Goal: Task Accomplishment & Management: Complete application form

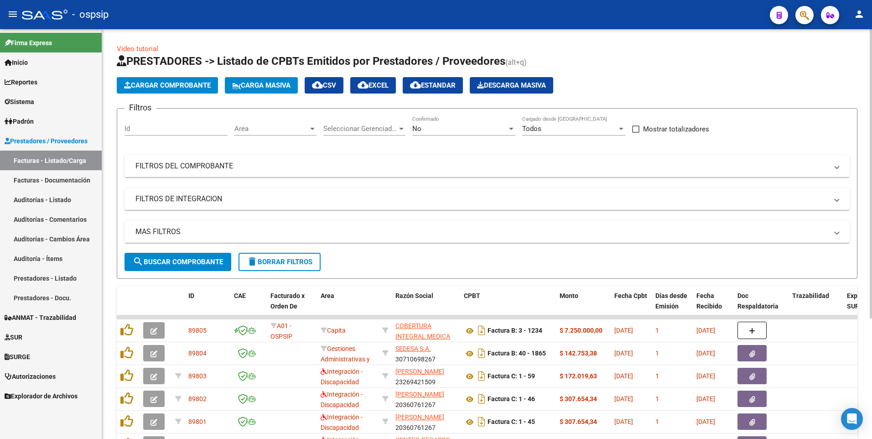
scroll to position [46, 0]
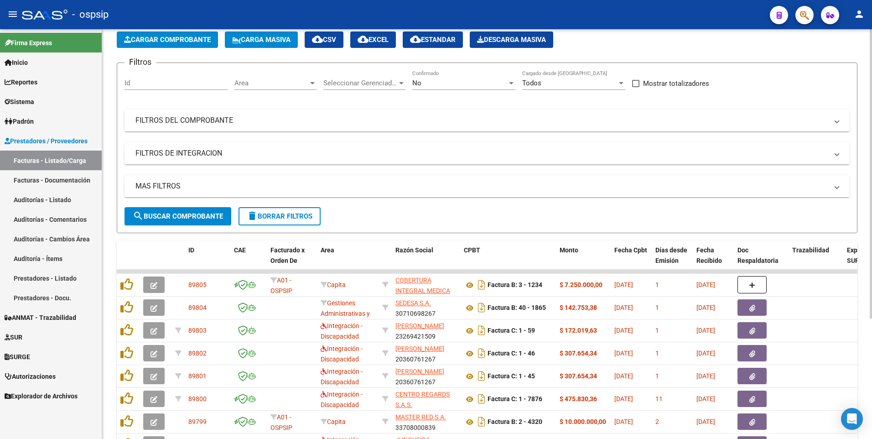
click at [271, 228] on form "Filtros Id Area Area Seleccionar Gerenciador Seleccionar Gerenciador No Confirm…" at bounding box center [487, 147] width 741 height 171
click at [271, 223] on button "delete Borrar Filtros" at bounding box center [280, 216] width 82 height 18
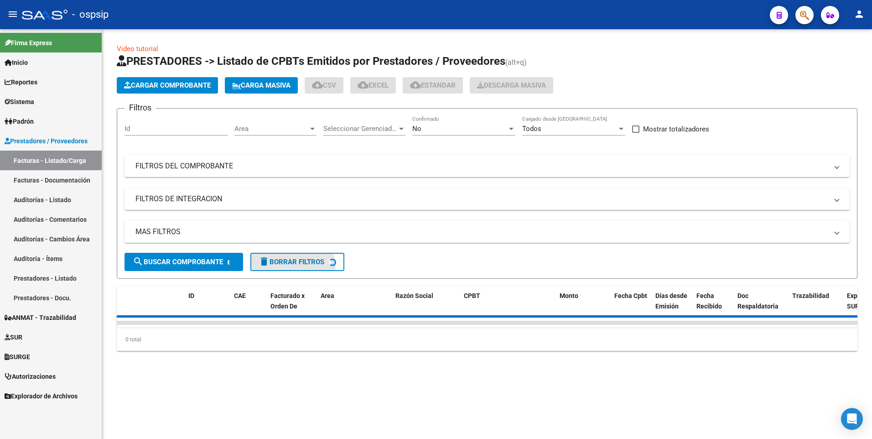
scroll to position [0, 0]
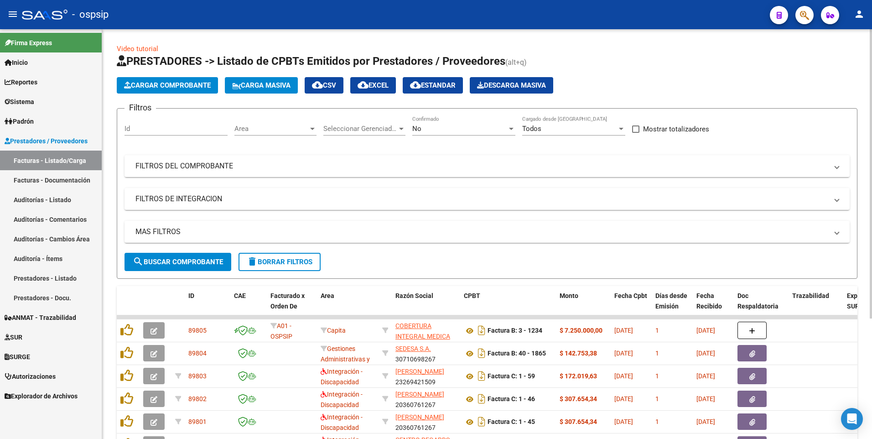
click at [161, 97] on app-list-header "PRESTADORES -> Listado de CPBTs Emitidos por Prestadores / Proveedores (alt+q) …" at bounding box center [487, 166] width 741 height 225
click at [168, 91] on button "Cargar Comprobante" at bounding box center [167, 85] width 101 height 16
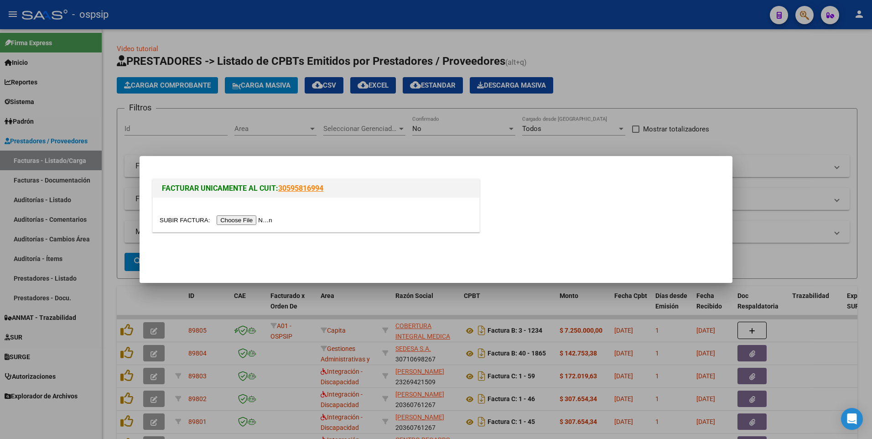
click at [246, 226] on div at bounding box center [316, 215] width 327 height 34
click at [244, 222] on input "file" at bounding box center [217, 220] width 115 height 10
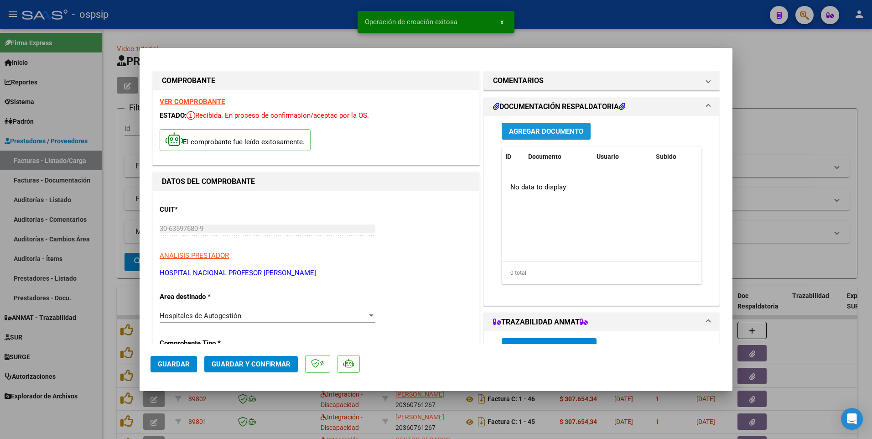
click at [517, 134] on span "Agregar Documento" at bounding box center [546, 131] width 74 height 8
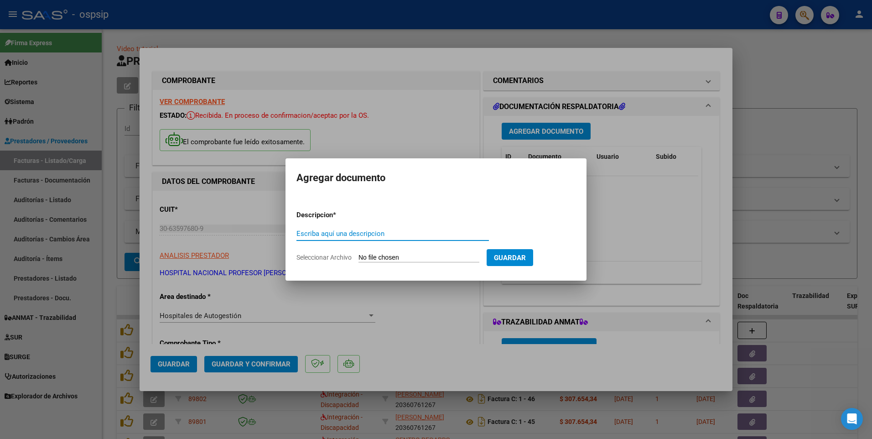
paste input "[EMAIL_ADDRESS][DOMAIN_NAME]"
type input "[EMAIL_ADDRESS][DOMAIN_NAME]"
click at [375, 249] on div "[EMAIL_ADDRESS][DOMAIN_NAME] Escriba aquí una descripcion" at bounding box center [393, 238] width 193 height 22
click at [376, 256] on input "Seleccionar Archivo" at bounding box center [419, 258] width 121 height 9
type input "C:\fakepath\19791.pdf"
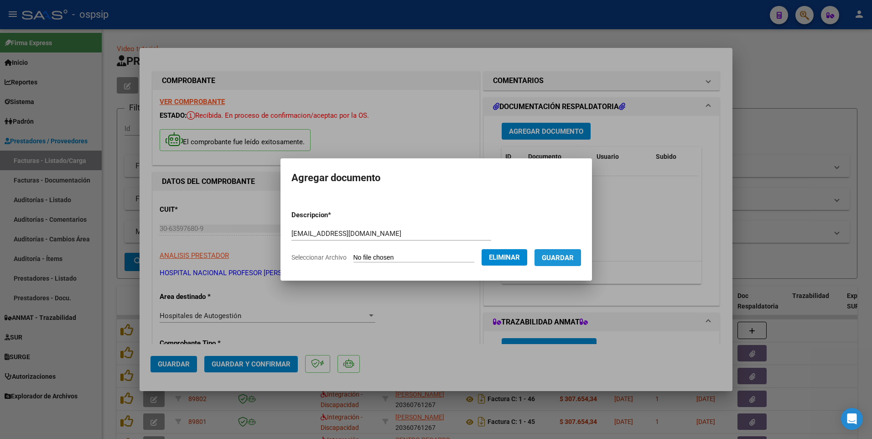
click at [562, 252] on button "Guardar" at bounding box center [558, 257] width 47 height 17
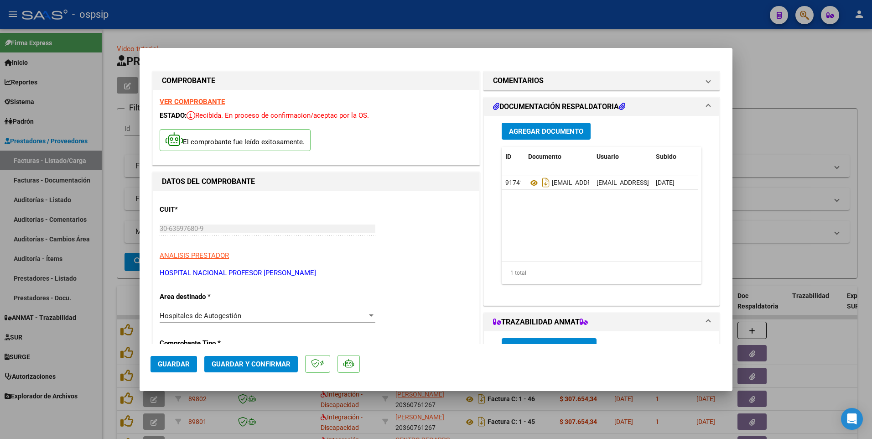
click at [187, 364] on span "Guardar" at bounding box center [174, 364] width 32 height 8
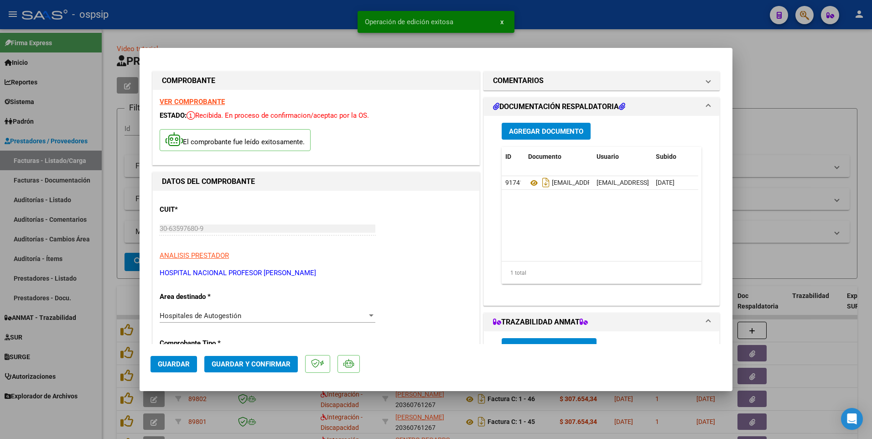
click at [290, 14] on div at bounding box center [436, 219] width 872 height 439
type input "$ 0,00"
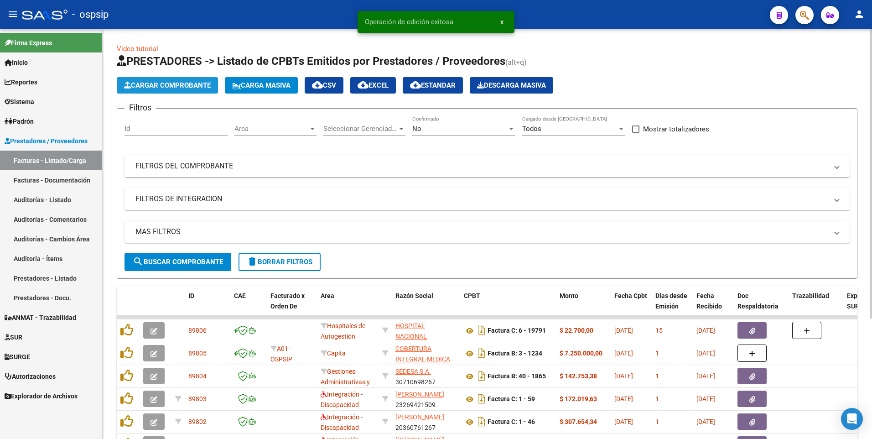
click at [184, 89] on span "Cargar Comprobante" at bounding box center [167, 85] width 87 height 8
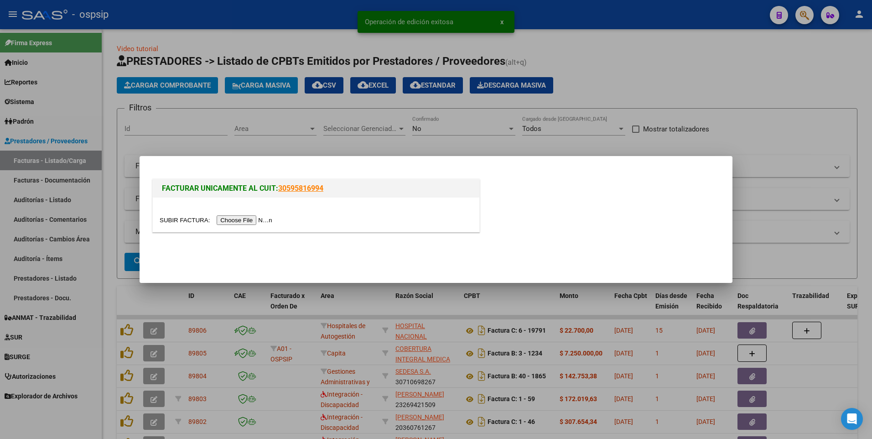
click at [244, 221] on input "file" at bounding box center [217, 220] width 115 height 10
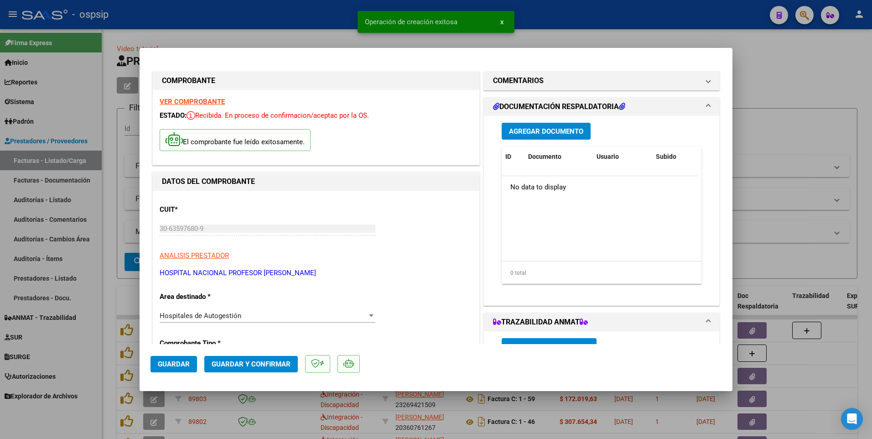
click at [556, 127] on span "Agregar Documento" at bounding box center [546, 131] width 74 height 8
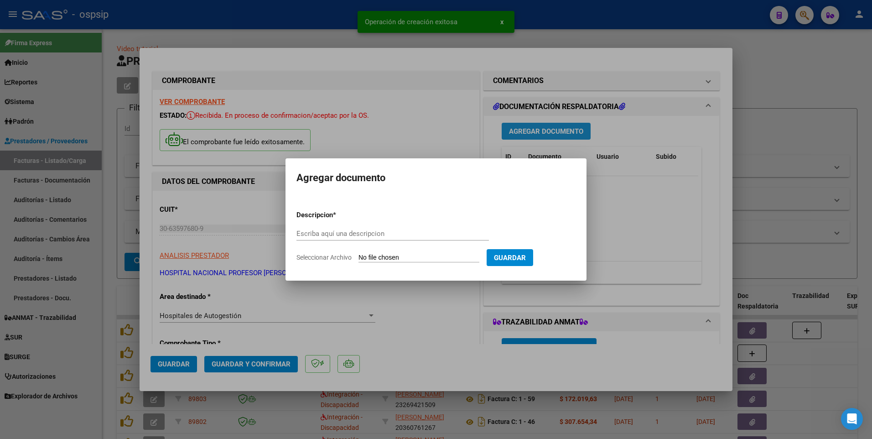
paste input "[EMAIL_ADDRESS][DOMAIN_NAME]"
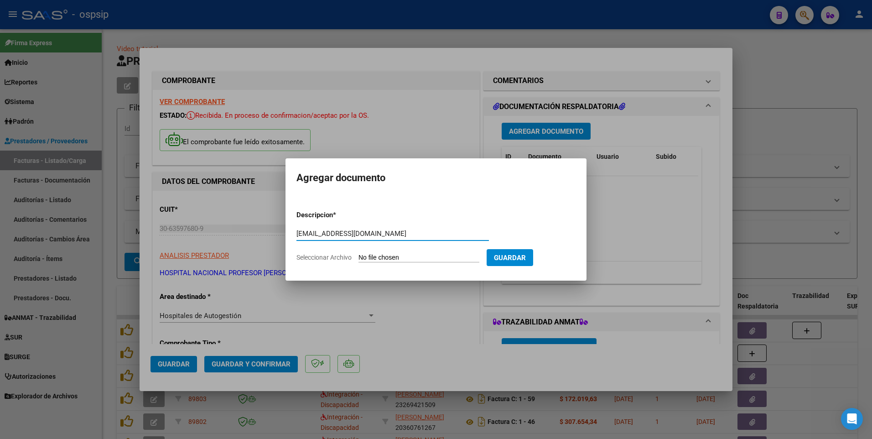
type input "[EMAIL_ADDRESS][DOMAIN_NAME]"
click at [419, 258] on input "Seleccionar Archivo" at bounding box center [419, 258] width 121 height 9
type input "C:\fakepath\19795.pdf"
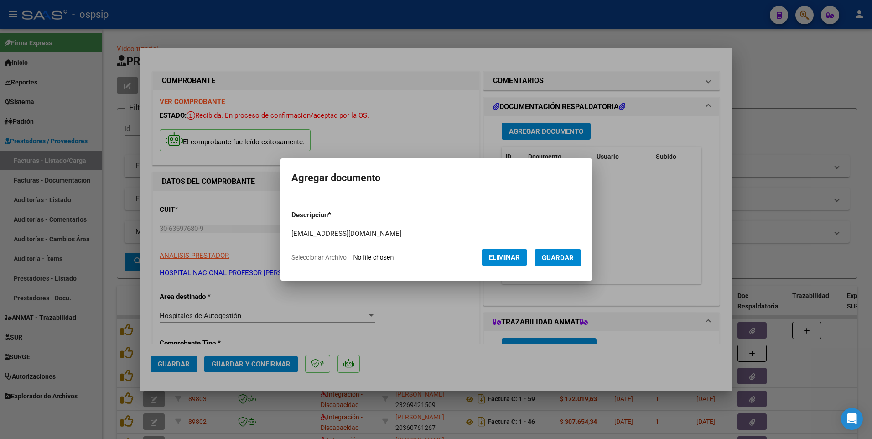
click at [573, 260] on span "Guardar" at bounding box center [558, 258] width 32 height 8
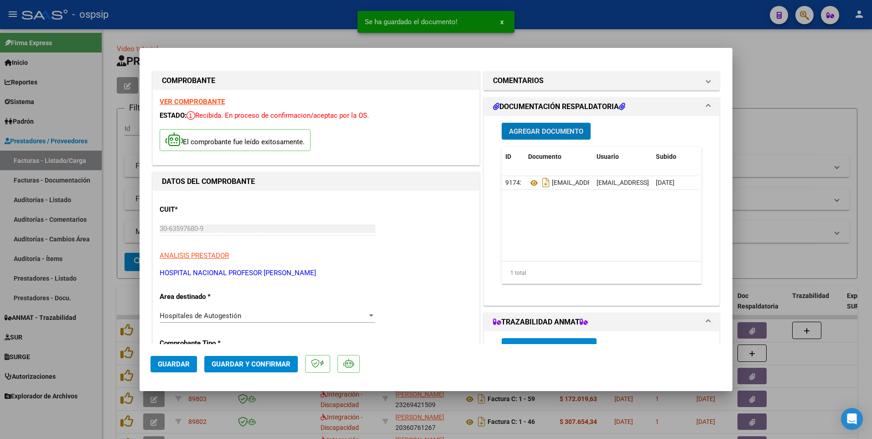
click at [187, 364] on span "Guardar" at bounding box center [174, 364] width 32 height 8
click at [194, 40] on div at bounding box center [436, 219] width 872 height 439
type input "$ 0,00"
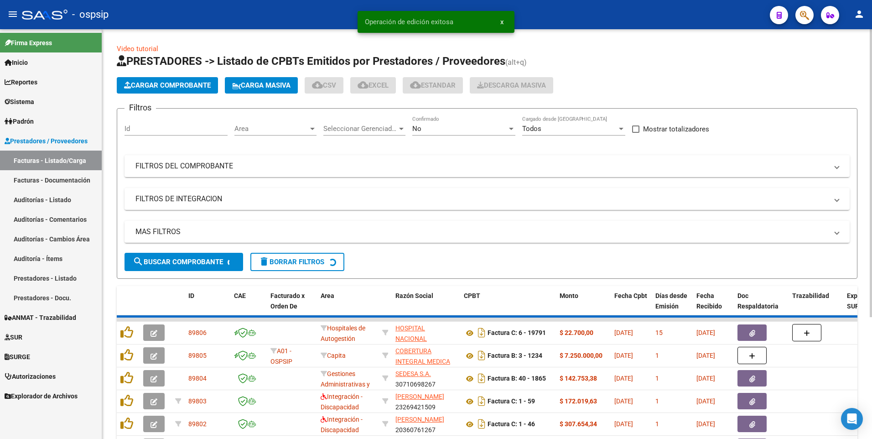
click at [186, 89] on span "Cargar Comprobante" at bounding box center [167, 85] width 87 height 8
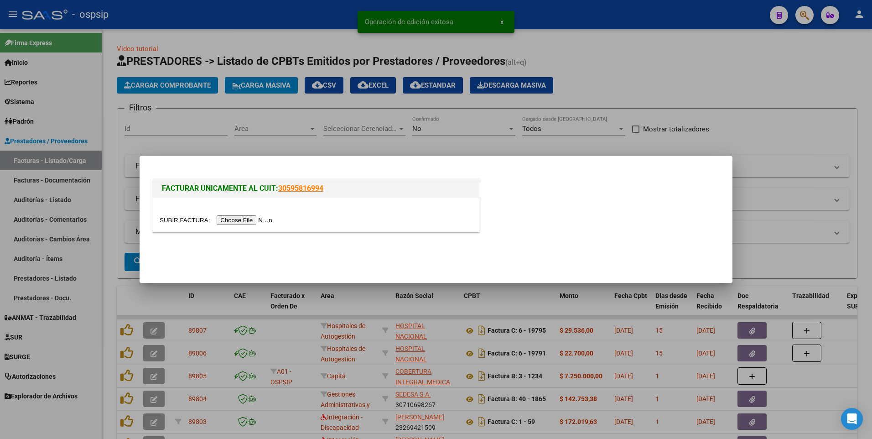
click at [245, 220] on input "file" at bounding box center [217, 220] width 115 height 10
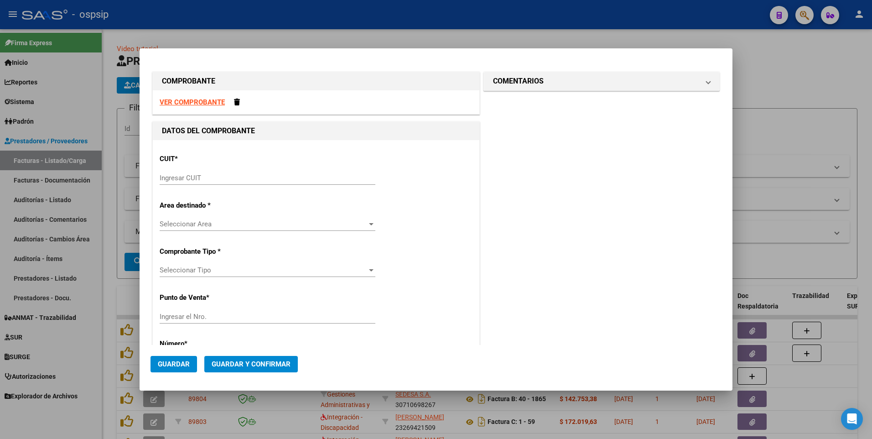
click at [209, 106] on div "VER COMPROBANTE" at bounding box center [316, 102] width 327 height 24
click at [209, 102] on strong "VER COMPROBANTE" at bounding box center [192, 102] width 65 height 8
click at [278, 178] on input "Ingresar CUIT" at bounding box center [268, 178] width 216 height 8
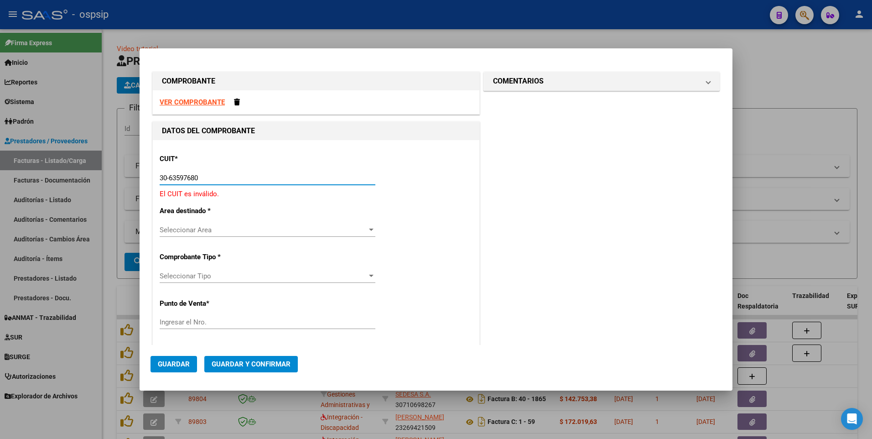
type input "30-63597680-9"
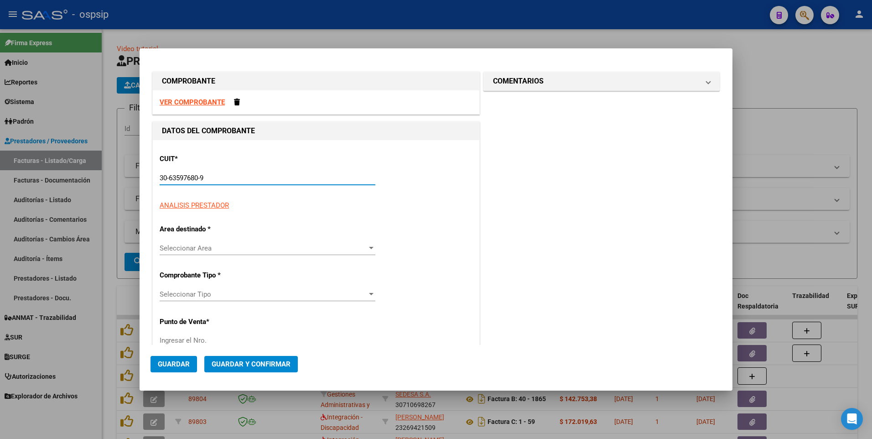
type input "6"
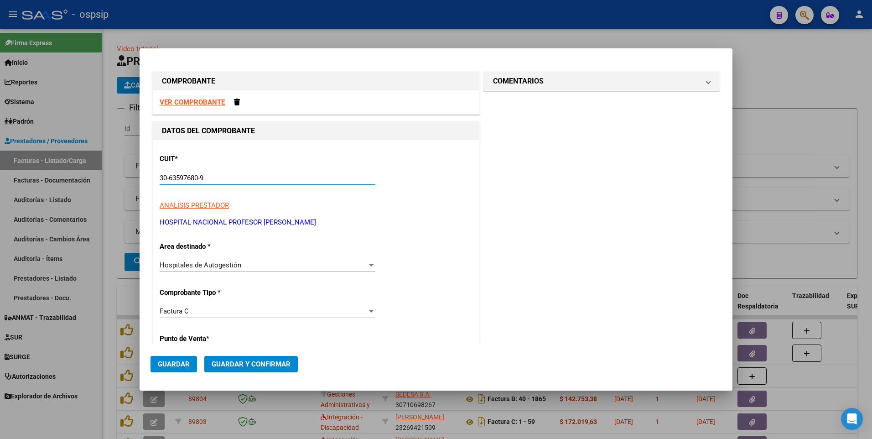
type input "30-63597680-9"
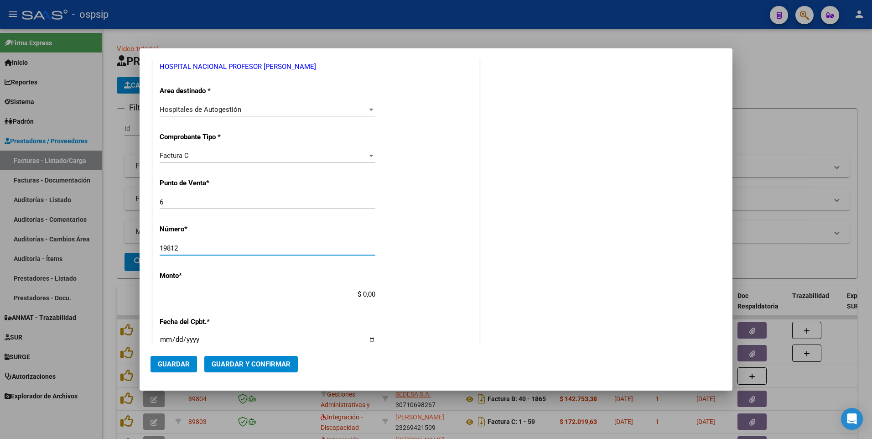
type input "19812"
type input "$ 6.708,00"
type input "[DATE]"
type input "75359869663497"
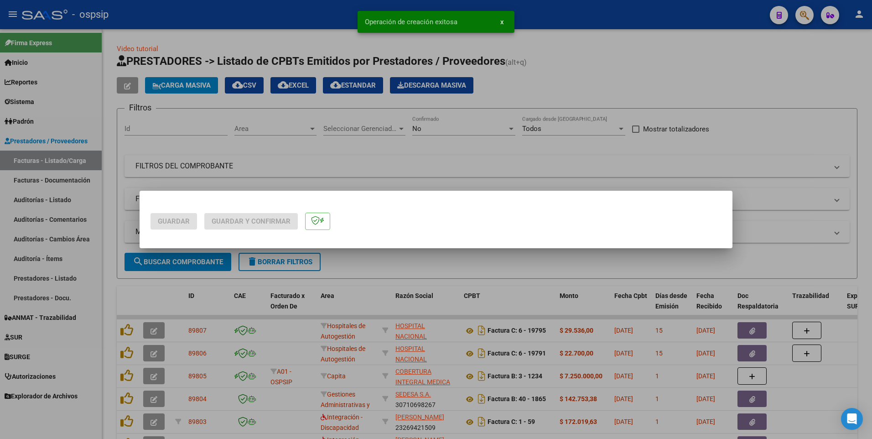
scroll to position [0, 0]
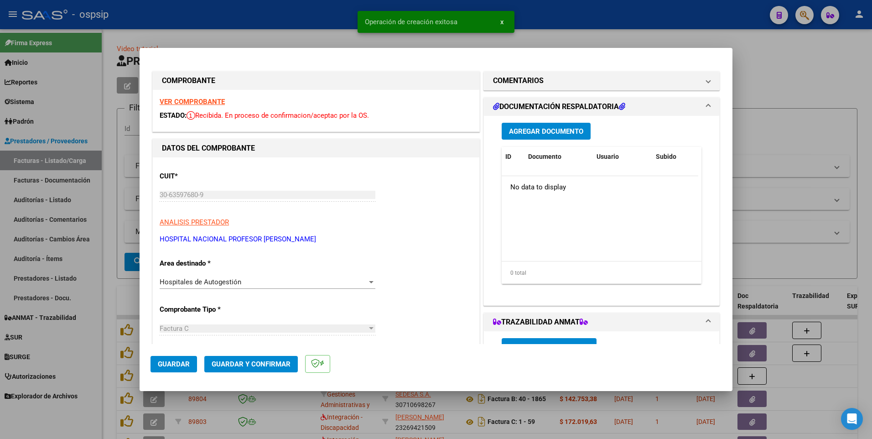
click at [528, 132] on span "Agregar Documento" at bounding box center [546, 131] width 74 height 8
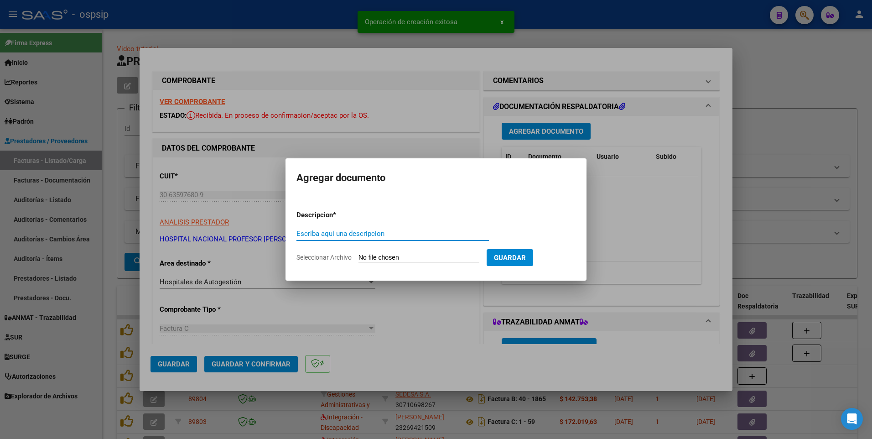
paste input "[EMAIL_ADDRESS][DOMAIN_NAME]"
type input "[EMAIL_ADDRESS][DOMAIN_NAME]"
click at [432, 259] on input "Seleccionar Archivo" at bounding box center [419, 258] width 121 height 9
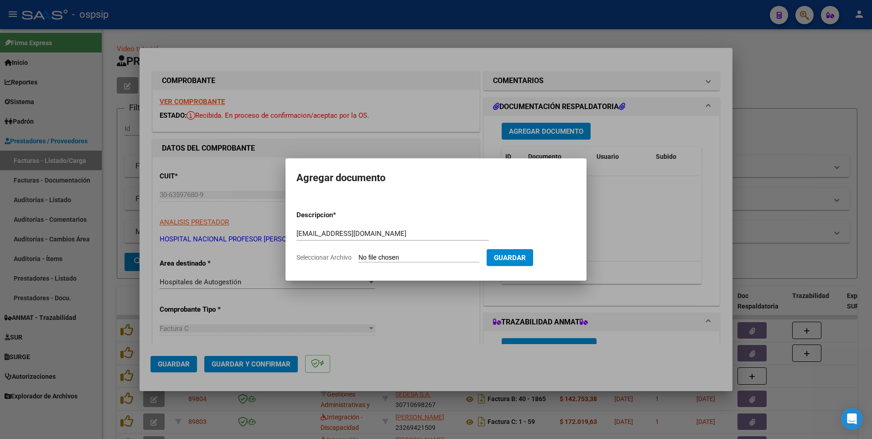
type input "C:\fakepath\19812.pdf"
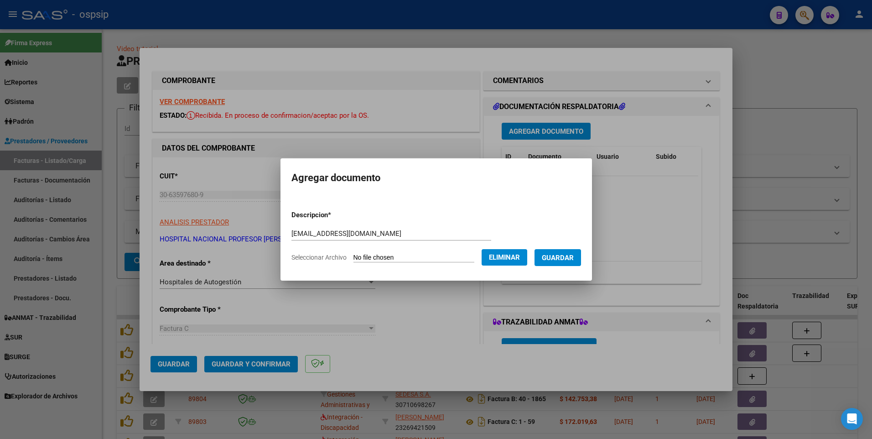
click at [564, 252] on button "Guardar" at bounding box center [558, 257] width 47 height 17
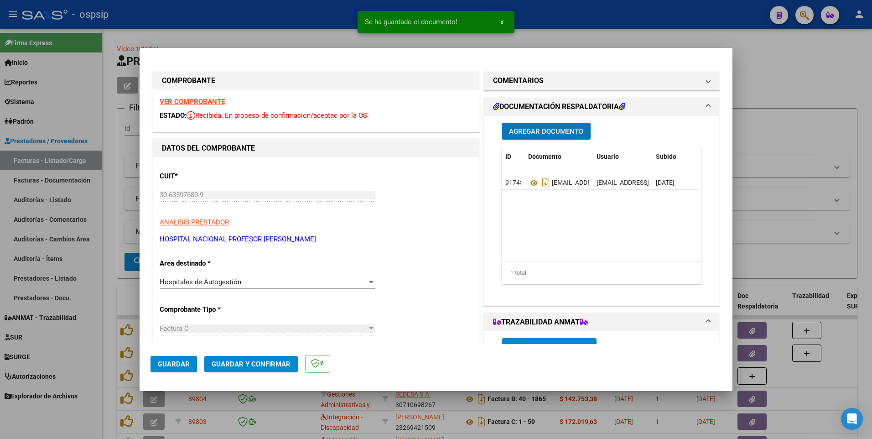
click at [181, 364] on span "Guardar" at bounding box center [174, 364] width 32 height 8
click at [330, 27] on div at bounding box center [436, 219] width 872 height 439
type input "$ 0,00"
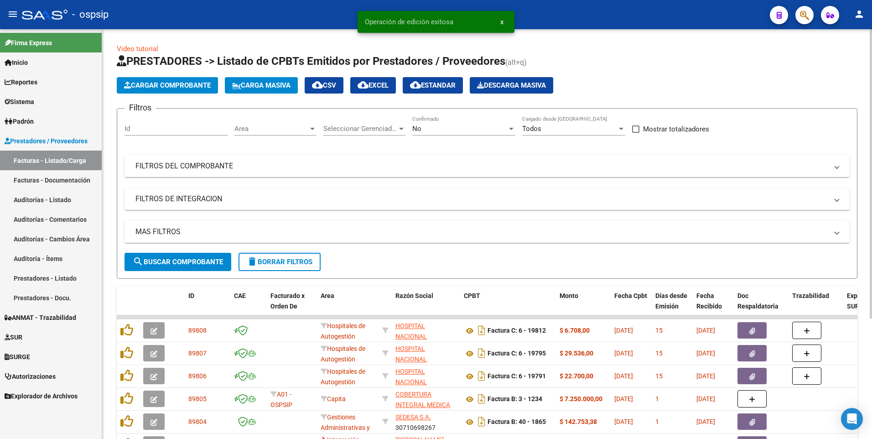
click at [173, 87] on span "Cargar Comprobante" at bounding box center [167, 85] width 87 height 8
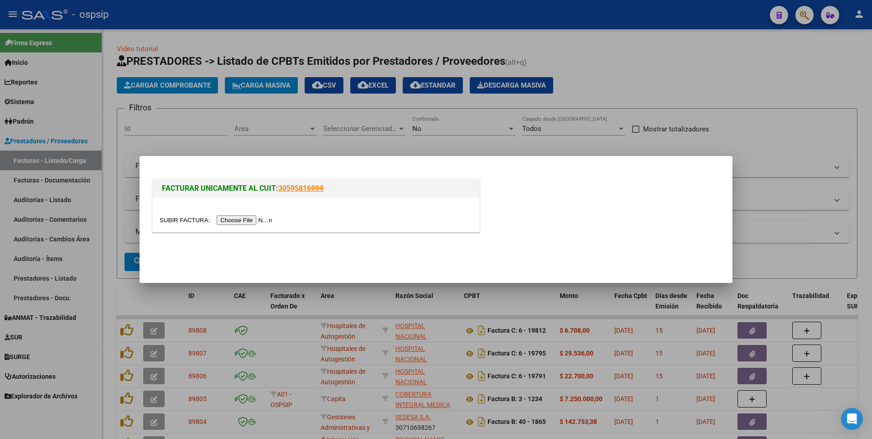
click at [242, 218] on input "file" at bounding box center [217, 220] width 115 height 10
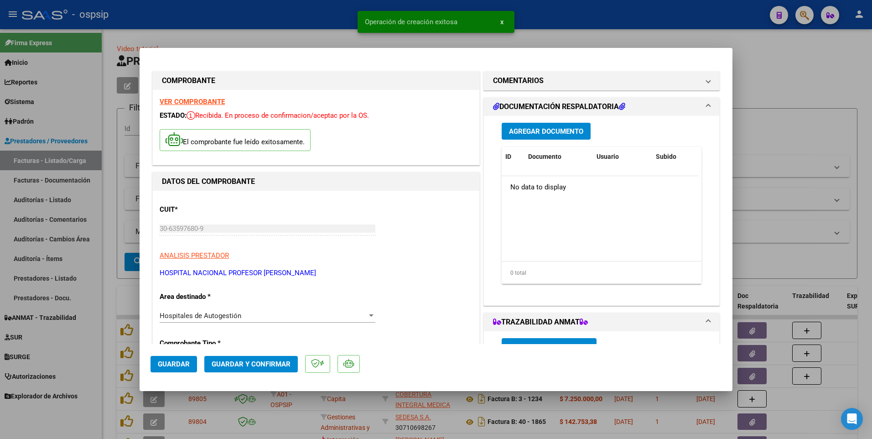
click at [556, 135] on span "Agregar Documento" at bounding box center [546, 131] width 74 height 8
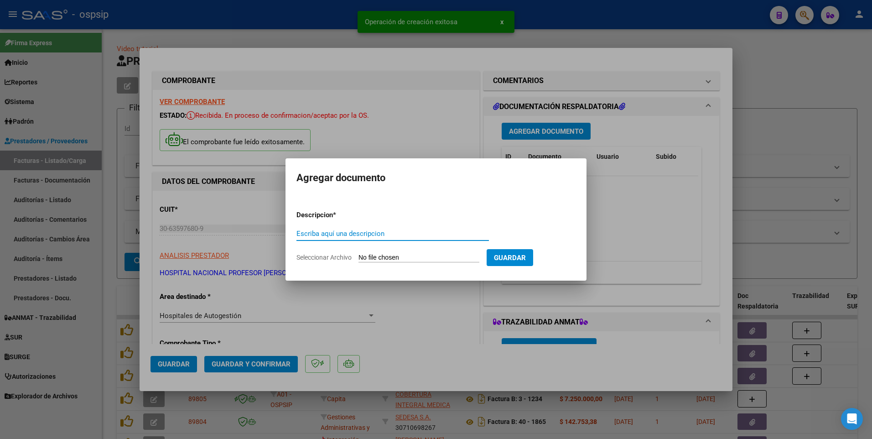
paste input "[EMAIL_ADDRESS][DOMAIN_NAME]"
type input "[EMAIL_ADDRESS][DOMAIN_NAME]"
click at [437, 255] on input "Seleccionar Archivo" at bounding box center [419, 258] width 121 height 9
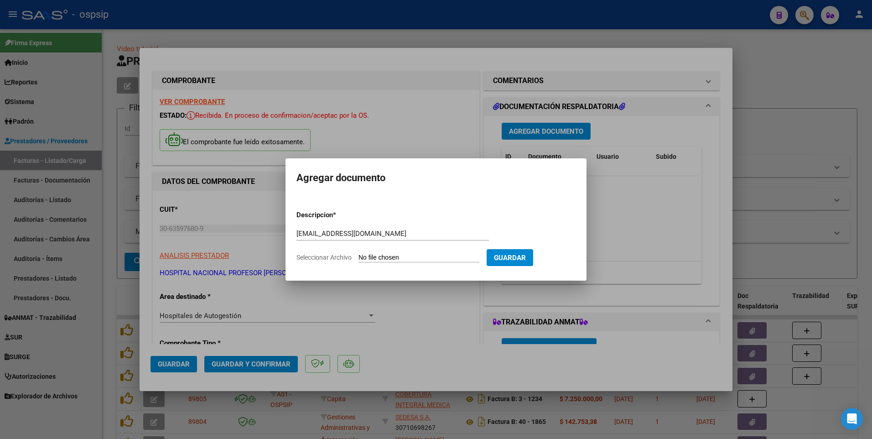
type input "C:\fakepath\19934.pdf"
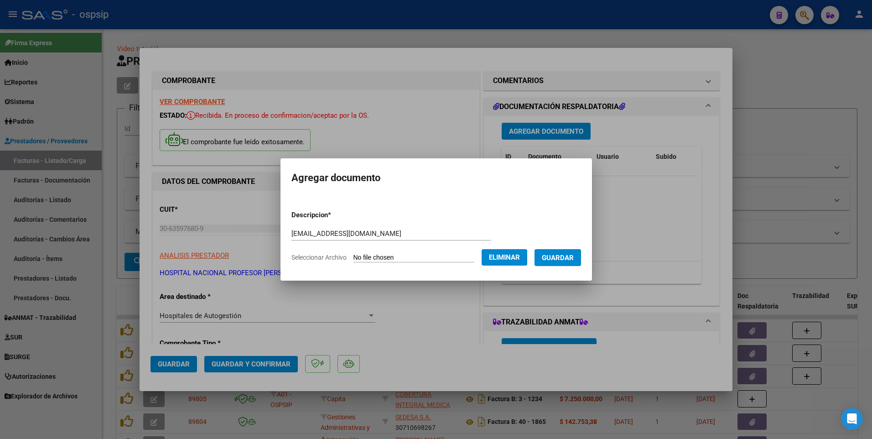
click at [563, 258] on span "Guardar" at bounding box center [558, 258] width 32 height 8
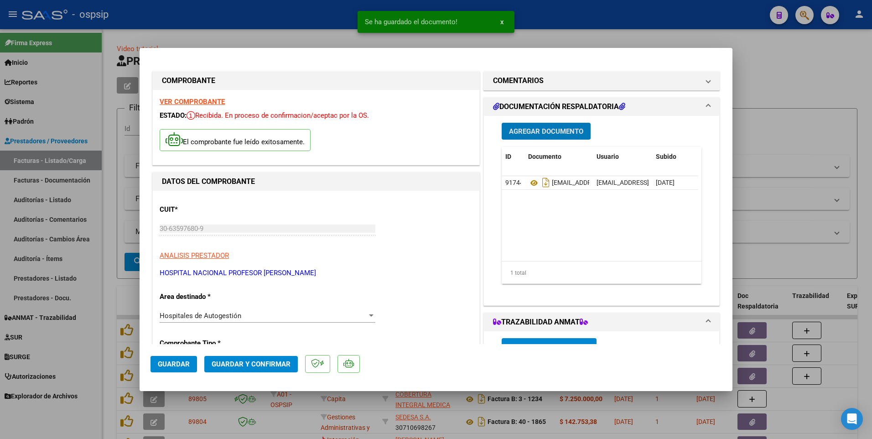
click at [172, 361] on span "Guardar" at bounding box center [174, 364] width 32 height 8
click at [240, 18] on div at bounding box center [436, 219] width 872 height 439
type input "$ 0,00"
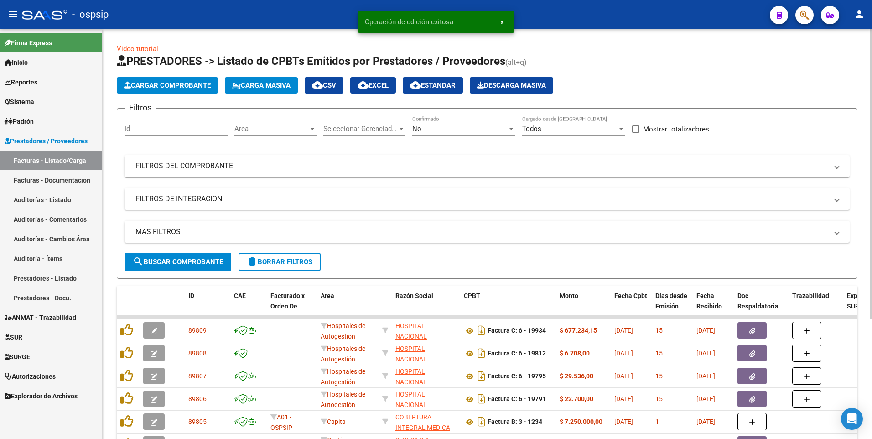
click at [202, 84] on span "Cargar Comprobante" at bounding box center [167, 85] width 87 height 8
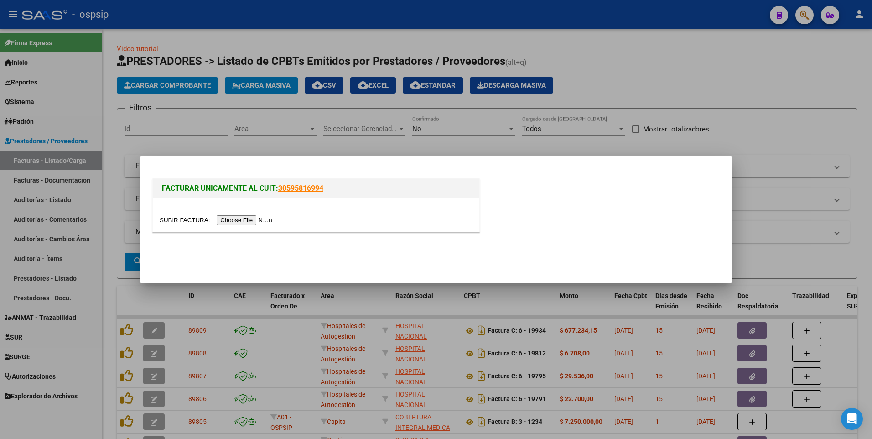
click at [236, 220] on input "file" at bounding box center [217, 220] width 115 height 10
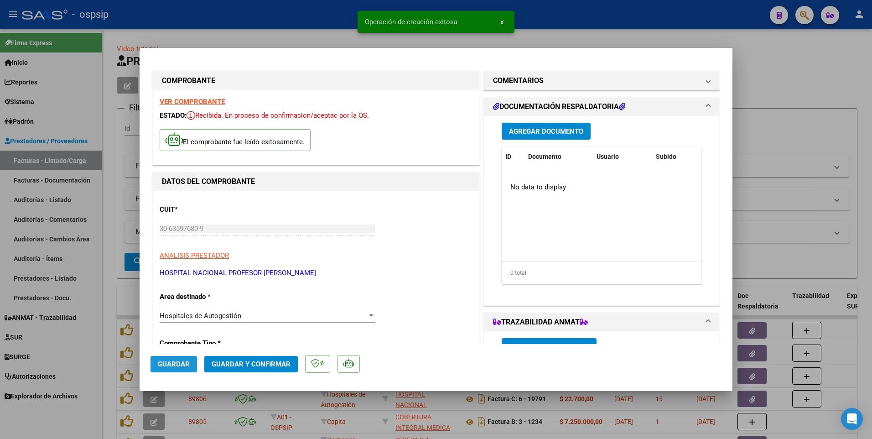
click at [186, 363] on span "Guardar" at bounding box center [174, 364] width 32 height 8
click at [538, 133] on span "Agregar Documento" at bounding box center [546, 131] width 74 height 8
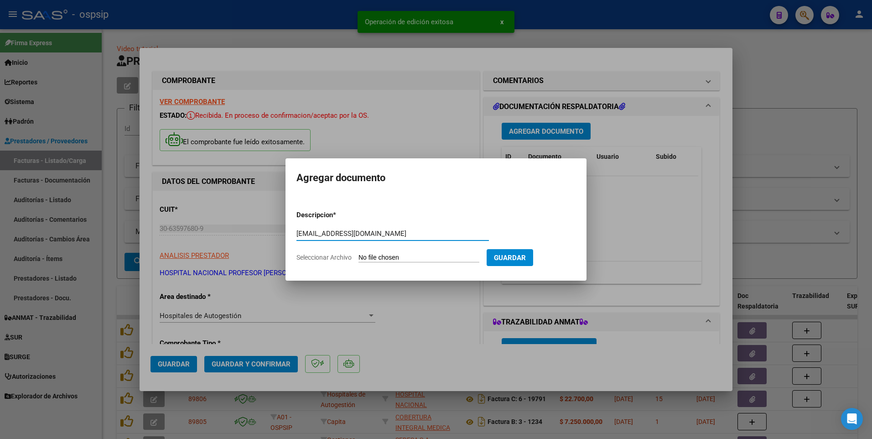
type input "[EMAIL_ADDRESS][DOMAIN_NAME]"
click at [431, 255] on input "Seleccionar Archivo" at bounding box center [419, 258] width 121 height 9
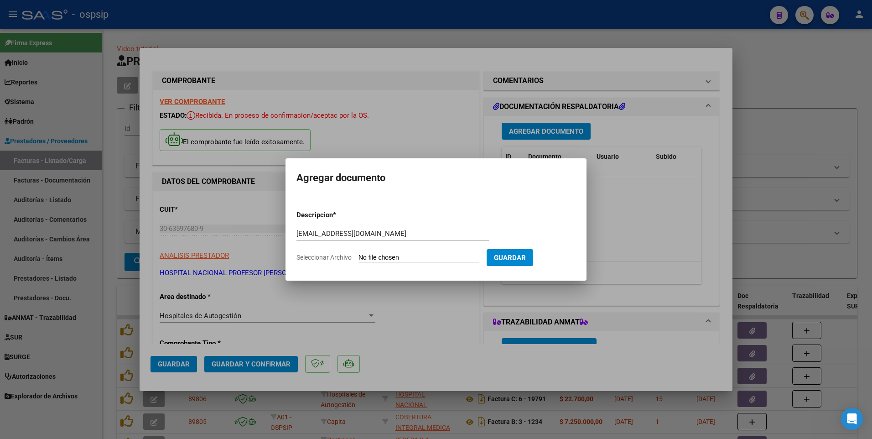
type input "C:\fakepath\19941.pdf"
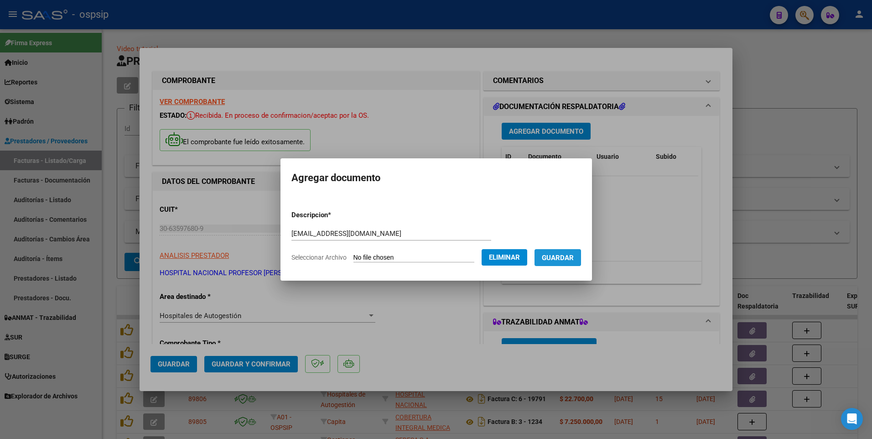
click at [580, 266] on button "Guardar" at bounding box center [558, 257] width 47 height 17
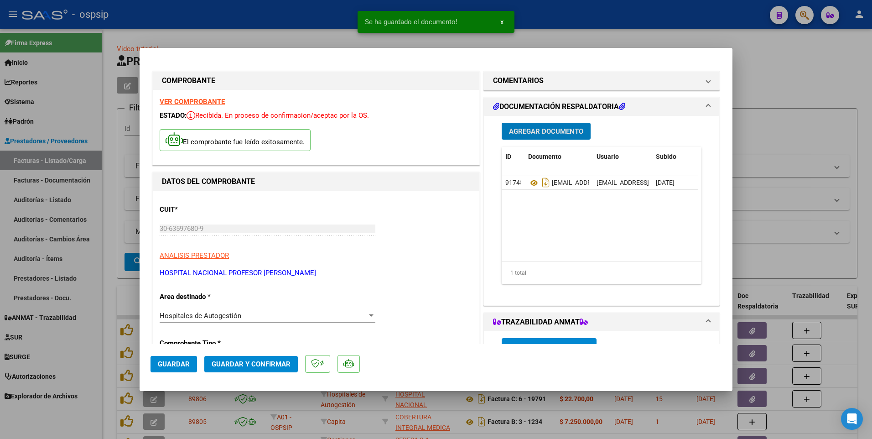
click at [178, 366] on span "Guardar" at bounding box center [174, 364] width 32 height 8
click at [281, 33] on div at bounding box center [436, 219] width 872 height 439
type input "$ 0,00"
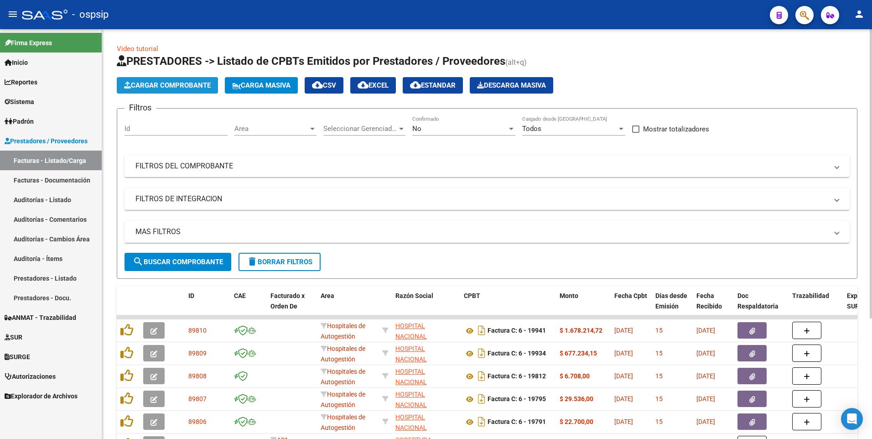
click at [199, 85] on span "Cargar Comprobante" at bounding box center [167, 85] width 87 height 8
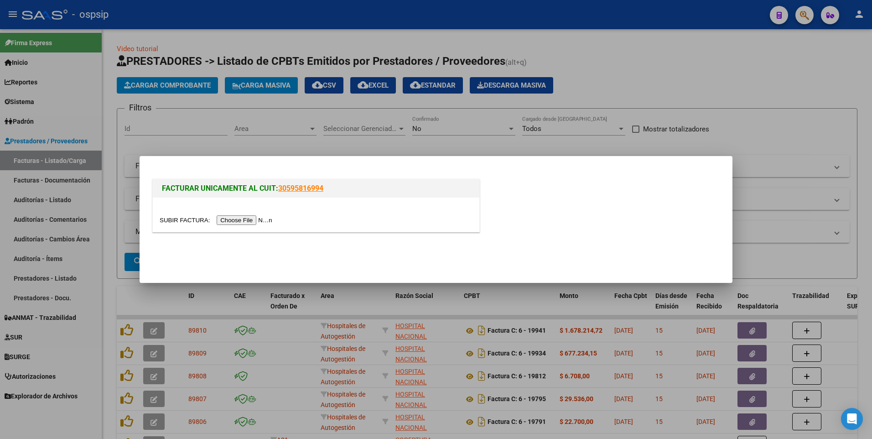
click at [226, 218] on input "file" at bounding box center [217, 220] width 115 height 10
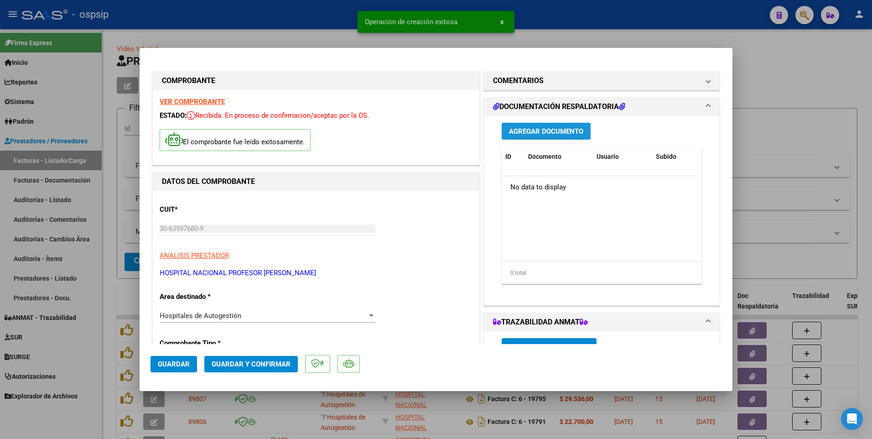
click at [536, 128] on span "Agregar Documento" at bounding box center [546, 131] width 74 height 8
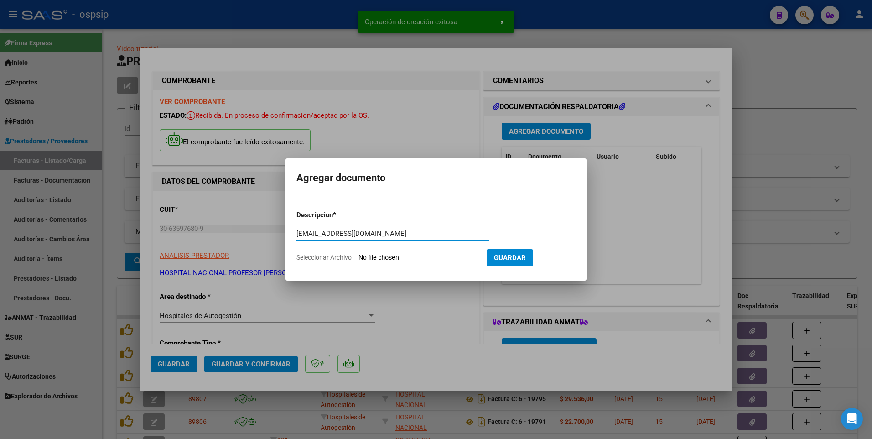
type input "[EMAIL_ADDRESS][DOMAIN_NAME]"
click at [463, 256] on input "Seleccionar Archivo" at bounding box center [419, 258] width 121 height 9
type input "C:\fakepath\20154.pdf"
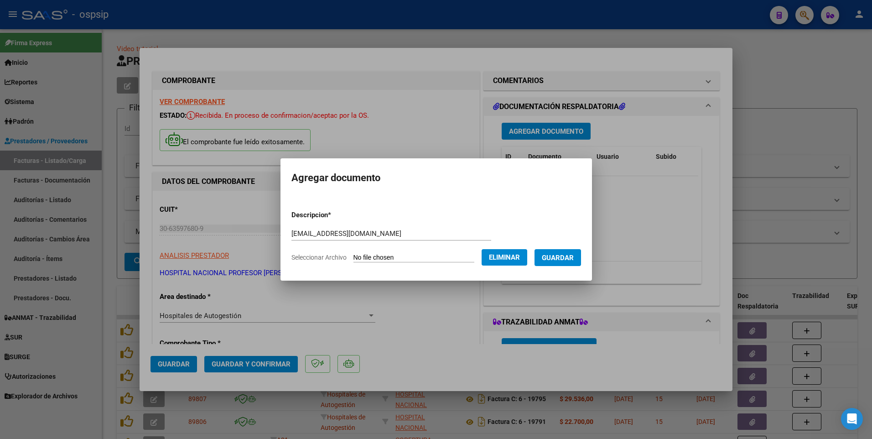
click at [566, 256] on span "Guardar" at bounding box center [558, 258] width 32 height 8
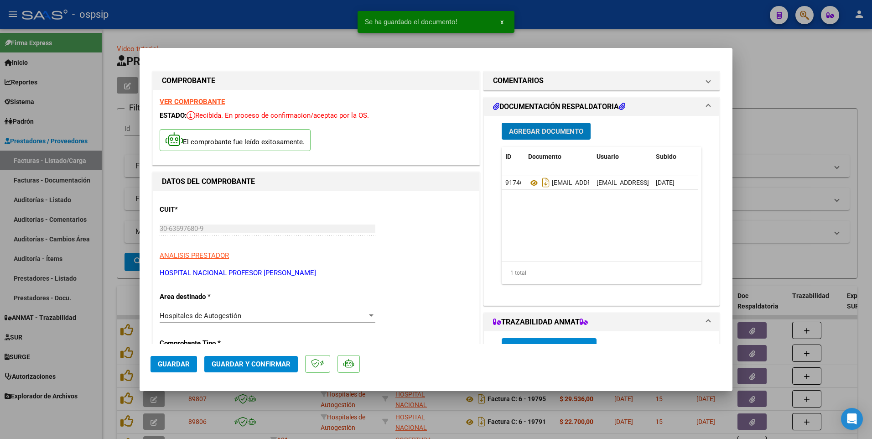
click at [155, 369] on button "Guardar" at bounding box center [174, 364] width 47 height 16
click at [329, 28] on div at bounding box center [436, 219] width 872 height 439
type input "$ 0,00"
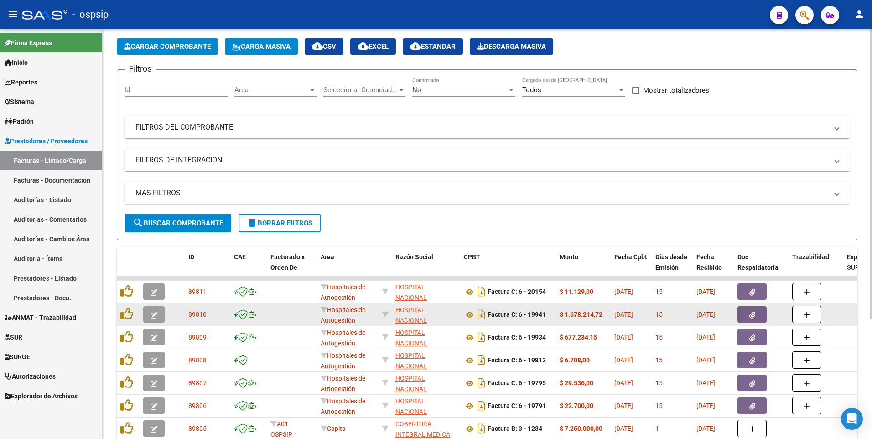
scroll to position [91, 0]
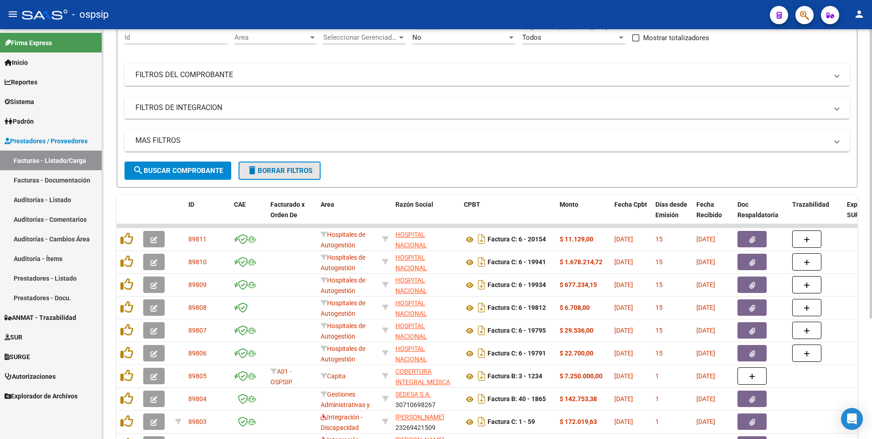
click at [295, 173] on span "delete Borrar Filtros" at bounding box center [280, 171] width 66 height 8
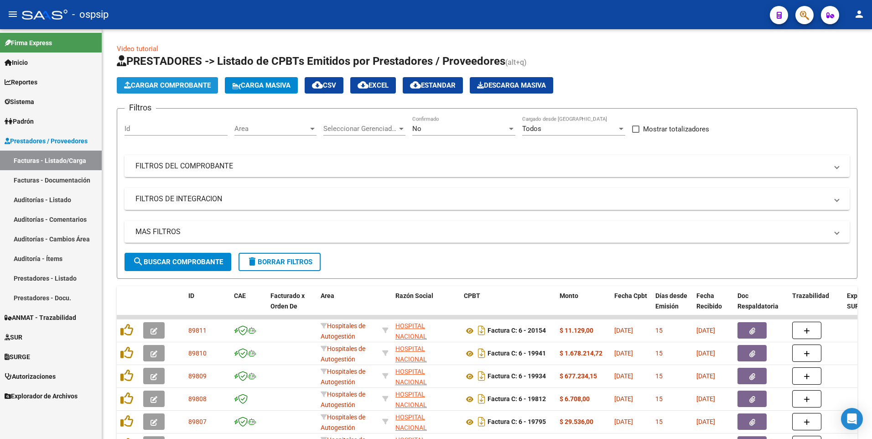
click at [173, 90] on button "Cargar Comprobante" at bounding box center [167, 85] width 101 height 16
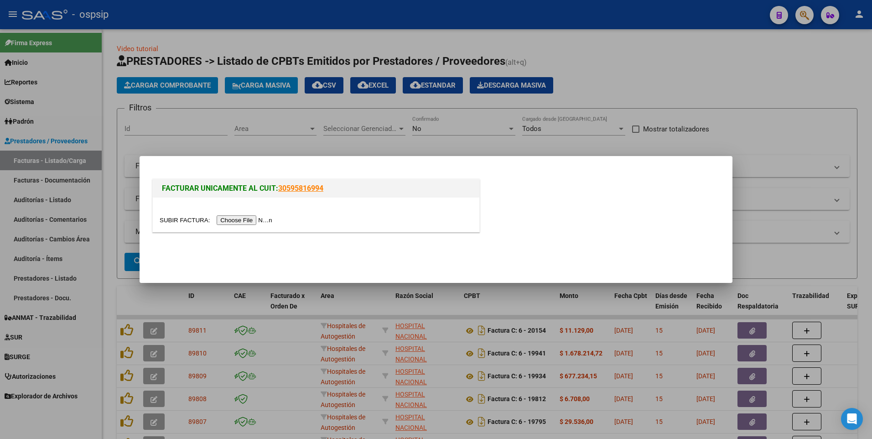
click at [234, 221] on input "file" at bounding box center [217, 220] width 115 height 10
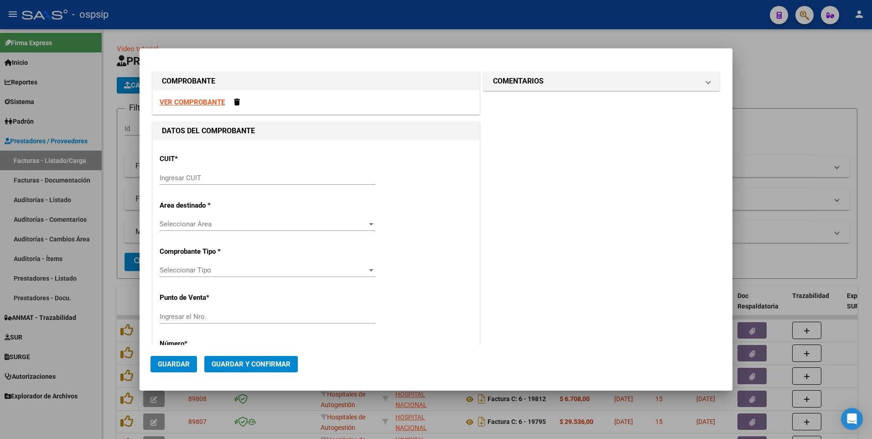
click at [195, 100] on strong "VER COMPROBANTE" at bounding box center [192, 102] width 65 height 8
click at [258, 172] on div "Ingresar CUIT" at bounding box center [268, 178] width 216 height 14
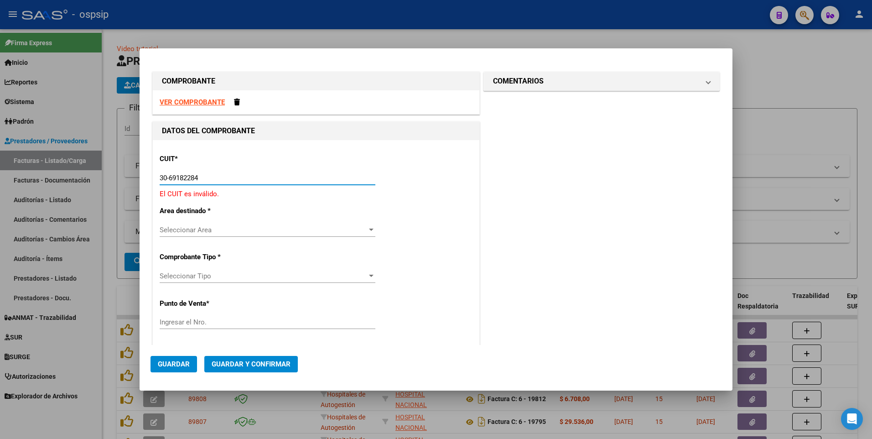
type input "30-69182284-9"
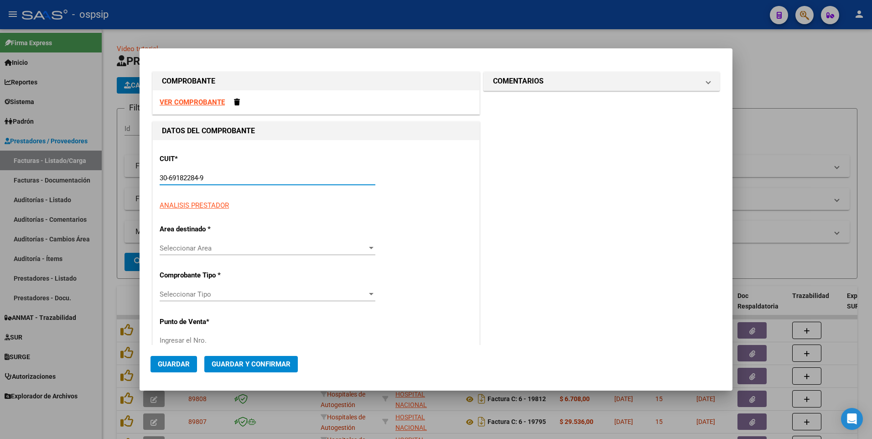
type input "1319"
type input "30-69182284-9"
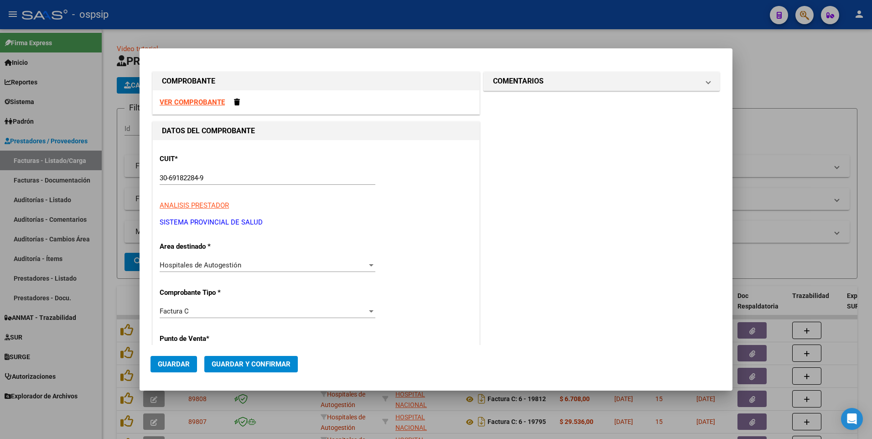
scroll to position [156, 0]
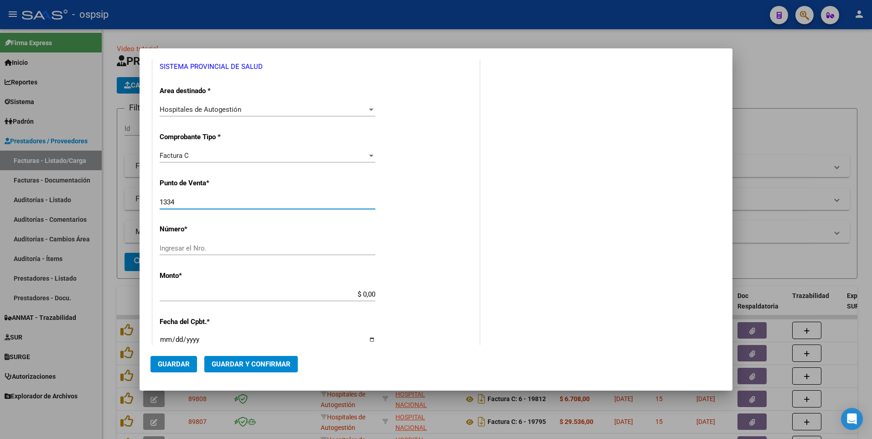
type input "1334"
type input "3198"
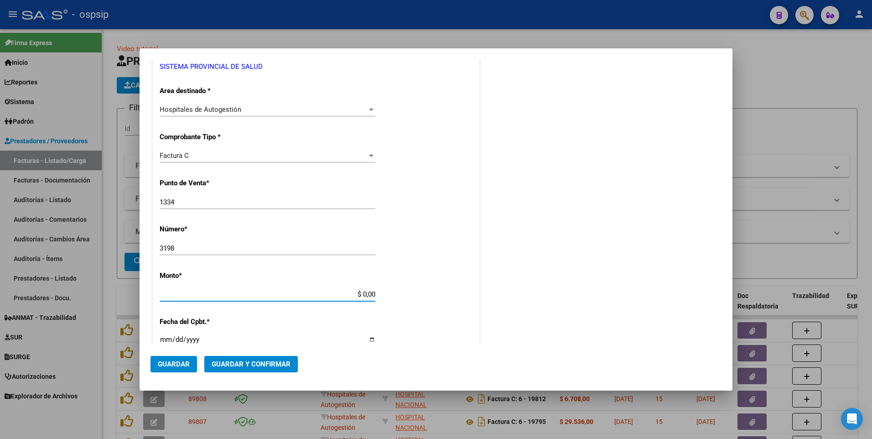
scroll to position [244, 0]
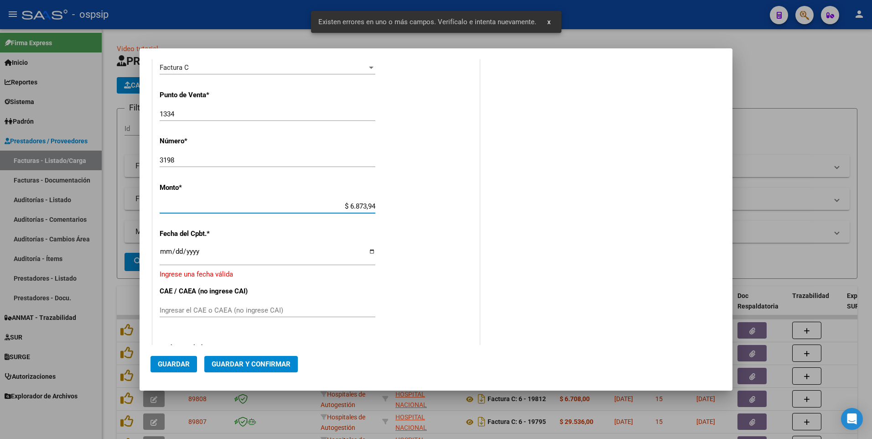
type input "$ 68.739,45"
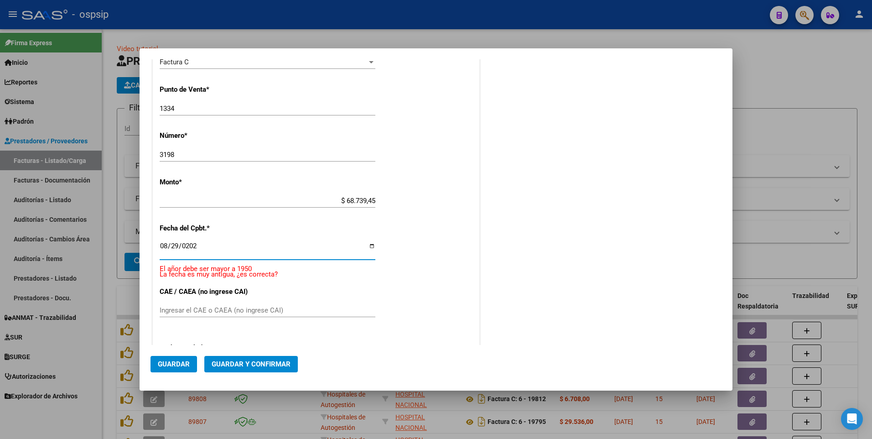
type input "[DATE]"
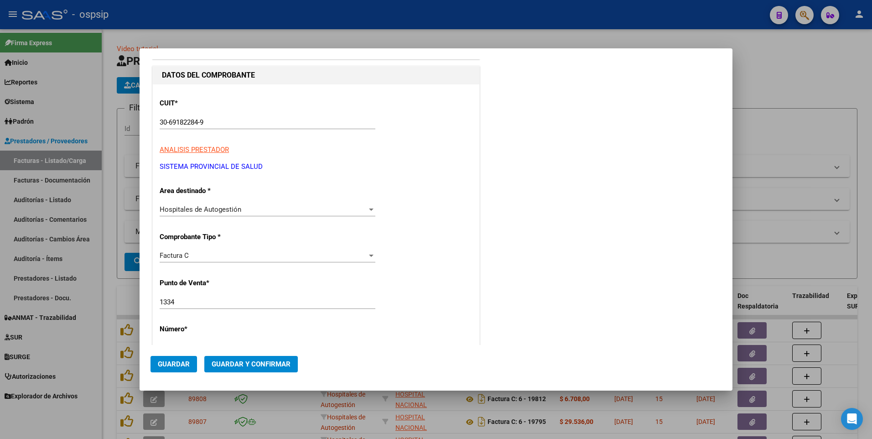
scroll to position [55, 0]
click at [189, 359] on button "Guardar" at bounding box center [174, 364] width 47 height 16
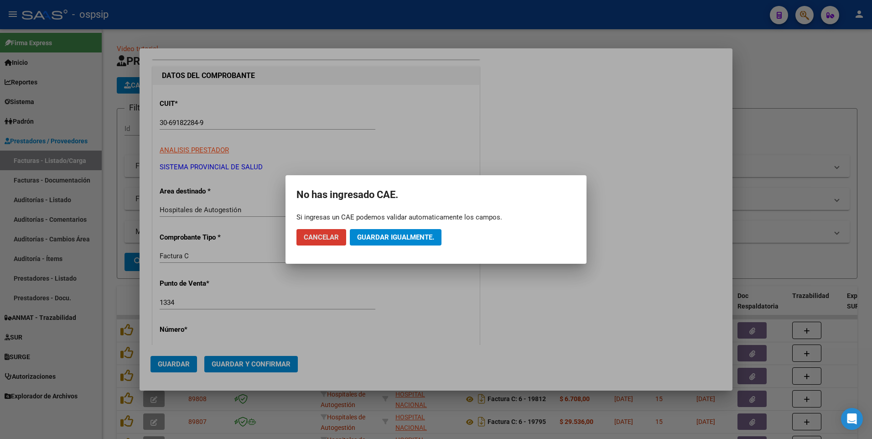
click at [381, 243] on button "Guardar igualmente." at bounding box center [396, 237] width 92 height 16
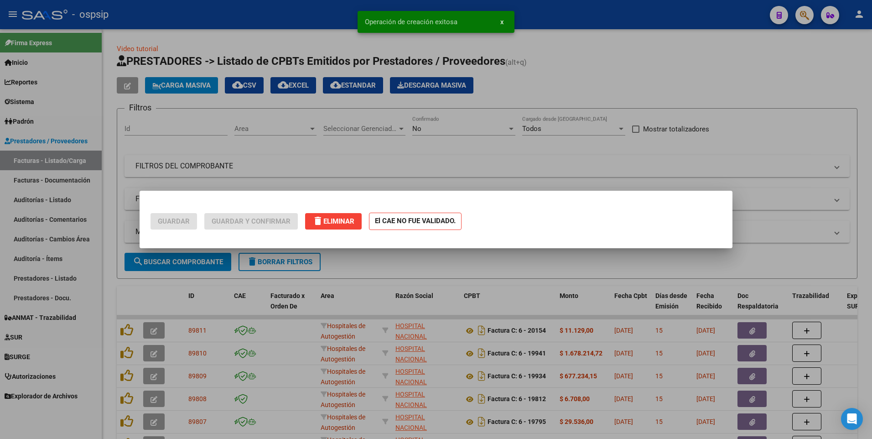
scroll to position [0, 0]
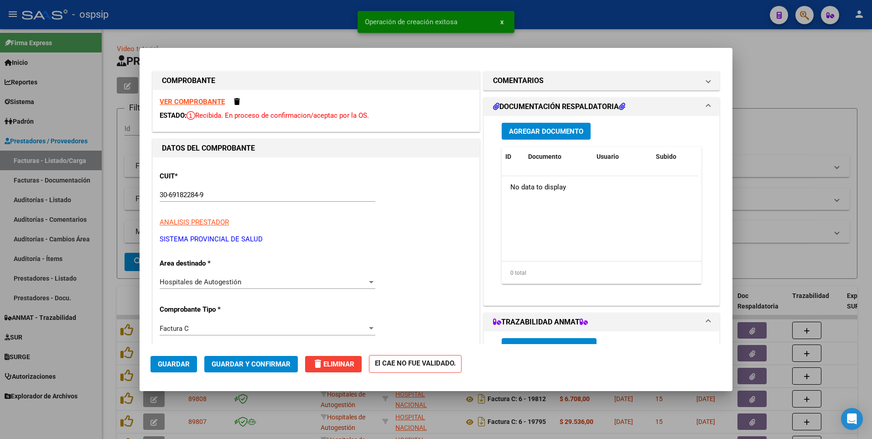
click at [276, 21] on div at bounding box center [436, 219] width 872 height 439
type input "$ 0,00"
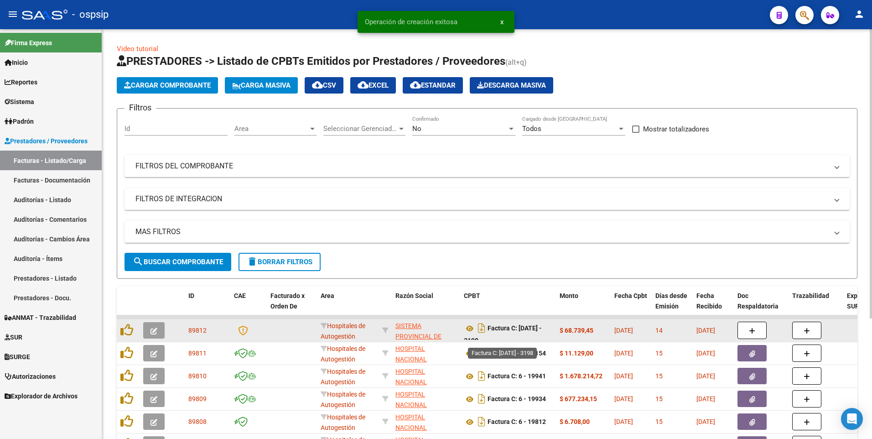
scroll to position [6, 0]
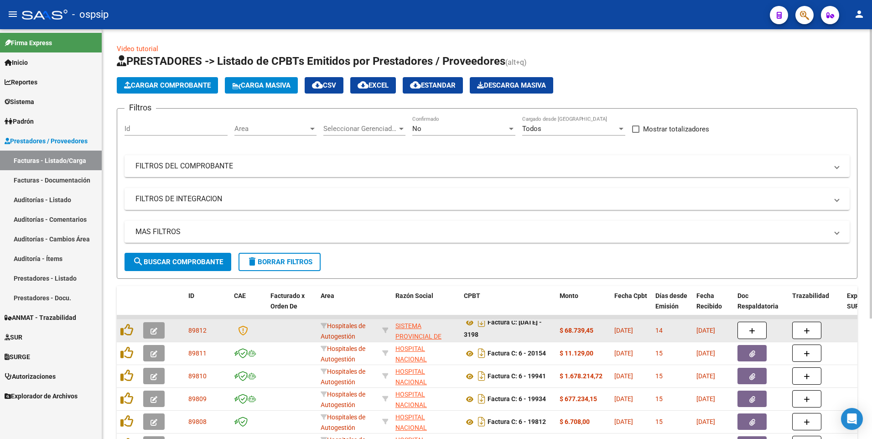
click at [155, 329] on icon "button" at bounding box center [154, 331] width 7 height 7
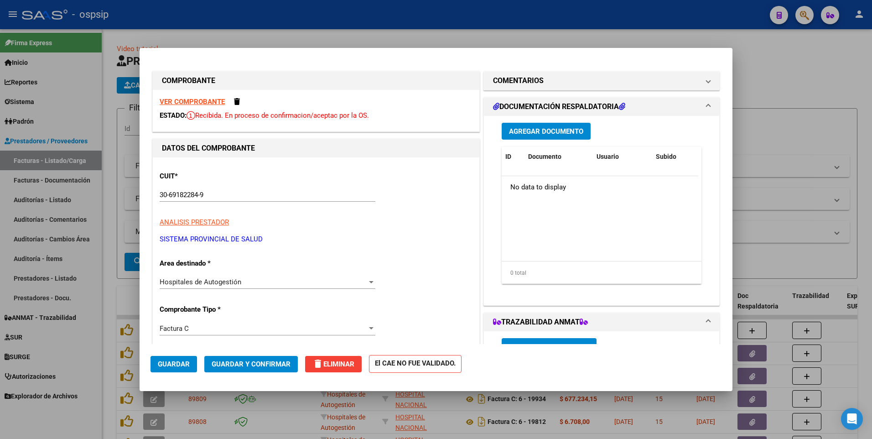
click at [523, 133] on span "Agregar Documento" at bounding box center [546, 131] width 74 height 8
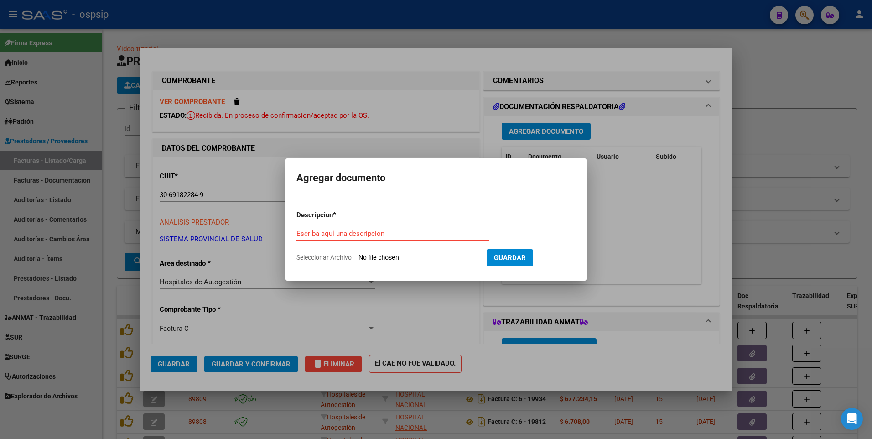
paste input "[EMAIL_ADDRESS][DOMAIN_NAME]"
type input "[EMAIL_ADDRESS][DOMAIN_NAME]"
click at [526, 255] on span "Guardar" at bounding box center [510, 258] width 32 height 8
click at [404, 256] on input "Seleccionar Archivo" at bounding box center [419, 258] width 121 height 9
type input "C:\fakepath\1334-00003198 DETALLE.pdf"
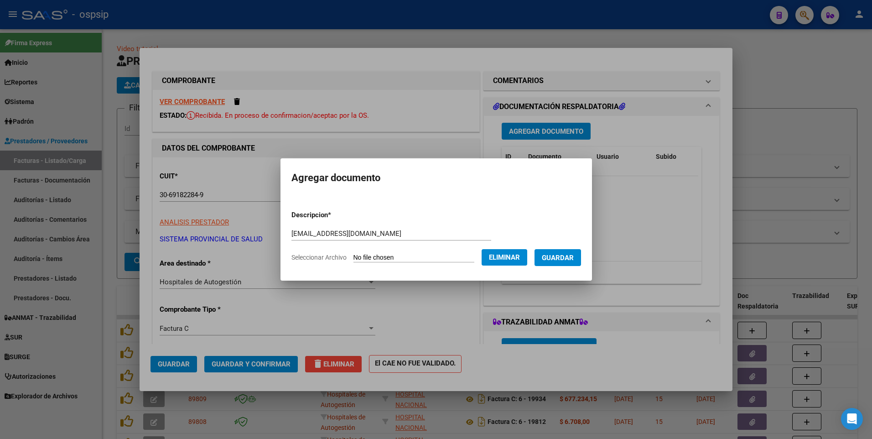
click at [564, 257] on span "Guardar" at bounding box center [558, 258] width 32 height 8
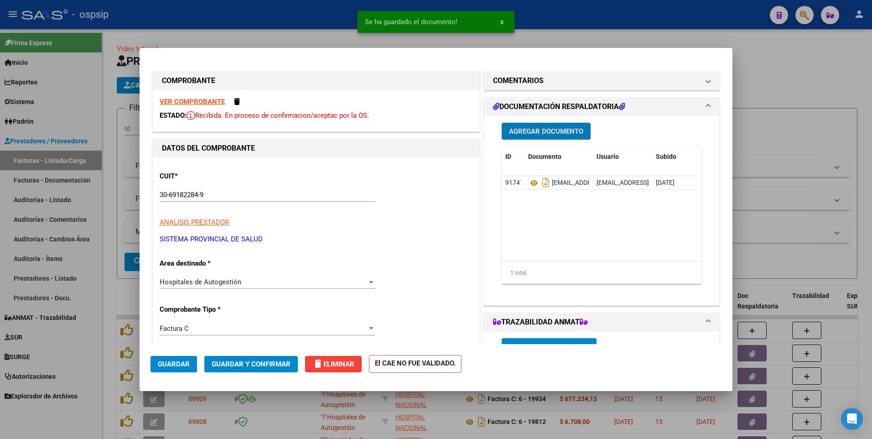
click at [186, 363] on span "Guardar" at bounding box center [174, 364] width 32 height 8
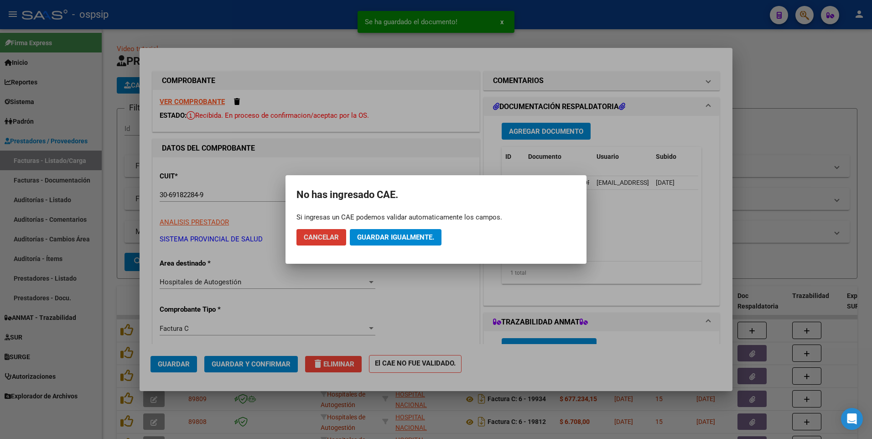
click at [320, 241] on span "Cancelar" at bounding box center [321, 237] width 35 height 8
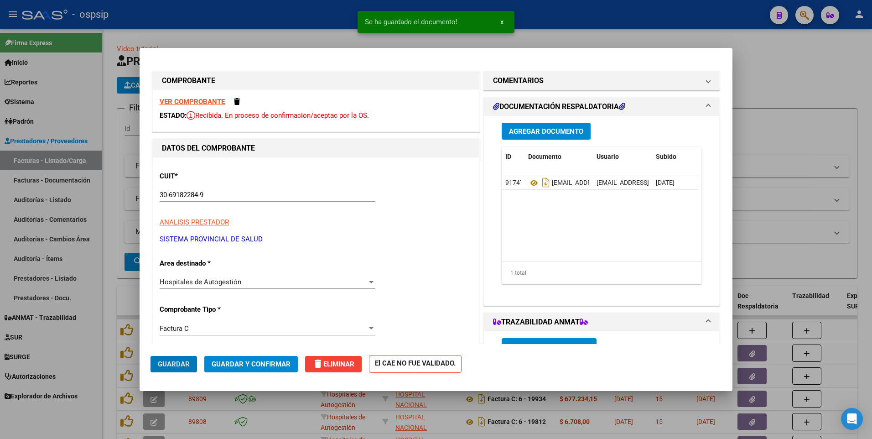
click at [312, 18] on div at bounding box center [436, 219] width 872 height 439
type input "$ 0,00"
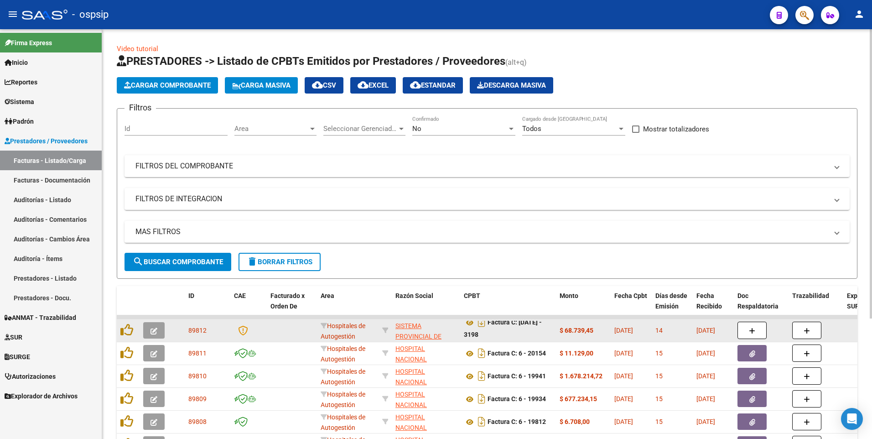
click at [154, 328] on icon "button" at bounding box center [154, 331] width 7 height 7
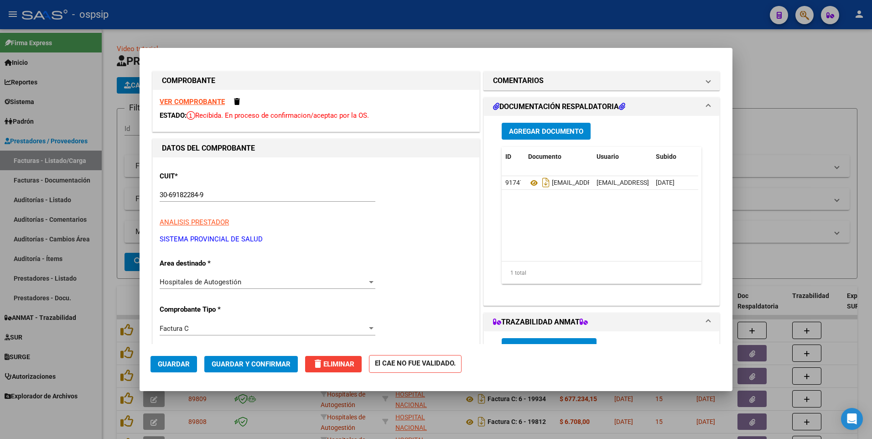
click at [187, 369] on button "Guardar" at bounding box center [174, 364] width 47 height 16
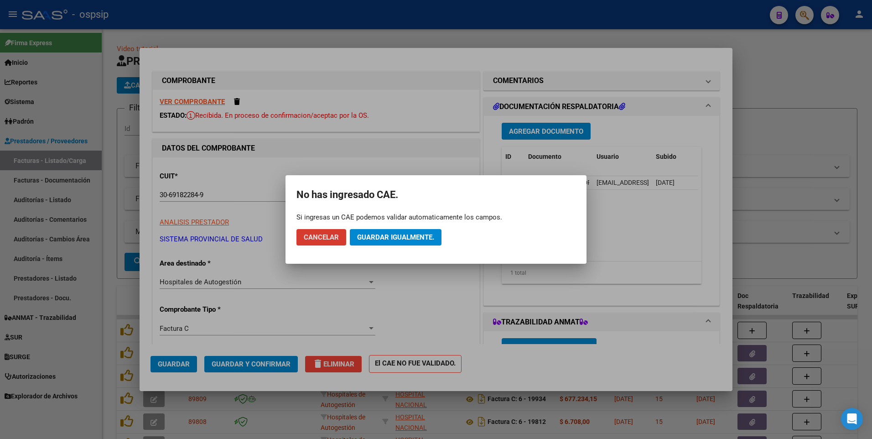
click at [393, 239] on span "Guardar igualmente." at bounding box center [395, 237] width 77 height 8
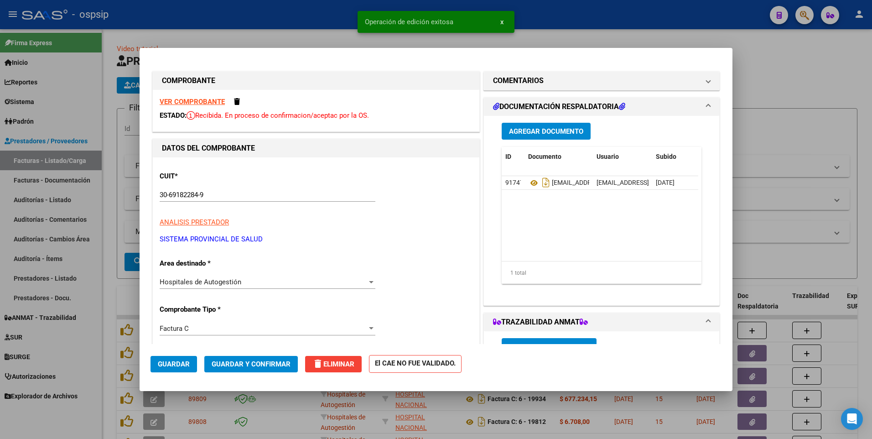
click at [363, 16] on snack-bar-container "Operación de edición exitosa x" at bounding box center [436, 22] width 157 height 22
click at [292, 5] on div at bounding box center [436, 219] width 872 height 439
type input "$ 0,00"
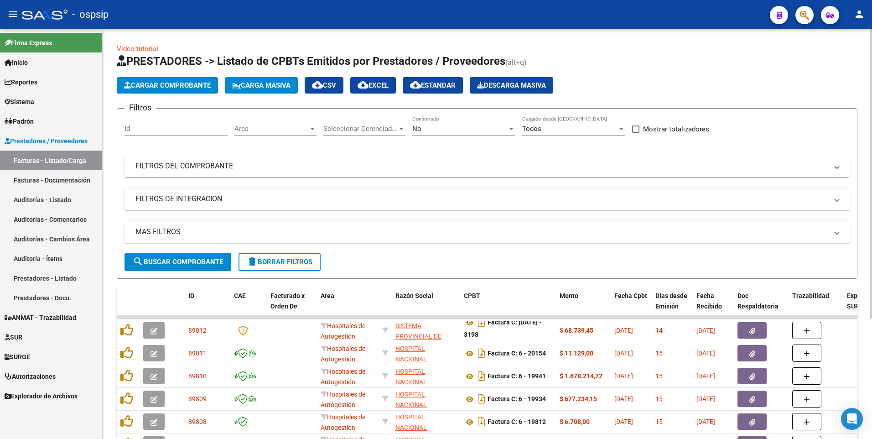
click at [188, 77] on app-list-header "PRESTADORES -> Listado de CPBTs Emitidos por Prestadores / Proveedores (alt+q) …" at bounding box center [487, 166] width 741 height 225
click at [189, 87] on span "Cargar Comprobante" at bounding box center [167, 85] width 87 height 8
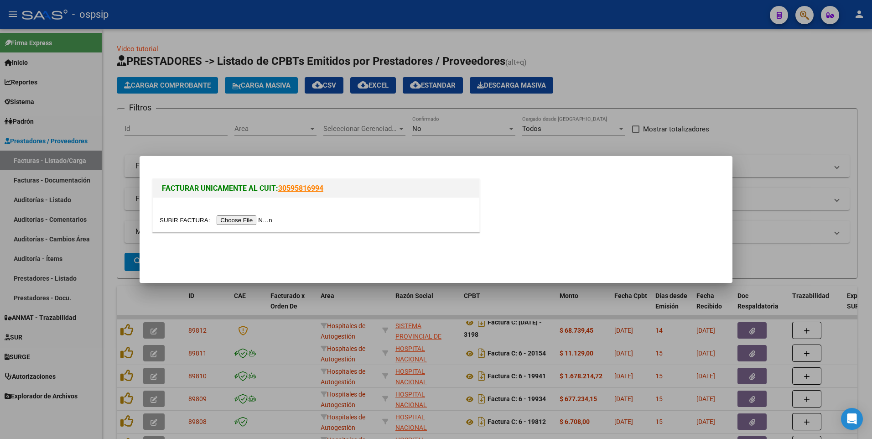
click at [252, 219] on input "file" at bounding box center [217, 220] width 115 height 10
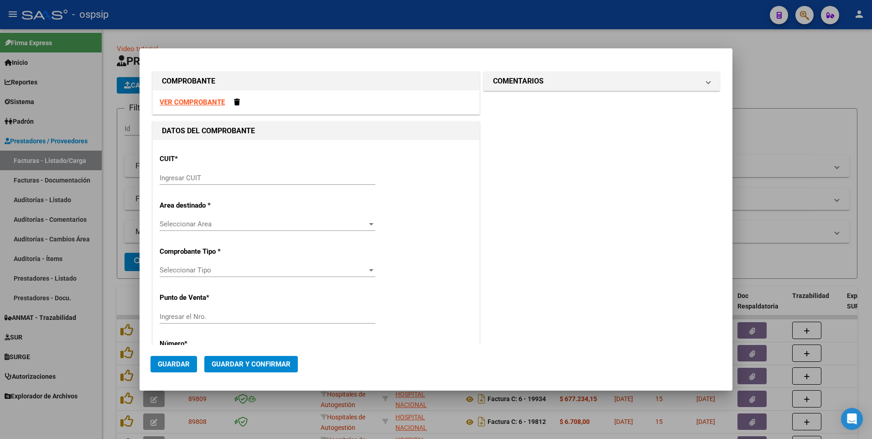
click at [187, 103] on strong "VER COMPROBANTE" at bounding box center [192, 102] width 65 height 8
click at [246, 178] on input "Ingresar CUIT" at bounding box center [268, 178] width 216 height 8
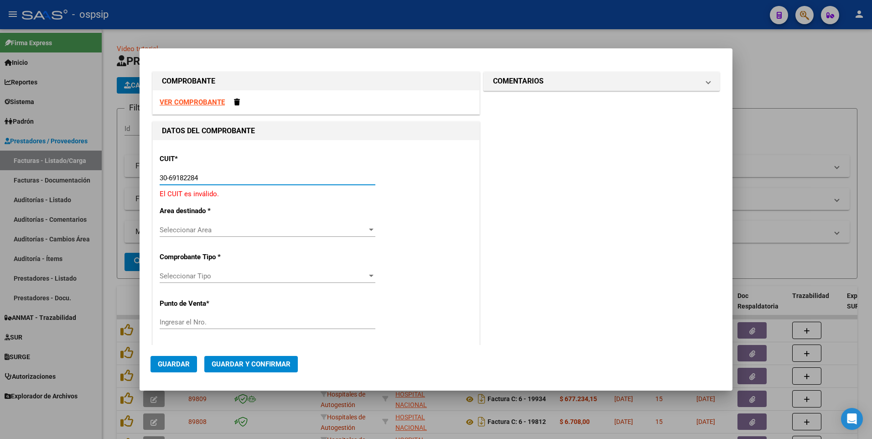
type input "30-69182284-9"
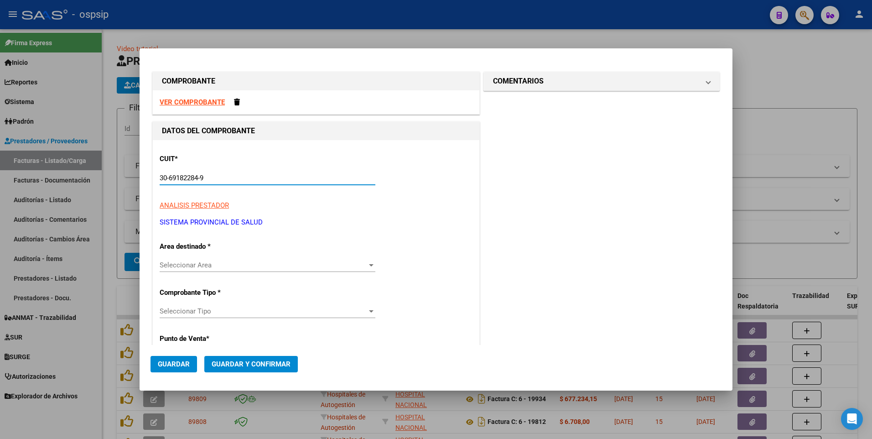
type input "1334"
type input "30-69182284-9"
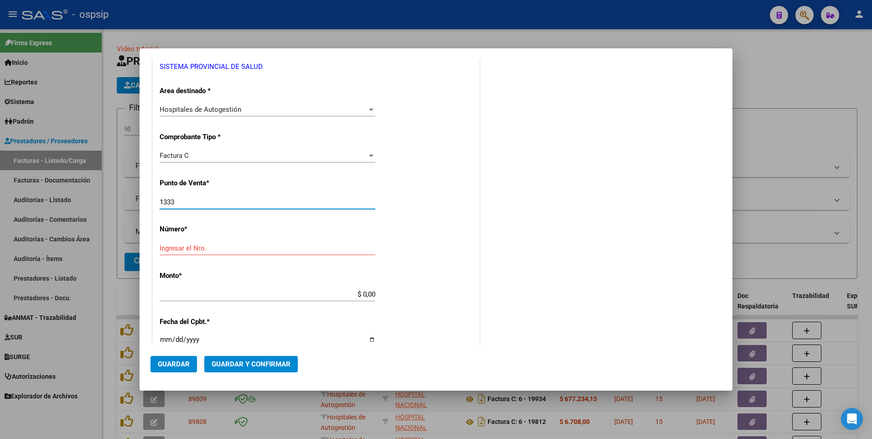
click at [246, 203] on input "1333" at bounding box center [268, 202] width 216 height 8
type input "1333"
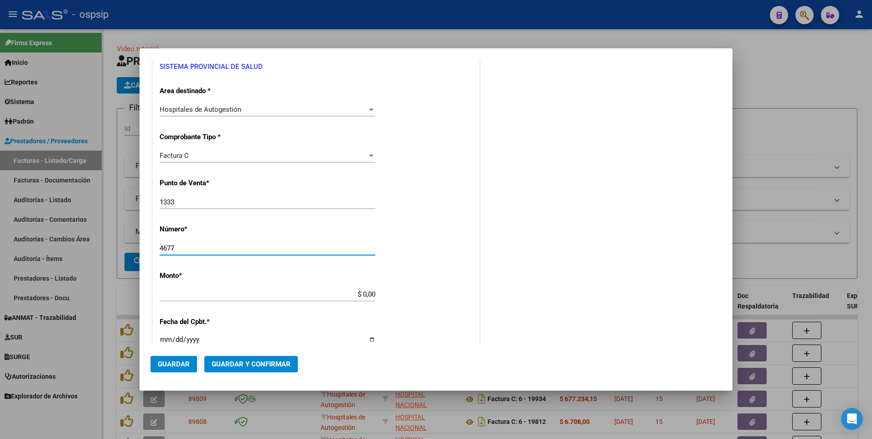
type input "4677"
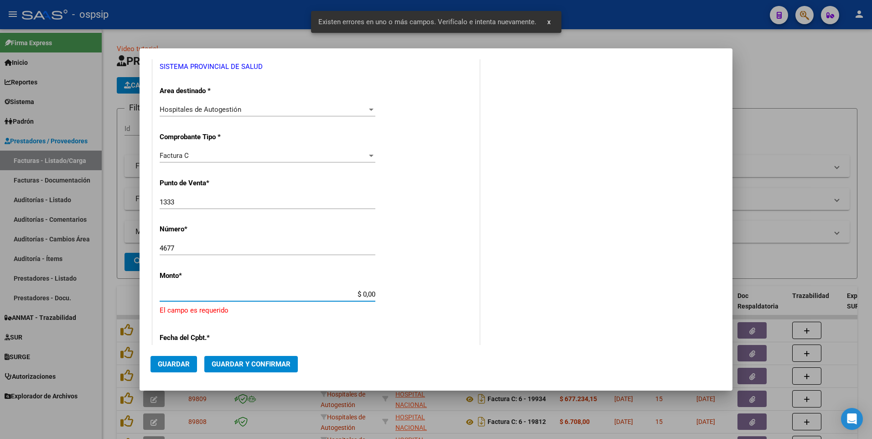
scroll to position [244, 0]
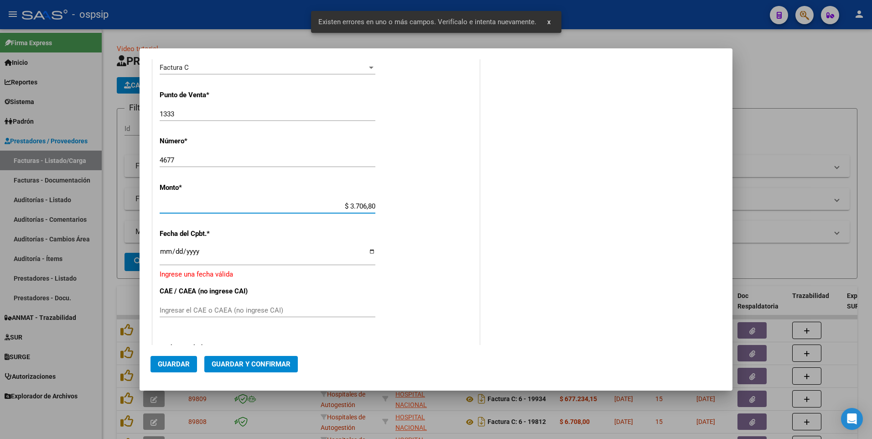
type input "$ 37.068,05"
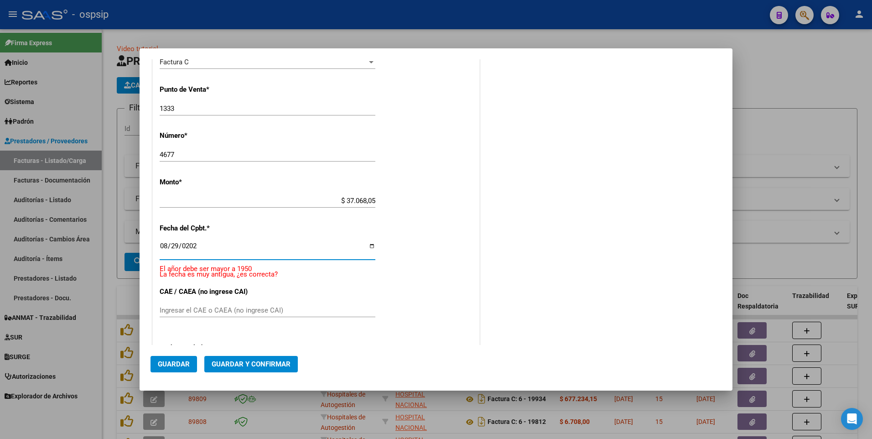
type input "[DATE]"
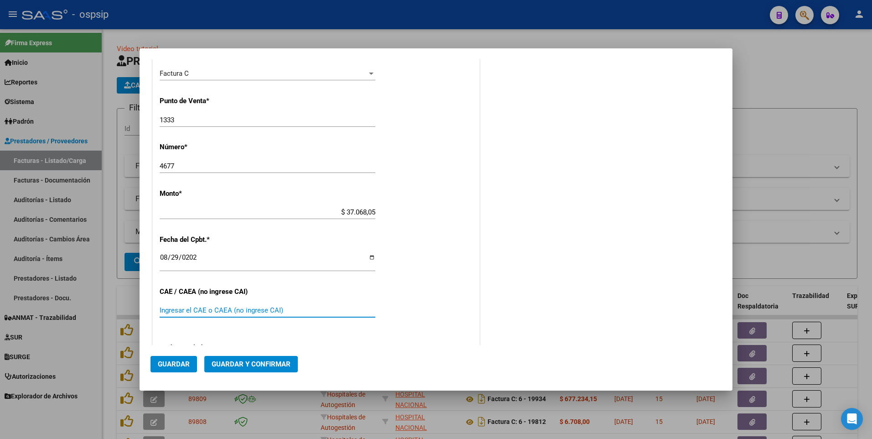
scroll to position [405, 0]
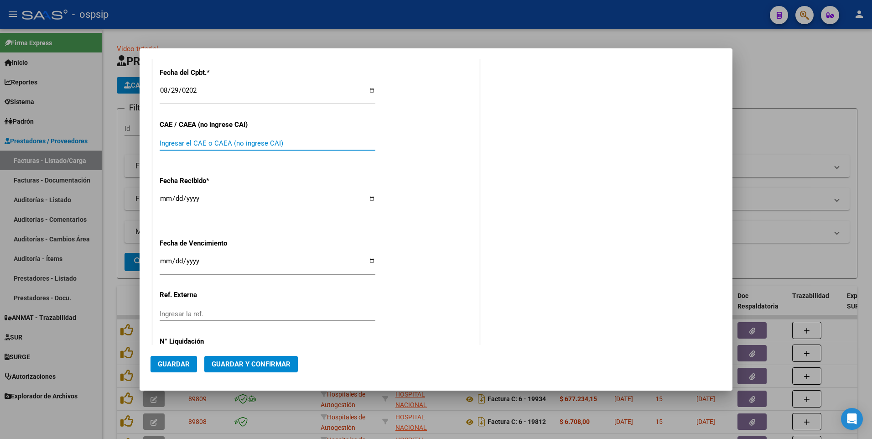
click at [266, 143] on input "Ingresar el CAE o CAEA (no ingrese CAI)" at bounding box center [268, 143] width 216 height 8
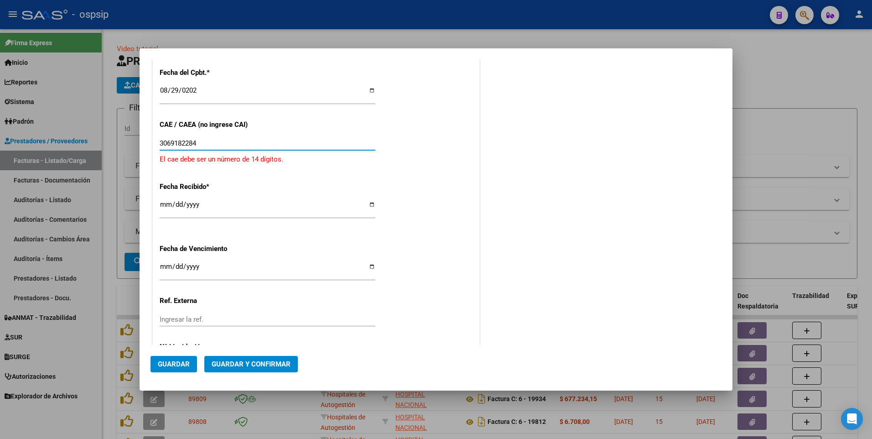
type input "30691822849"
click at [262, 145] on input "30691822849" at bounding box center [268, 143] width 216 height 8
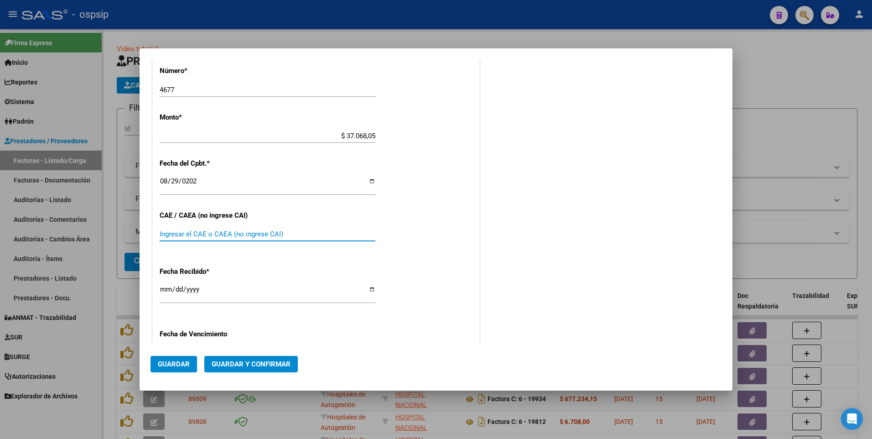
scroll to position [313, 0]
click at [422, 185] on div "CUIT * 30-69182284-9 Ingresar CUIT ANALISIS PRESTADOR SISTEMA PROVINCIAL DE SAL…" at bounding box center [316, 150] width 327 height 647
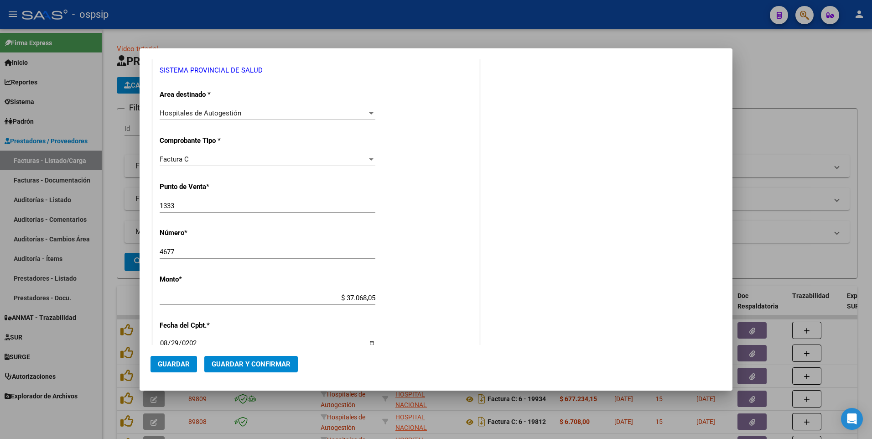
scroll to position [131, 0]
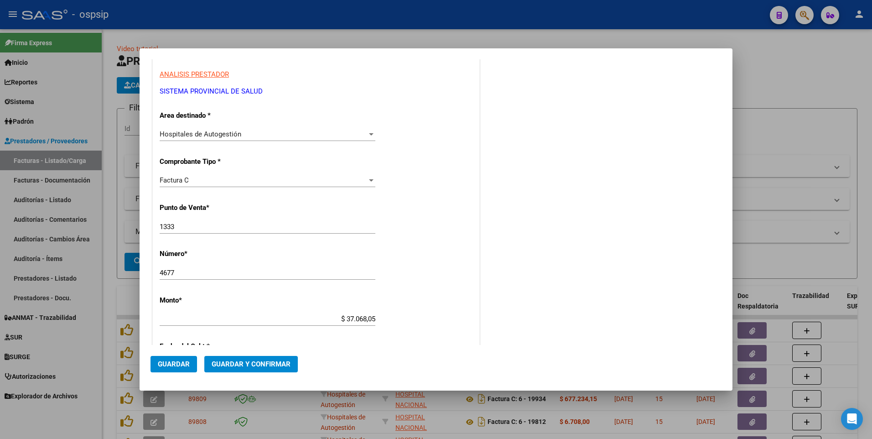
click at [272, 273] on input "4677" at bounding box center [268, 273] width 216 height 8
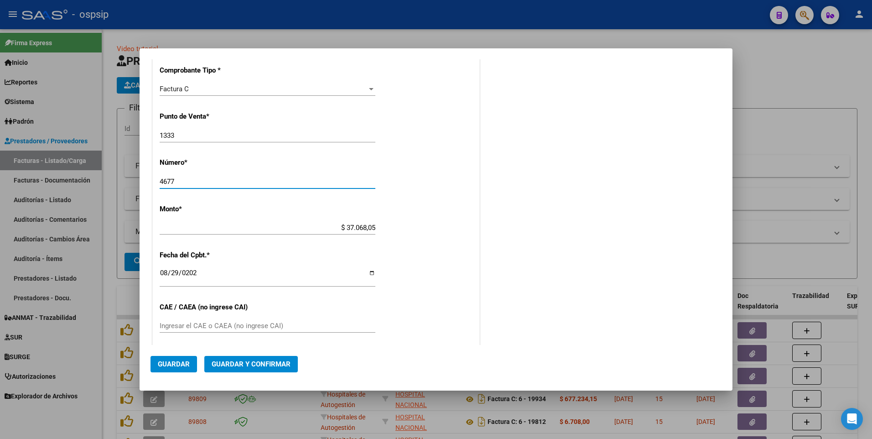
click at [167, 364] on span "Guardar" at bounding box center [174, 364] width 32 height 8
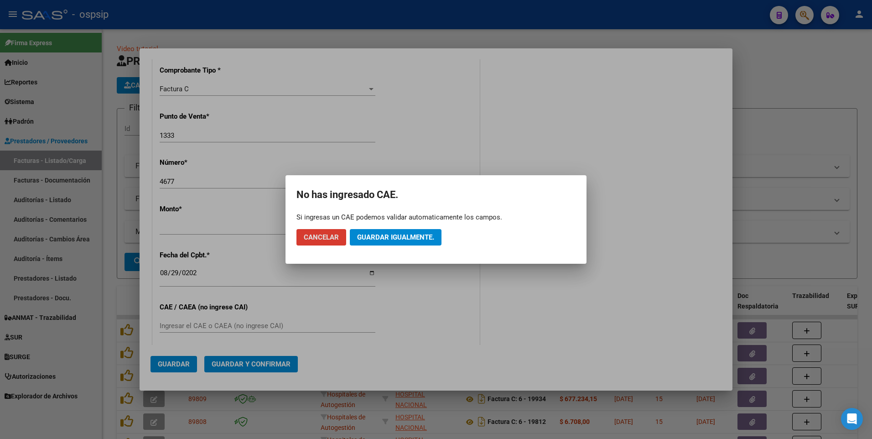
click at [314, 233] on button "Cancelar" at bounding box center [322, 237] width 50 height 16
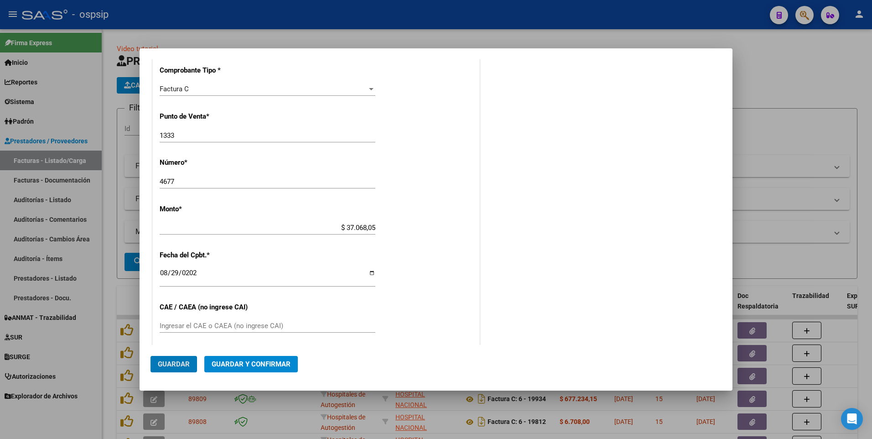
click at [328, 230] on input "$ 37.068,05" at bounding box center [268, 228] width 216 height 8
click at [322, 224] on input "$ 37.068,05" at bounding box center [268, 228] width 216 height 8
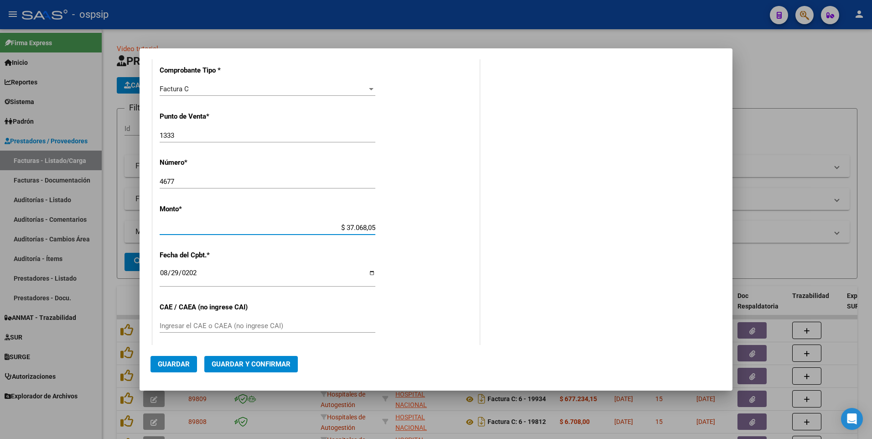
click at [322, 224] on input "$ 37.068,05" at bounding box center [268, 228] width 216 height 8
type input "$ 37.068,05"
click at [180, 368] on span "Guardar" at bounding box center [174, 364] width 32 height 8
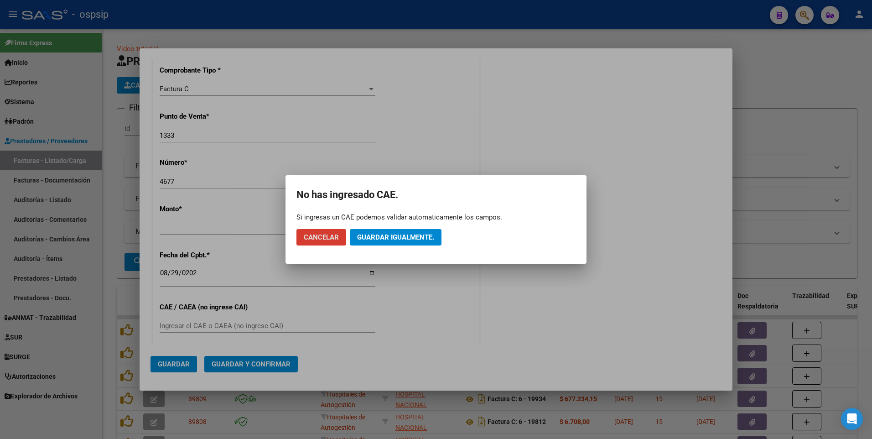
click at [385, 239] on span "Guardar igualmente." at bounding box center [395, 237] width 77 height 8
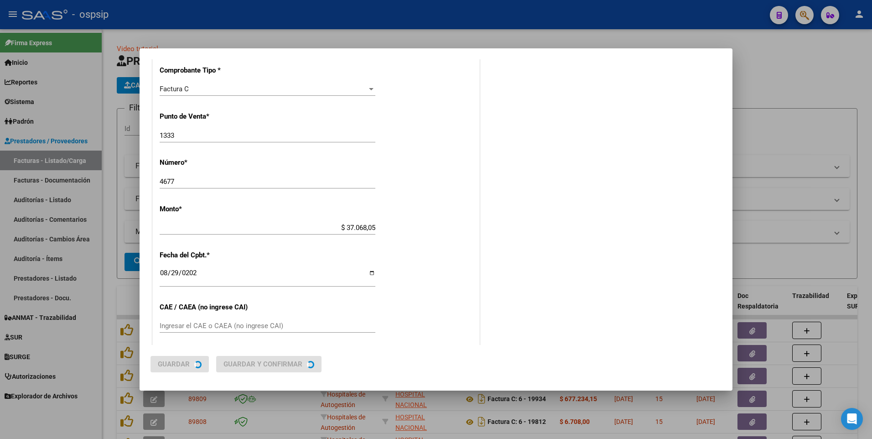
scroll to position [0, 0]
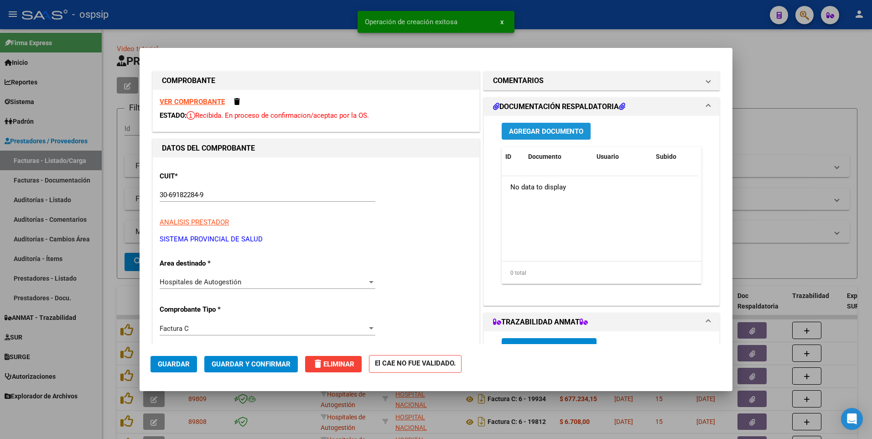
click at [549, 135] on button "Agregar Documento" at bounding box center [546, 131] width 89 height 17
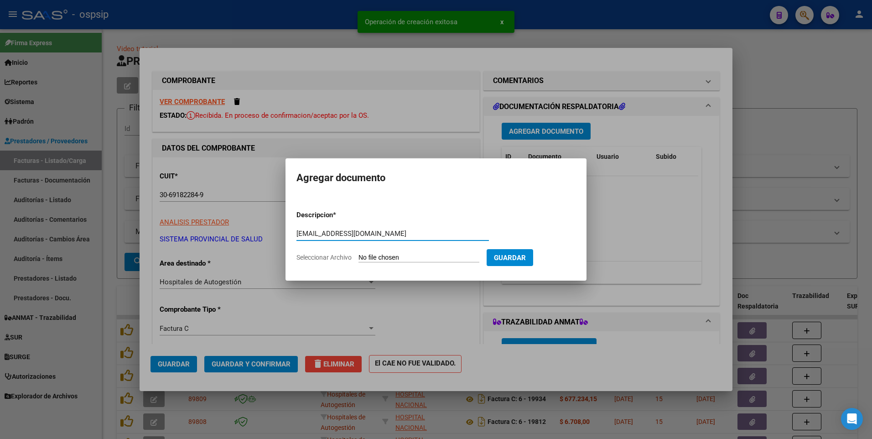
type input "[EMAIL_ADDRESS][DOMAIN_NAME]"
click at [405, 257] on input "Seleccionar Archivo" at bounding box center [419, 258] width 121 height 9
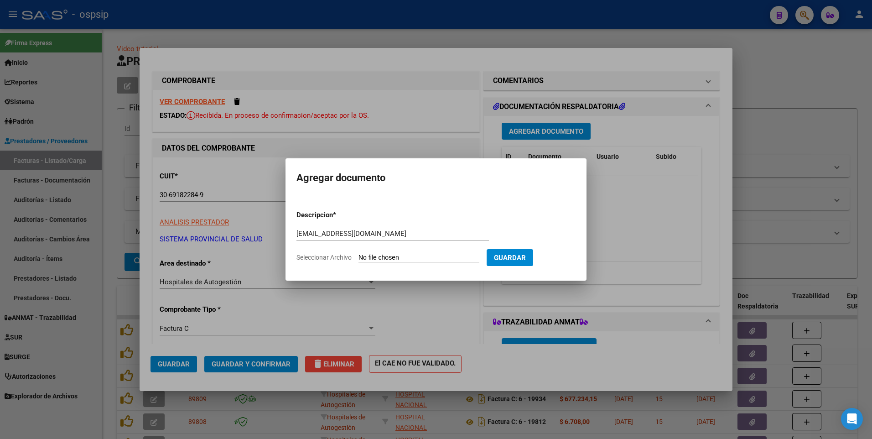
type input "C:\fakepath\1333-00004677 DETALLE.pdf"
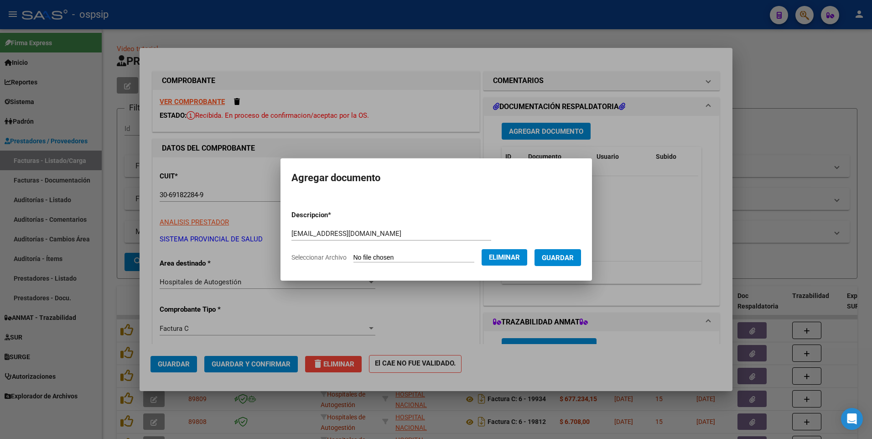
click at [562, 267] on form "Descripcion * [EMAIL_ADDRESS][DOMAIN_NAME] Escriba aquí una descripcion Selecci…" at bounding box center [437, 236] width 290 height 67
click at [562, 265] on button "Guardar" at bounding box center [558, 257] width 47 height 17
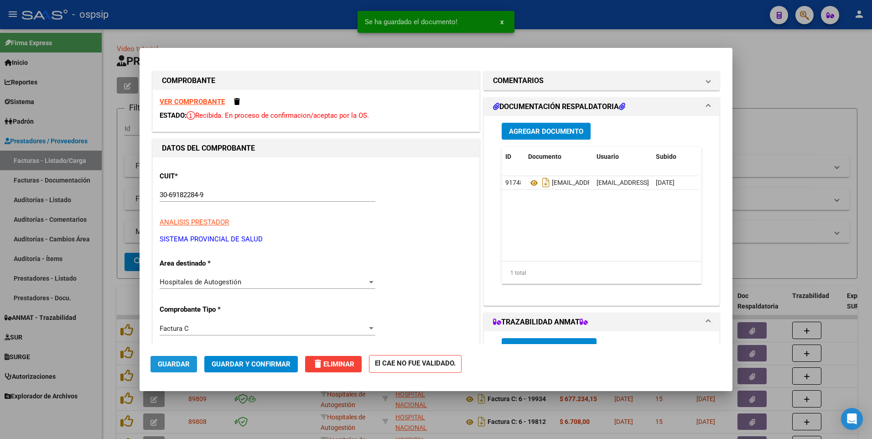
click at [169, 370] on button "Guardar" at bounding box center [174, 364] width 47 height 16
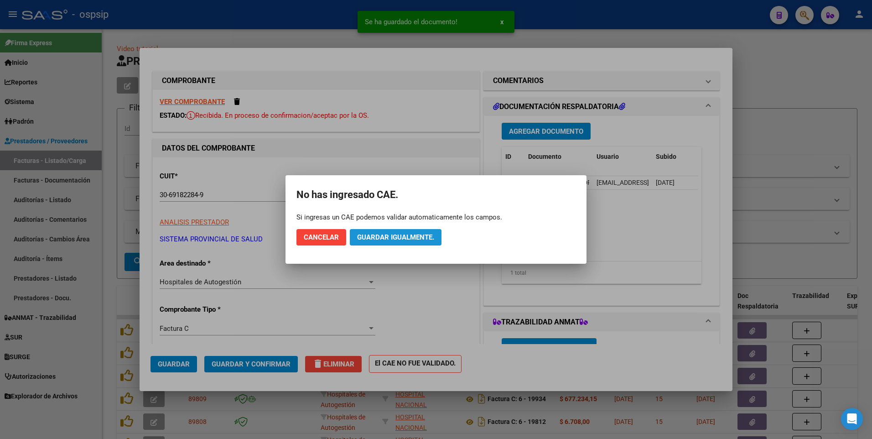
click at [382, 235] on span "Guardar igualmente." at bounding box center [395, 237] width 77 height 8
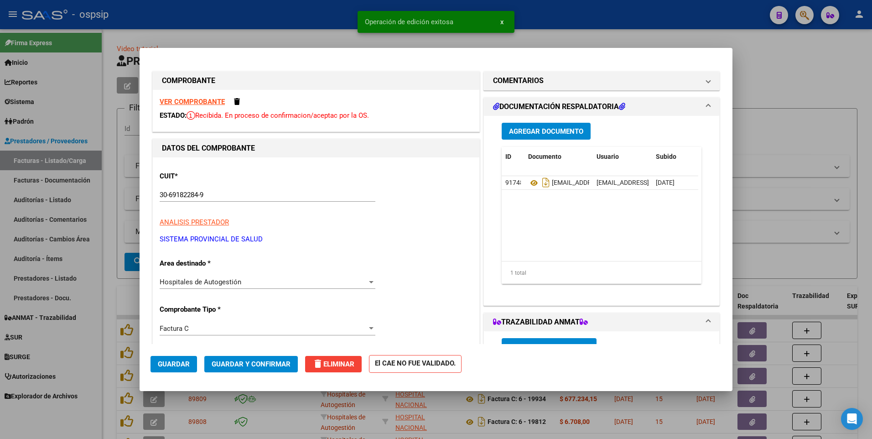
click at [562, 17] on div at bounding box center [436, 219] width 872 height 439
type input "$ 0,00"
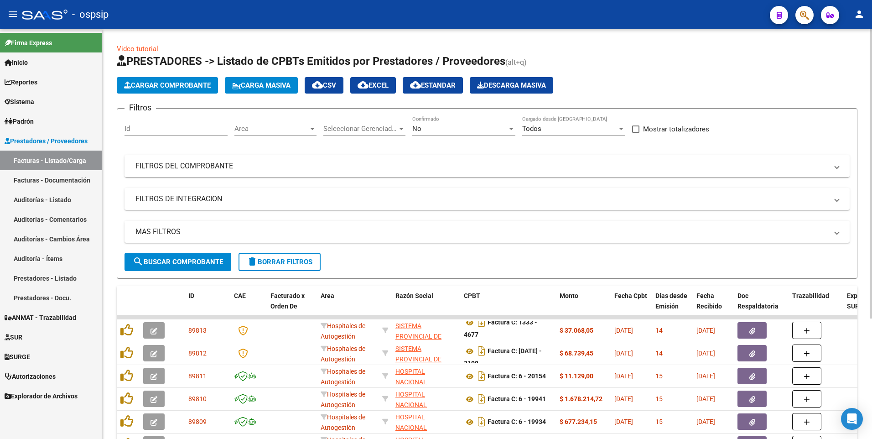
click at [199, 90] on button "Cargar Comprobante" at bounding box center [167, 85] width 101 height 16
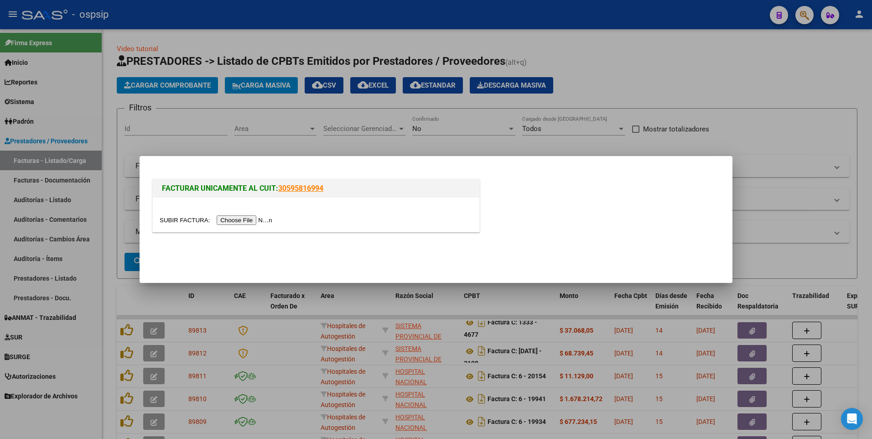
click at [260, 219] on input "file" at bounding box center [217, 220] width 115 height 10
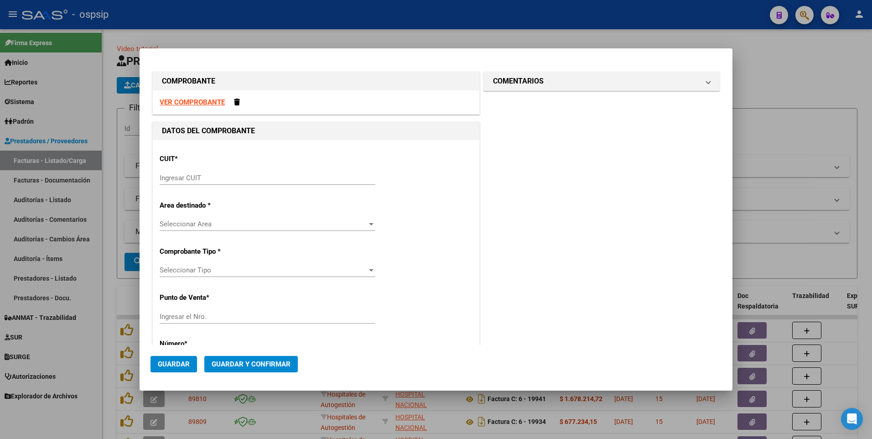
click at [206, 99] on strong "VER COMPROBANTE" at bounding box center [192, 102] width 65 height 8
click at [276, 173] on div "Ingresar CUIT" at bounding box center [268, 178] width 216 height 14
click at [269, 176] on input "Ingresar CUIT" at bounding box center [268, 178] width 216 height 8
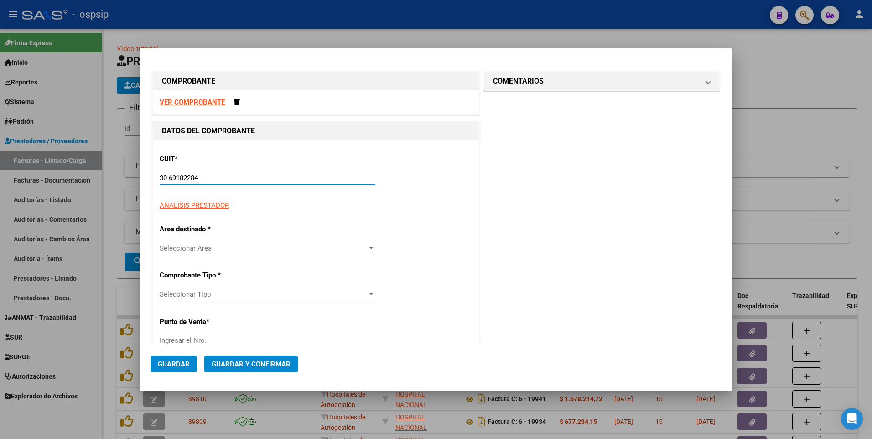
type input "30-69182284-9"
type input "1333"
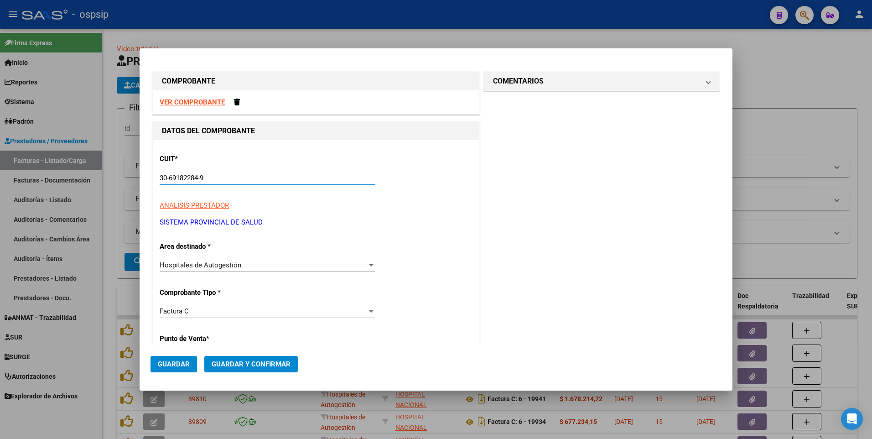
type input "30-69182284-9"
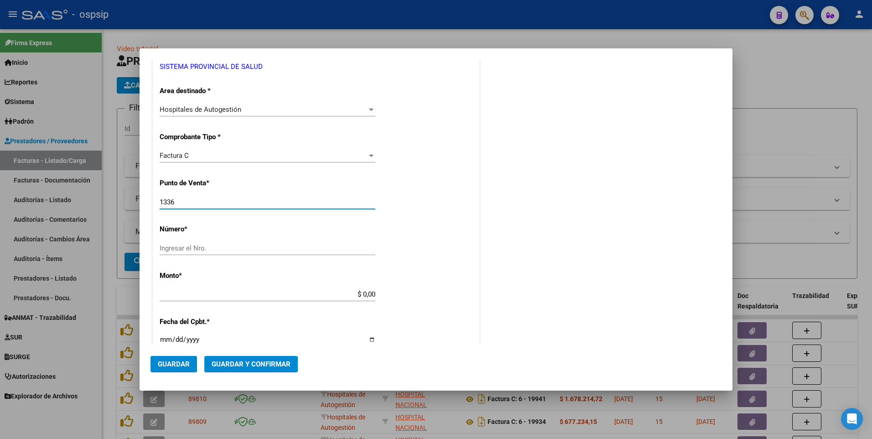
type input "1336"
type input "3862"
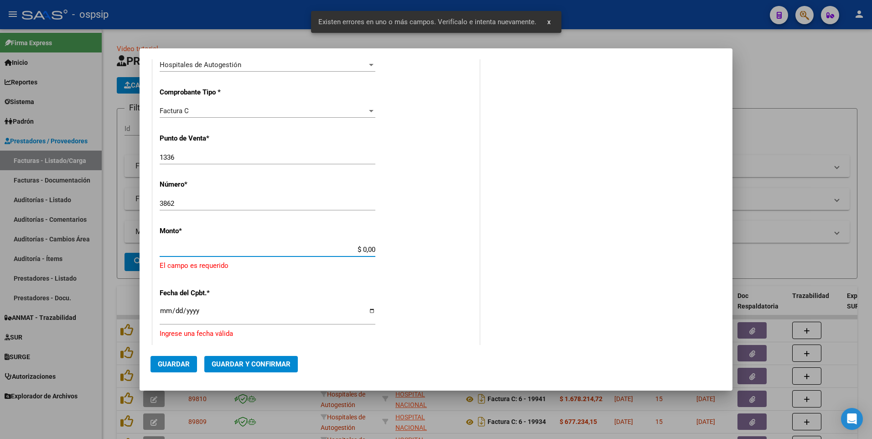
scroll to position [244, 0]
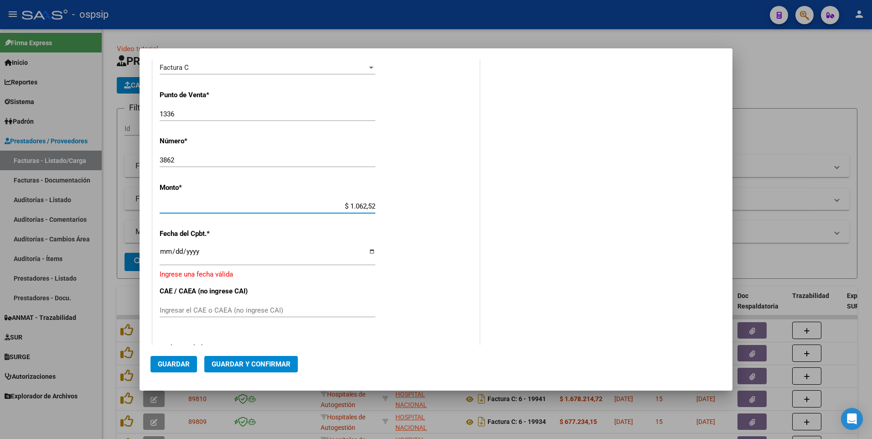
type input "$ 10.625,29"
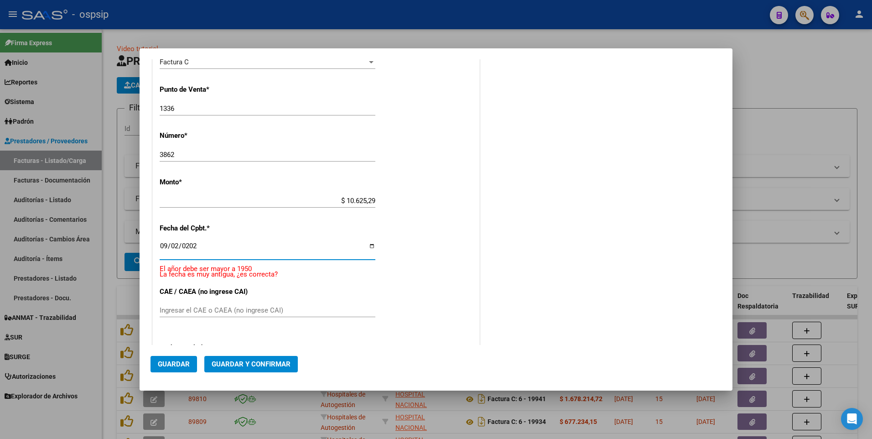
type input "[DATE]"
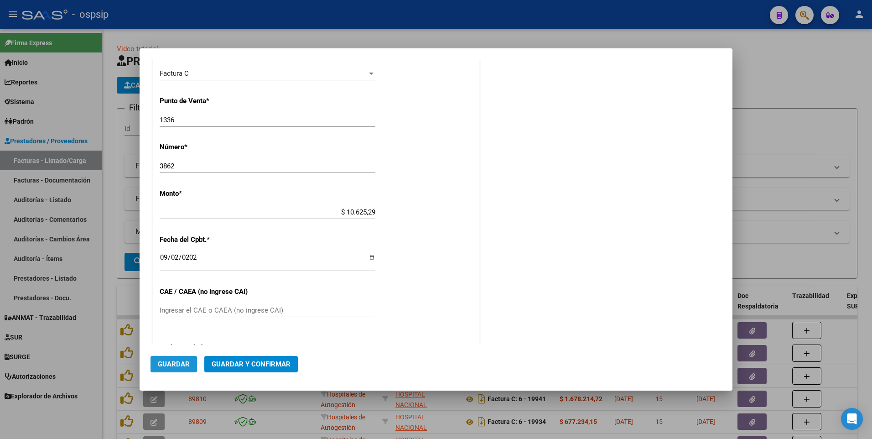
click at [170, 367] on span "Guardar" at bounding box center [174, 364] width 32 height 8
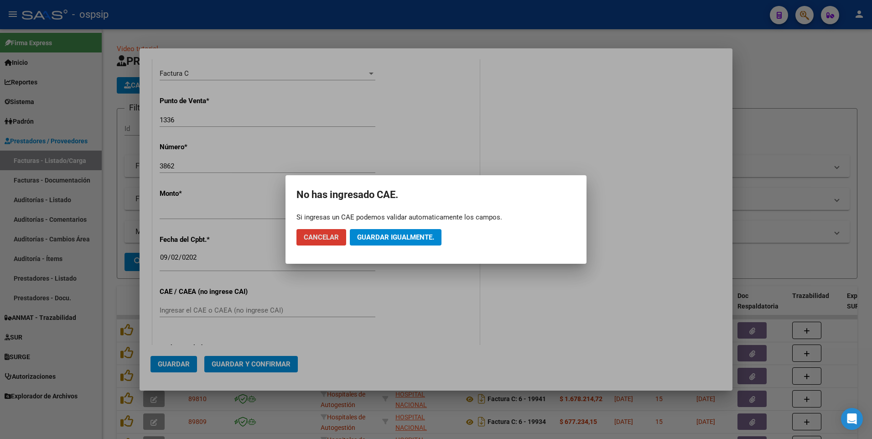
click at [417, 243] on button "Guardar igualmente." at bounding box center [396, 237] width 92 height 16
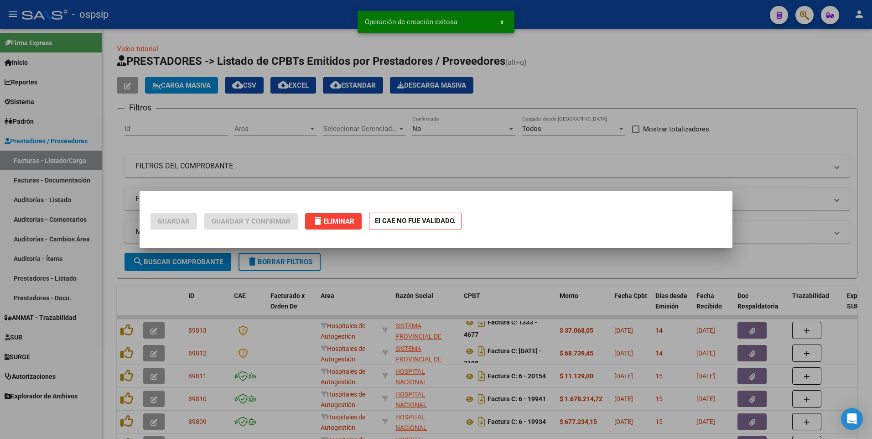
scroll to position [0, 0]
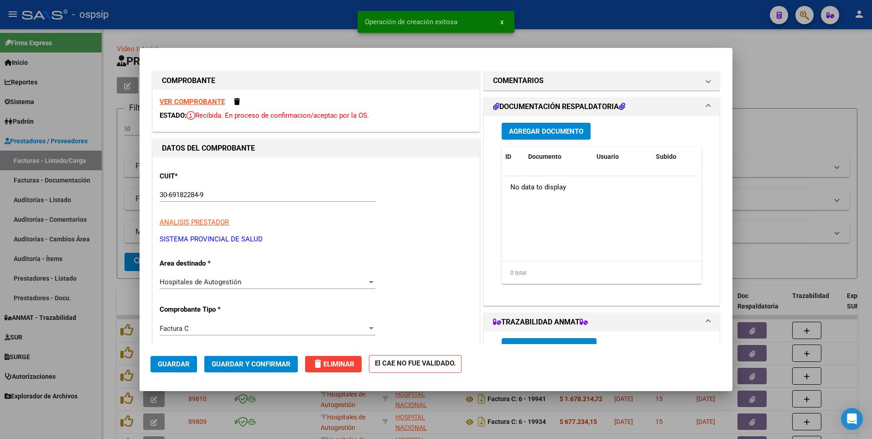
click at [561, 128] on span "Agregar Documento" at bounding box center [546, 131] width 74 height 8
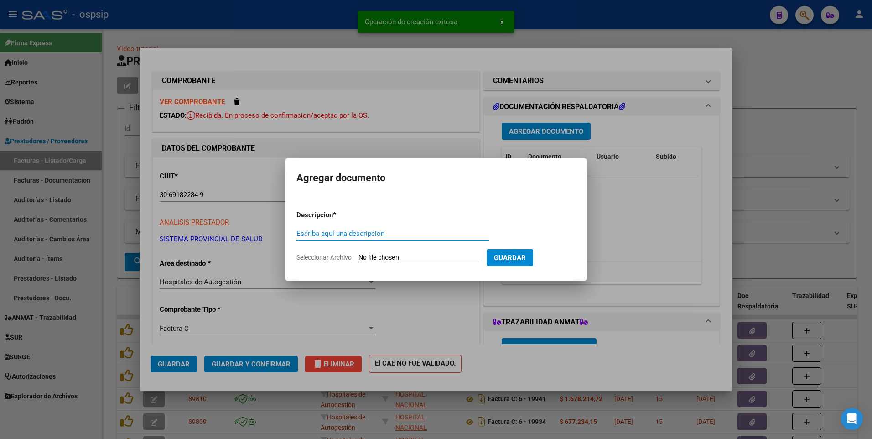
paste input "[EMAIL_ADDRESS][DOMAIN_NAME]"
type input "[EMAIL_ADDRESS][DOMAIN_NAME]"
click at [431, 260] on input "Seleccionar Archivo" at bounding box center [419, 258] width 121 height 9
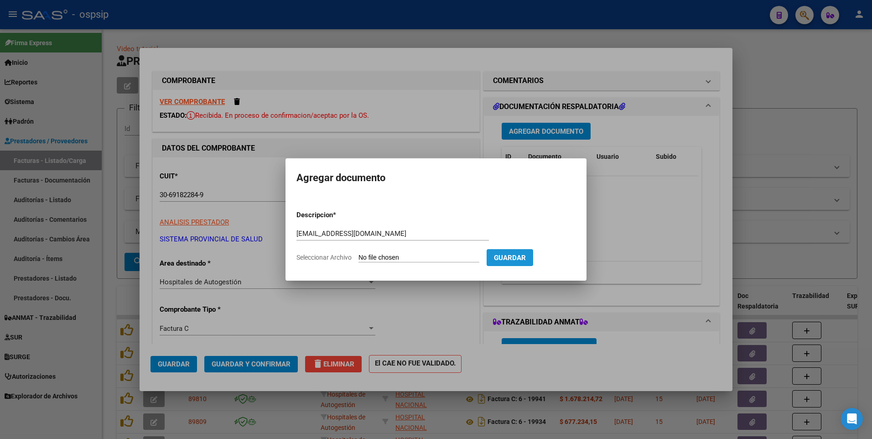
click at [526, 256] on span "Guardar" at bounding box center [510, 258] width 32 height 8
click at [464, 255] on input "Seleccionar Archivo" at bounding box center [419, 258] width 121 height 9
type input "C:\fakepath\1336-00003862 (1).pdf"
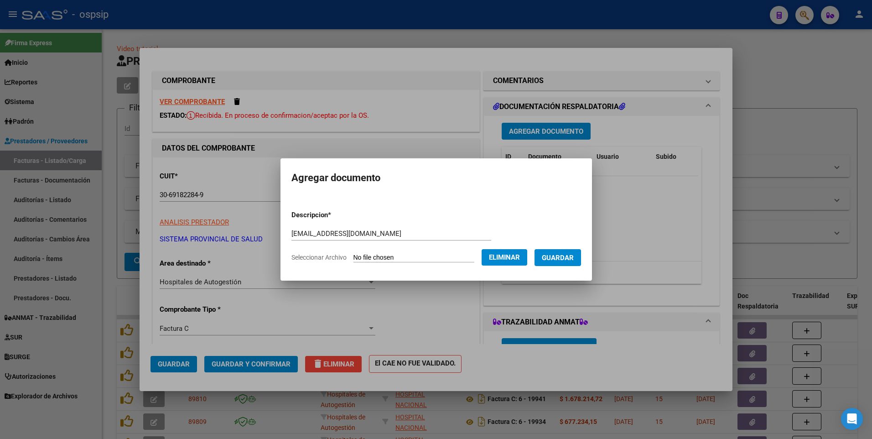
click at [565, 261] on span "Guardar" at bounding box center [558, 258] width 32 height 8
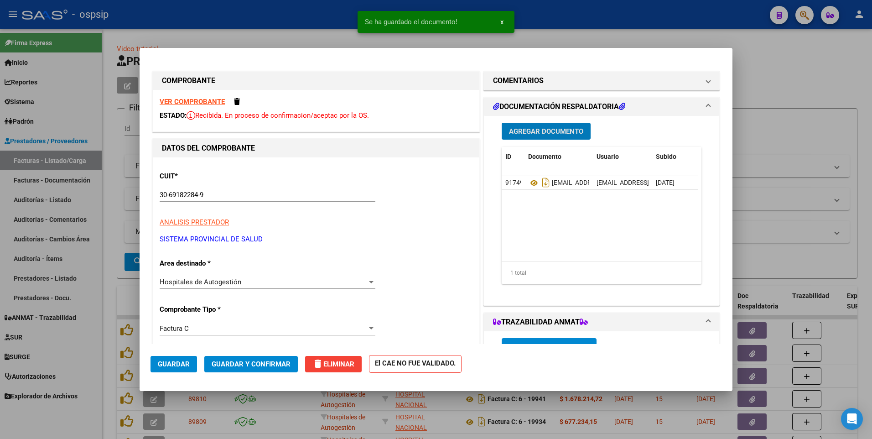
click at [167, 363] on span "Guardar" at bounding box center [174, 364] width 32 height 8
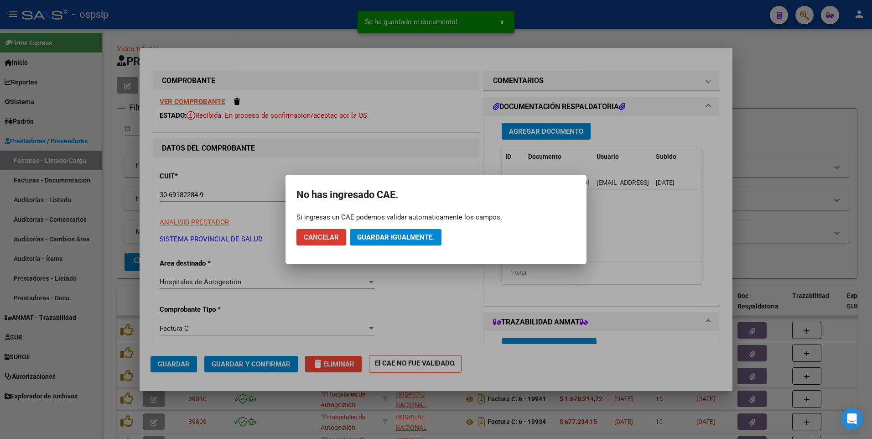
click at [407, 242] on button "Guardar igualmente." at bounding box center [396, 237] width 92 height 16
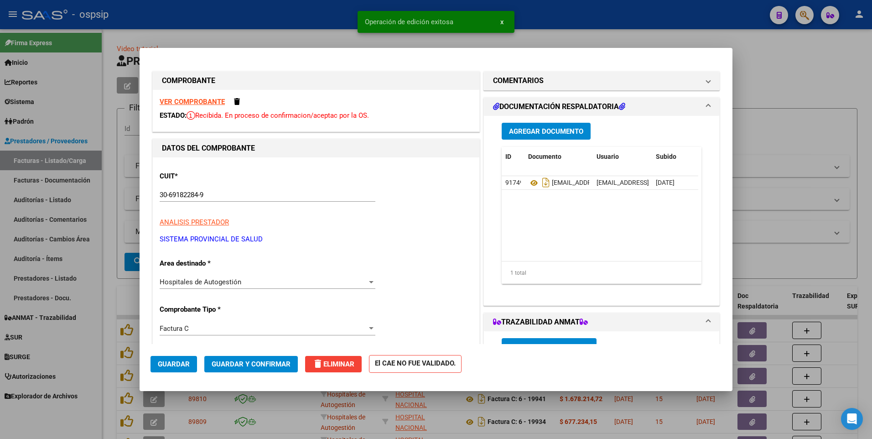
drag, startPoint x: 301, startPoint y: 12, endPoint x: 354, endPoint y: 88, distance: 92.8
click at [301, 12] on div at bounding box center [436, 219] width 872 height 439
type input "$ 0,00"
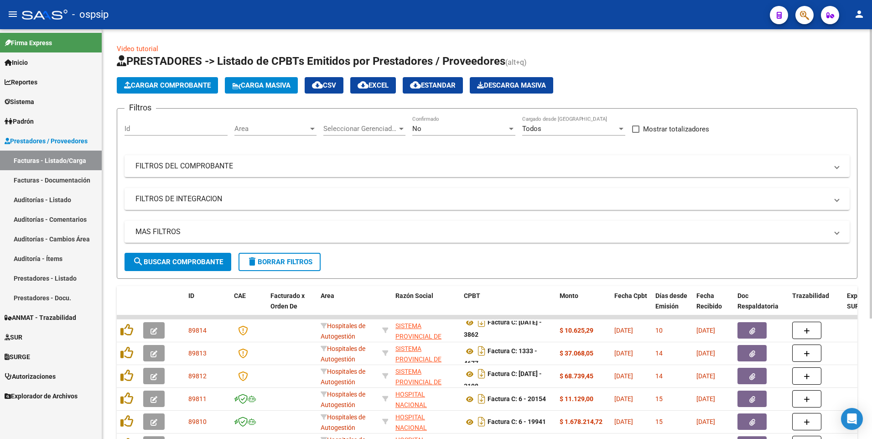
click at [179, 81] on button "Cargar Comprobante" at bounding box center [167, 85] width 101 height 16
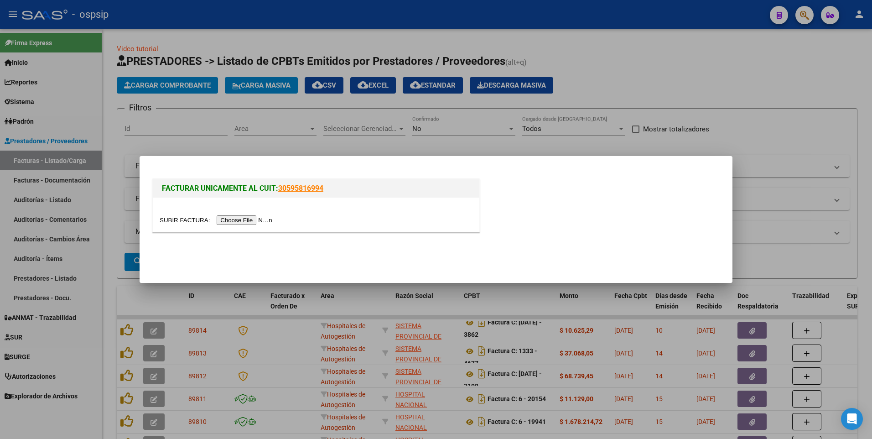
click at [250, 220] on input "file" at bounding box center [217, 220] width 115 height 10
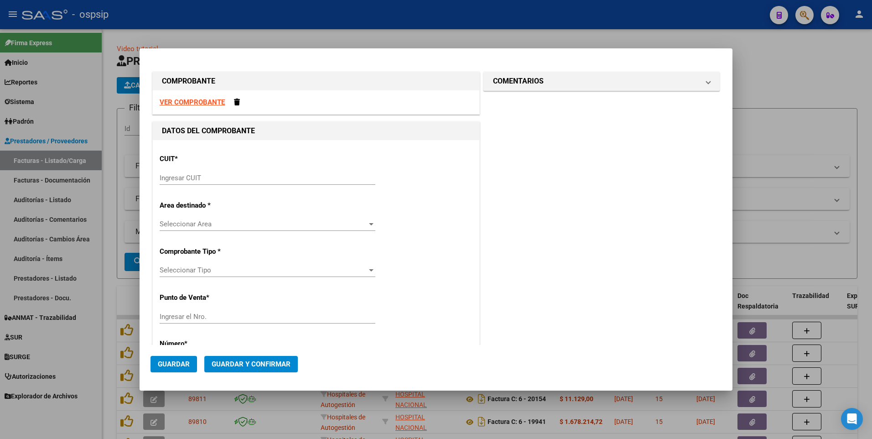
click at [182, 104] on strong "VER COMPROBANTE" at bounding box center [192, 102] width 65 height 8
click at [243, 178] on input "Ingresar CUIT" at bounding box center [268, 178] width 216 height 8
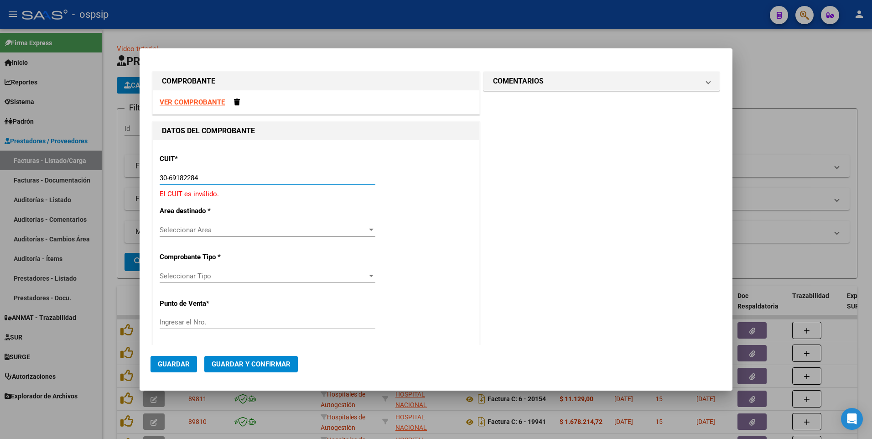
type input "30-69182284-9"
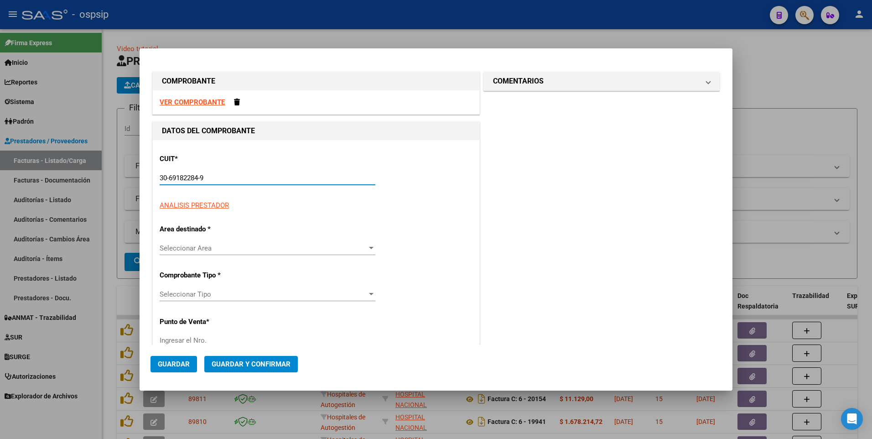
type input "1336"
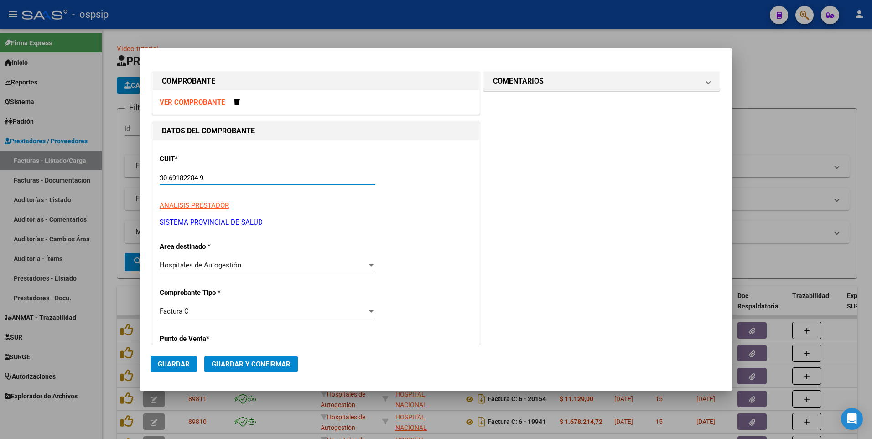
type input "30-69182284-9"
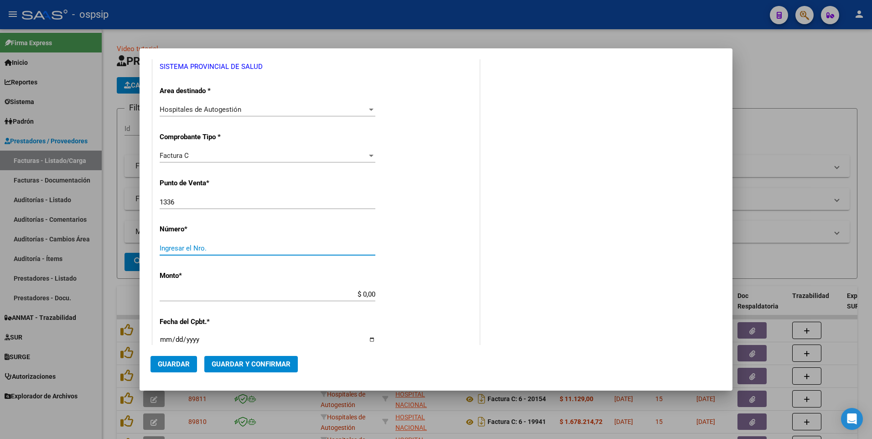
click at [252, 199] on input "1336" at bounding box center [268, 202] width 216 height 8
type input "1338"
type input "3256"
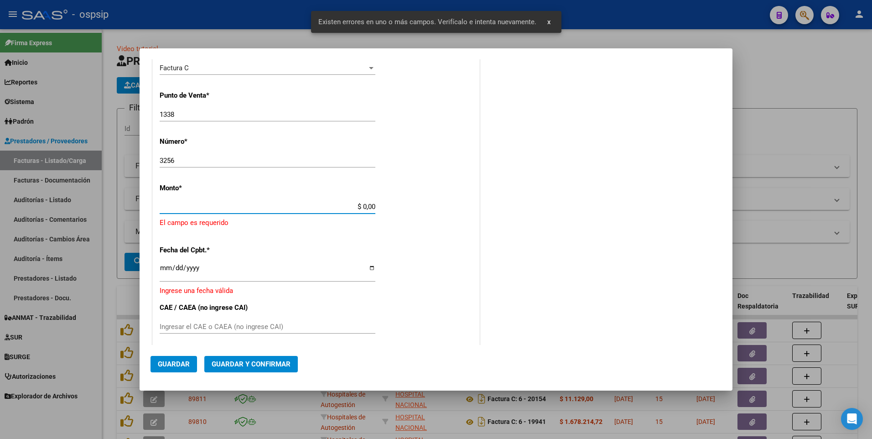
scroll to position [244, 0]
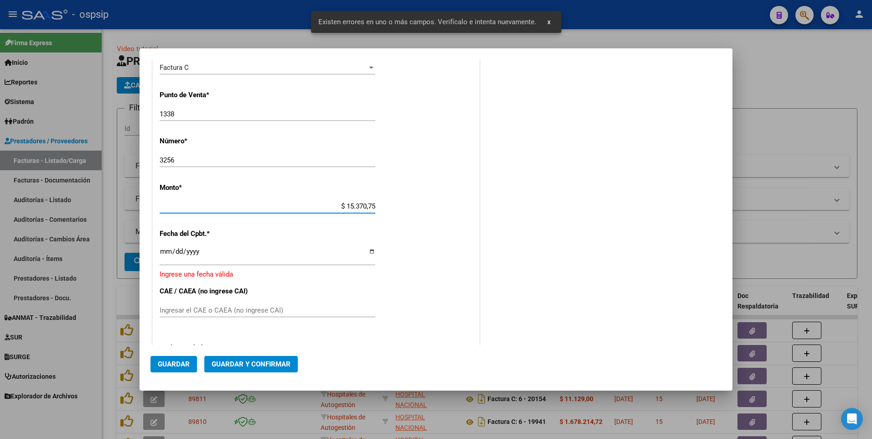
type input "$ 153.707,54"
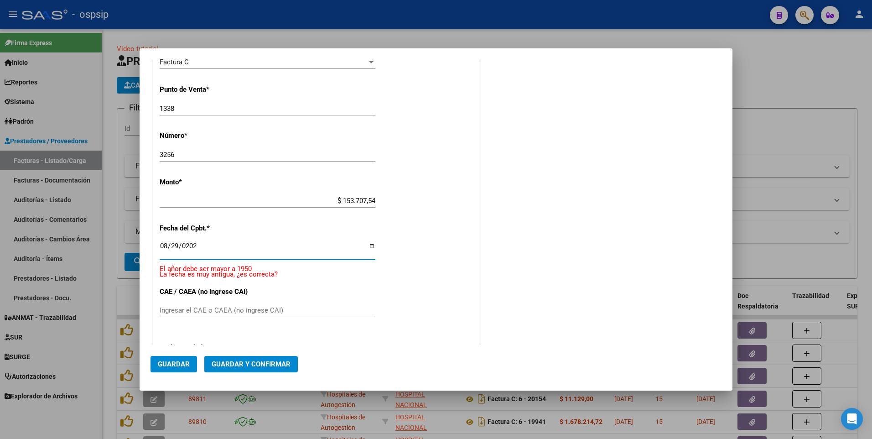
type input "[DATE]"
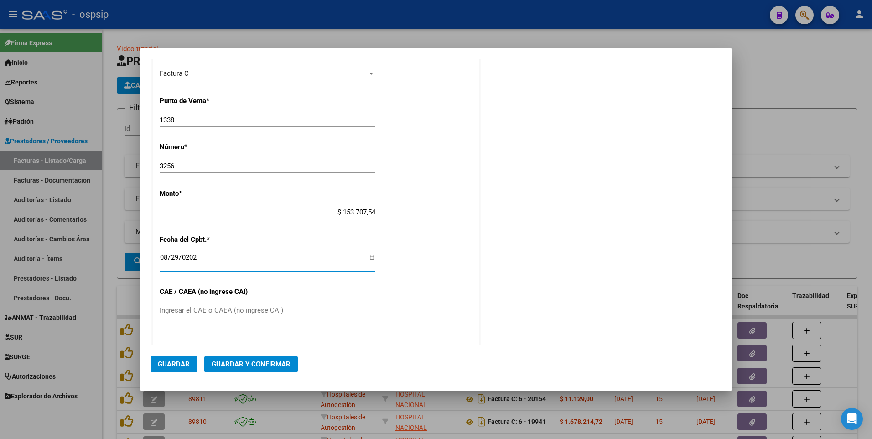
click at [192, 364] on button "Guardar" at bounding box center [174, 364] width 47 height 16
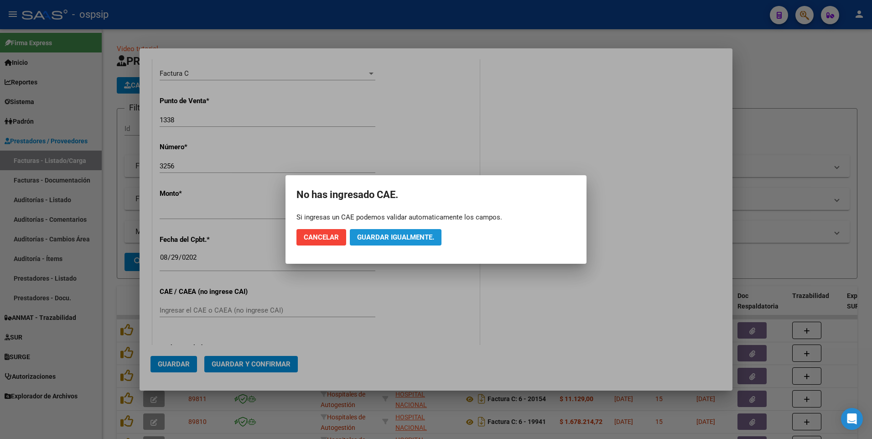
drag, startPoint x: 380, startPoint y: 232, endPoint x: 385, endPoint y: 235, distance: 6.3
click at [382, 232] on button "Guardar igualmente." at bounding box center [396, 237] width 92 height 16
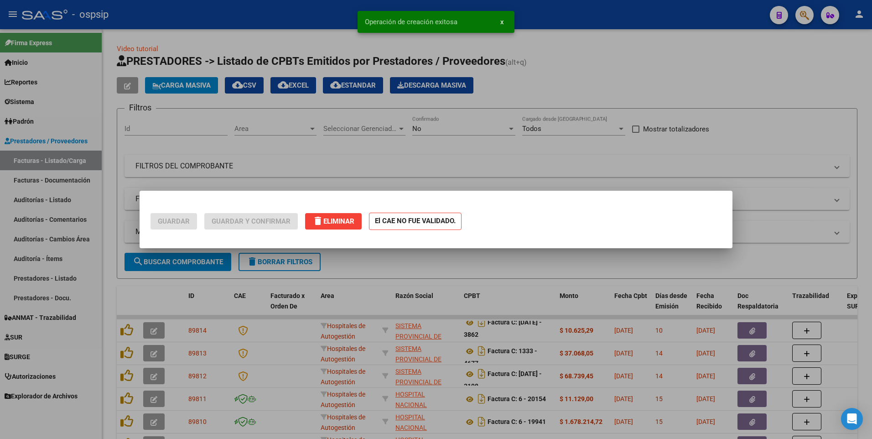
scroll to position [0, 0]
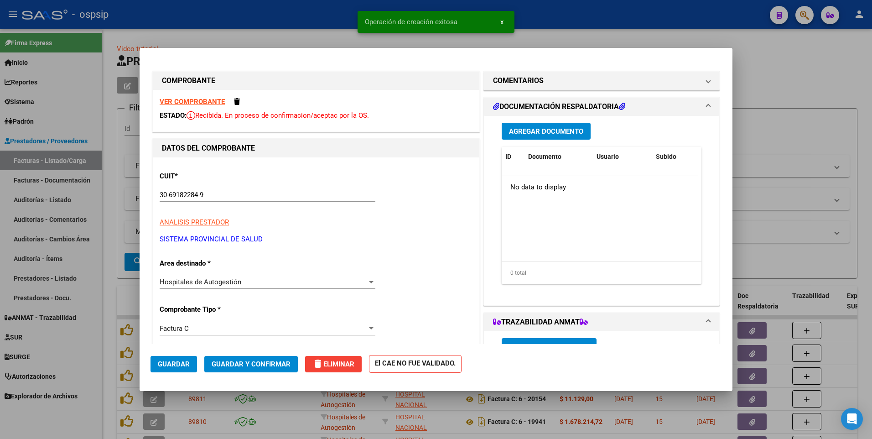
click at [526, 136] on button "Agregar Documento" at bounding box center [546, 131] width 89 height 17
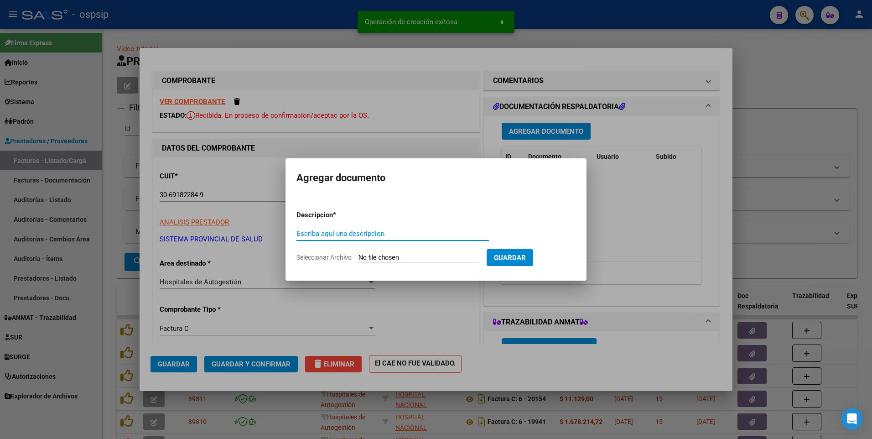
paste input "[EMAIL_ADDRESS][DOMAIN_NAME]"
type input "[EMAIL_ADDRESS][DOMAIN_NAME]"
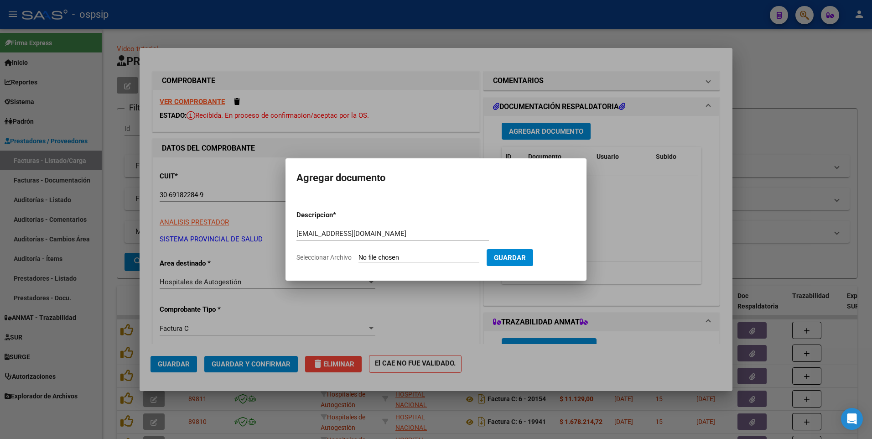
click at [389, 258] on input "Seleccionar Archivo" at bounding box center [419, 258] width 121 height 9
type input "C:\fakepath\1338-00003256 [GEOGRAPHIC_DATA]pdf"
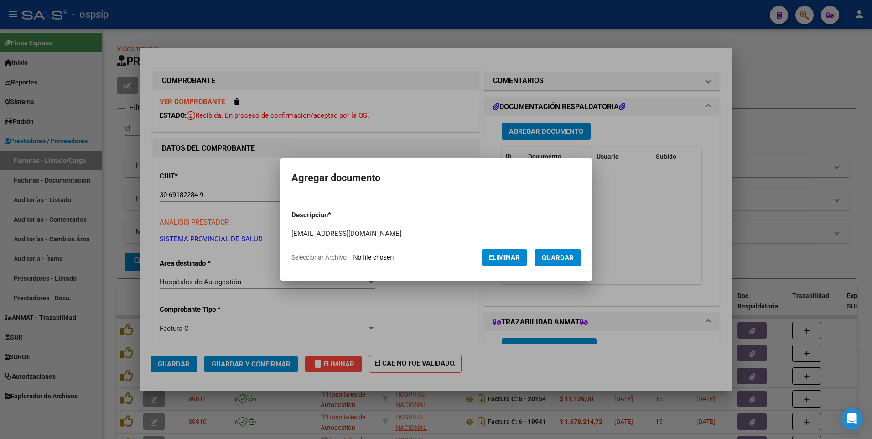
click at [572, 256] on span "Guardar" at bounding box center [558, 258] width 32 height 8
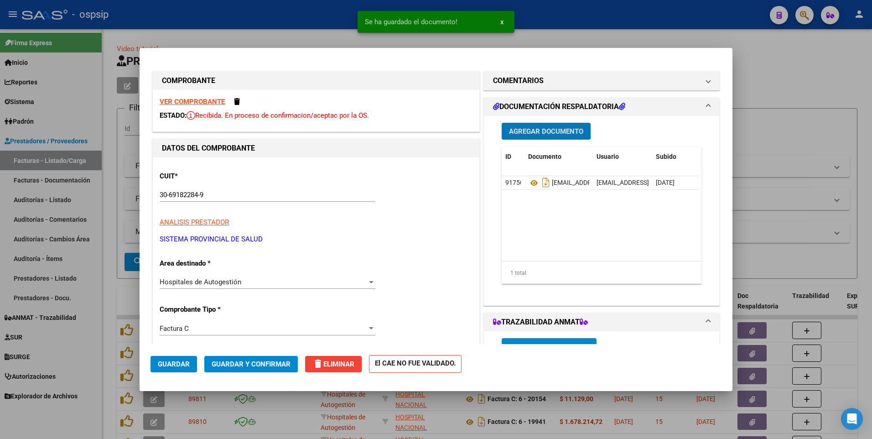
click at [277, 27] on div at bounding box center [436, 219] width 872 height 439
type input "$ 0,00"
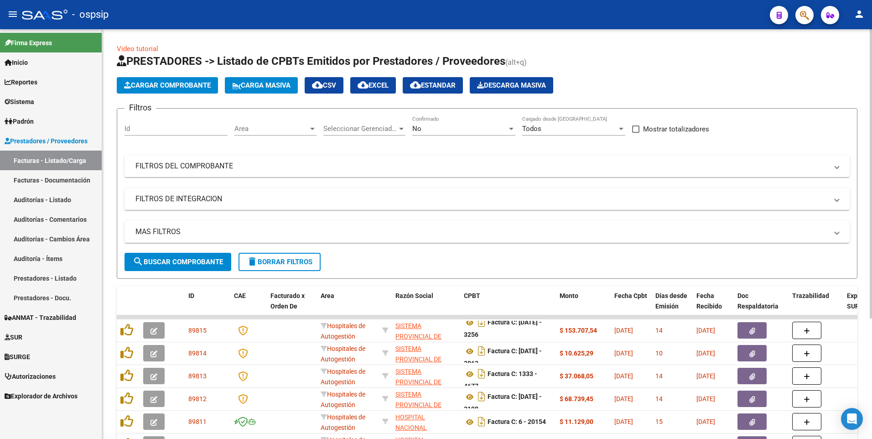
click at [170, 87] on span "Cargar Comprobante" at bounding box center [167, 85] width 87 height 8
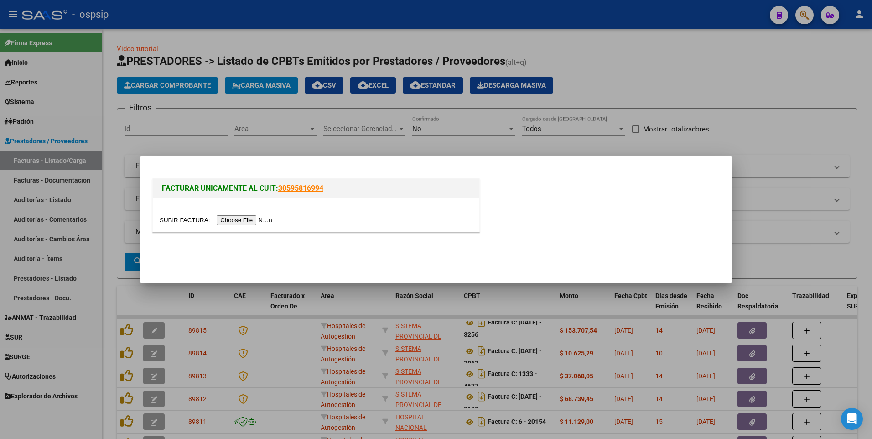
click at [227, 222] on input "file" at bounding box center [217, 220] width 115 height 10
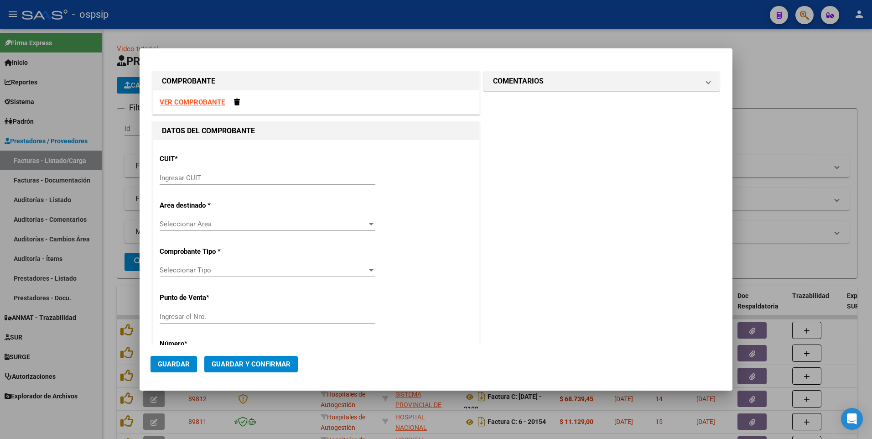
click at [214, 103] on strong "VER COMPROBANTE" at bounding box center [192, 102] width 65 height 8
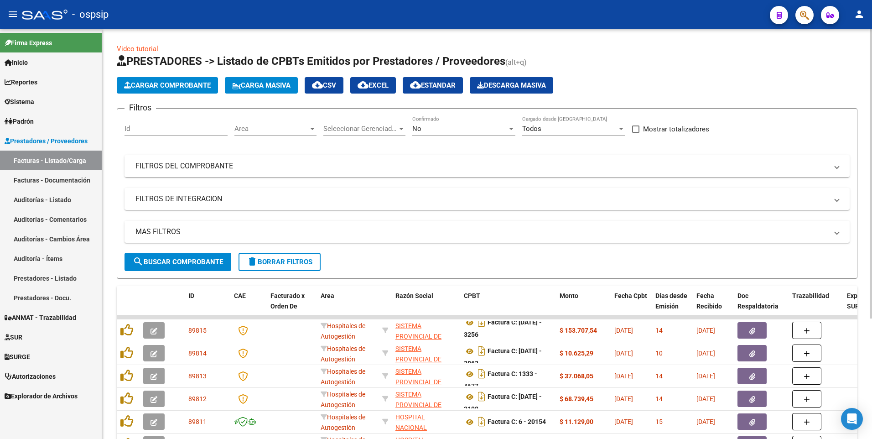
click at [179, 73] on app-list-header "PRESTADORES -> Listado de CPBTs Emitidos por Prestadores / Proveedores (alt+q) …" at bounding box center [487, 166] width 741 height 225
click at [195, 93] on button "Cargar Comprobante" at bounding box center [167, 85] width 101 height 16
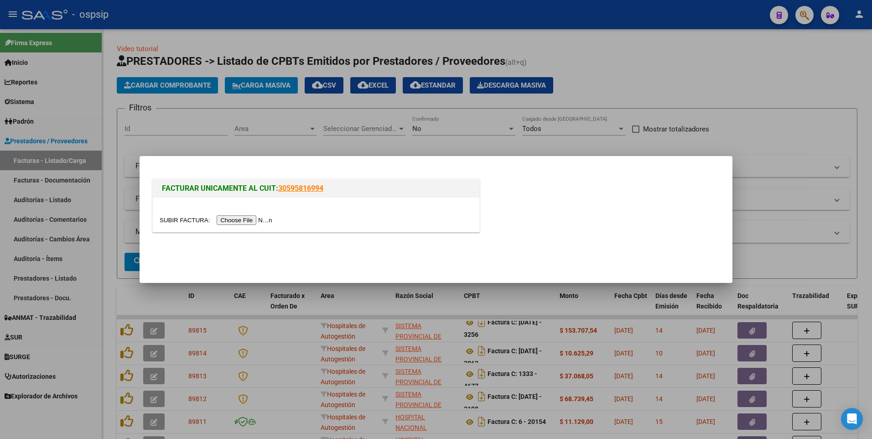
click at [240, 224] on input "file" at bounding box center [217, 220] width 115 height 10
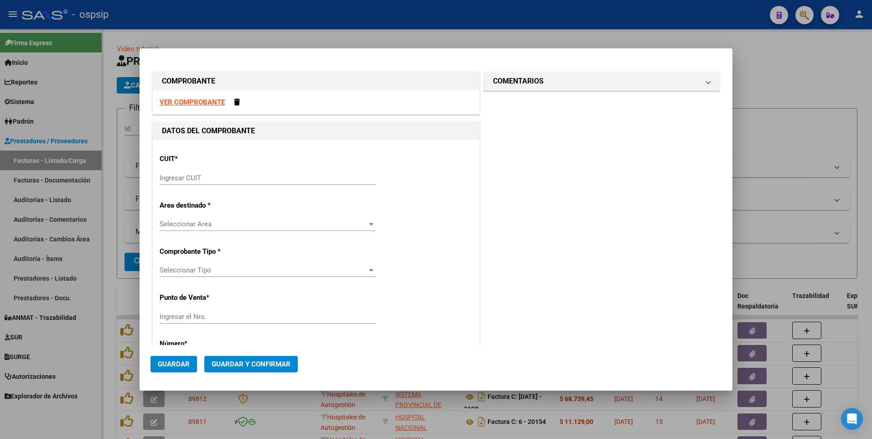
click at [209, 105] on strong "VER COMPROBANTE" at bounding box center [192, 102] width 65 height 8
click at [299, 177] on input "Ingresar CUIT" at bounding box center [268, 178] width 216 height 8
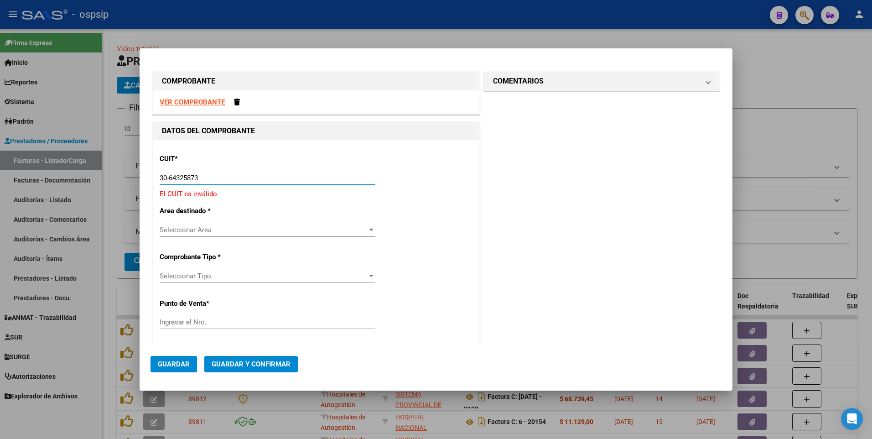
type input "30-64325873-7"
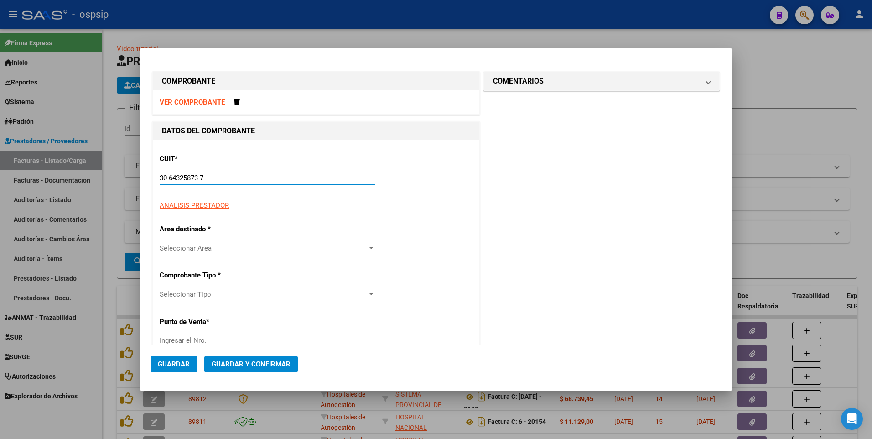
type input "80"
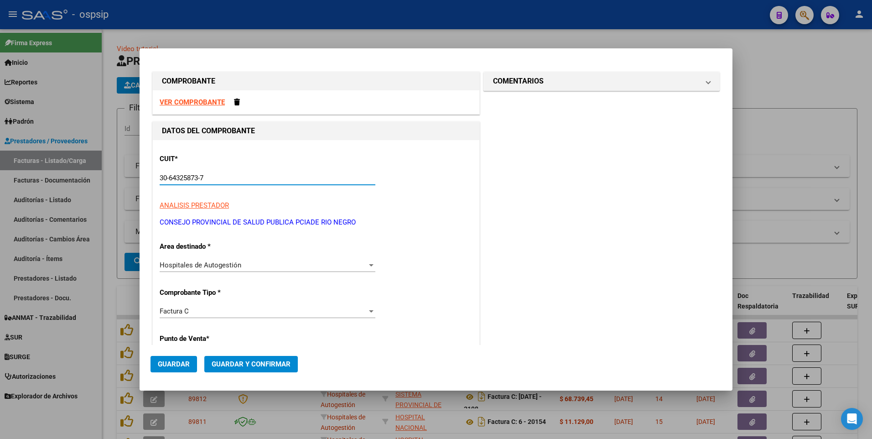
type input "30-64325873-7"
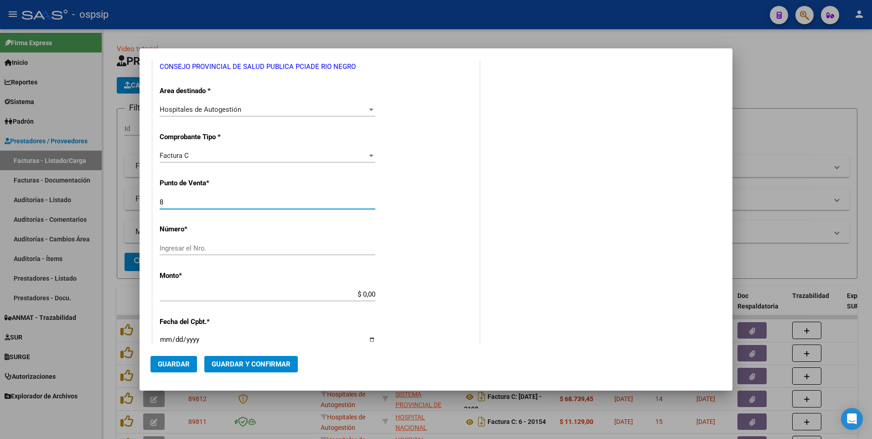
type input "80"
type input "83"
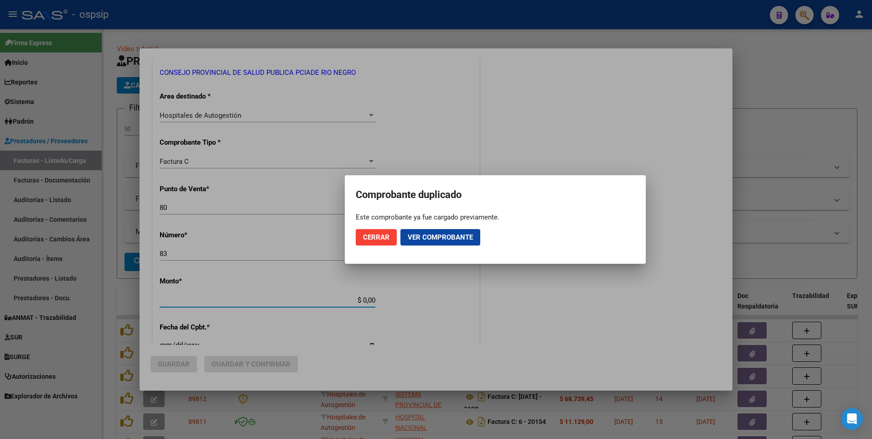
scroll to position [161, 0]
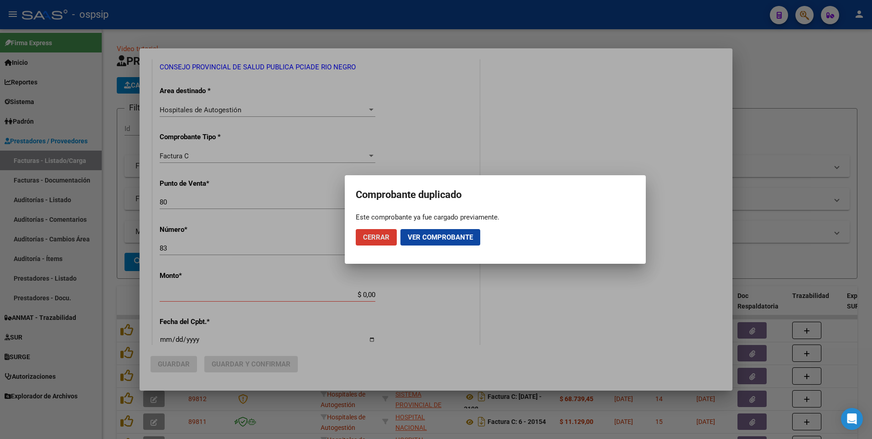
click at [371, 236] on span "Cerrar" at bounding box center [376, 237] width 26 height 8
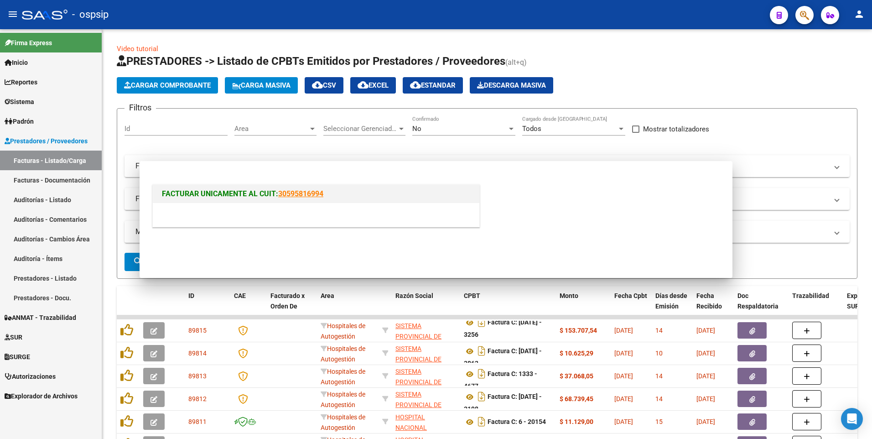
scroll to position [0, 0]
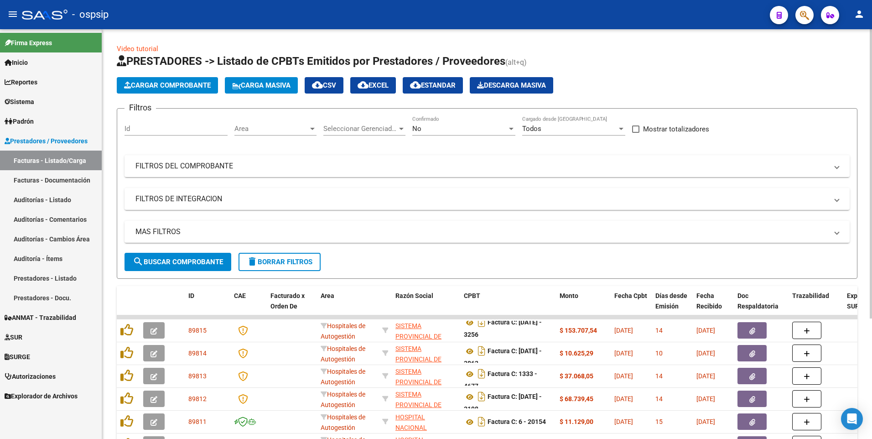
click at [274, 265] on span "delete Borrar Filtros" at bounding box center [280, 262] width 66 height 8
click at [452, 135] on div "No Confirmado" at bounding box center [463, 130] width 103 height 28
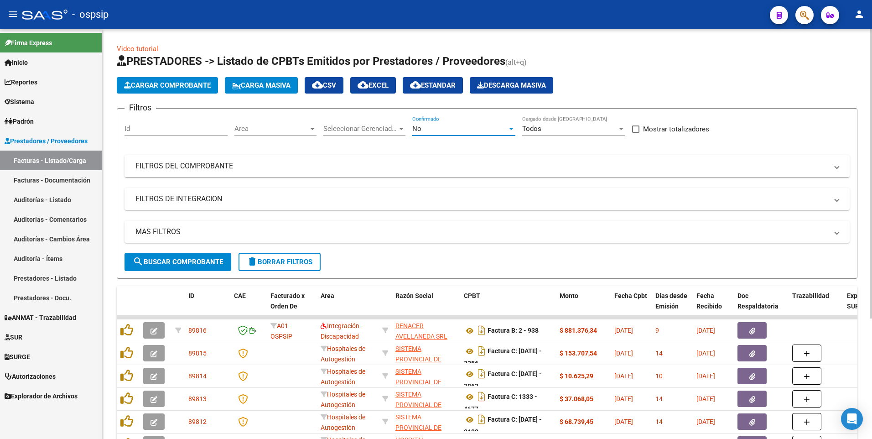
click at [439, 130] on div "No" at bounding box center [459, 129] width 95 height 8
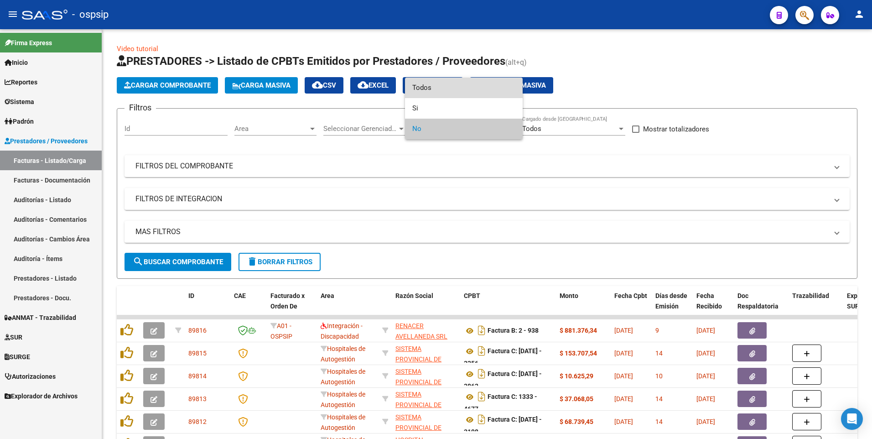
click at [439, 90] on span "Todos" at bounding box center [463, 88] width 103 height 21
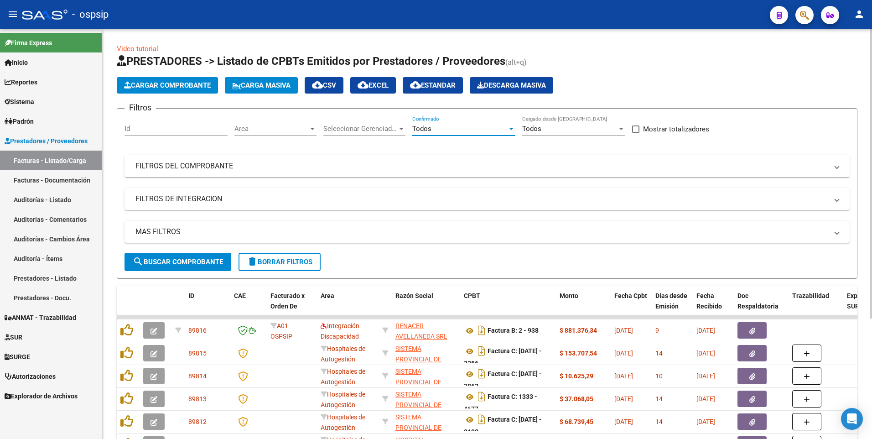
click at [314, 170] on mat-panel-title "FILTROS DEL COMPROBANTE" at bounding box center [481, 166] width 693 height 10
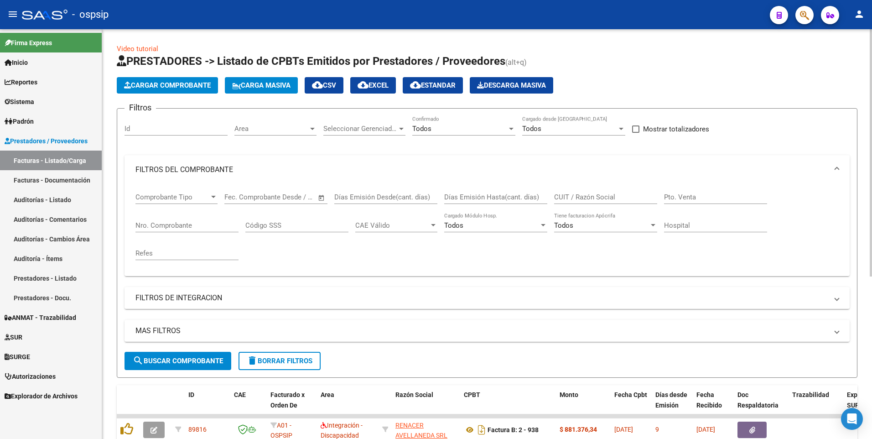
click at [588, 196] on input "CUIT / Razón Social" at bounding box center [605, 197] width 103 height 8
click at [207, 226] on input "Nro. Comprobante" at bounding box center [186, 225] width 103 height 8
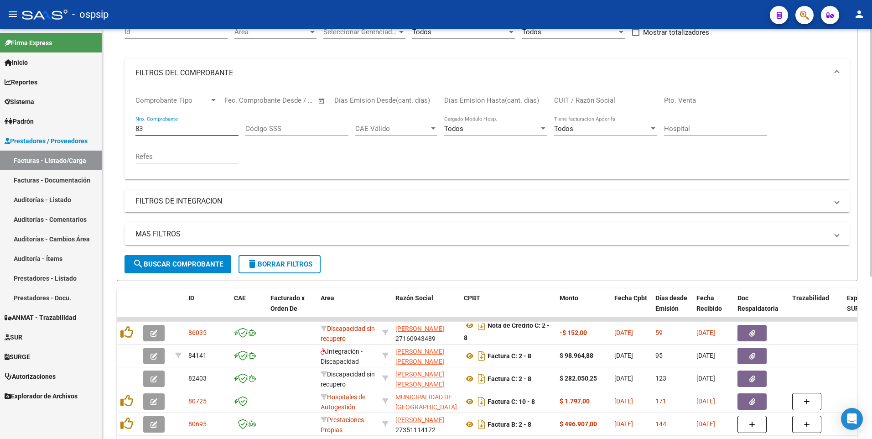
scroll to position [46, 0]
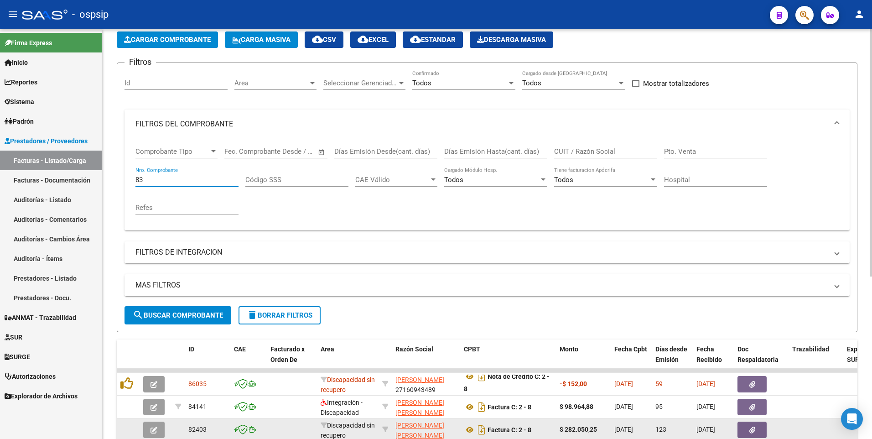
type input "83"
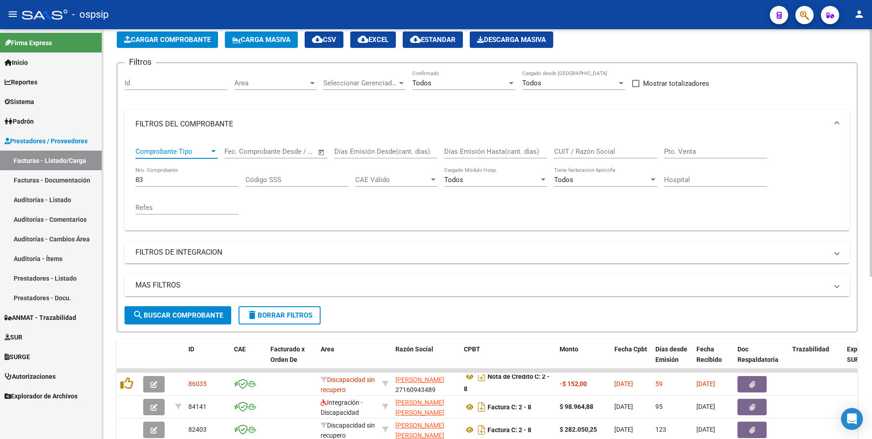
click at [171, 152] on span "Comprobante Tipo" at bounding box center [172, 151] width 74 height 8
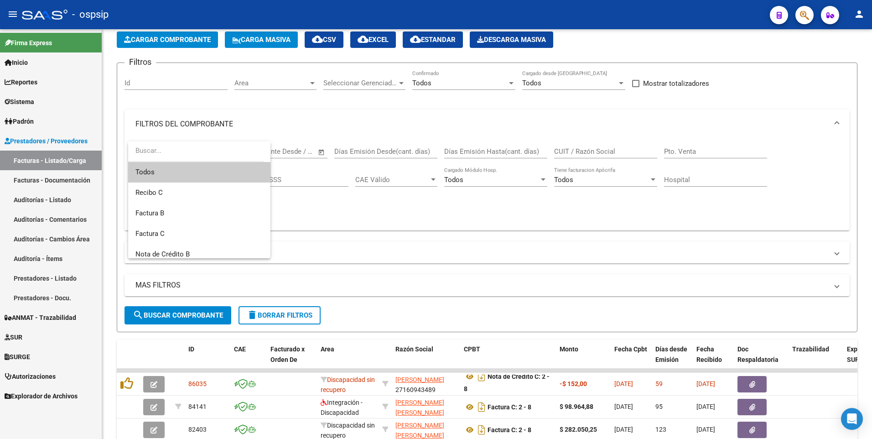
click at [686, 151] on div at bounding box center [436, 219] width 872 height 439
click at [686, 151] on input "Pto. Venta" at bounding box center [715, 151] width 103 height 8
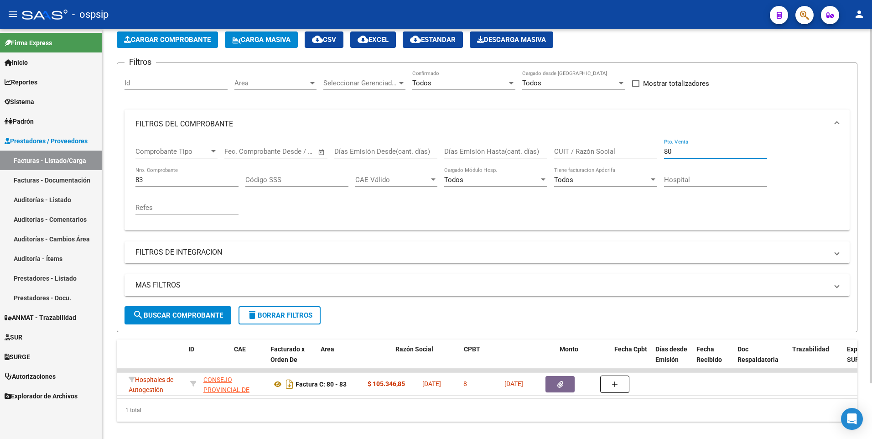
scroll to position [0, 0]
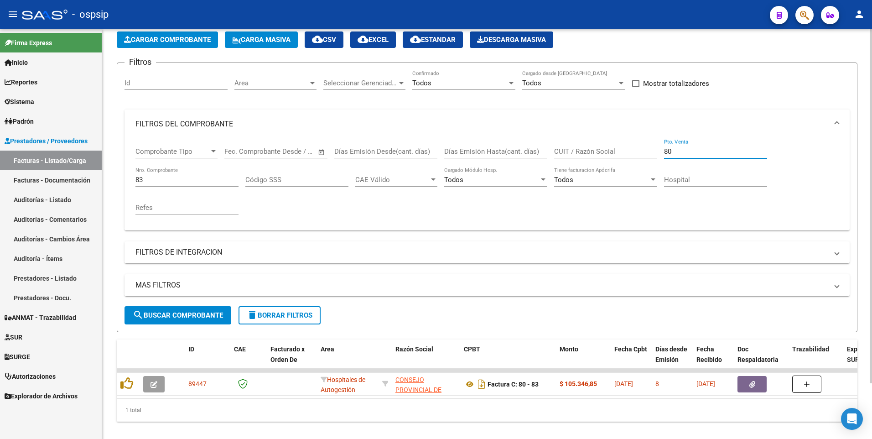
type input "80"
click at [286, 319] on span "delete Borrar Filtros" at bounding box center [280, 315] width 66 height 8
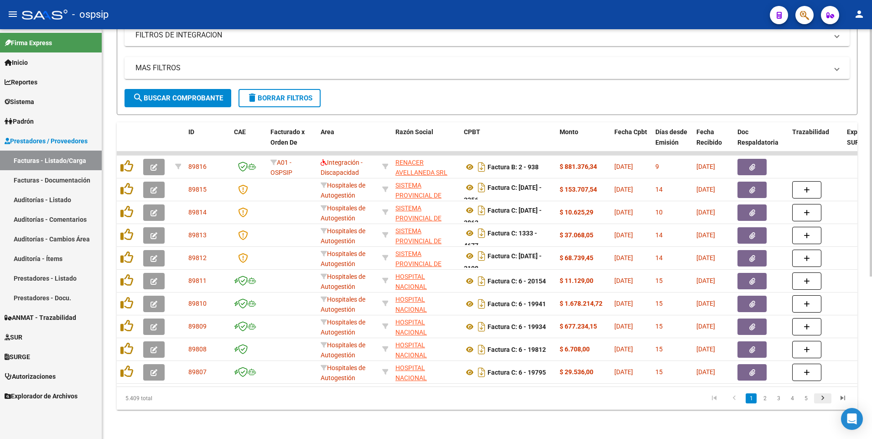
click at [826, 398] on icon "go to next page" at bounding box center [823, 399] width 12 height 11
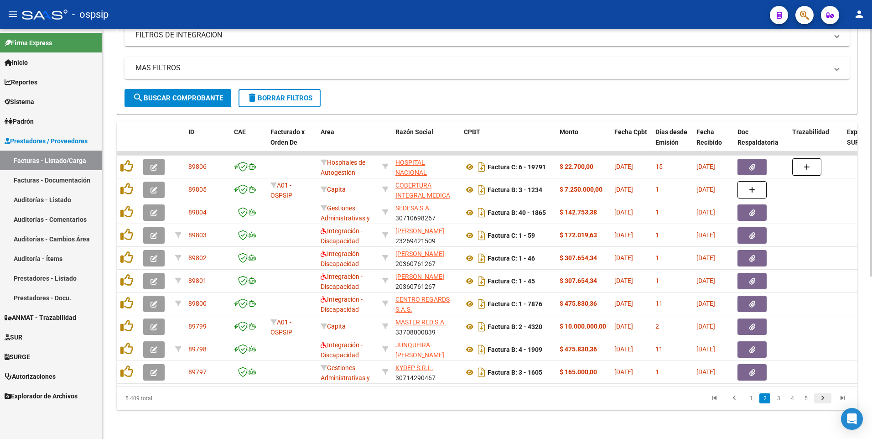
click at [825, 398] on icon "go to next page" at bounding box center [823, 399] width 12 height 11
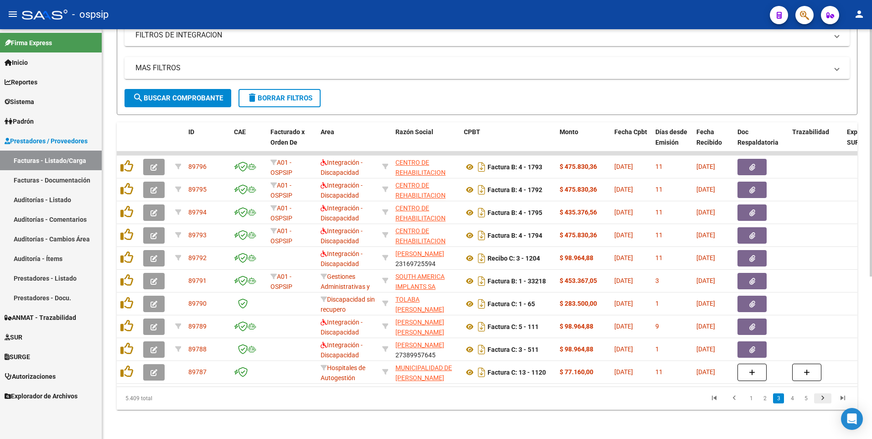
click at [823, 398] on icon "go to next page" at bounding box center [823, 399] width 12 height 11
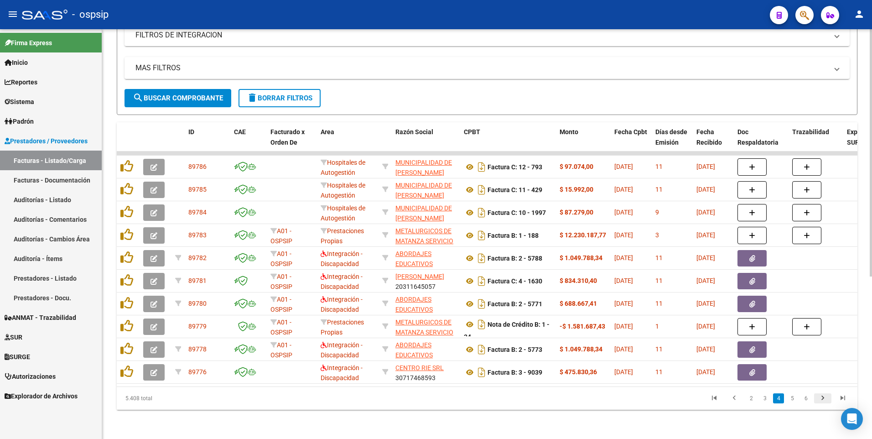
click at [823, 396] on icon "go to next page" at bounding box center [823, 399] width 12 height 11
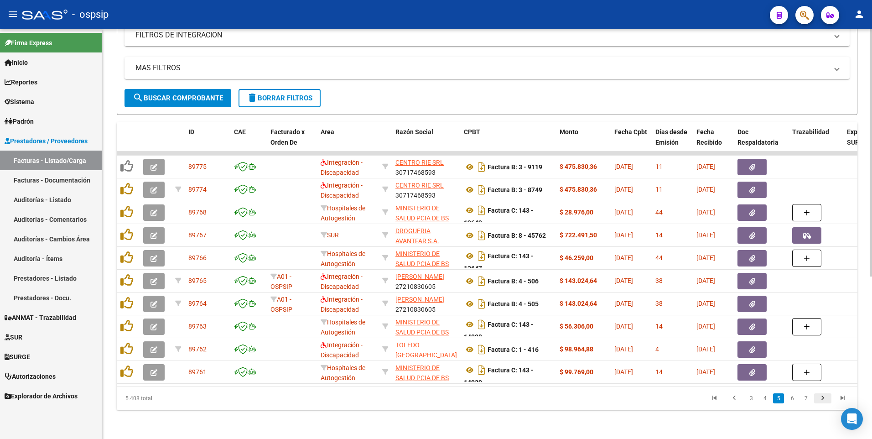
click at [823, 400] on icon "go to next page" at bounding box center [823, 399] width 12 height 11
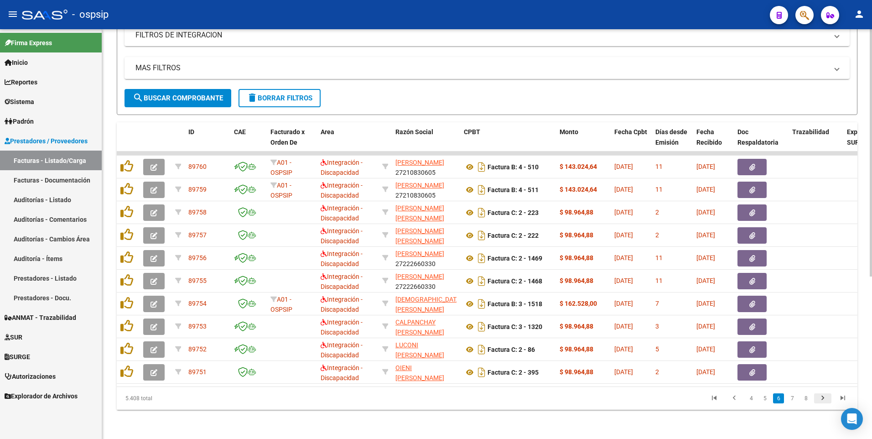
click at [821, 399] on icon "go to next page" at bounding box center [823, 399] width 12 height 11
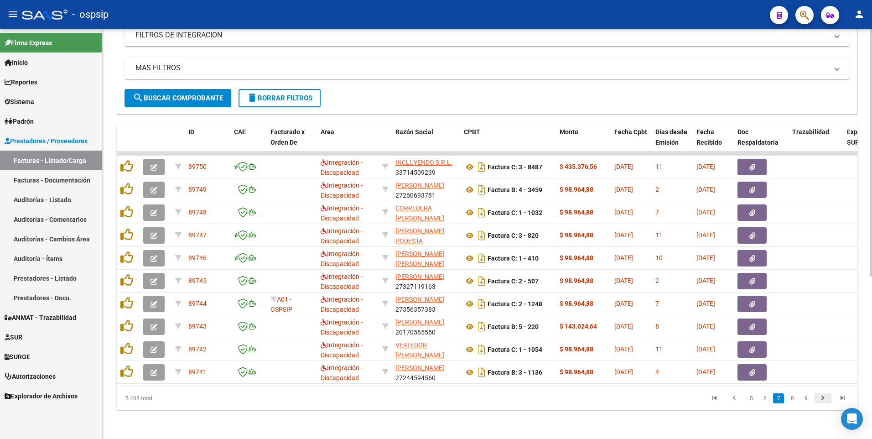
click at [817, 402] on link "go to next page" at bounding box center [822, 398] width 17 height 10
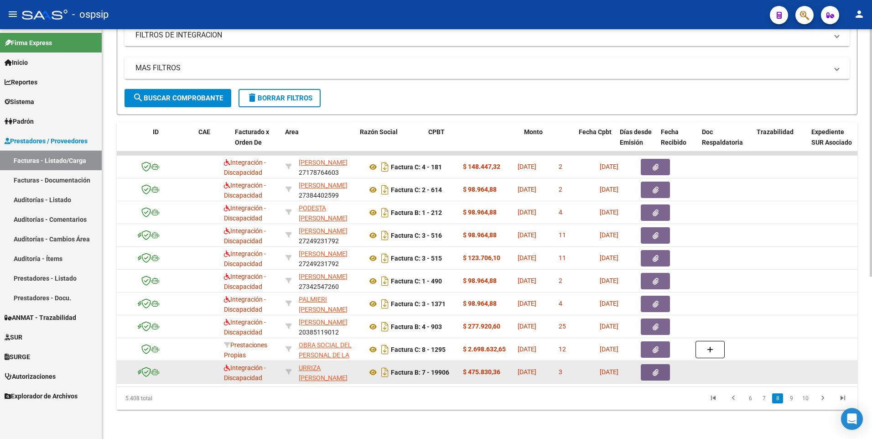
scroll to position [0, 36]
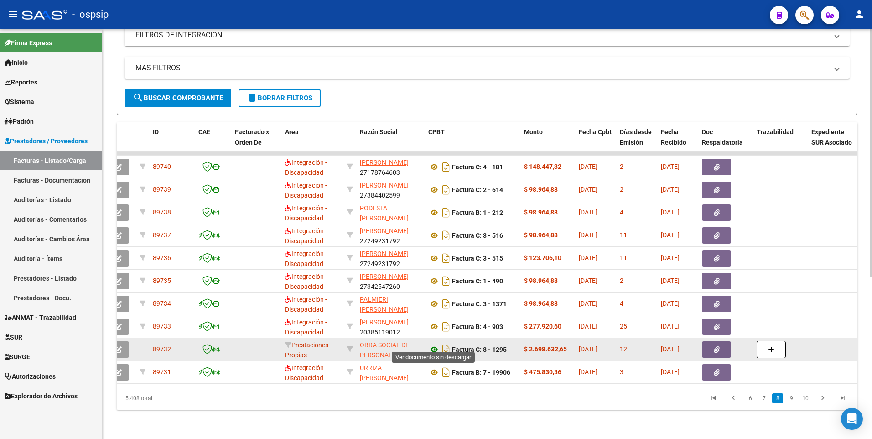
click at [432, 344] on icon at bounding box center [434, 349] width 12 height 11
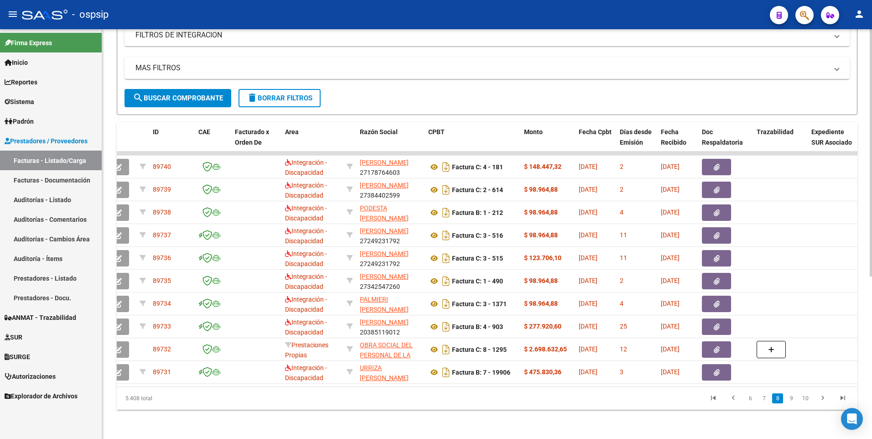
click at [284, 99] on button "delete Borrar Filtros" at bounding box center [280, 98] width 82 height 18
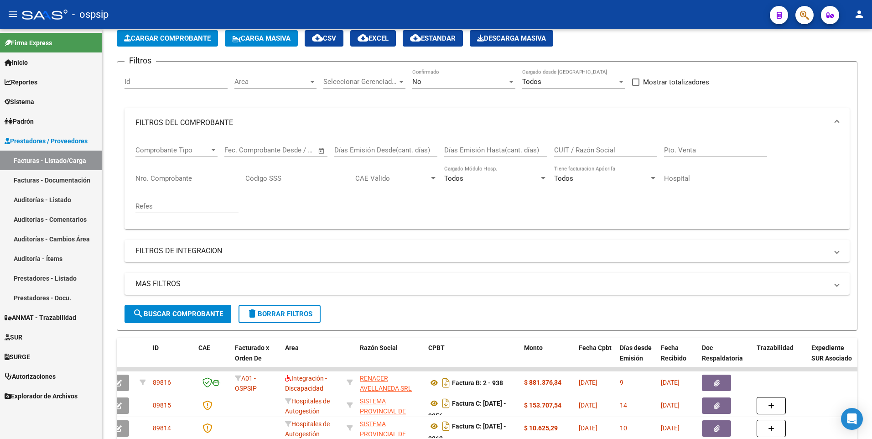
scroll to position [270, 0]
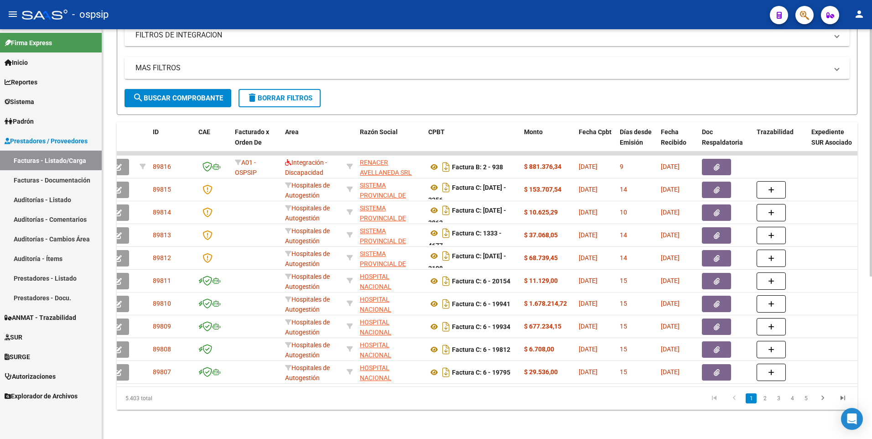
click at [250, 30] on mat-panel-title "FILTROS DE INTEGRACION" at bounding box center [481, 35] width 693 height 10
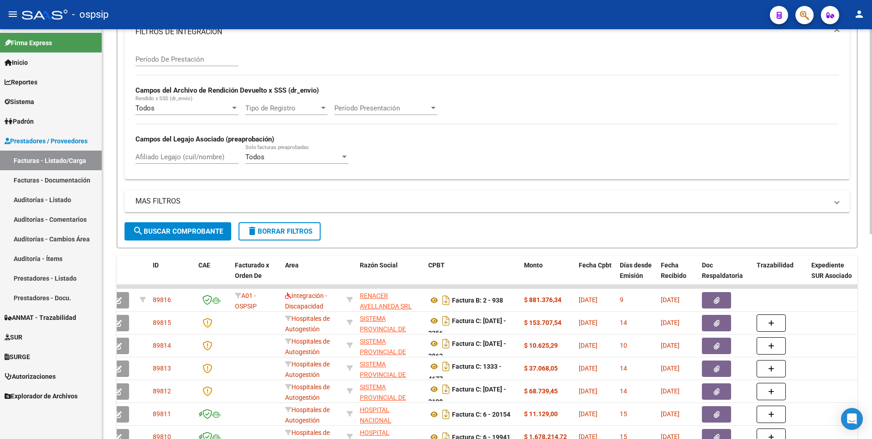
click at [280, 234] on span "delete Borrar Filtros" at bounding box center [280, 231] width 66 height 8
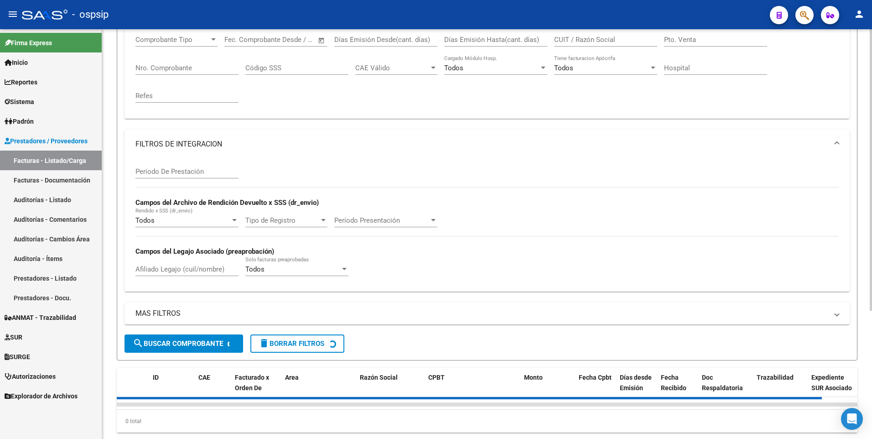
scroll to position [141, 0]
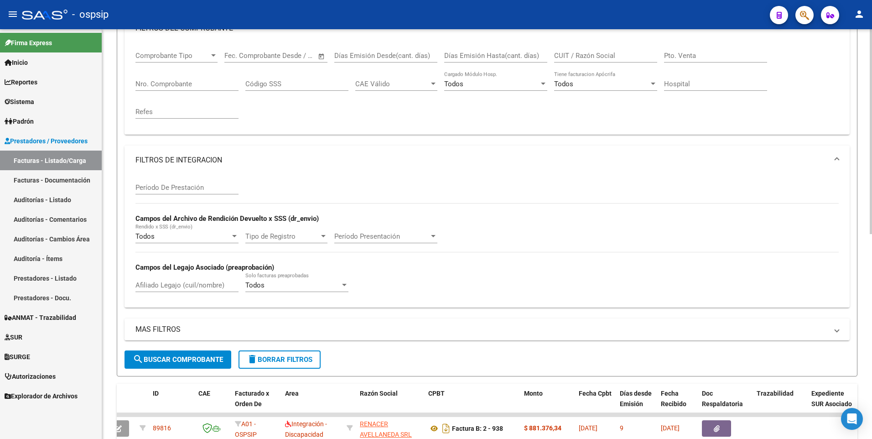
click at [244, 160] on mat-panel-title "FILTROS DE INTEGRACION" at bounding box center [481, 160] width 693 height 10
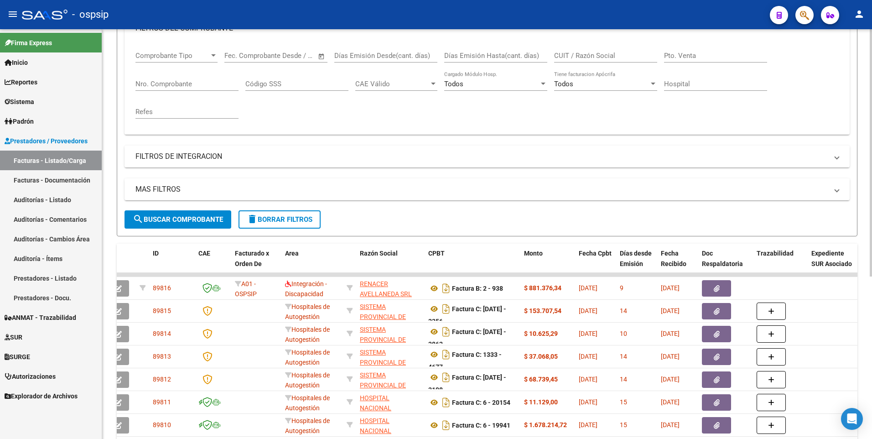
click at [185, 83] on input "Nro. Comprobante" at bounding box center [186, 84] width 103 height 8
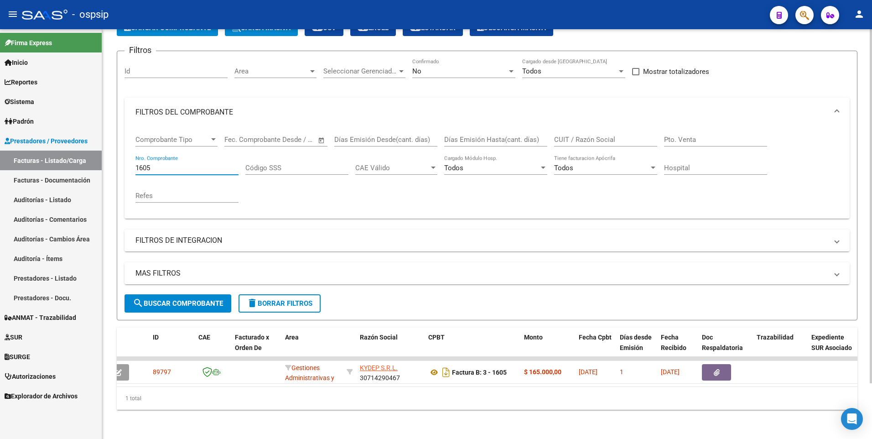
scroll to position [64, 0]
click at [191, 164] on input "1605" at bounding box center [186, 168] width 103 height 8
type input "4320"
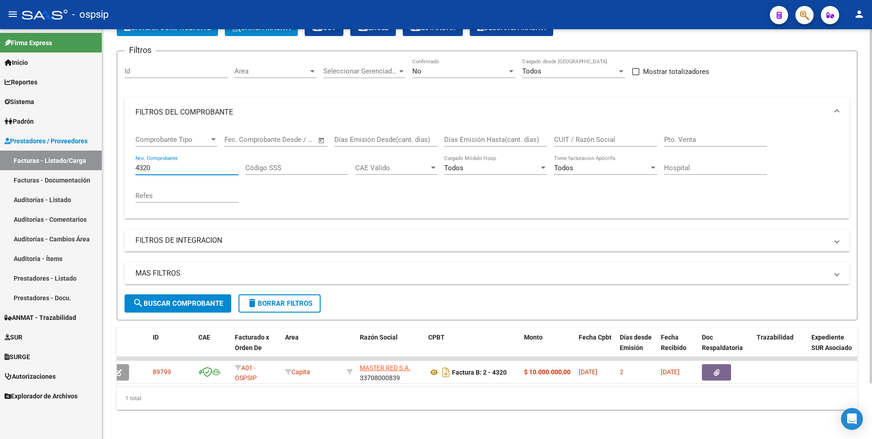
click at [268, 294] on button "delete Borrar Filtros" at bounding box center [280, 303] width 82 height 18
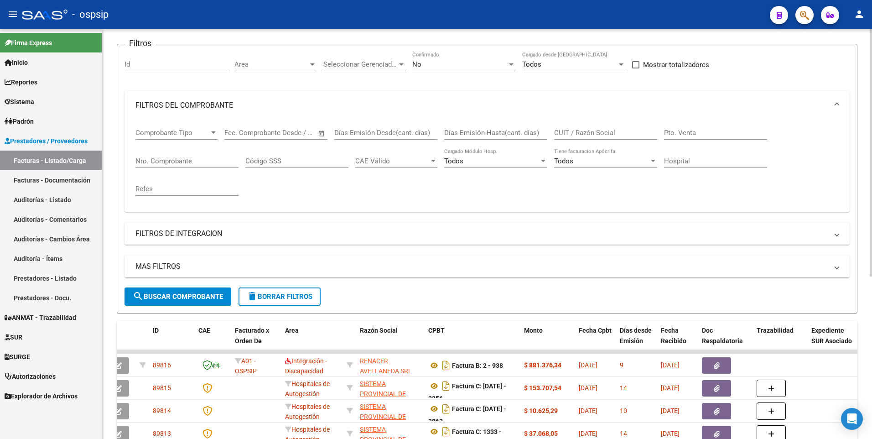
scroll to position [0, 0]
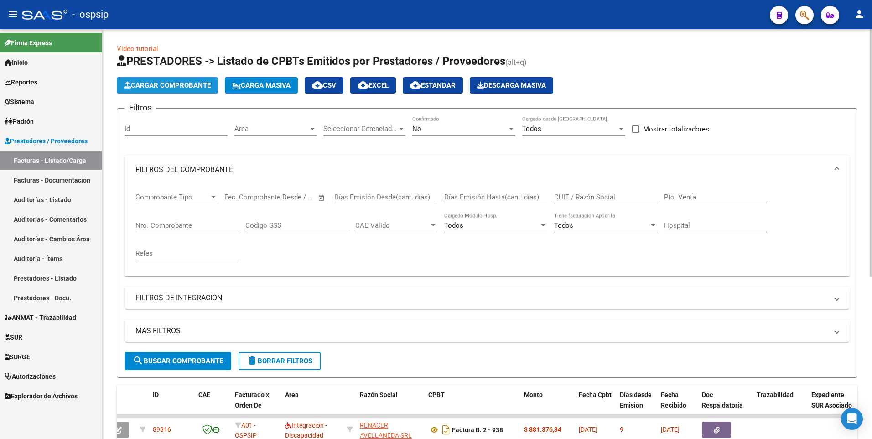
click at [191, 89] on span "Cargar Comprobante" at bounding box center [167, 85] width 87 height 8
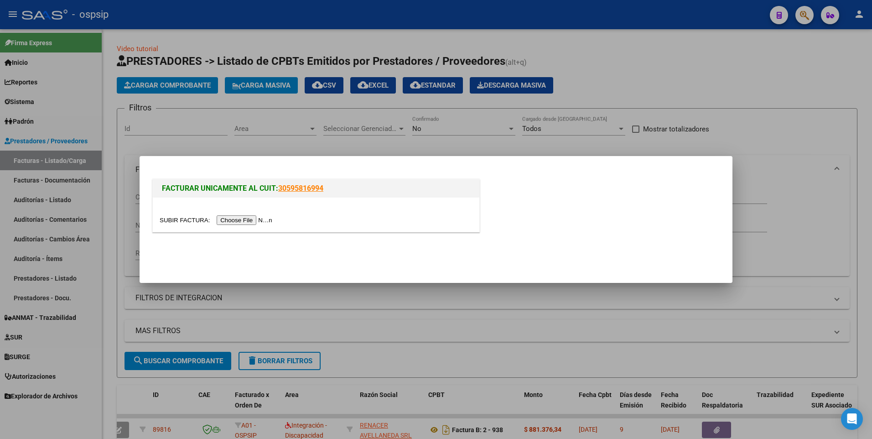
click at [248, 221] on input "file" at bounding box center [217, 220] width 115 height 10
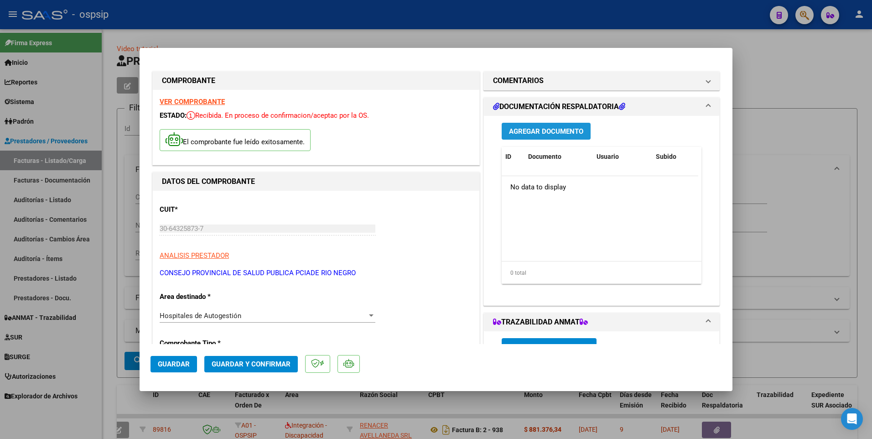
click at [543, 136] on button "Agregar Documento" at bounding box center [546, 131] width 89 height 17
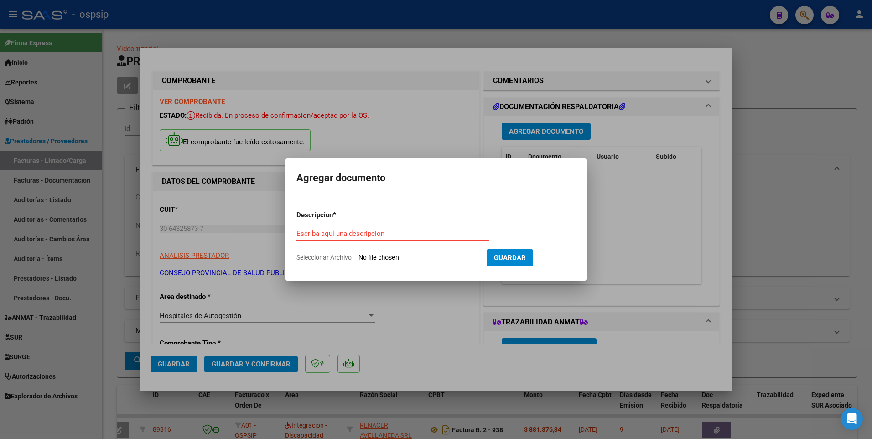
paste input "[EMAIL_ADDRESS][DOMAIN_NAME]"
type input "[EMAIL_ADDRESS][DOMAIN_NAME]"
click at [426, 257] on input "Seleccionar Archivo" at bounding box center [419, 258] width 121 height 9
type input "C:\fakepath\RV_ Hospital Zonal Bariloche - Expediente FOS - Factura Nro 0094-00…"
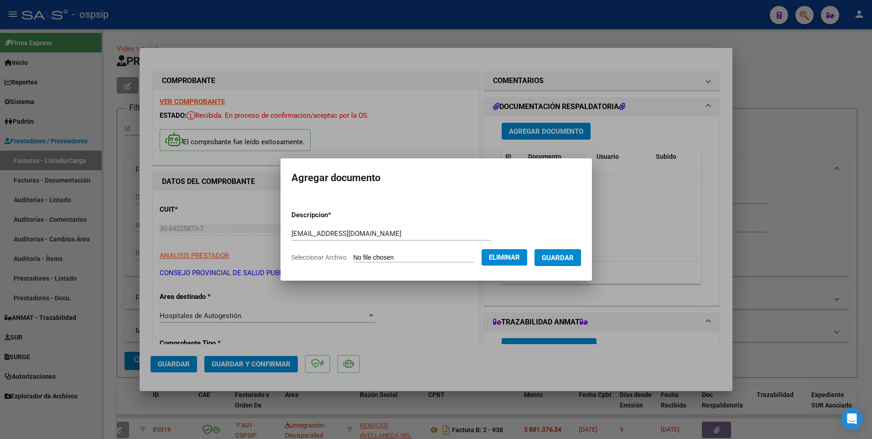
click at [557, 256] on span "Guardar" at bounding box center [558, 258] width 32 height 8
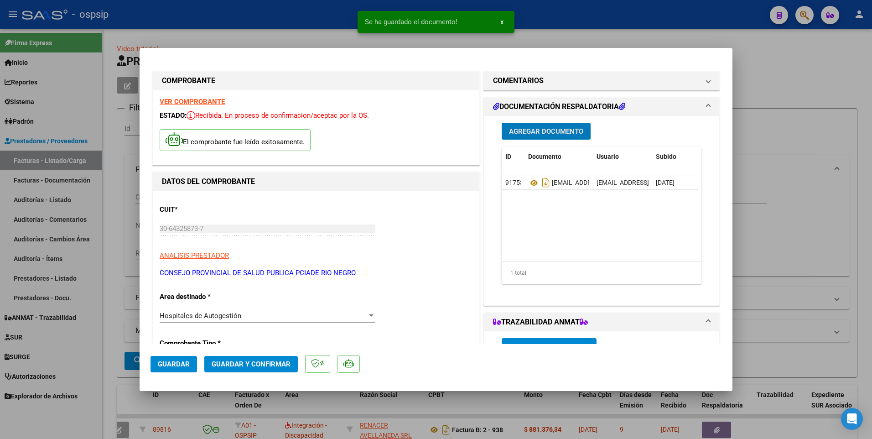
click at [167, 358] on button "Guardar" at bounding box center [174, 364] width 47 height 16
click at [319, 10] on div at bounding box center [436, 219] width 872 height 439
type input "$ 0,00"
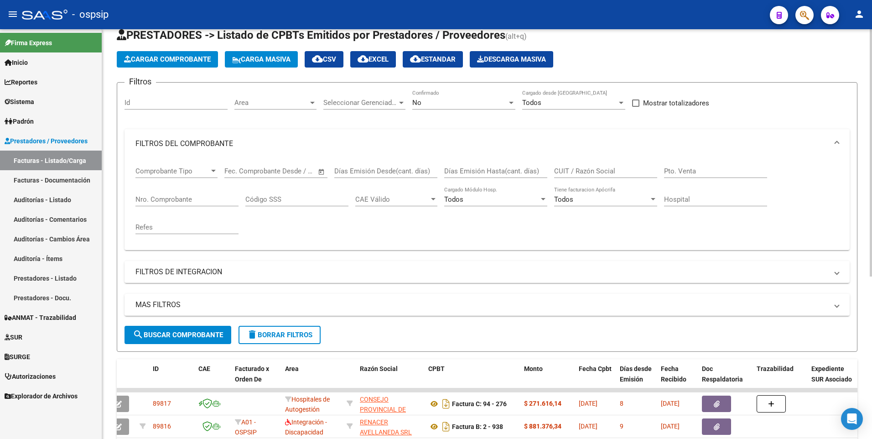
scroll to position [46, 0]
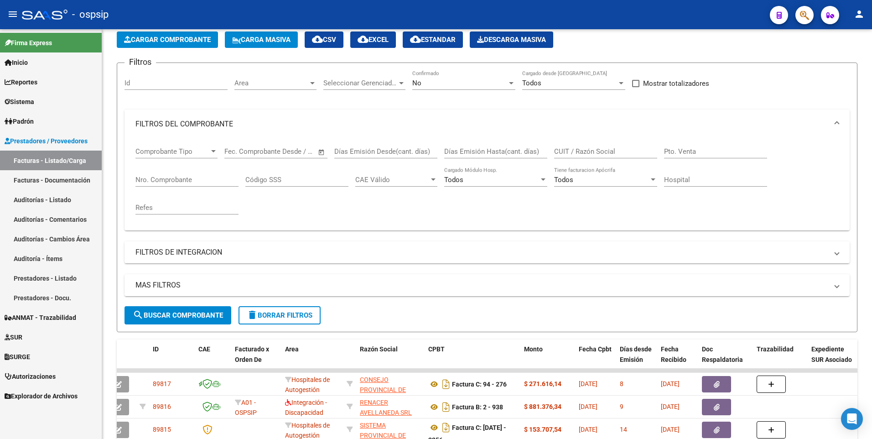
click at [327, 15] on div "- ospsip" at bounding box center [392, 15] width 741 height 20
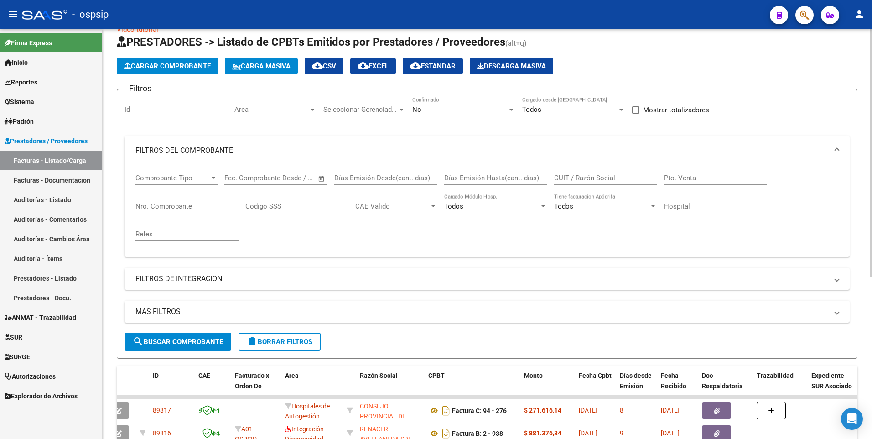
scroll to position [0, 0]
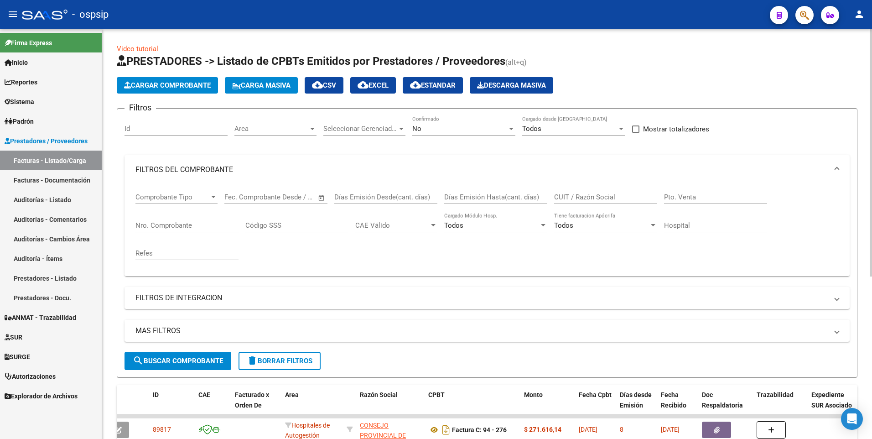
click at [186, 87] on span "Cargar Comprobante" at bounding box center [167, 85] width 87 height 8
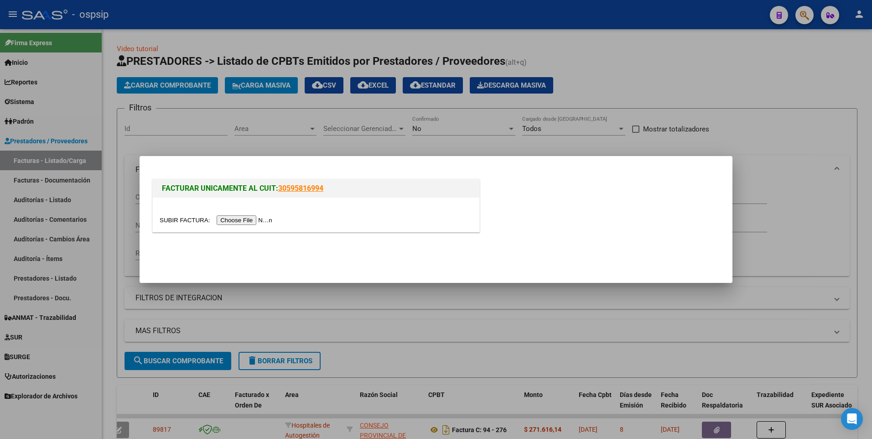
click at [227, 219] on input "file" at bounding box center [217, 220] width 115 height 10
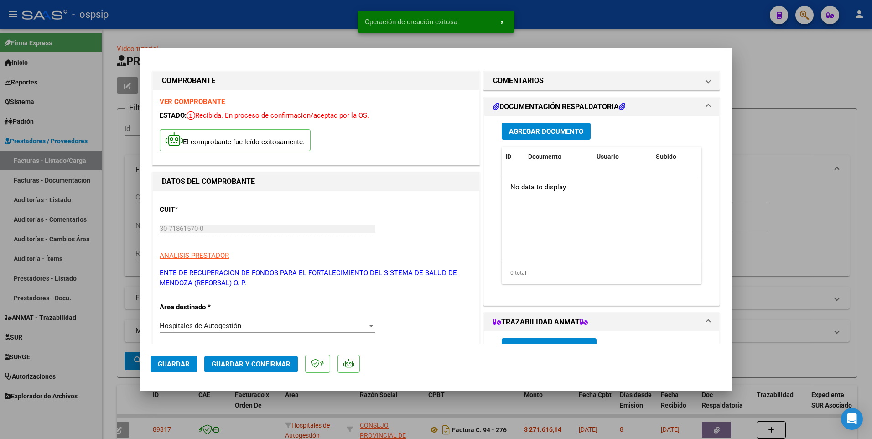
drag, startPoint x: 176, startPoint y: 365, endPoint x: 186, endPoint y: 365, distance: 10.0
click at [175, 365] on span "Guardar" at bounding box center [174, 364] width 32 height 8
click at [245, 20] on div at bounding box center [436, 219] width 872 height 439
type input "$ 0,00"
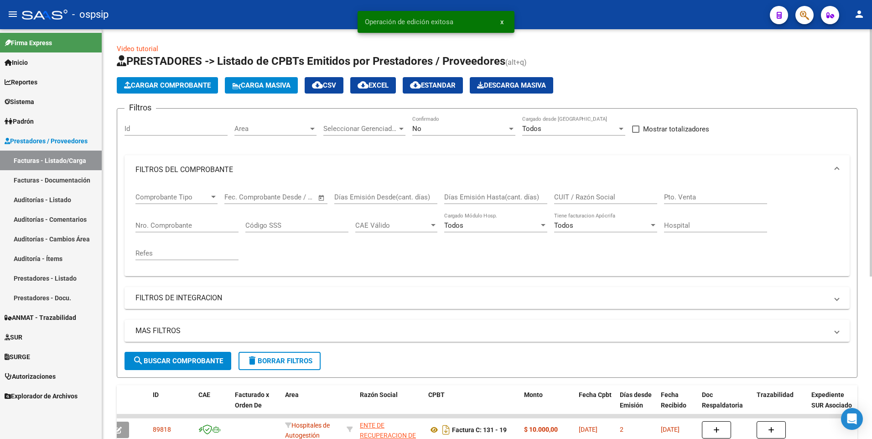
click at [176, 89] on button "Cargar Comprobante" at bounding box center [167, 85] width 101 height 16
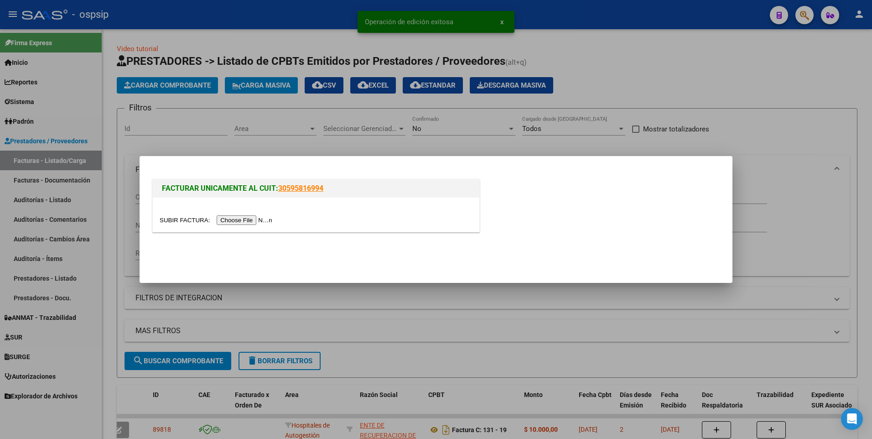
click at [246, 224] on input "file" at bounding box center [217, 220] width 115 height 10
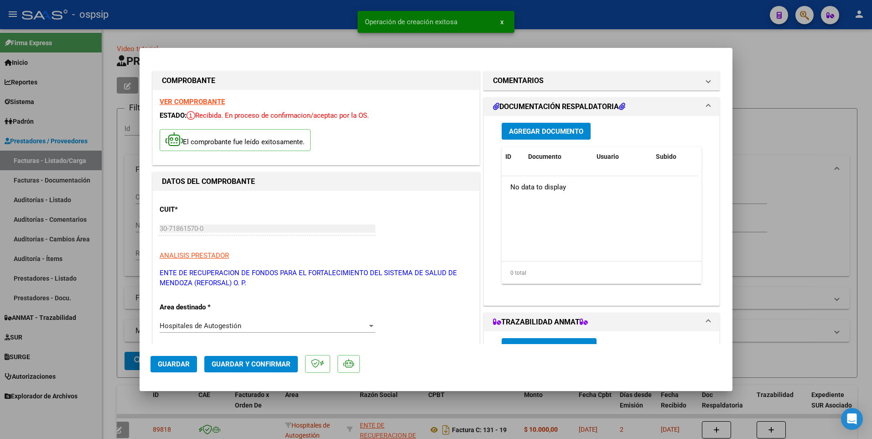
click at [189, 362] on span "Guardar" at bounding box center [174, 364] width 32 height 8
click at [260, 23] on div at bounding box center [436, 219] width 872 height 439
type input "$ 0,00"
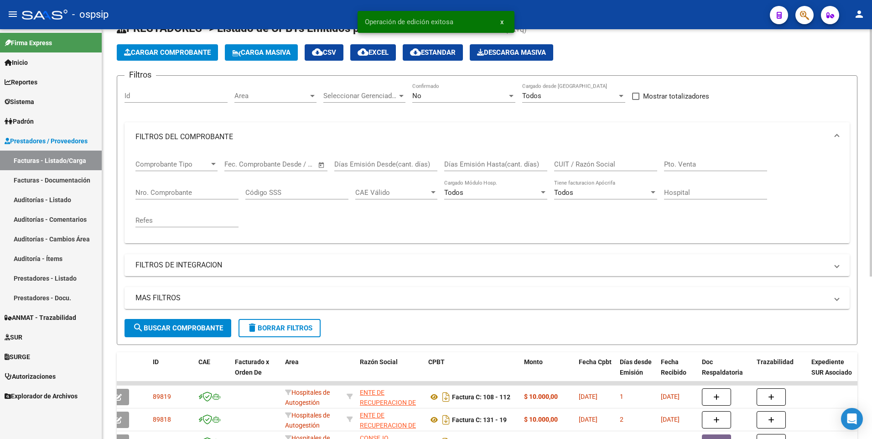
scroll to position [46, 0]
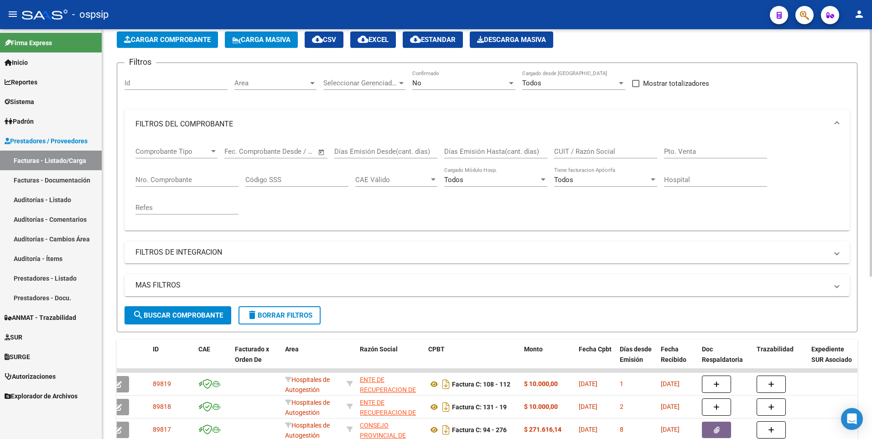
drag, startPoint x: 160, startPoint y: 48, endPoint x: 165, endPoint y: 44, distance: 6.5
click at [161, 45] on app-list-header "PRESTADORES -> Listado de CPBTs Emitidos por Prestadores / Proveedores (alt+q) …" at bounding box center [487, 170] width 741 height 324
click at [165, 44] on button "Cargar Comprobante" at bounding box center [167, 39] width 101 height 16
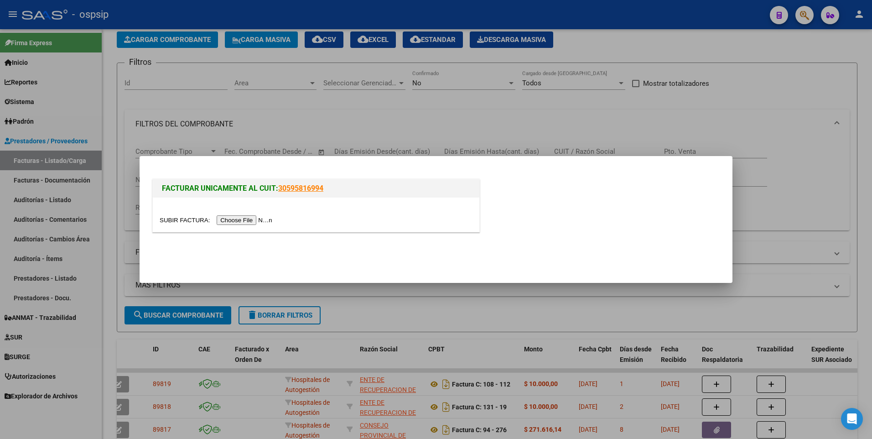
click at [244, 218] on input "file" at bounding box center [217, 220] width 115 height 10
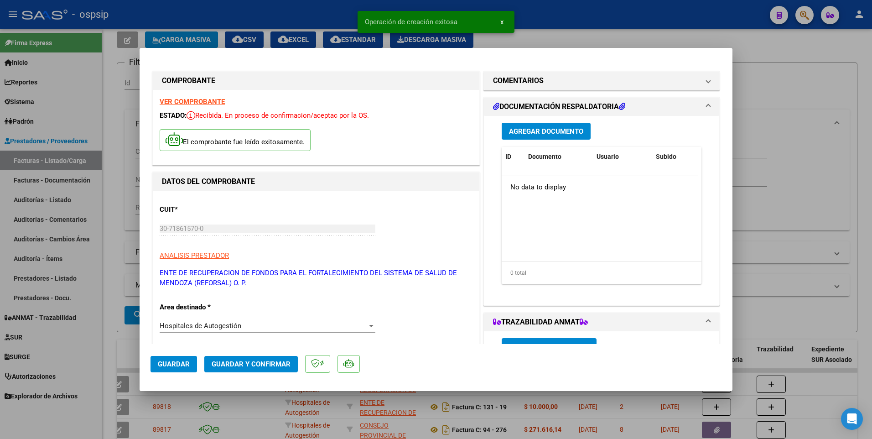
click at [187, 354] on mat-dialog-actions "Guardar Guardar y Confirmar" at bounding box center [436, 362] width 571 height 36
click at [189, 361] on button "Guardar" at bounding box center [174, 364] width 47 height 16
click at [280, 15] on div at bounding box center [436, 219] width 872 height 439
type input "$ 0,00"
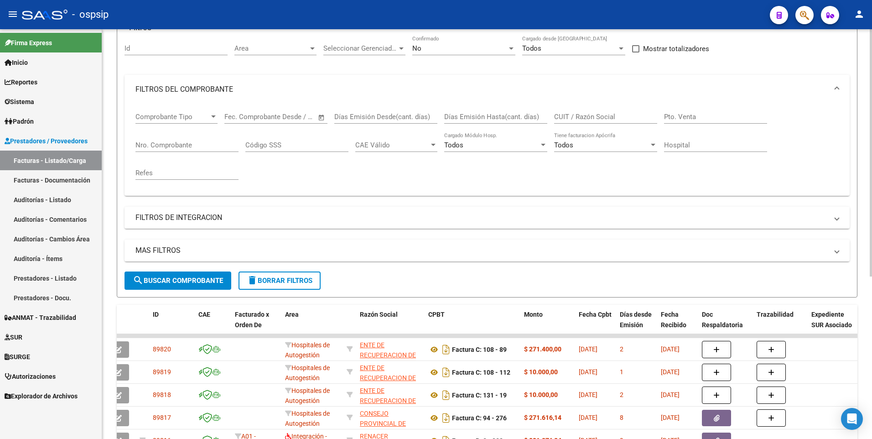
scroll to position [137, 0]
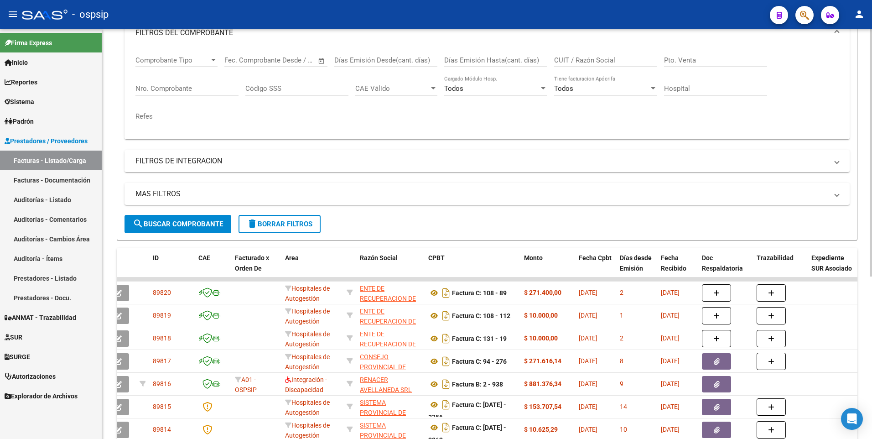
click at [270, 225] on span "delete Borrar Filtros" at bounding box center [280, 224] width 66 height 8
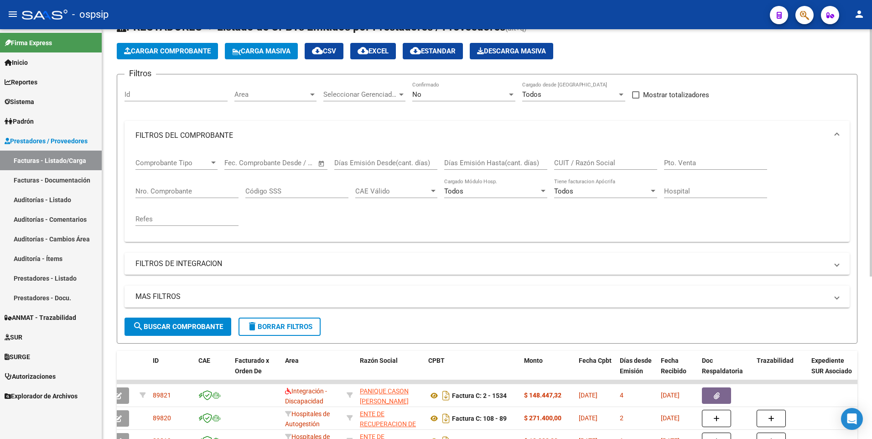
scroll to position [0, 0]
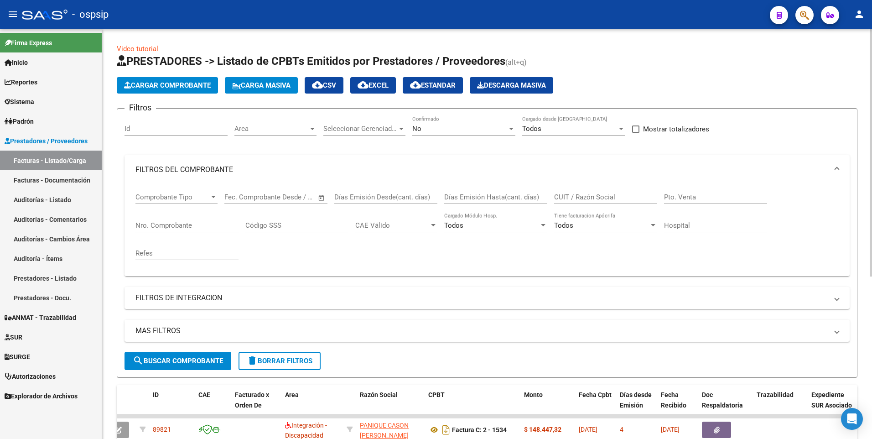
click at [169, 81] on button "Cargar Comprobante" at bounding box center [167, 85] width 101 height 16
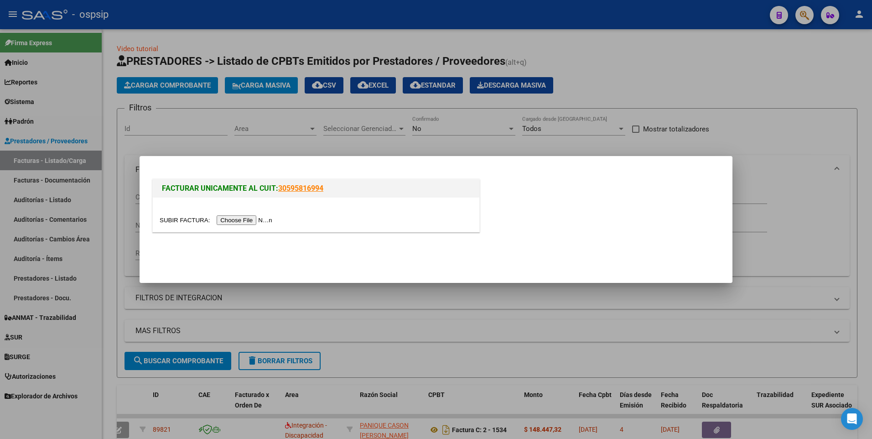
click at [249, 219] on input "file" at bounding box center [217, 220] width 115 height 10
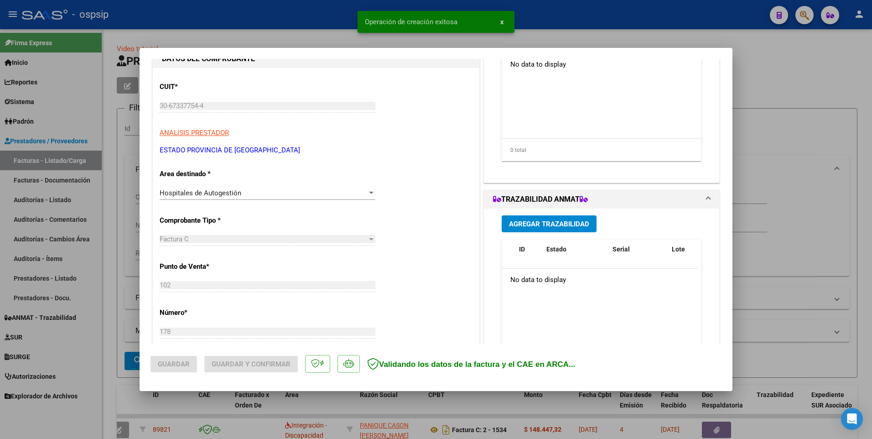
scroll to position [228, 0]
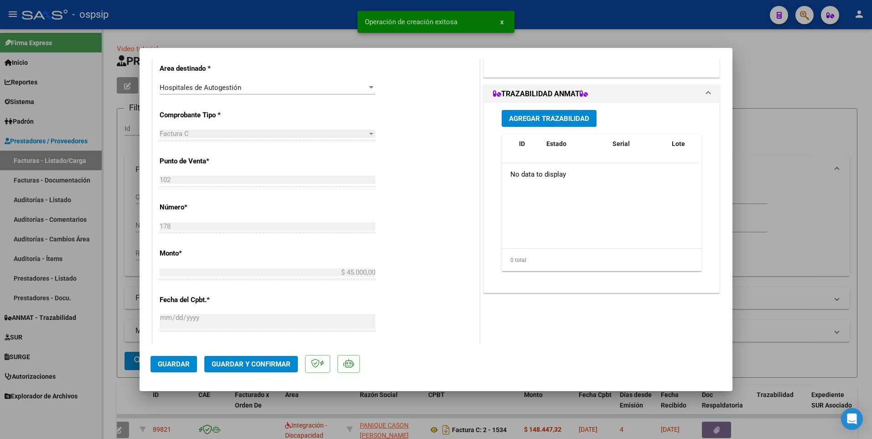
click at [177, 360] on span "Guardar" at bounding box center [174, 364] width 32 height 8
click at [292, 20] on div at bounding box center [436, 219] width 872 height 439
type input "$ 0,00"
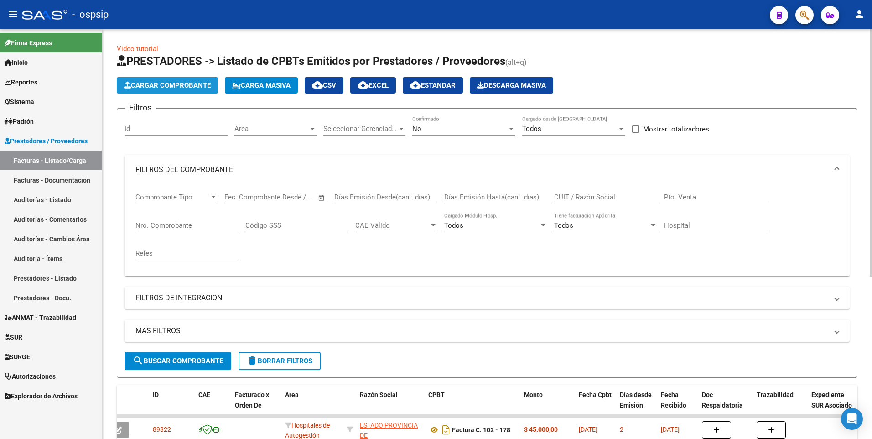
click at [184, 89] on span "Cargar Comprobante" at bounding box center [167, 85] width 87 height 8
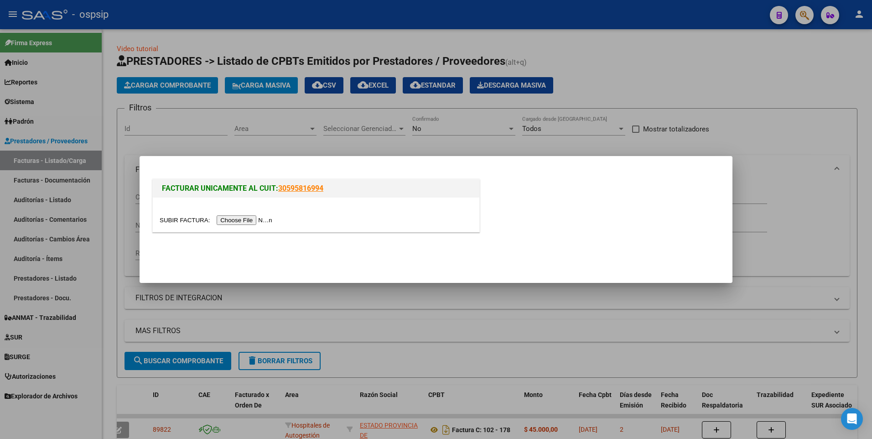
click at [241, 213] on div at bounding box center [316, 215] width 327 height 34
click at [240, 216] on input "file" at bounding box center [217, 220] width 115 height 10
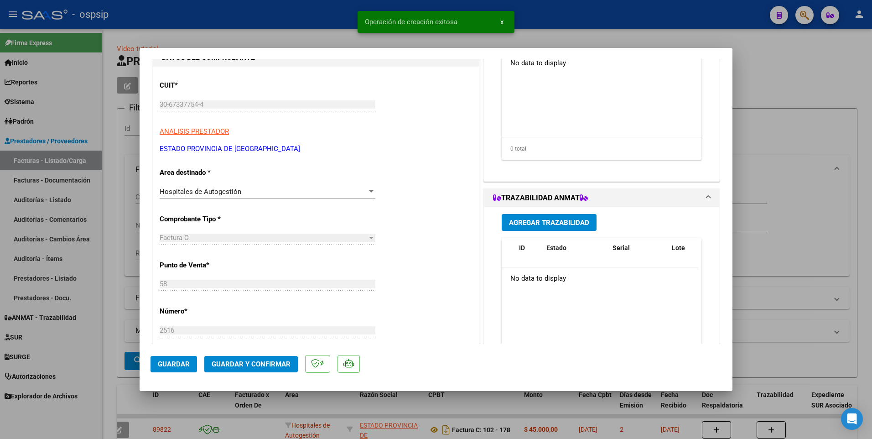
scroll to position [182, 0]
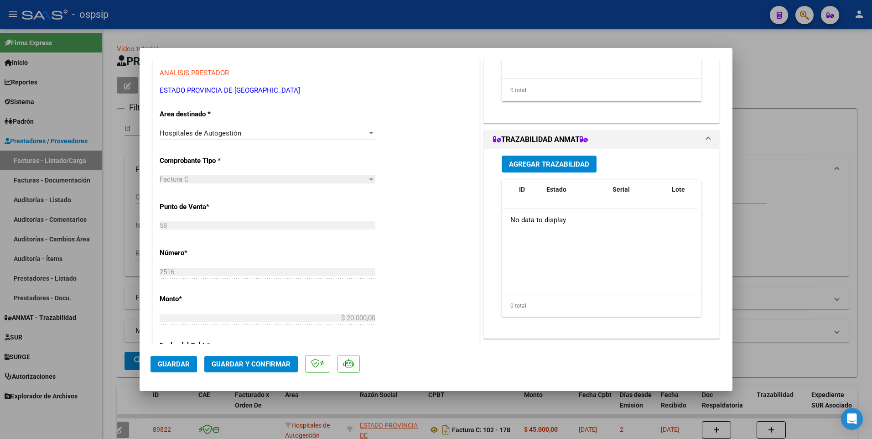
click at [177, 363] on span "Guardar" at bounding box center [174, 364] width 32 height 8
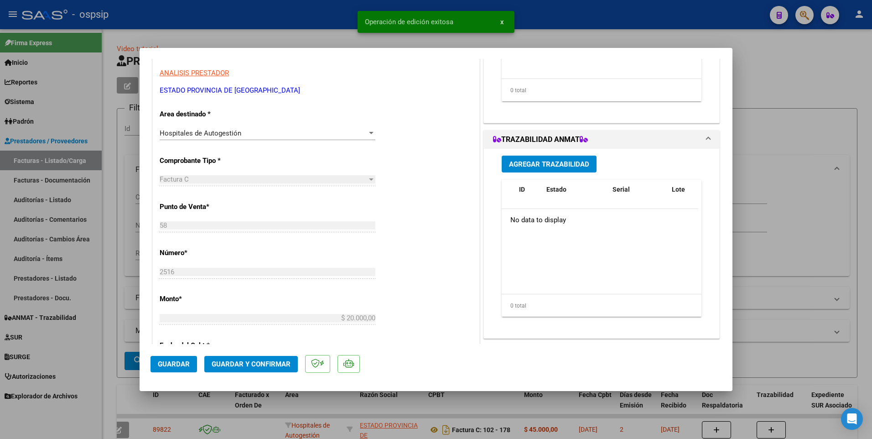
click at [249, 20] on div at bounding box center [436, 219] width 872 height 439
type input "$ 0,00"
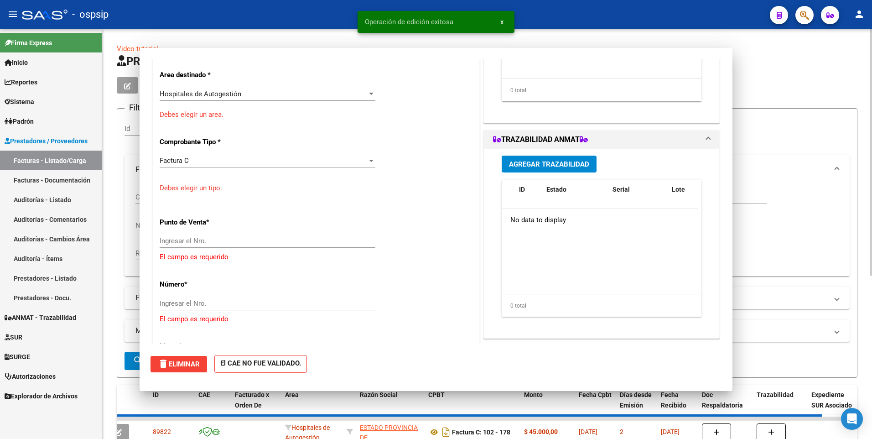
scroll to position [155, 0]
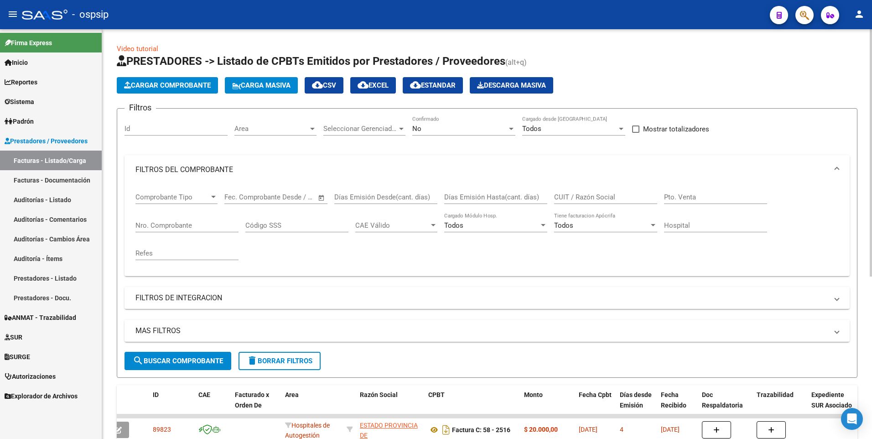
click at [177, 90] on button "Cargar Comprobante" at bounding box center [167, 85] width 101 height 16
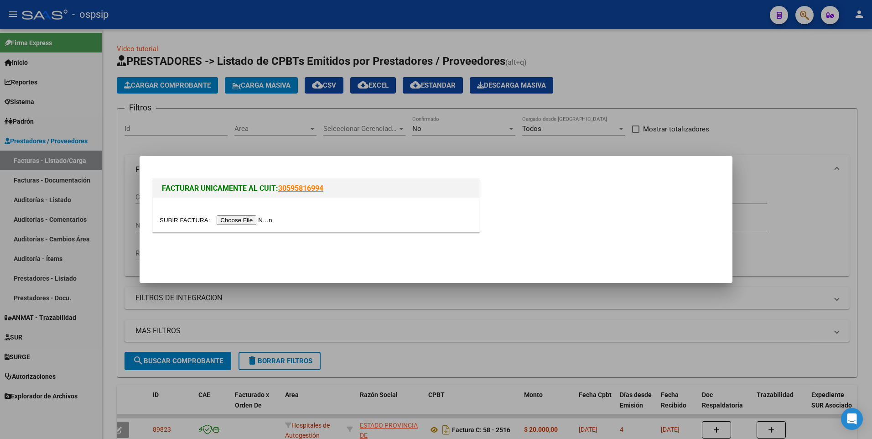
click at [229, 222] on input "file" at bounding box center [217, 220] width 115 height 10
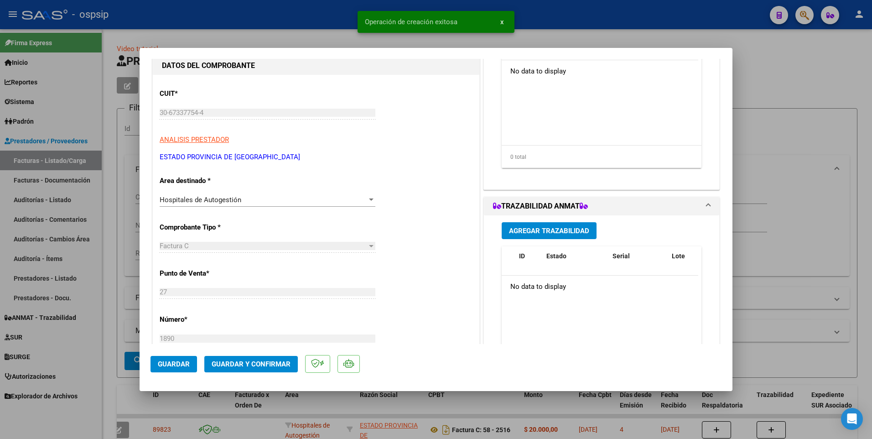
scroll to position [182, 0]
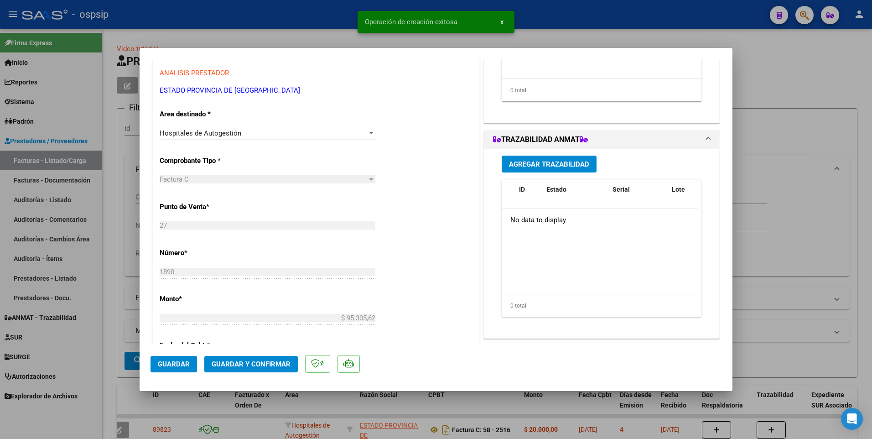
click at [172, 365] on span "Guardar" at bounding box center [174, 364] width 32 height 8
click at [310, 14] on div at bounding box center [436, 219] width 872 height 439
type input "$ 0,00"
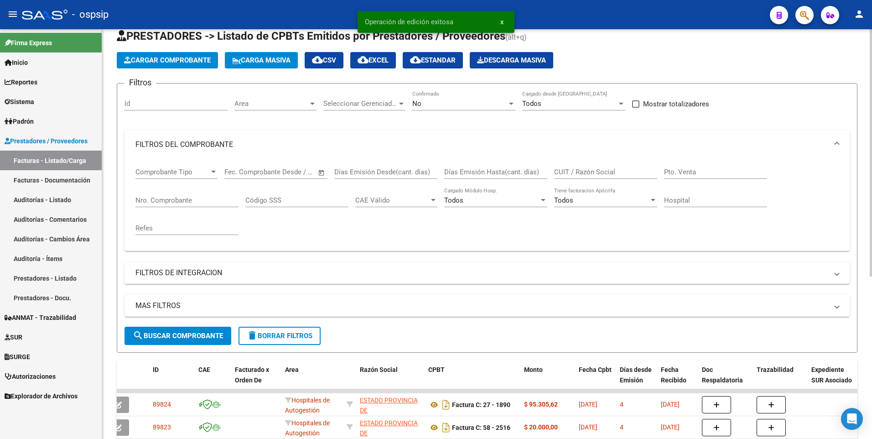
scroll to position [46, 0]
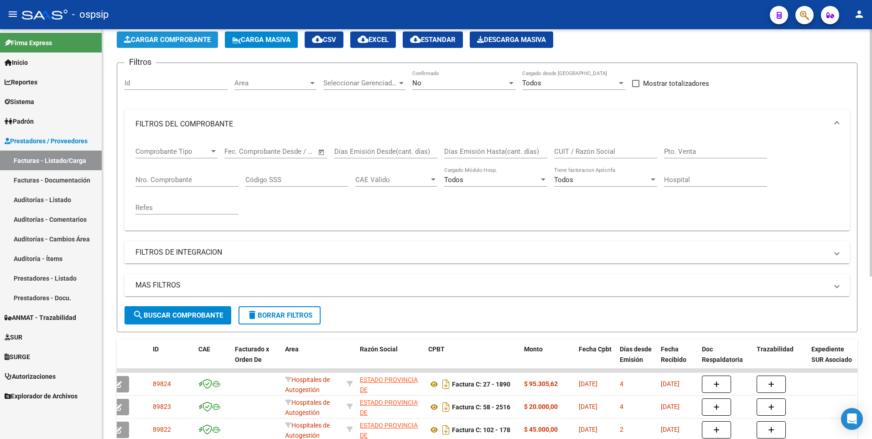
click at [201, 43] on span "Cargar Comprobante" at bounding box center [167, 40] width 87 height 8
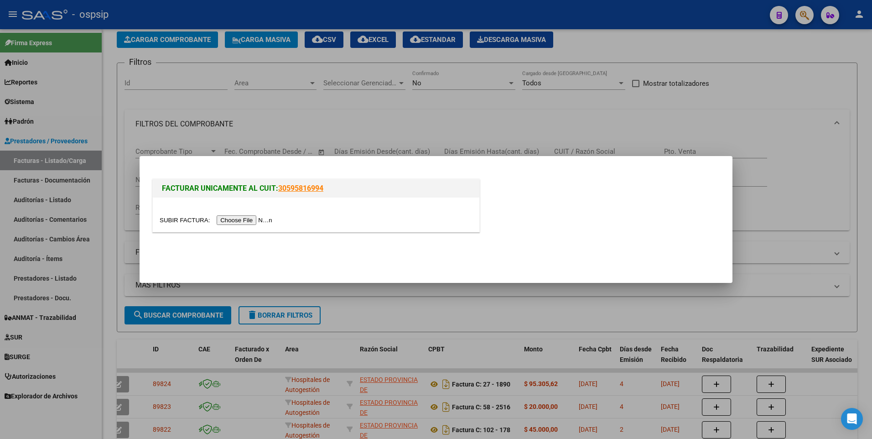
click at [250, 218] on input "file" at bounding box center [217, 220] width 115 height 10
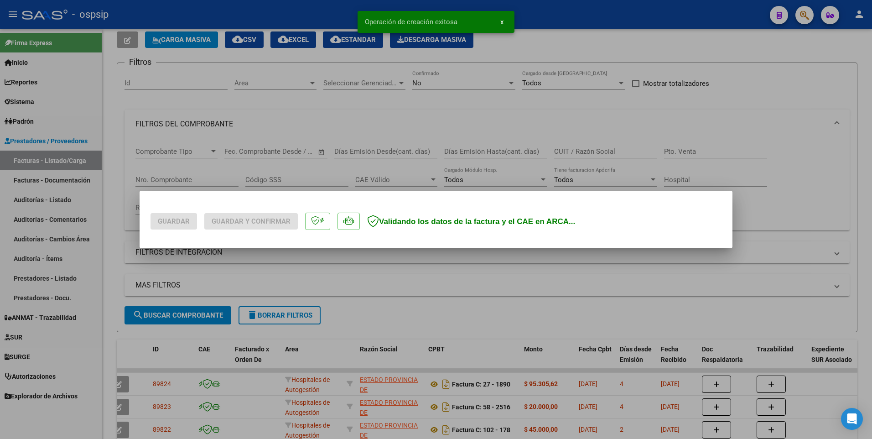
scroll to position [0, 0]
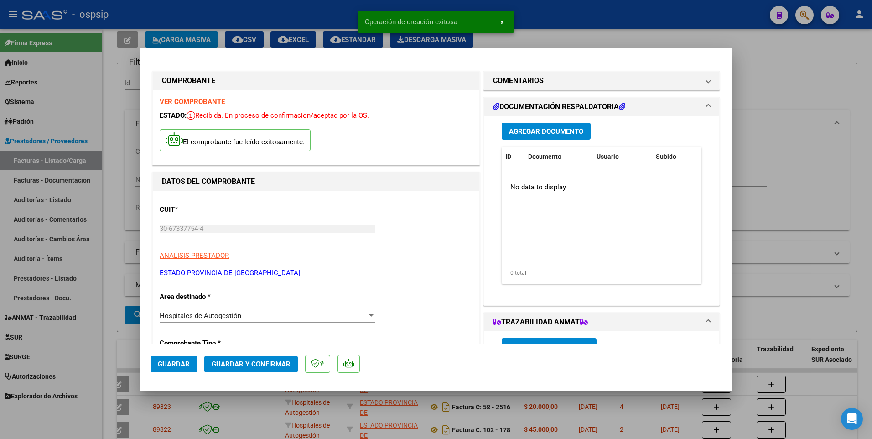
click at [181, 370] on button "Guardar" at bounding box center [174, 364] width 47 height 16
click at [246, 24] on div at bounding box center [436, 219] width 872 height 439
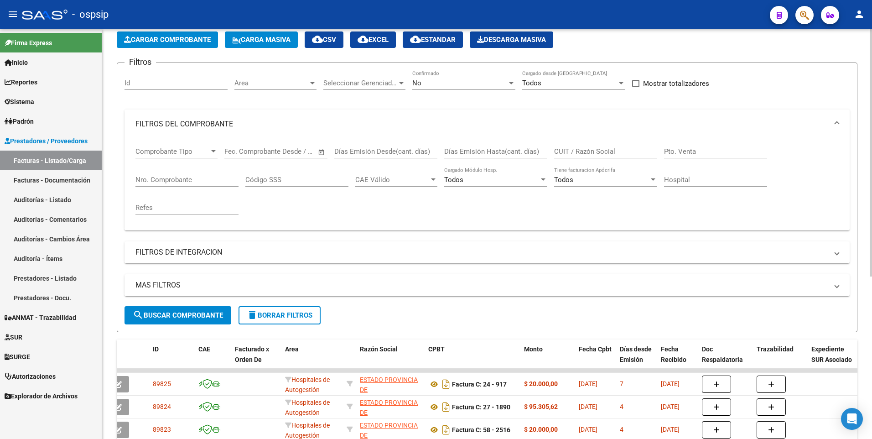
click at [201, 43] on span "Cargar Comprobante" at bounding box center [167, 40] width 87 height 8
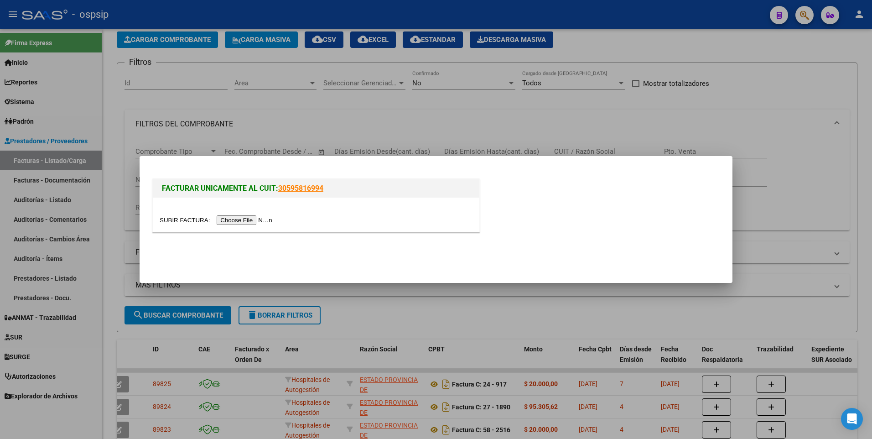
click at [234, 219] on input "file" at bounding box center [217, 220] width 115 height 10
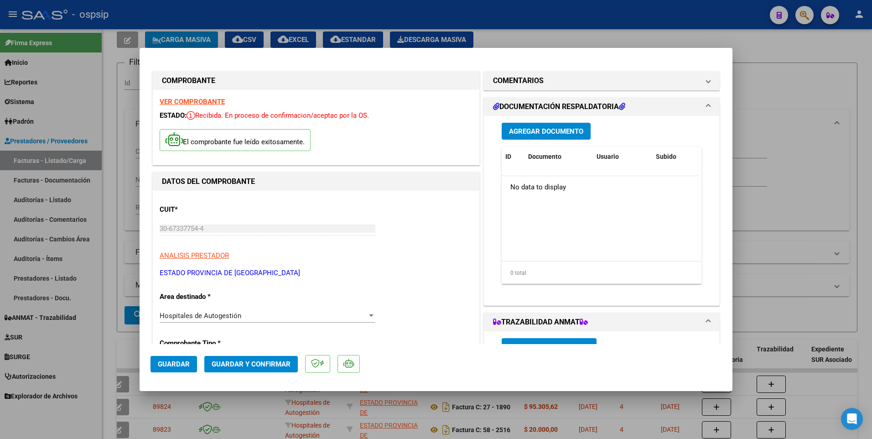
click at [186, 365] on span "Guardar" at bounding box center [174, 364] width 32 height 8
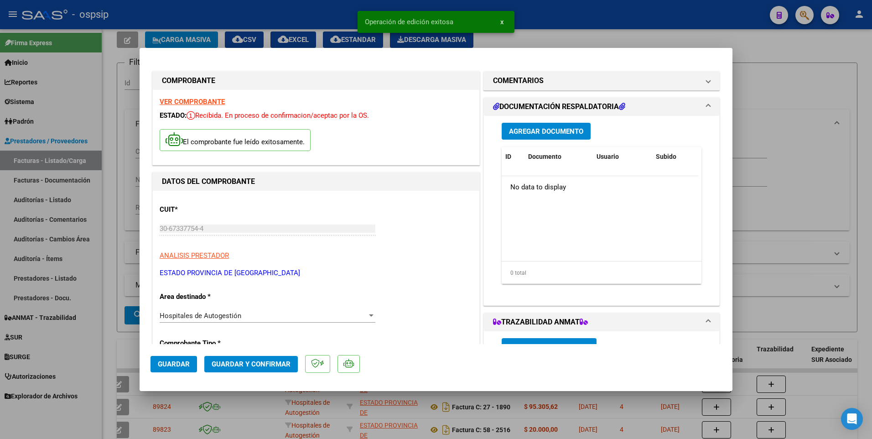
click at [276, 21] on div at bounding box center [436, 219] width 872 height 439
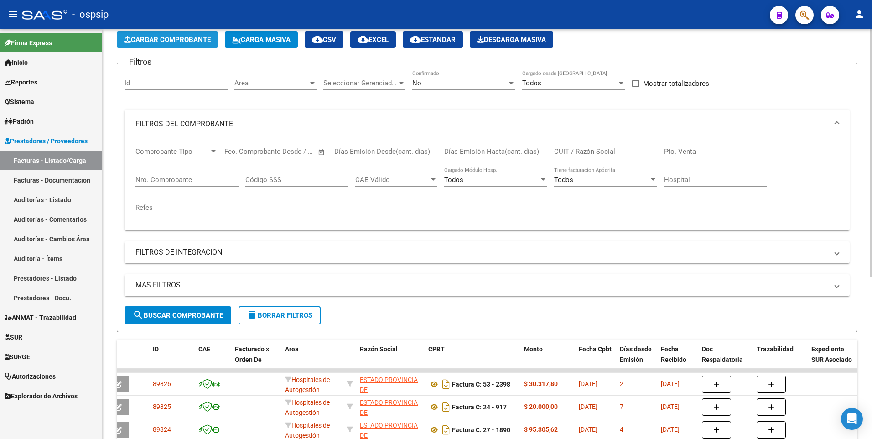
click at [203, 41] on span "Cargar Comprobante" at bounding box center [167, 40] width 87 height 8
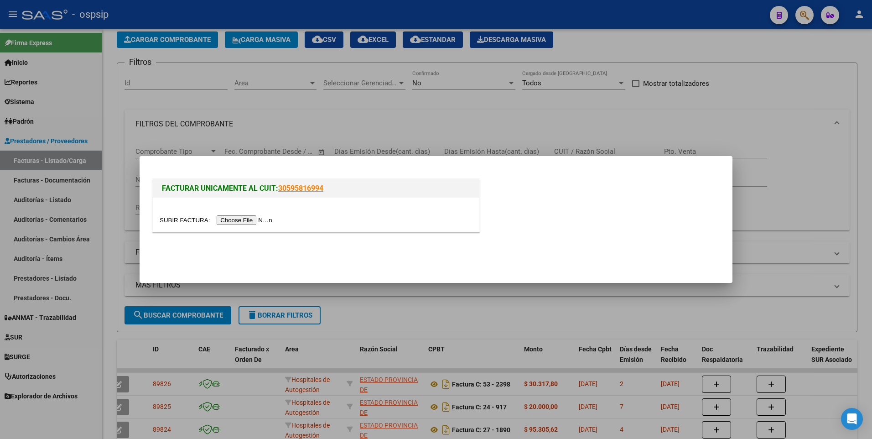
click at [258, 218] on input "file" at bounding box center [217, 220] width 115 height 10
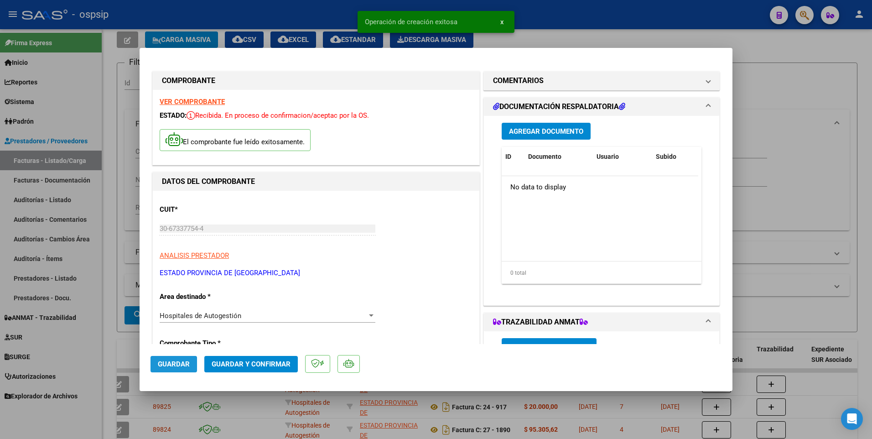
click at [177, 361] on span "Guardar" at bounding box center [174, 364] width 32 height 8
click at [232, 16] on div at bounding box center [436, 219] width 872 height 439
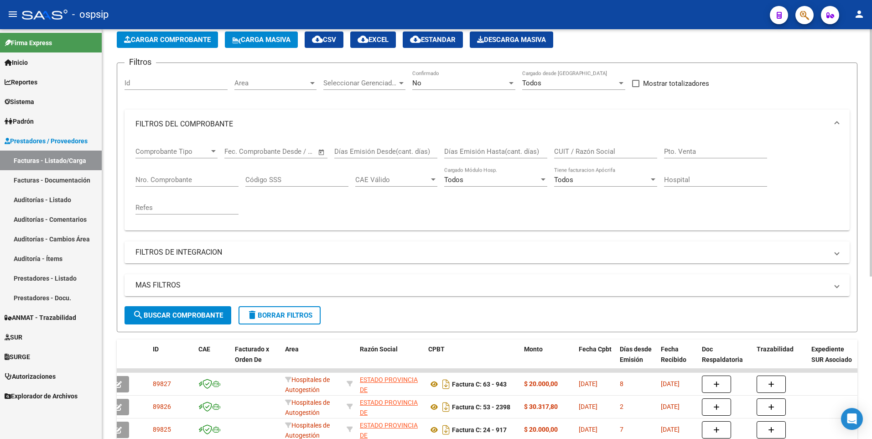
click at [205, 44] on button "Cargar Comprobante" at bounding box center [167, 39] width 101 height 16
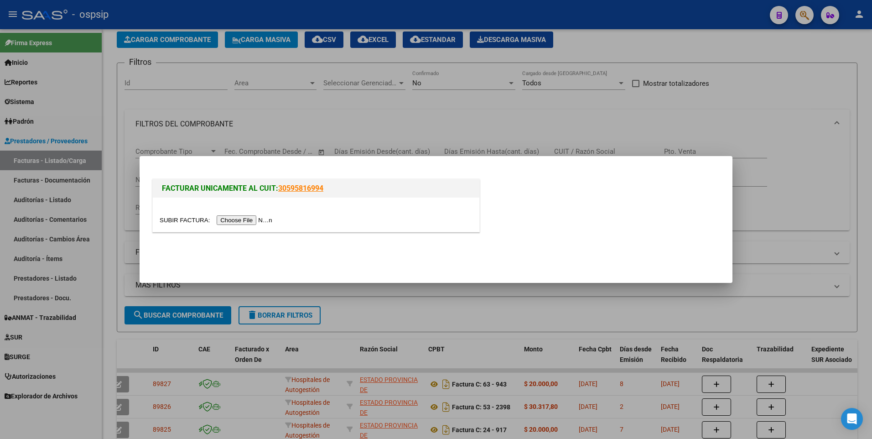
click at [233, 218] on input "file" at bounding box center [217, 220] width 115 height 10
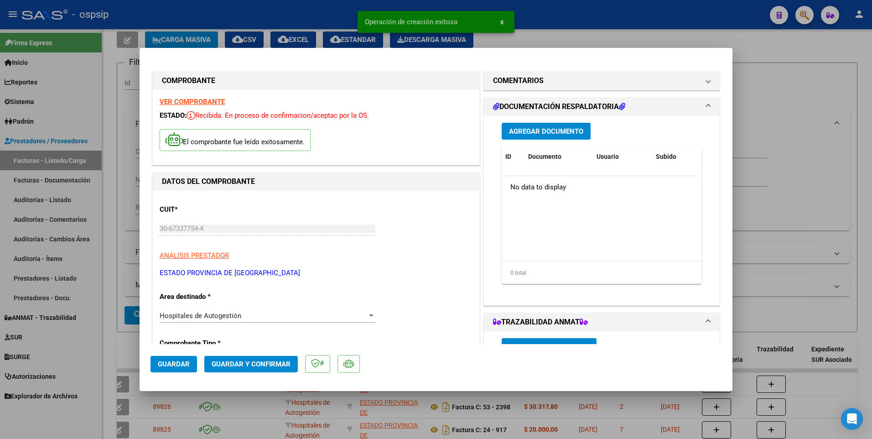
click at [187, 361] on span "Guardar" at bounding box center [174, 364] width 32 height 8
click at [274, 27] on div at bounding box center [436, 219] width 872 height 439
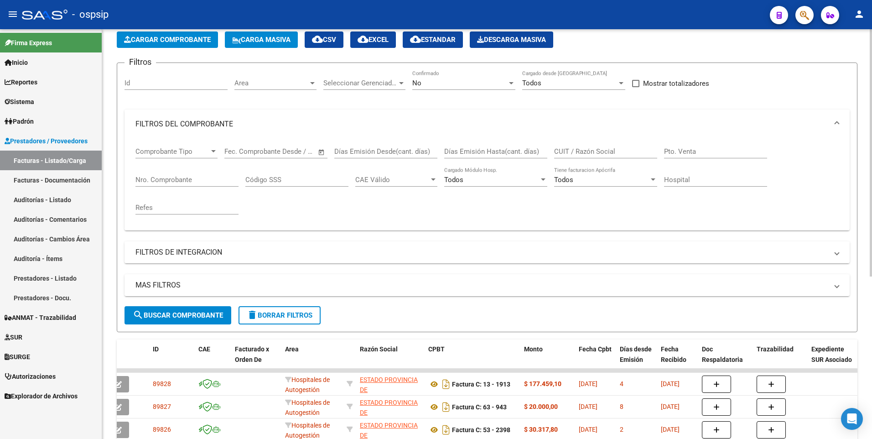
click at [188, 42] on span "Cargar Comprobante" at bounding box center [167, 40] width 87 height 8
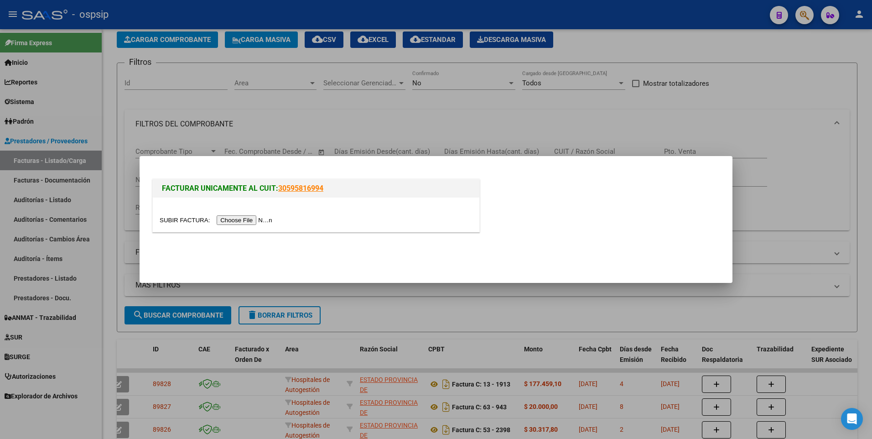
click at [240, 220] on input "file" at bounding box center [217, 220] width 115 height 10
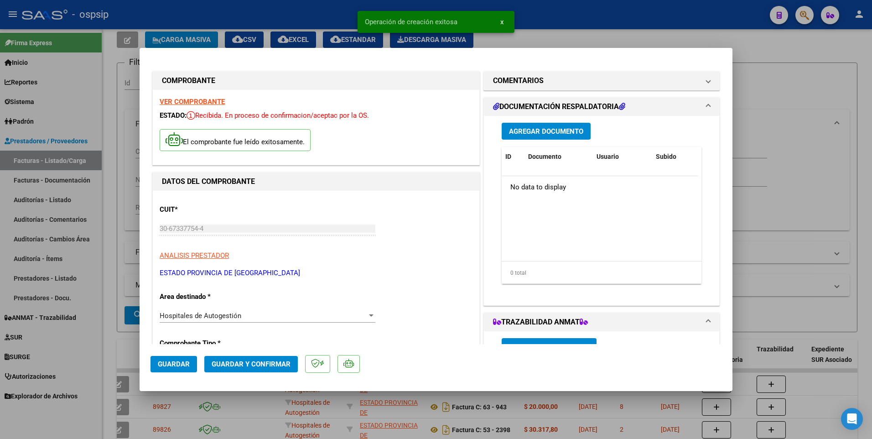
scroll to position [228, 0]
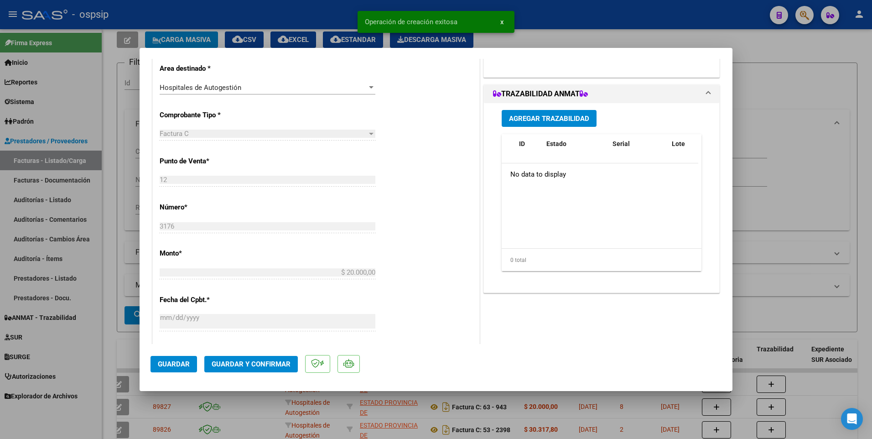
click at [184, 359] on button "Guardar" at bounding box center [174, 364] width 47 height 16
click at [277, 11] on div at bounding box center [436, 219] width 872 height 439
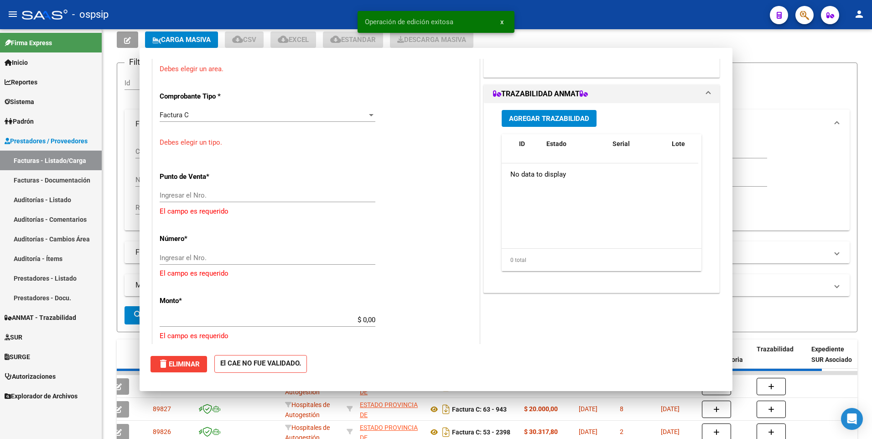
scroll to position [200, 0]
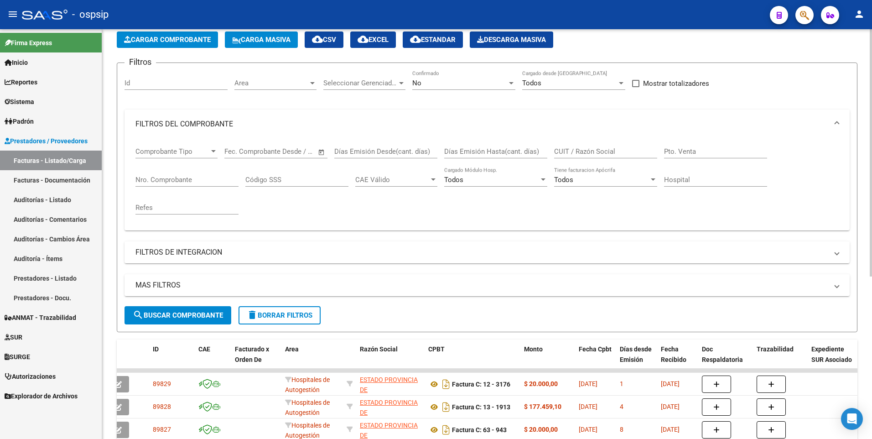
click at [164, 38] on span "Cargar Comprobante" at bounding box center [167, 40] width 87 height 8
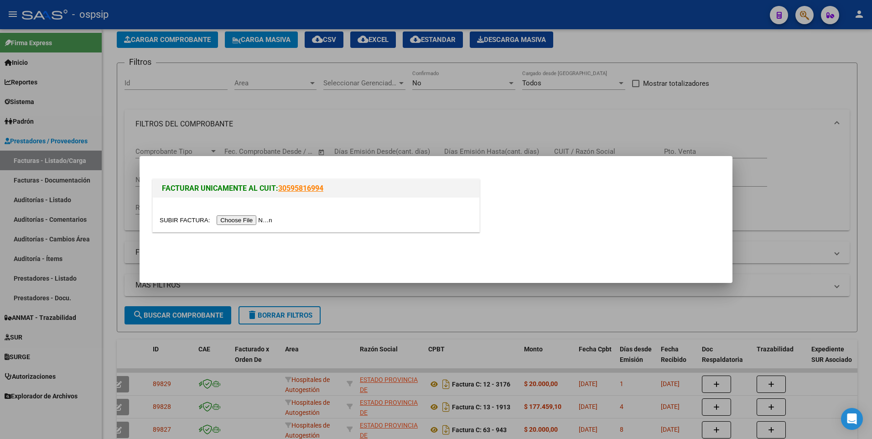
click at [233, 222] on input "file" at bounding box center [217, 220] width 115 height 10
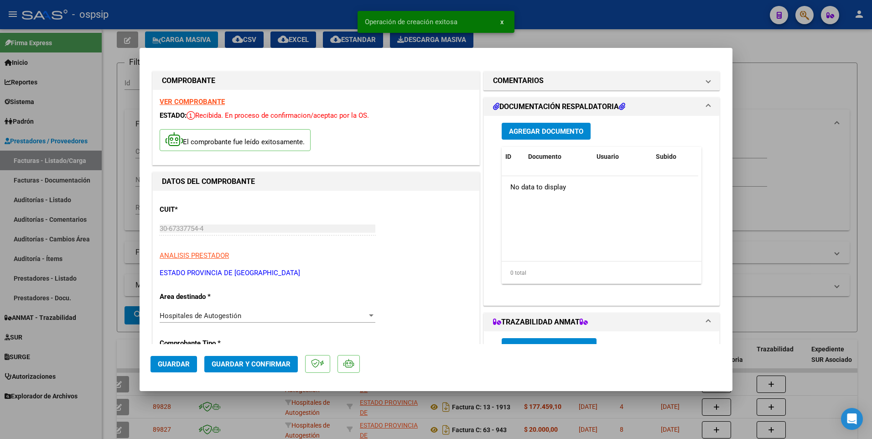
click at [190, 364] on button "Guardar" at bounding box center [174, 364] width 47 height 16
click at [293, 17] on div at bounding box center [436, 219] width 872 height 439
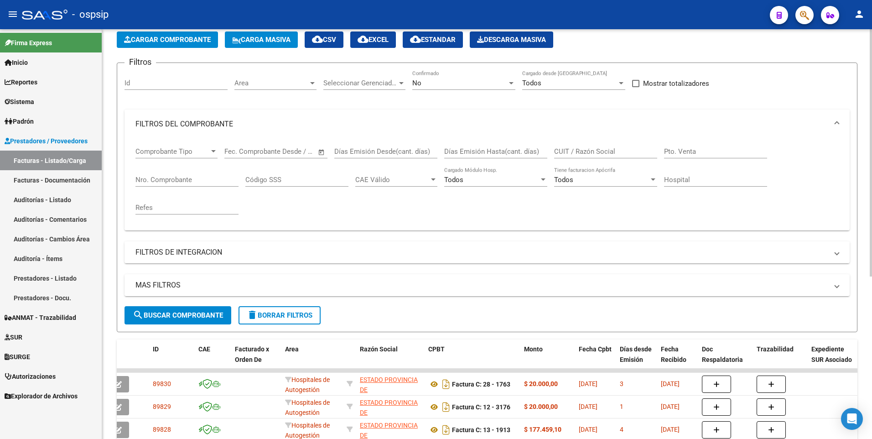
click at [201, 46] on button "Cargar Comprobante" at bounding box center [167, 39] width 101 height 16
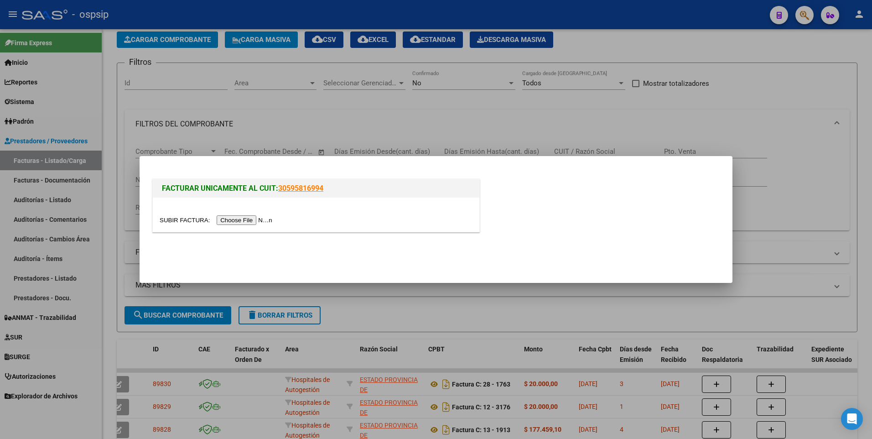
click at [243, 218] on input "file" at bounding box center [217, 220] width 115 height 10
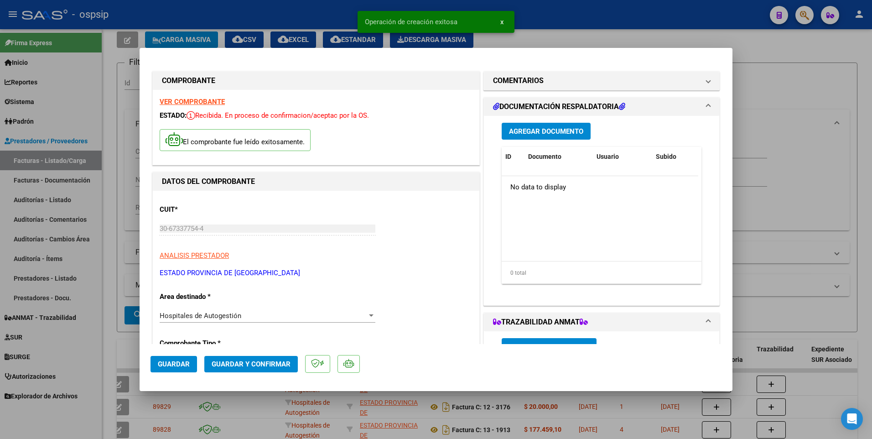
drag, startPoint x: 180, startPoint y: 361, endPoint x: 228, endPoint y: 236, distance: 134.0
click at [181, 360] on span "Guardar" at bounding box center [174, 364] width 32 height 8
click at [286, 17] on div at bounding box center [436, 219] width 872 height 439
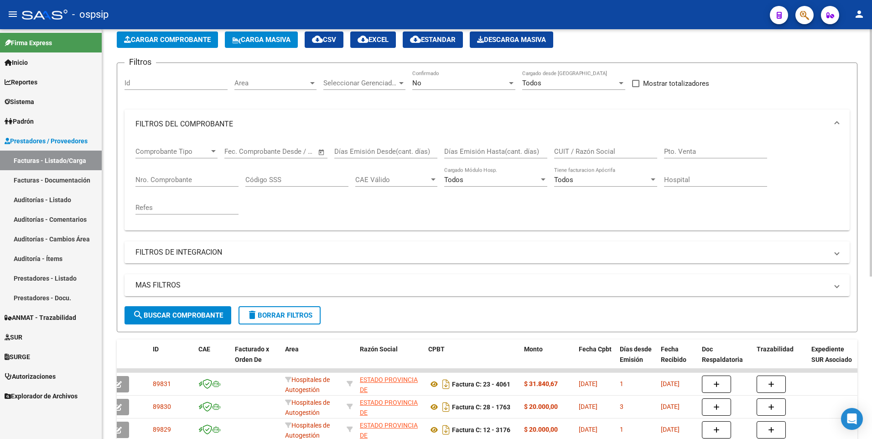
click at [285, 312] on span "delete Borrar Filtros" at bounding box center [280, 315] width 66 height 8
click at [172, 41] on span "Cargar Comprobante" at bounding box center [167, 40] width 87 height 8
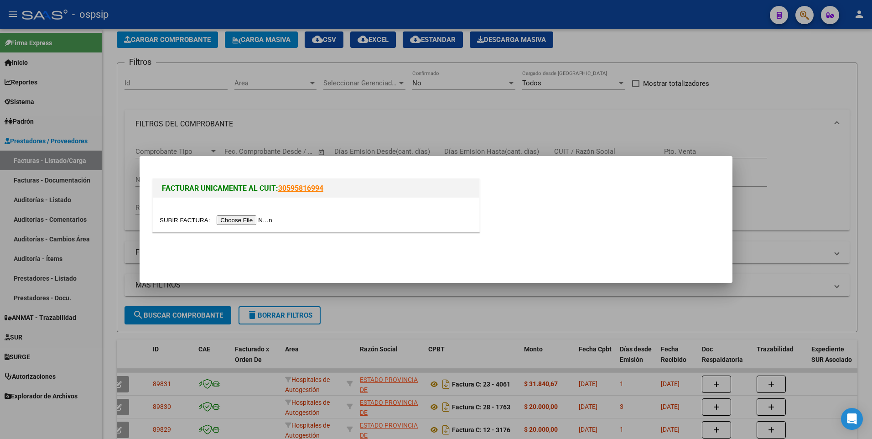
click at [234, 225] on div at bounding box center [316, 215] width 327 height 34
click at [240, 216] on input "file" at bounding box center [217, 220] width 115 height 10
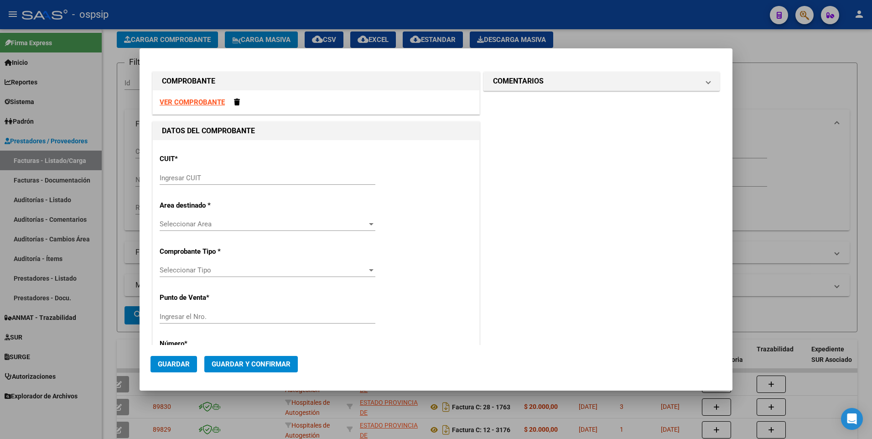
click at [209, 98] on strong "VER COMPROBANTE" at bounding box center [192, 102] width 65 height 8
click at [257, 175] on input "Ingresar CUIT" at bounding box center [268, 178] width 216 height 8
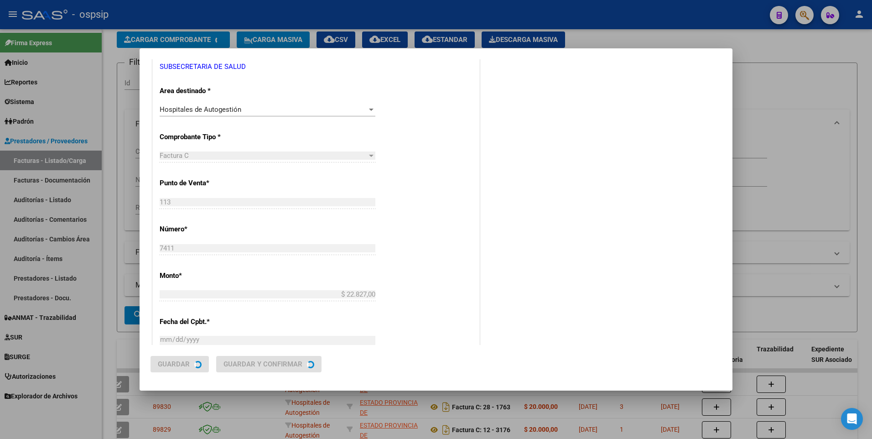
scroll to position [0, 0]
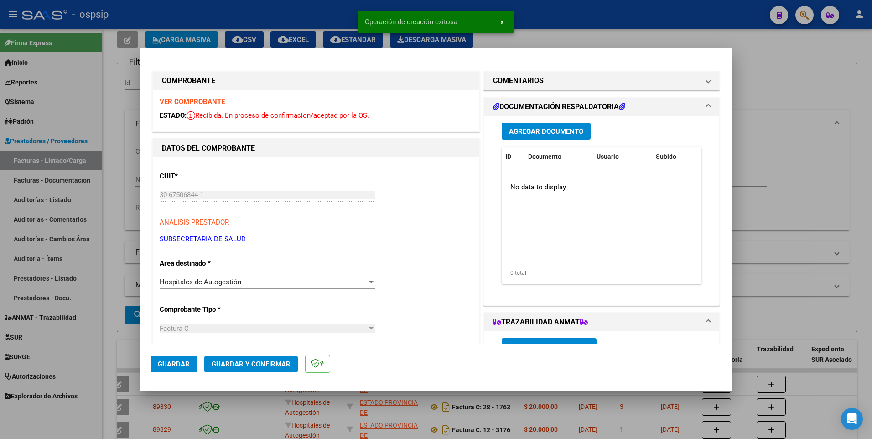
click at [551, 136] on button "Agregar Documento" at bounding box center [546, 131] width 89 height 17
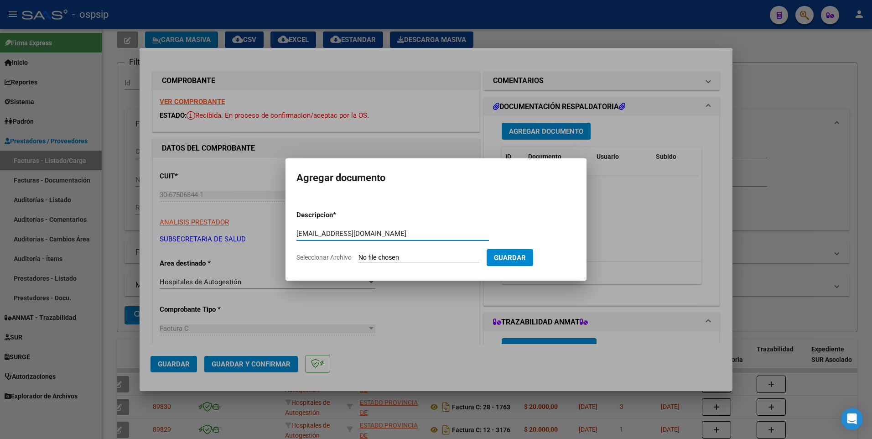
click at [412, 256] on input "Seleccionar Archivo" at bounding box center [419, 258] width 121 height 9
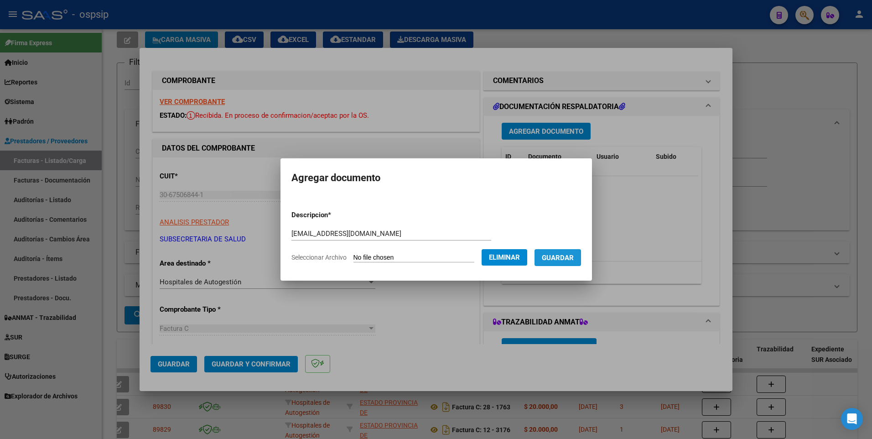
click at [581, 255] on button "Guardar" at bounding box center [558, 257] width 47 height 17
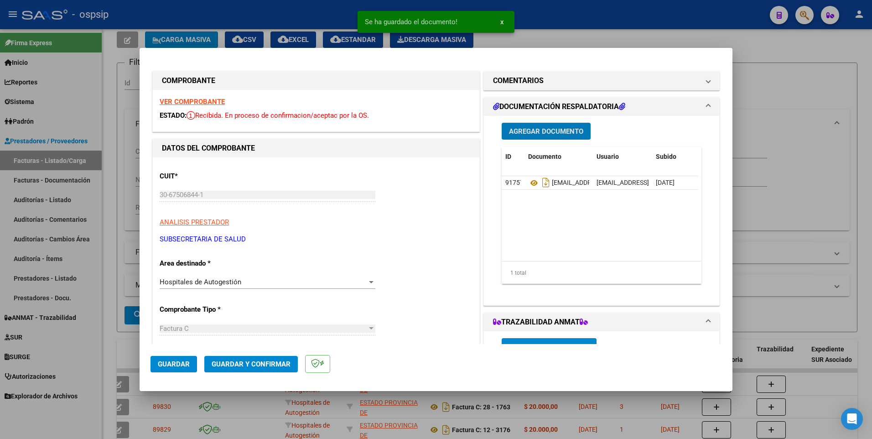
click at [173, 363] on span "Guardar" at bounding box center [174, 364] width 32 height 8
click at [286, 17] on div at bounding box center [436, 219] width 872 height 439
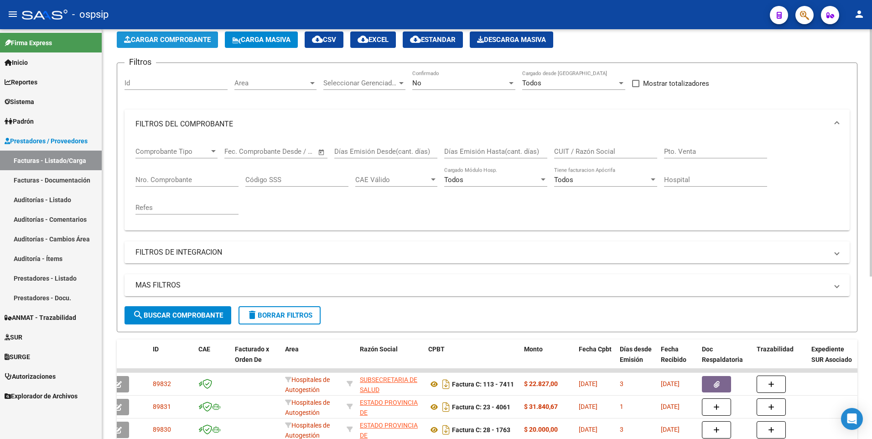
click at [203, 39] on span "Cargar Comprobante" at bounding box center [167, 40] width 87 height 8
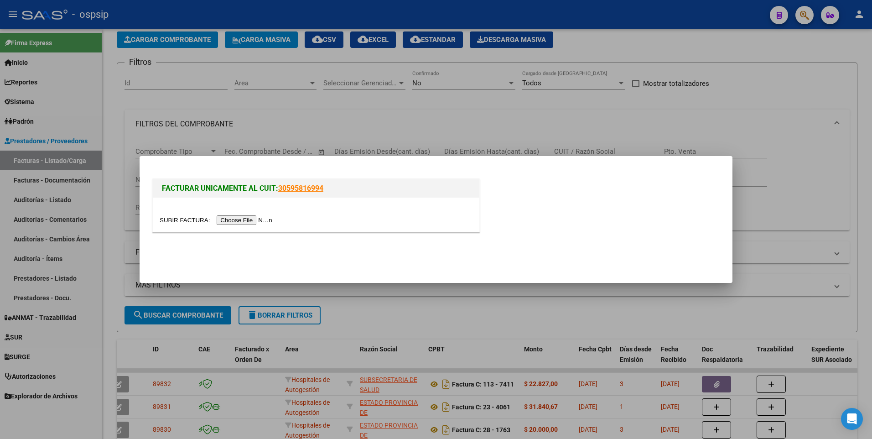
click at [227, 219] on input "file" at bounding box center [217, 220] width 115 height 10
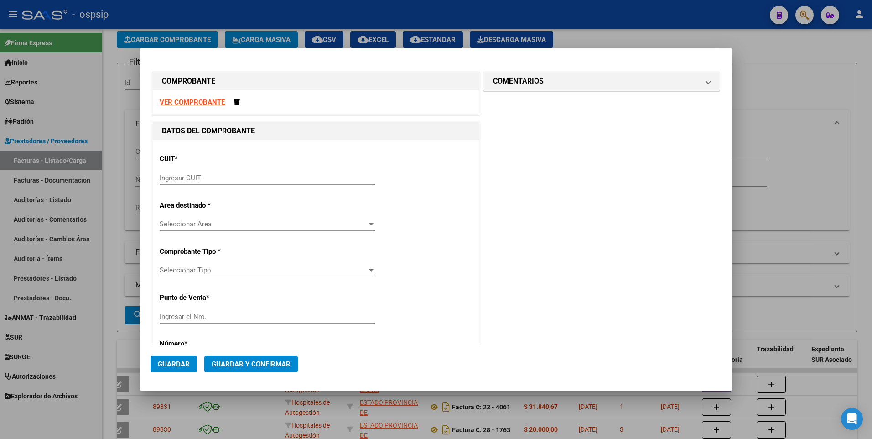
click at [168, 105] on strong "VER COMPROBANTE" at bounding box center [192, 102] width 65 height 8
click at [294, 181] on input "Ingresar CUIT" at bounding box center [268, 178] width 216 height 8
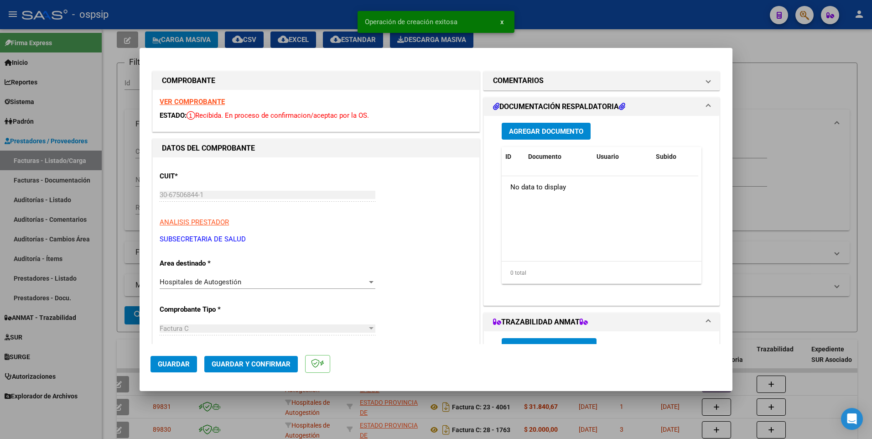
click at [192, 368] on button "Guardar" at bounding box center [174, 364] width 47 height 16
click at [537, 135] on span "Agregar Documento" at bounding box center [546, 131] width 74 height 8
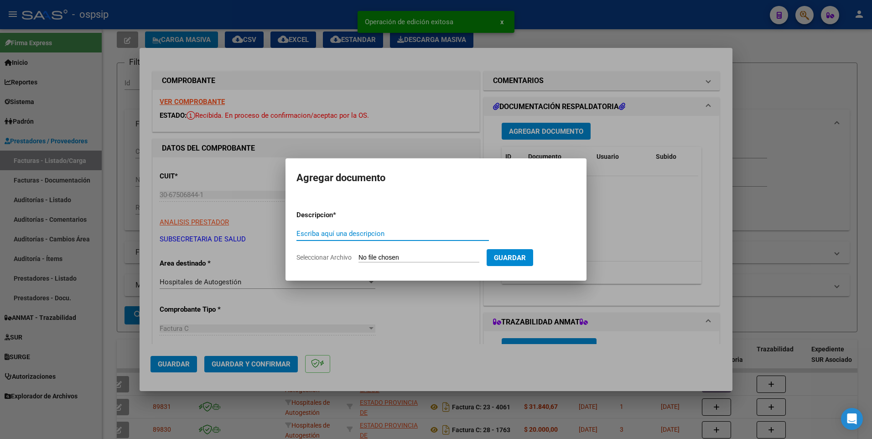
paste input "[EMAIL_ADDRESS][DOMAIN_NAME]"
click at [450, 259] on input "Seleccionar Archivo" at bounding box center [419, 258] width 121 height 9
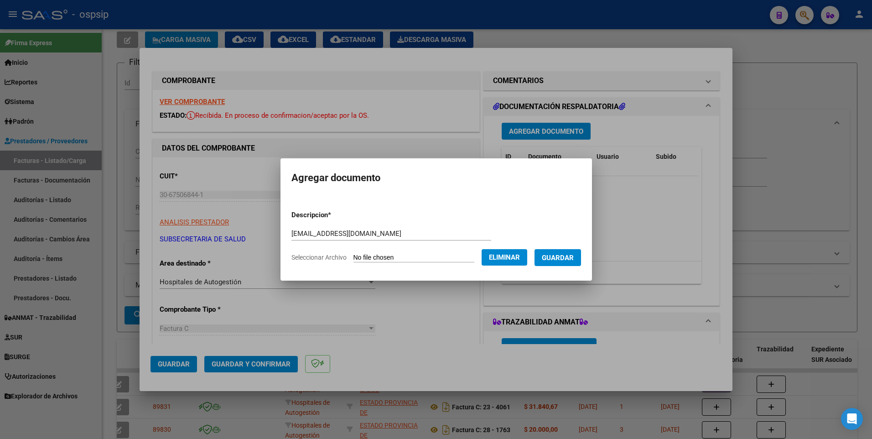
click at [527, 257] on button "Eliminar" at bounding box center [505, 257] width 46 height 16
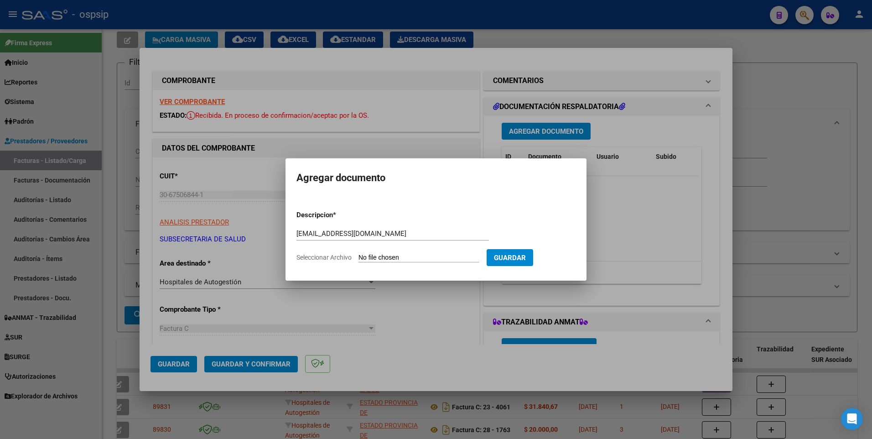
click at [469, 255] on input "Seleccionar Archivo" at bounding box center [419, 258] width 121 height 9
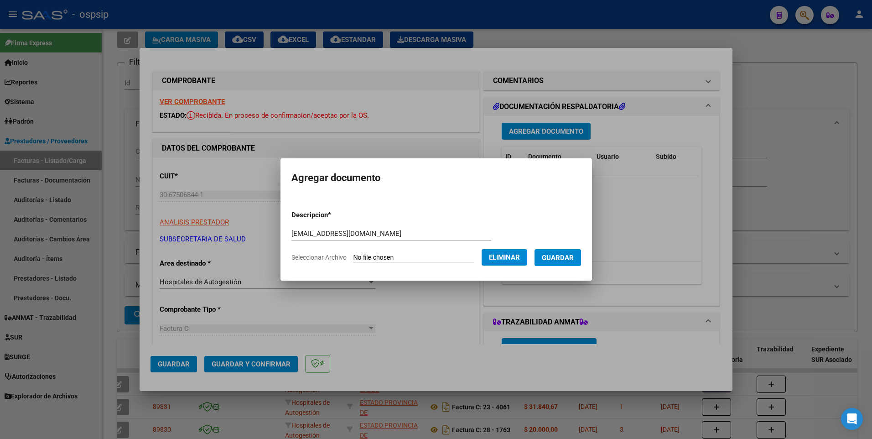
click at [574, 260] on span "Guardar" at bounding box center [558, 258] width 32 height 8
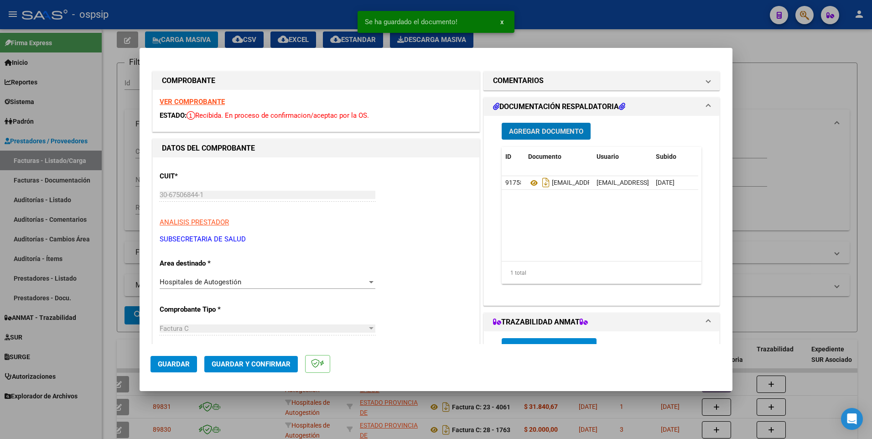
click at [176, 362] on span "Guardar" at bounding box center [174, 364] width 32 height 8
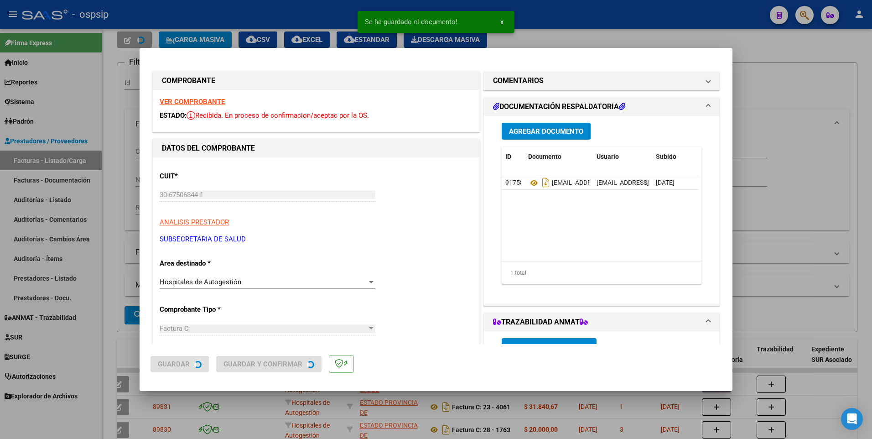
click at [240, 10] on div at bounding box center [436, 219] width 872 height 439
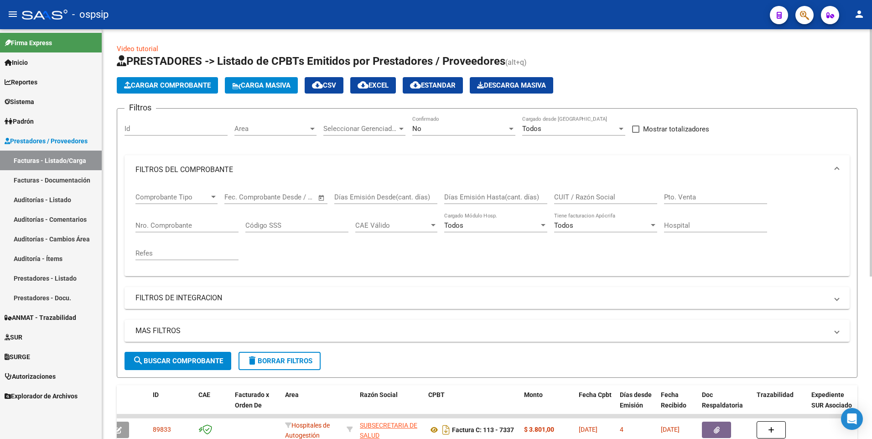
click at [168, 82] on span "Cargar Comprobante" at bounding box center [167, 85] width 87 height 8
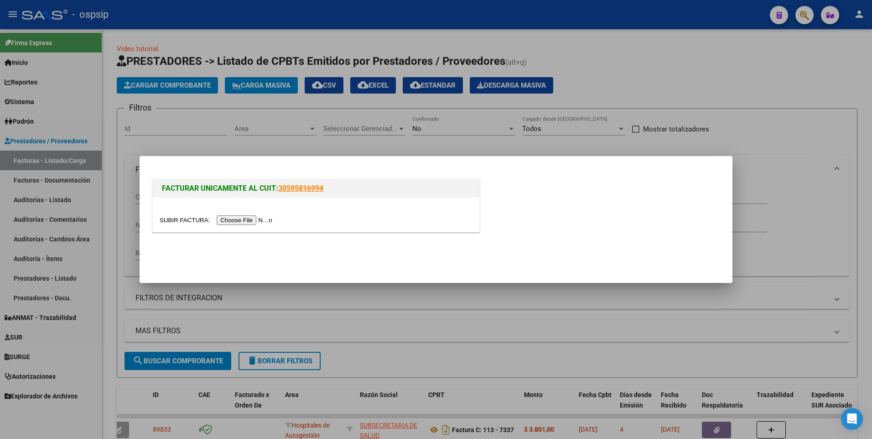
click at [245, 216] on input "file" at bounding box center [217, 220] width 115 height 10
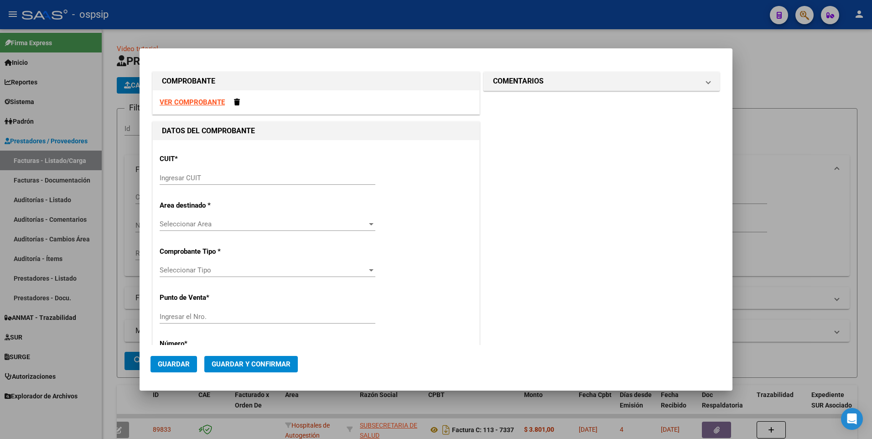
click at [204, 105] on strong "VER COMPROBANTE" at bounding box center [192, 102] width 65 height 8
click at [230, 170] on div "CUIT * Ingresar CUIT" at bounding box center [316, 170] width 313 height 46
click at [230, 176] on input "Ingresar CUIT" at bounding box center [268, 178] width 216 height 8
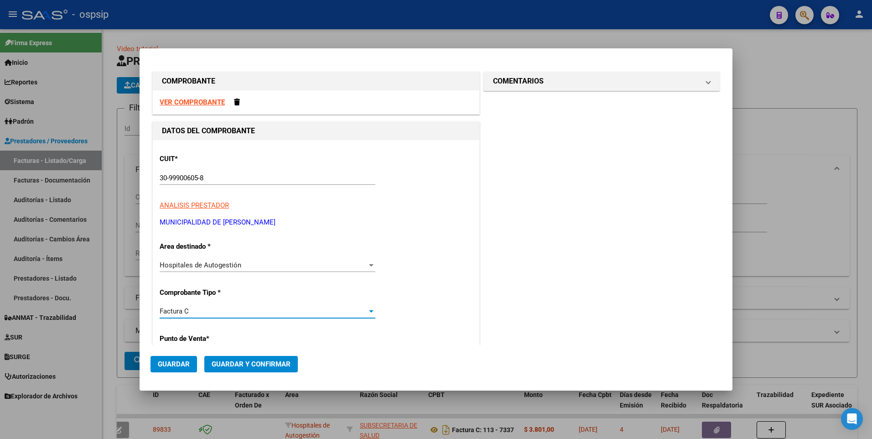
scroll to position [156, 0]
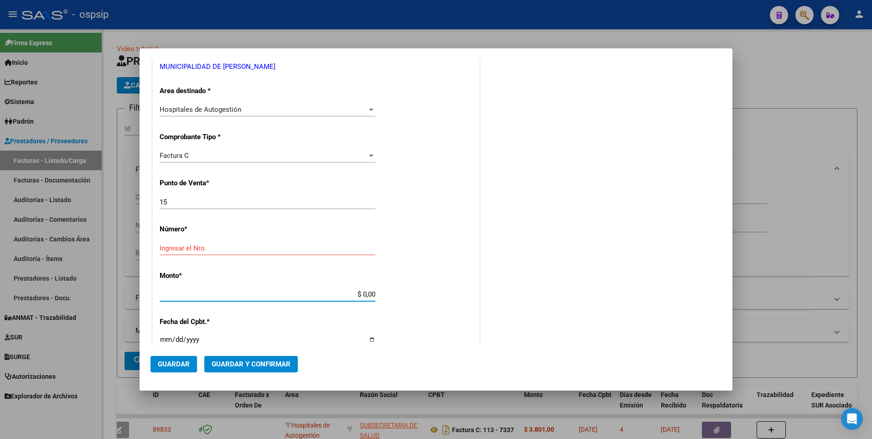
click at [193, 250] on input "Ingresar el Nro." at bounding box center [268, 248] width 216 height 8
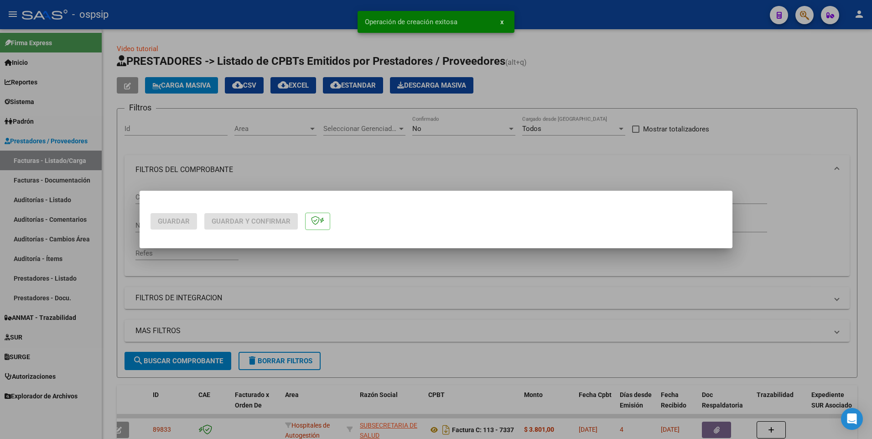
scroll to position [0, 0]
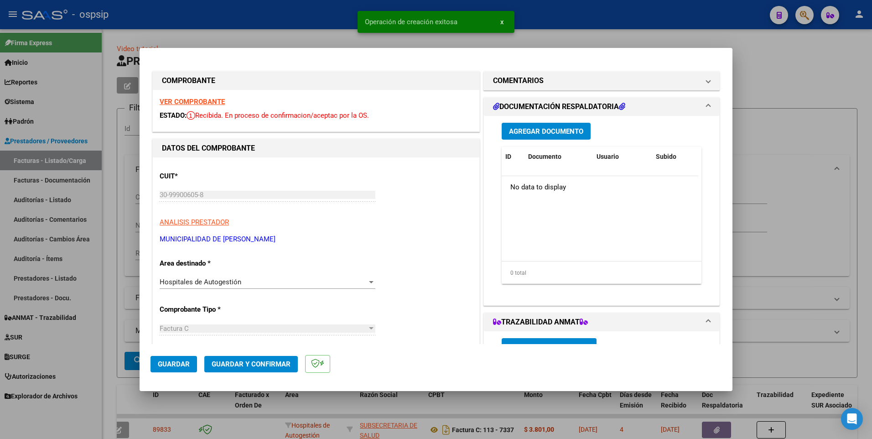
click at [541, 129] on span "Agregar Documento" at bounding box center [546, 131] width 74 height 8
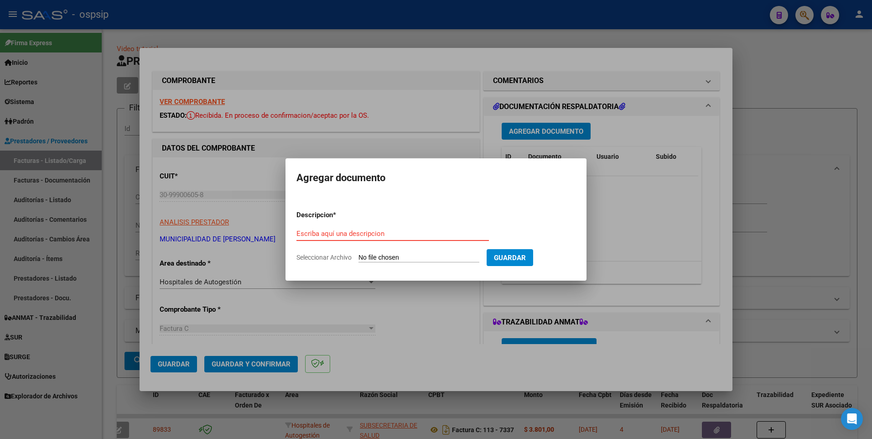
paste input "[EMAIL_ADDRESS][DOMAIN_NAME]"
click at [391, 258] on input "Seleccionar Archivo" at bounding box center [419, 258] width 121 height 9
click at [417, 257] on input "Seleccionar Archivo" at bounding box center [419, 258] width 121 height 9
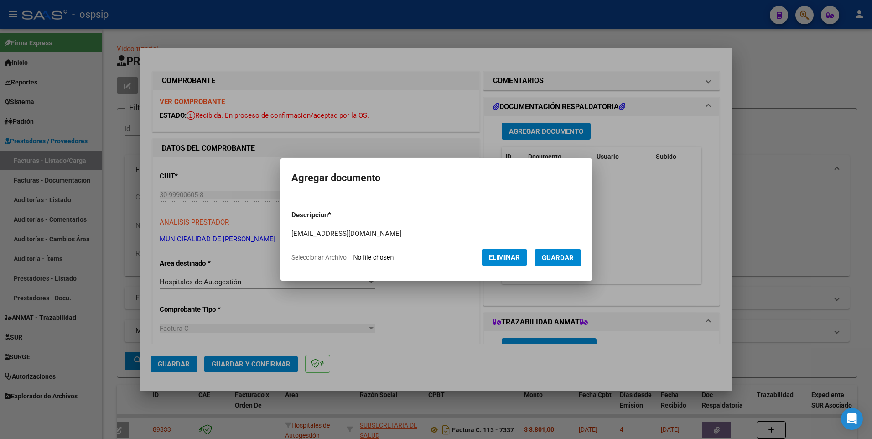
click at [573, 257] on span "Guardar" at bounding box center [558, 258] width 32 height 8
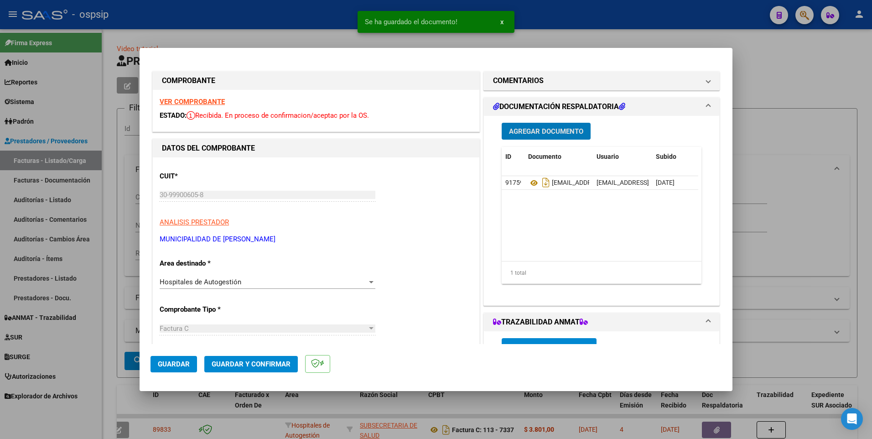
click at [172, 362] on span "Guardar" at bounding box center [174, 364] width 32 height 8
click at [312, 20] on div at bounding box center [436, 219] width 872 height 439
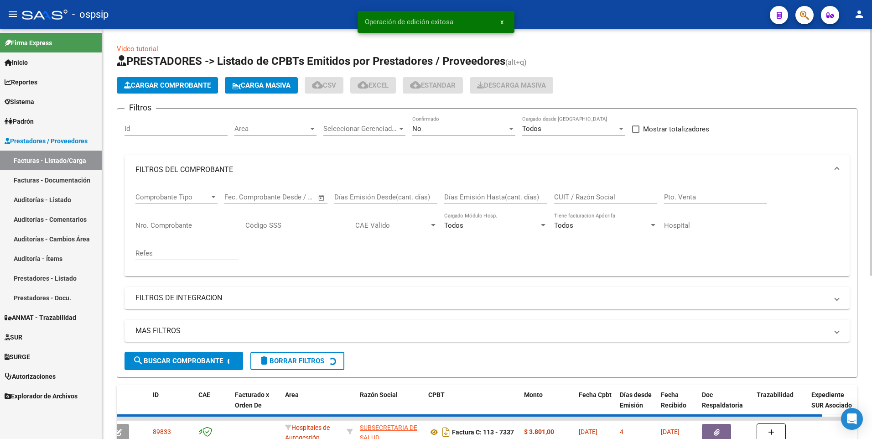
click at [171, 82] on span "Cargar Comprobante" at bounding box center [167, 85] width 87 height 8
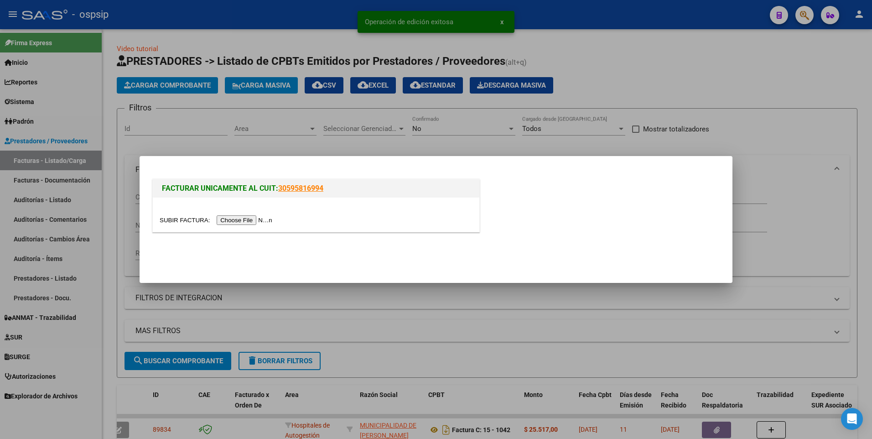
click at [240, 218] on input "file" at bounding box center [217, 220] width 115 height 10
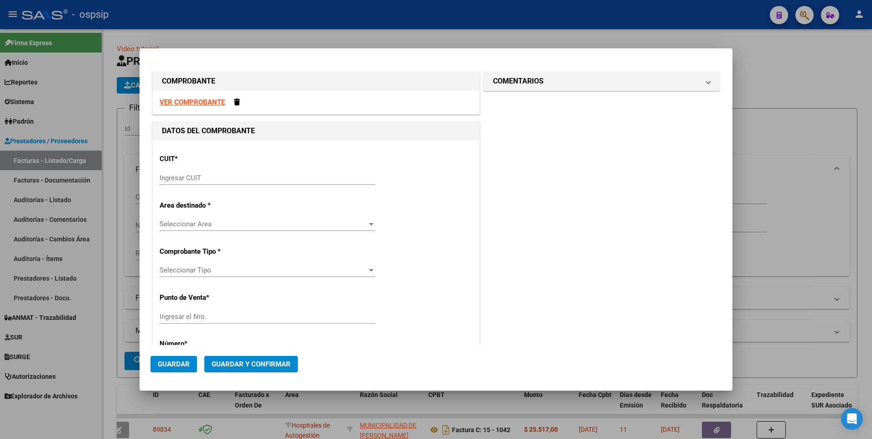
click at [201, 101] on strong "VER COMPROBANTE" at bounding box center [192, 102] width 65 height 8
click at [216, 181] on input "Ingresar CUIT" at bounding box center [268, 178] width 216 height 8
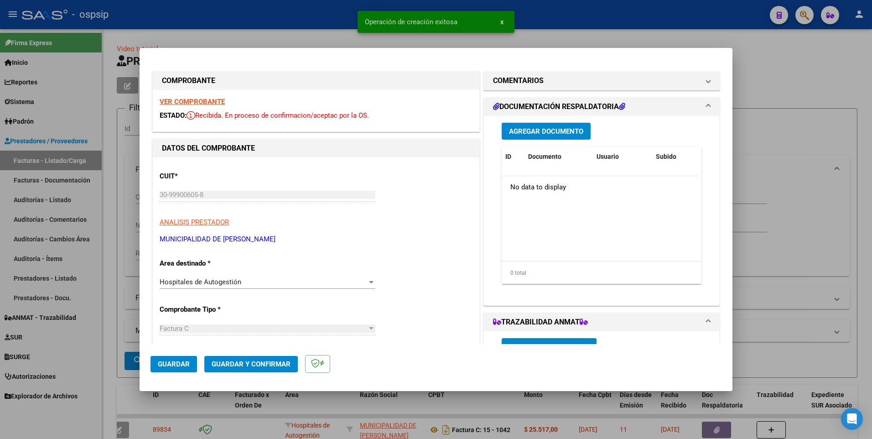
click at [549, 138] on button "Agregar Documento" at bounding box center [546, 131] width 89 height 17
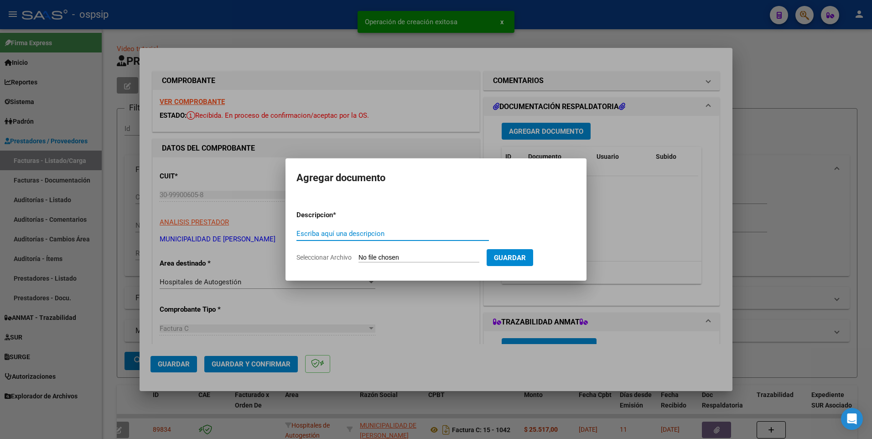
paste input "[EMAIL_ADDRESS][DOMAIN_NAME]"
click at [430, 257] on input "Seleccionar Archivo" at bounding box center [419, 258] width 121 height 9
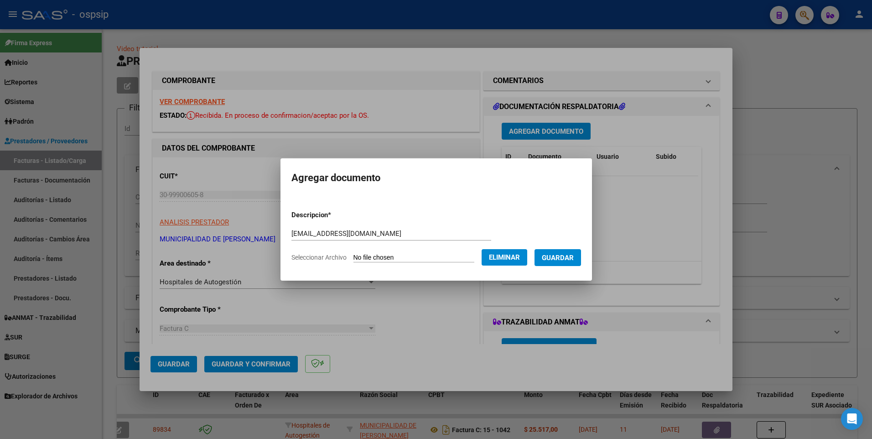
drag, startPoint x: 581, startPoint y: 255, endPoint x: 552, endPoint y: 260, distance: 29.3
click at [574, 254] on span "Guardar" at bounding box center [558, 258] width 32 height 8
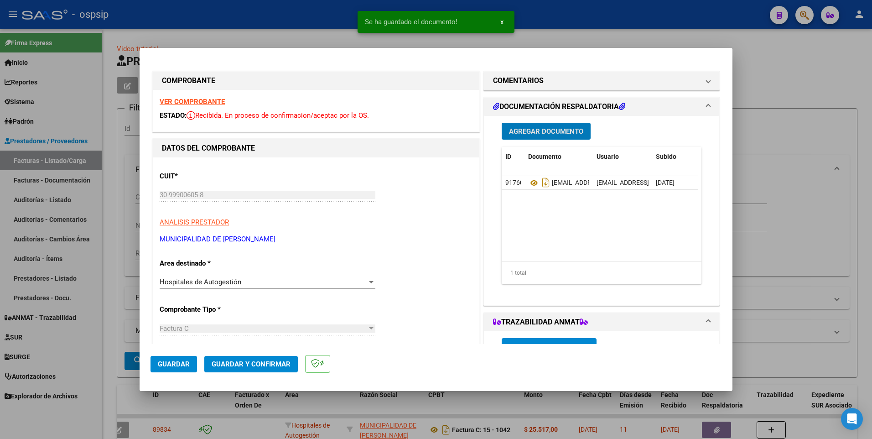
click at [193, 361] on button "Guardar" at bounding box center [174, 364] width 47 height 16
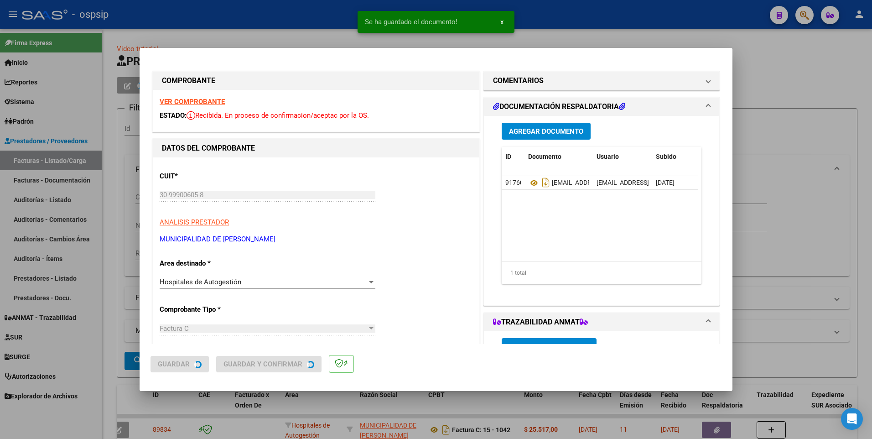
click at [273, 22] on div at bounding box center [436, 219] width 872 height 439
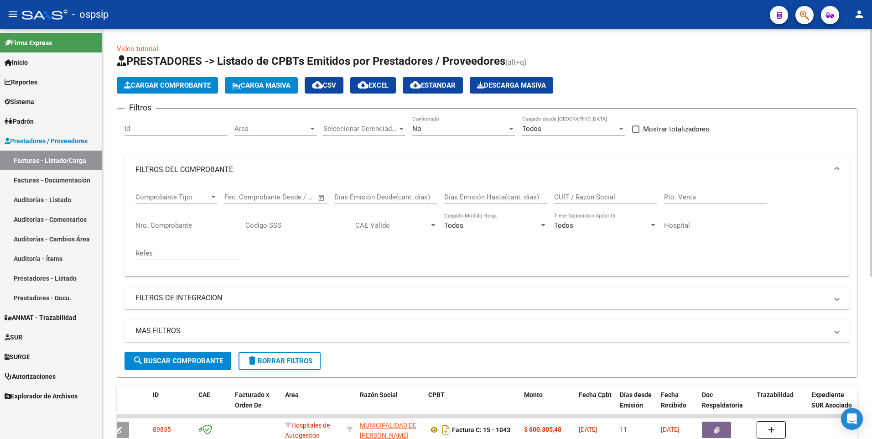
click at [257, 368] on button "delete Borrar Filtros" at bounding box center [280, 361] width 82 height 18
click at [188, 86] on span "Cargar Comprobante" at bounding box center [167, 85] width 87 height 8
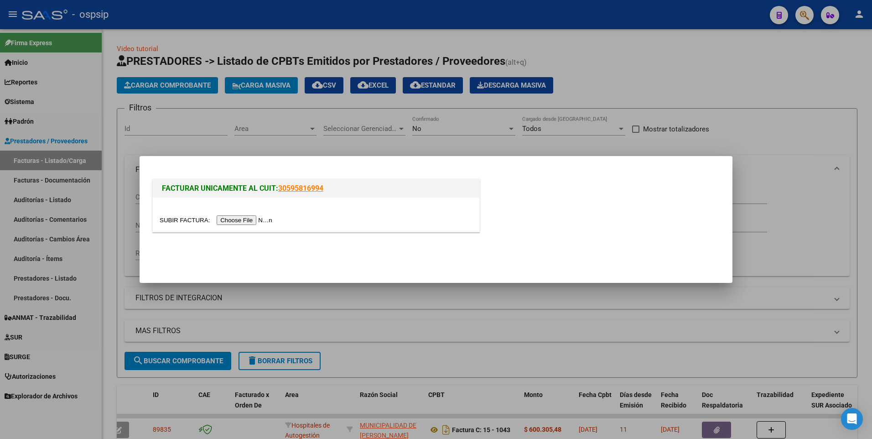
click at [243, 221] on input "file" at bounding box center [217, 220] width 115 height 10
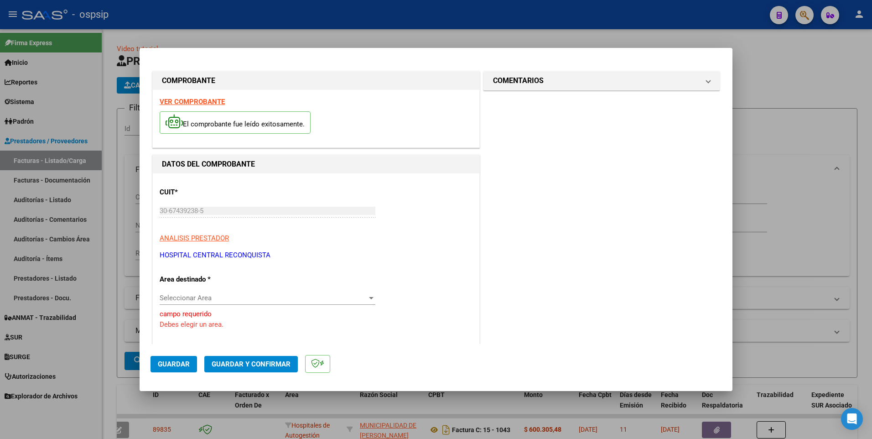
click at [229, 302] on span "Seleccionar Area" at bounding box center [264, 298] width 208 height 8
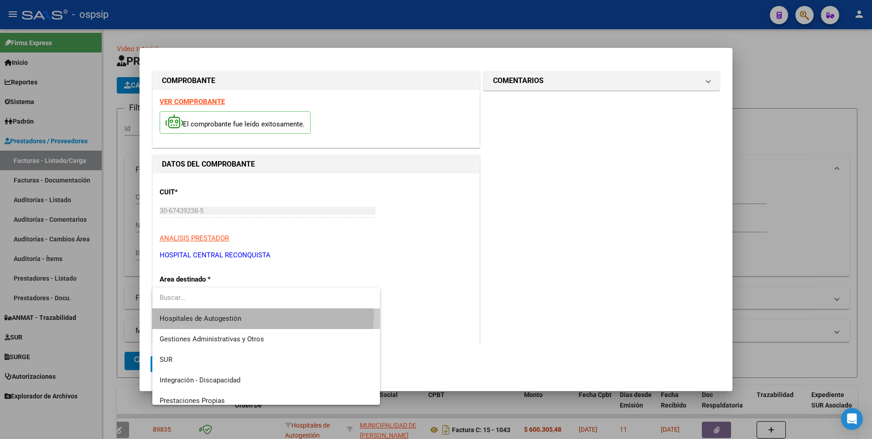
click at [228, 313] on span "Hospitales de Autogestión" at bounding box center [266, 318] width 213 height 21
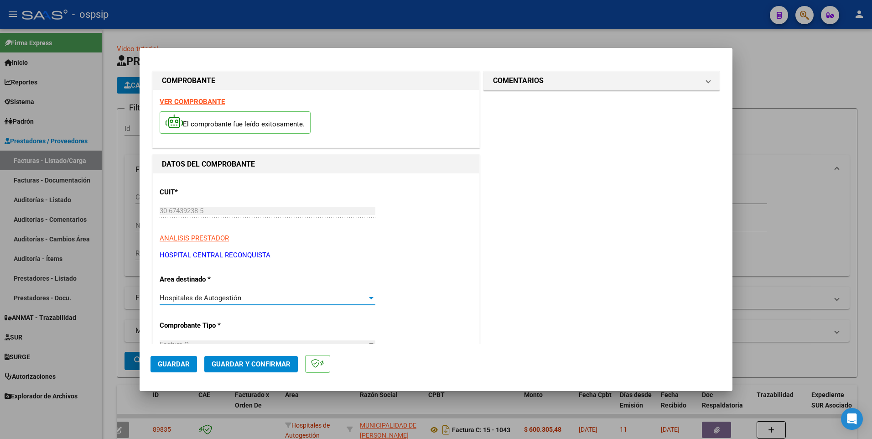
scroll to position [182, 0]
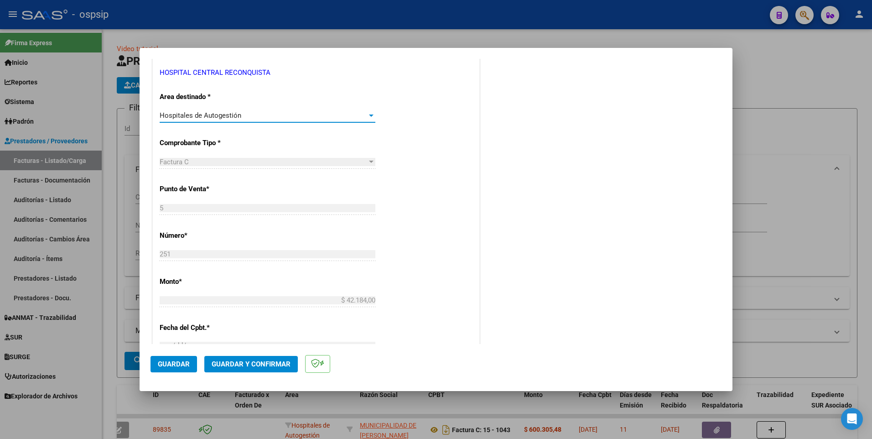
click at [171, 360] on span "Guardar" at bounding box center [174, 364] width 32 height 8
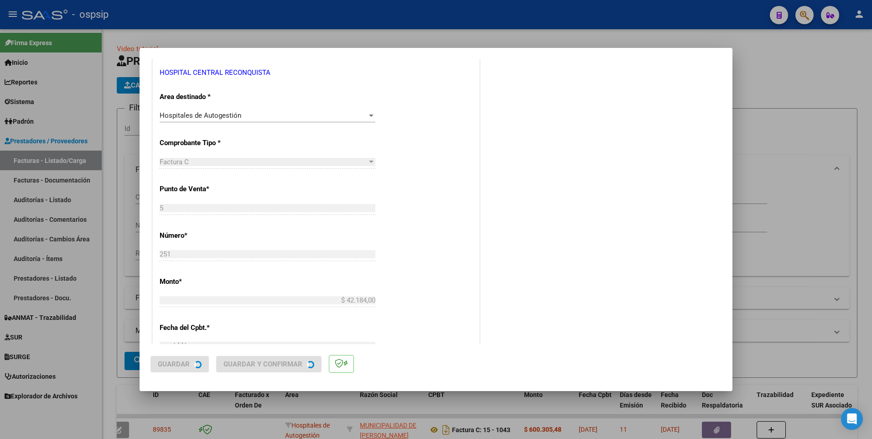
scroll to position [0, 0]
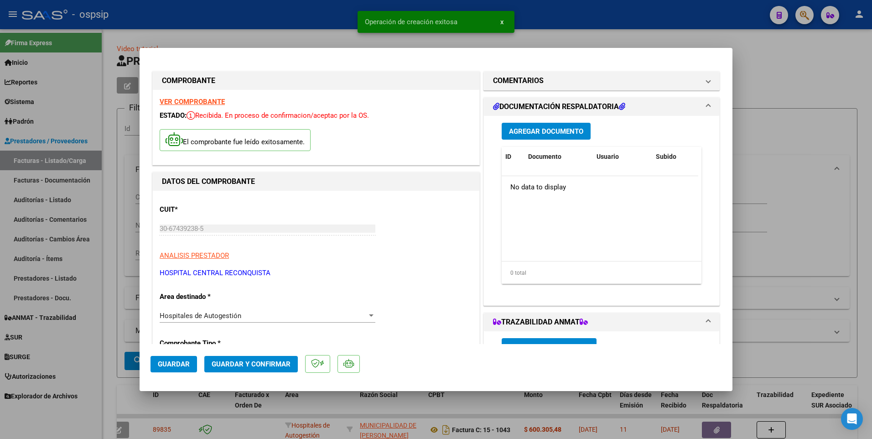
click at [556, 135] on span "Agregar Documento" at bounding box center [546, 131] width 74 height 8
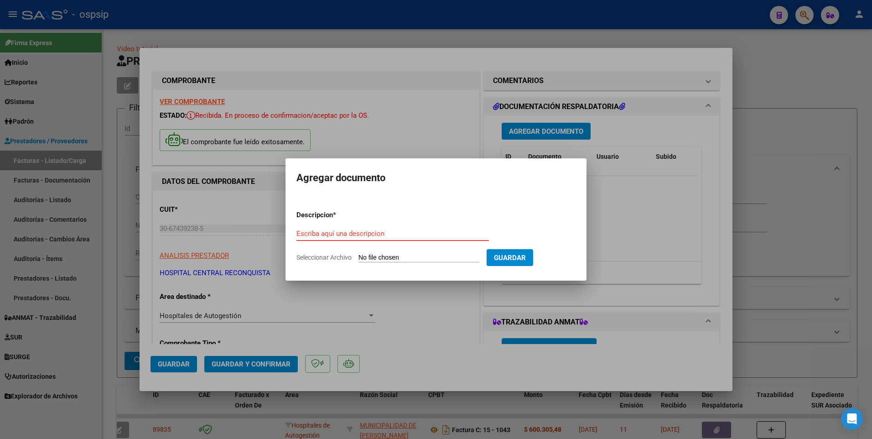
paste input "[EMAIL_ADDRESS][DOMAIN_NAME]"
click at [406, 257] on input "Seleccionar Archivo" at bounding box center [419, 258] width 121 height 9
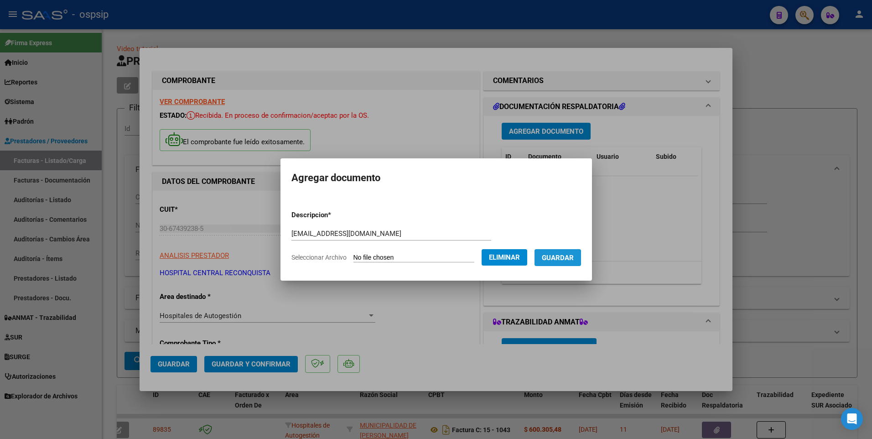
click at [570, 257] on span "Guardar" at bounding box center [558, 258] width 32 height 8
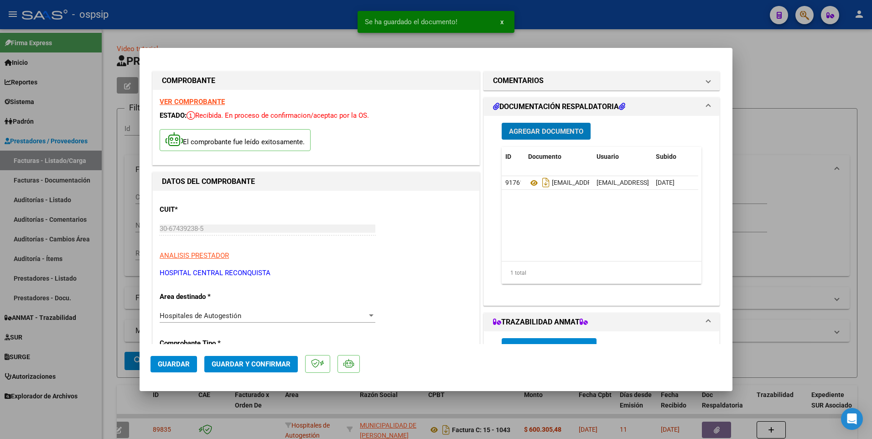
click at [531, 134] on span "Agregar Documento" at bounding box center [546, 131] width 74 height 8
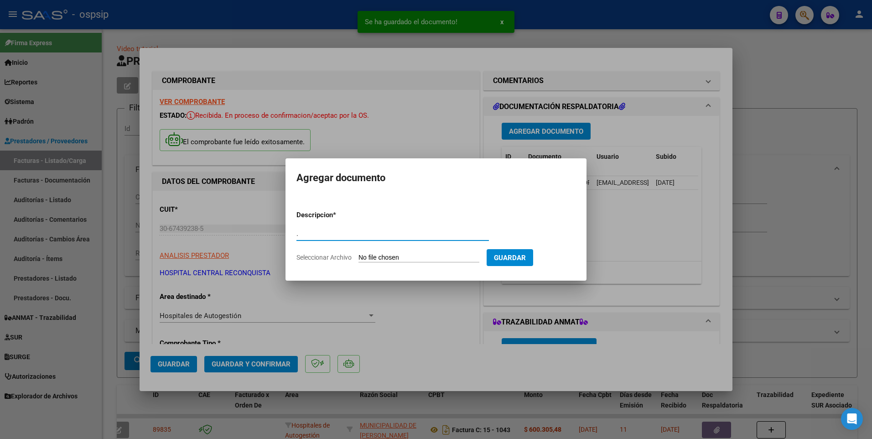
click at [383, 257] on input "Seleccionar Archivo" at bounding box center [419, 258] width 121 height 9
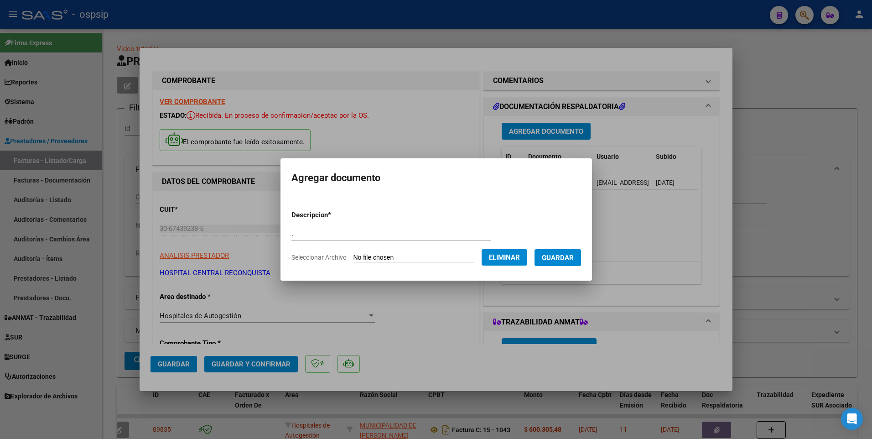
click at [566, 252] on button "Guardar" at bounding box center [558, 257] width 47 height 17
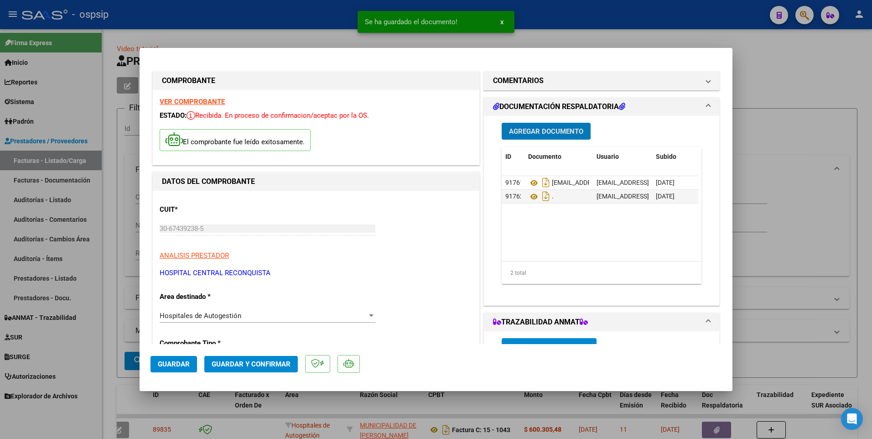
click at [165, 364] on span "Guardar" at bounding box center [174, 364] width 32 height 8
click at [300, 20] on div at bounding box center [436, 219] width 872 height 439
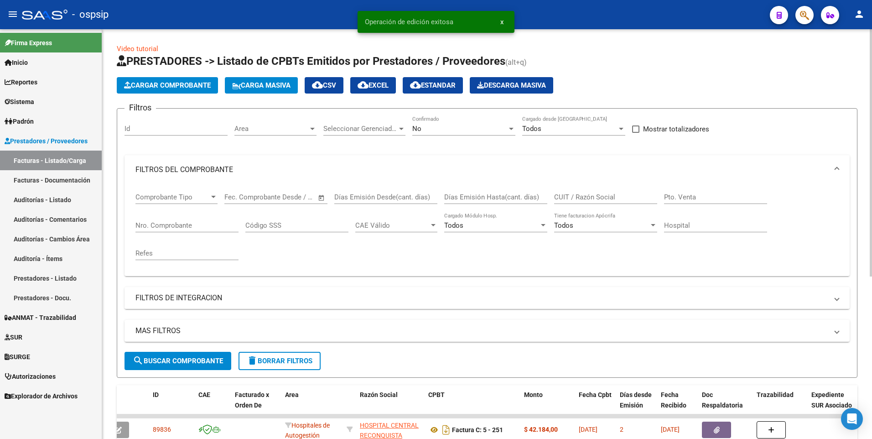
scroll to position [46, 0]
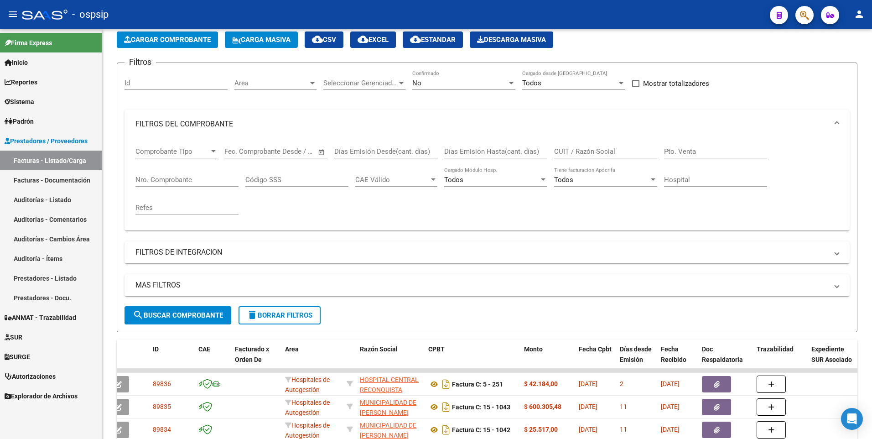
click at [287, 2] on mat-toolbar "menu - ospsip person" at bounding box center [436, 14] width 872 height 29
click at [194, 21] on div "- ospsip" at bounding box center [392, 15] width 741 height 20
click at [189, 39] on span "Cargar Comprobante" at bounding box center [167, 40] width 87 height 8
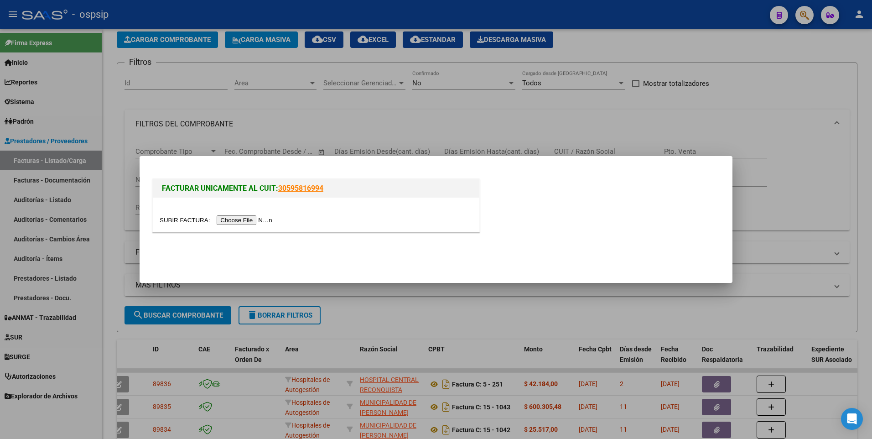
click at [252, 219] on input "file" at bounding box center [217, 220] width 115 height 10
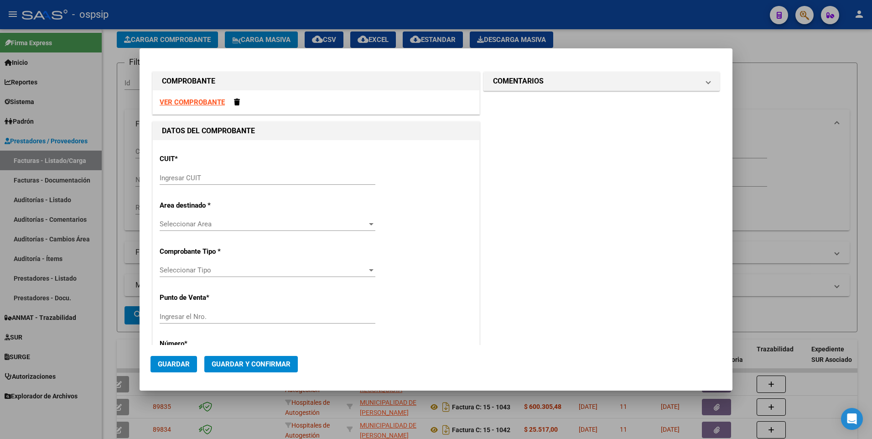
click at [175, 103] on strong "VER COMPROBANTE" at bounding box center [192, 102] width 65 height 8
click at [229, 179] on input "Ingresar CUIT" at bounding box center [268, 178] width 216 height 8
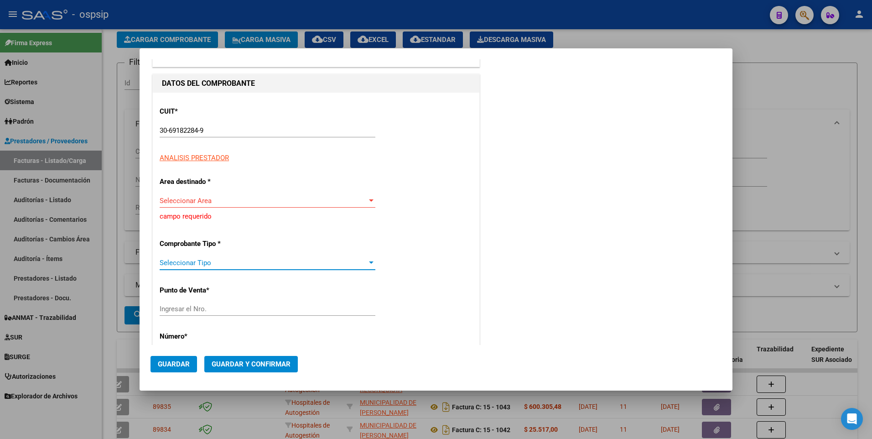
scroll to position [91, 0]
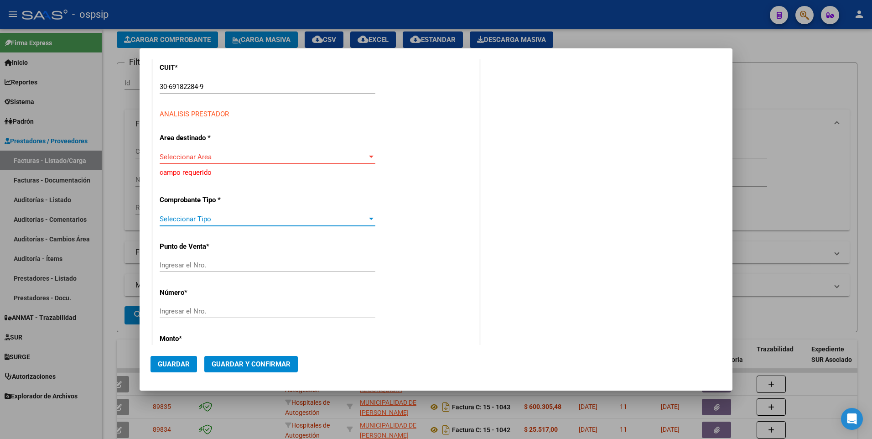
click at [241, 164] on div "CUIT * 30-69182284-9 Ingresar CUIT ANALISIS PRESTADOR ARCA Padrón Area destinad…" at bounding box center [316, 372] width 327 height 646
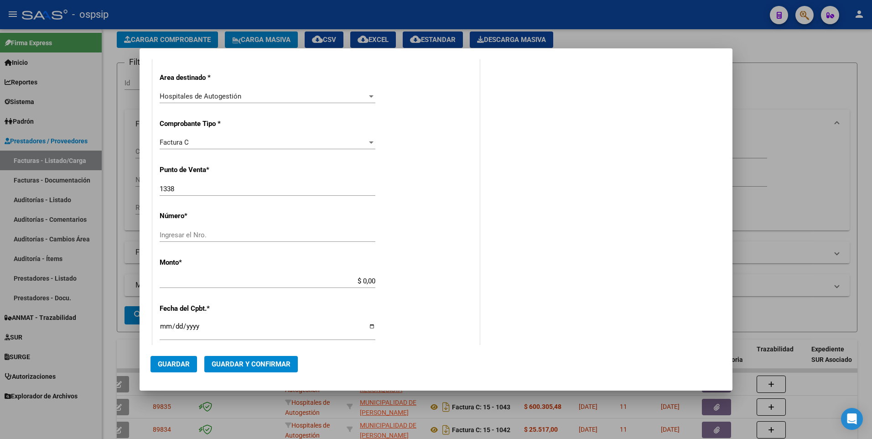
scroll to position [182, 0]
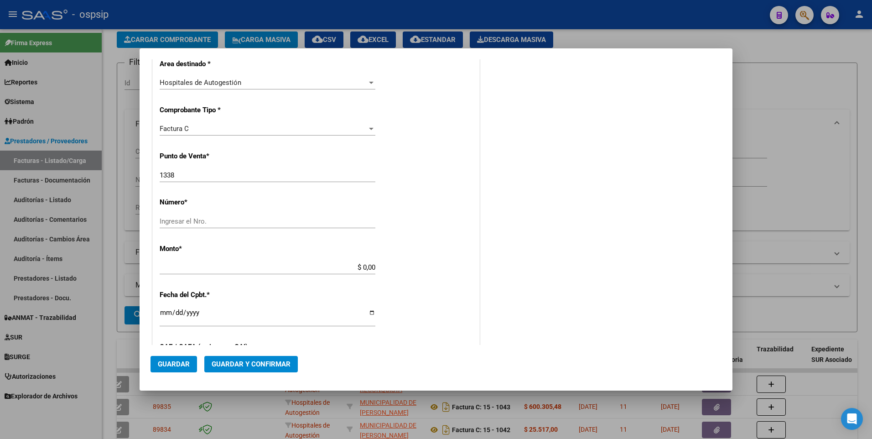
click at [205, 173] on input "1338" at bounding box center [268, 175] width 216 height 8
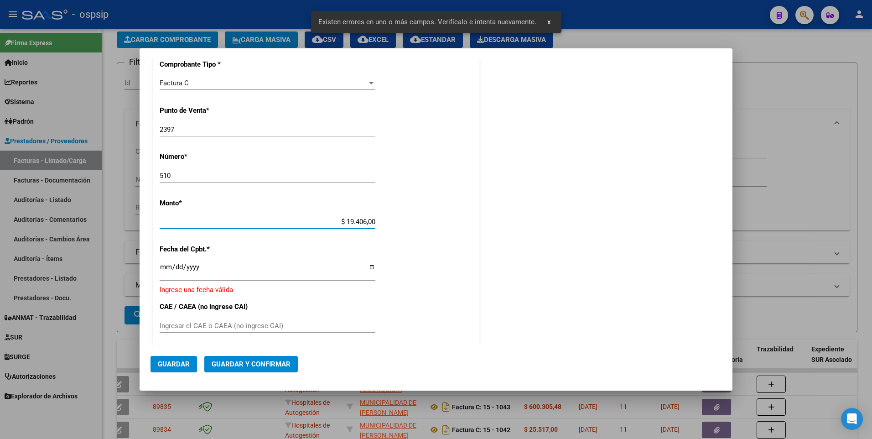
scroll to position [292, 0]
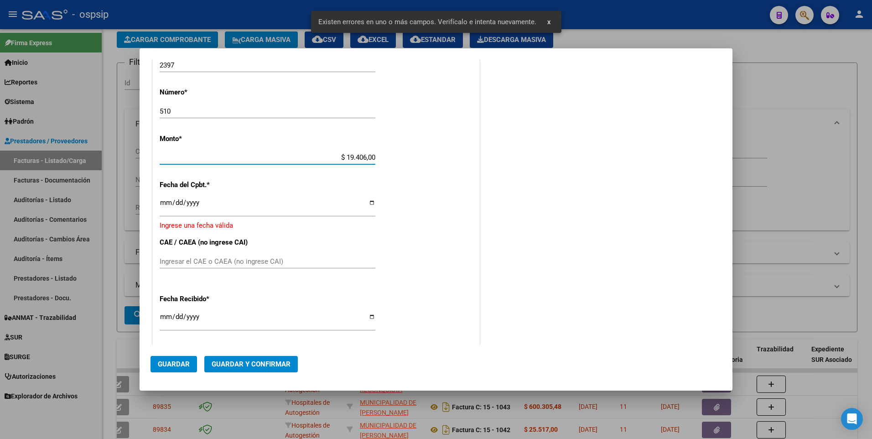
click at [264, 196] on div "CUIT * 30-69182284-9 Ingresar CUIT ANALISIS PRESTADOR SISTEMA PROVINCIAL DE SAL…" at bounding box center [316, 174] width 327 height 652
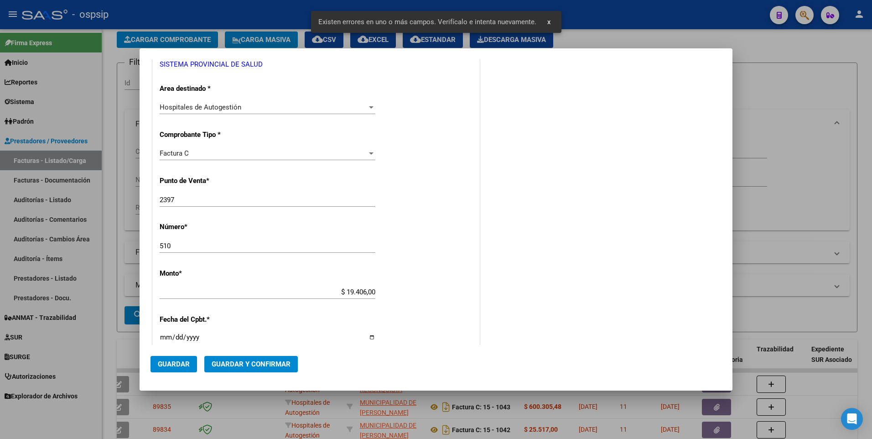
scroll to position [228, 0]
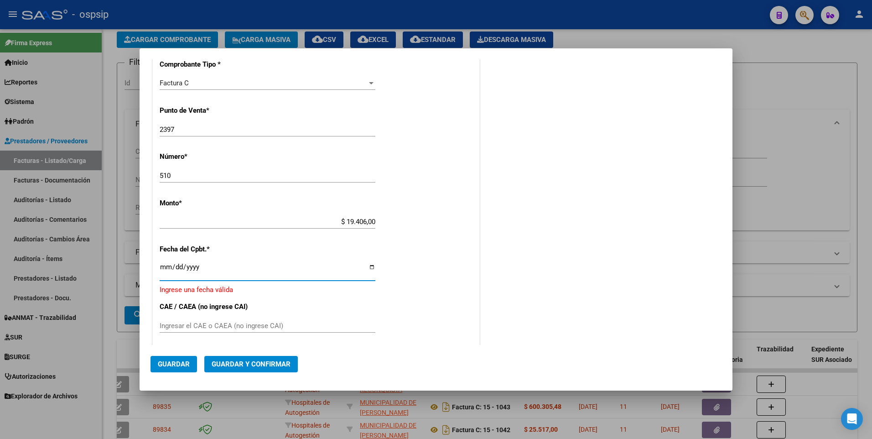
click at [166, 265] on input "Ingresar la fecha" at bounding box center [268, 270] width 216 height 15
click at [165, 361] on span "Guardar" at bounding box center [174, 364] width 32 height 8
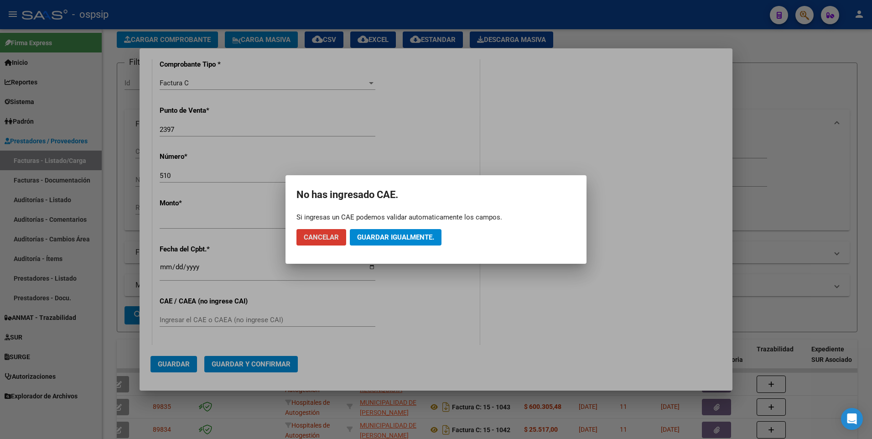
click at [422, 229] on button "Guardar igualmente." at bounding box center [396, 237] width 92 height 16
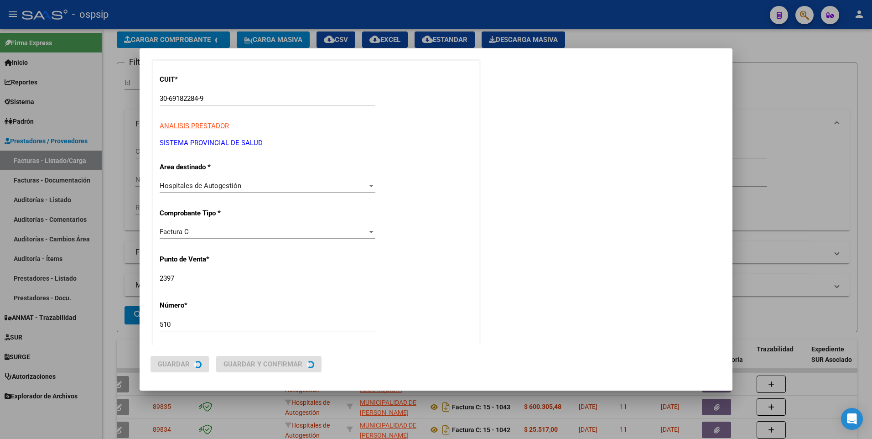
scroll to position [0, 0]
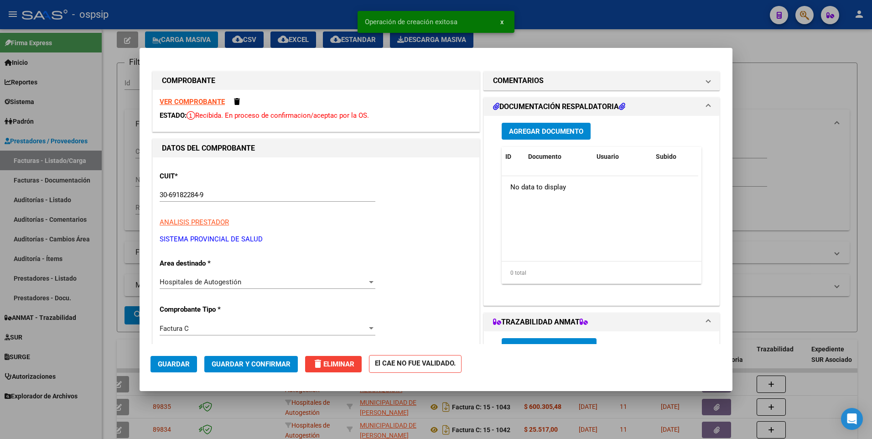
click at [546, 130] on span "Agregar Documento" at bounding box center [546, 131] width 74 height 8
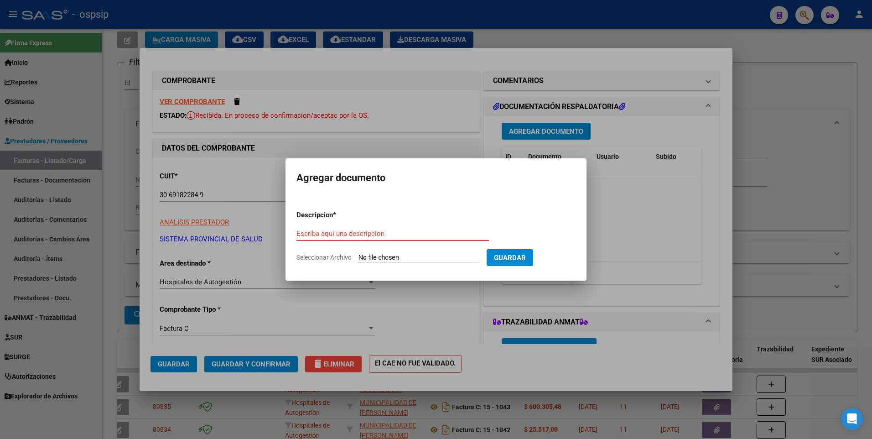
paste input "[EMAIL_ADDRESS][DOMAIN_NAME]"
click at [382, 260] on input "Seleccionar Archivo" at bounding box center [419, 258] width 121 height 9
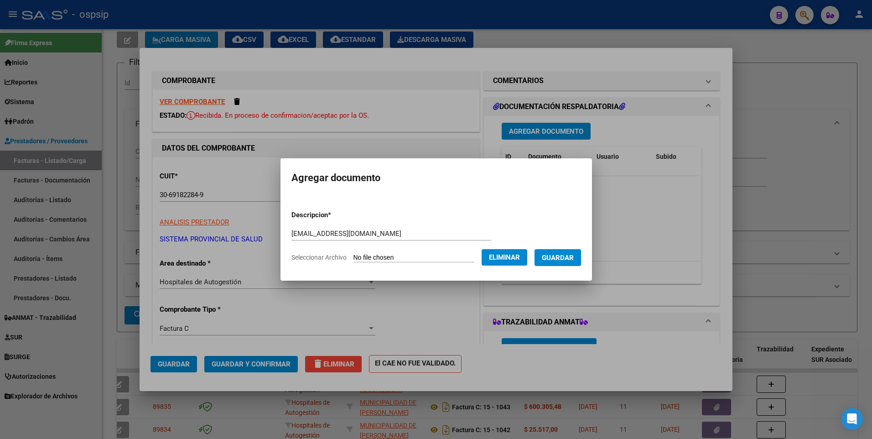
click at [563, 258] on span "Guardar" at bounding box center [558, 258] width 32 height 8
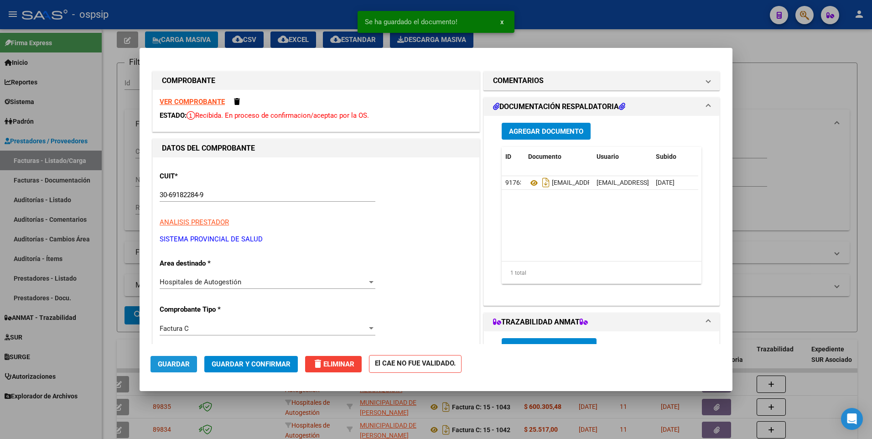
click at [177, 362] on span "Guardar" at bounding box center [174, 364] width 32 height 8
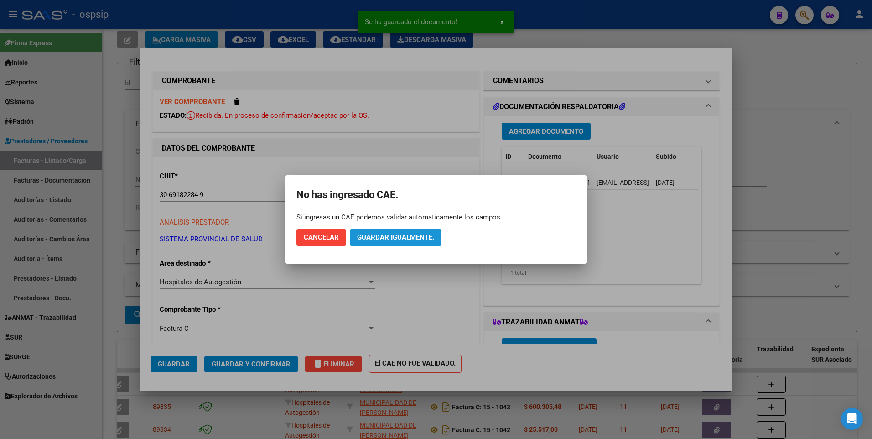
click at [397, 240] on span "Guardar igualmente." at bounding box center [395, 237] width 77 height 8
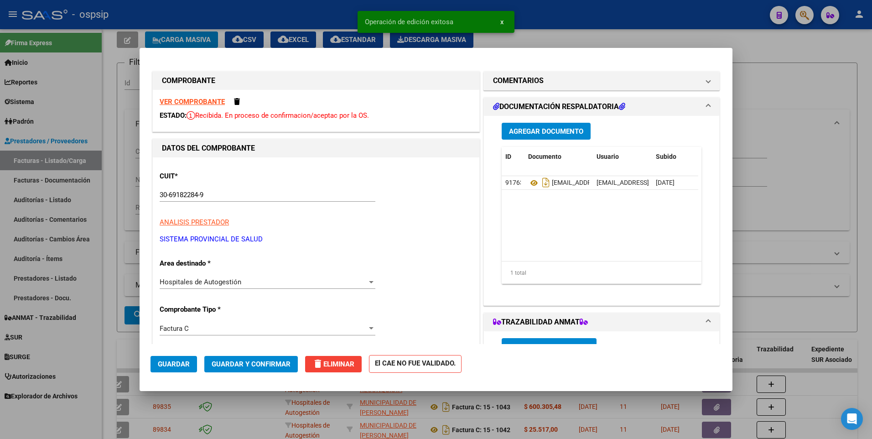
click at [308, 20] on div at bounding box center [436, 219] width 872 height 439
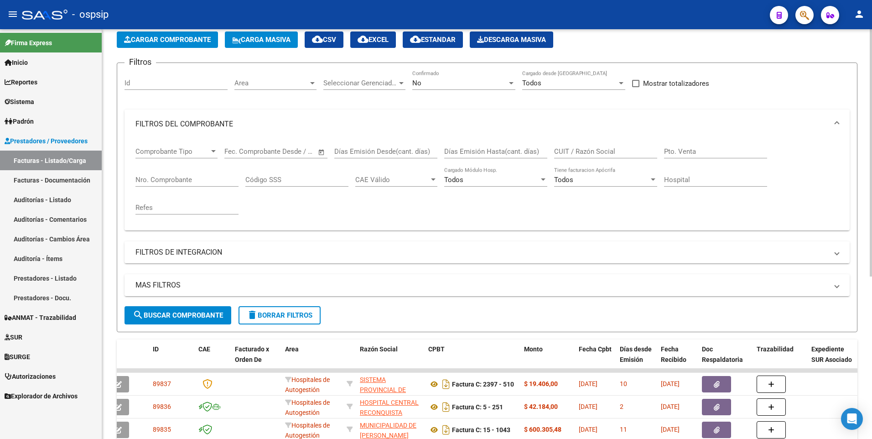
click at [166, 39] on span "Cargar Comprobante" at bounding box center [167, 40] width 87 height 8
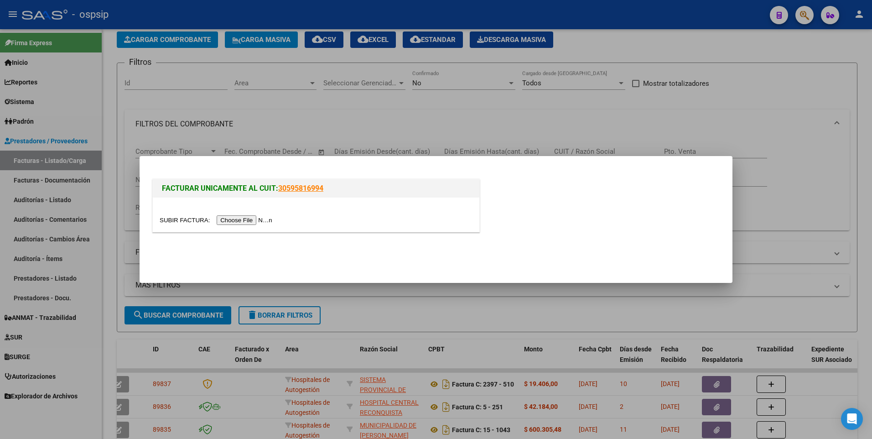
click at [231, 218] on input "file" at bounding box center [217, 220] width 115 height 10
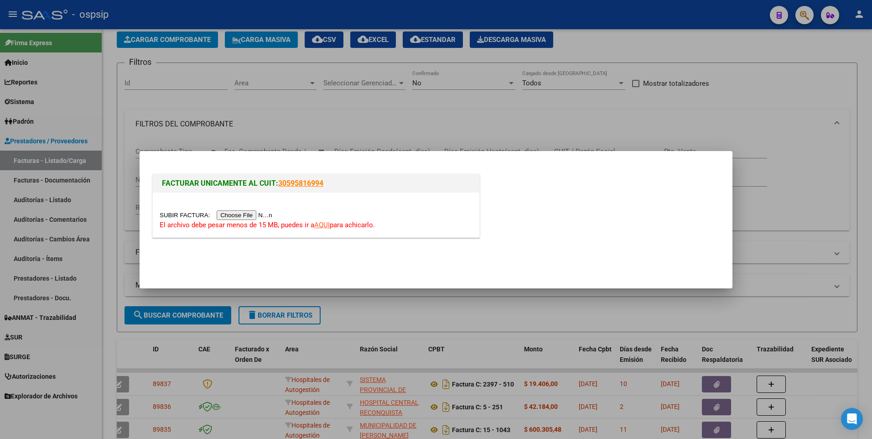
click at [240, 217] on input "file" at bounding box center [217, 215] width 115 height 10
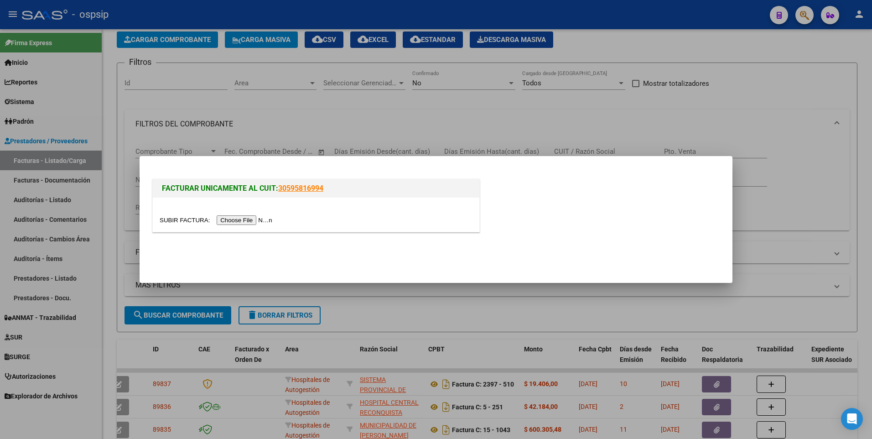
click at [412, 107] on div at bounding box center [436, 219] width 872 height 439
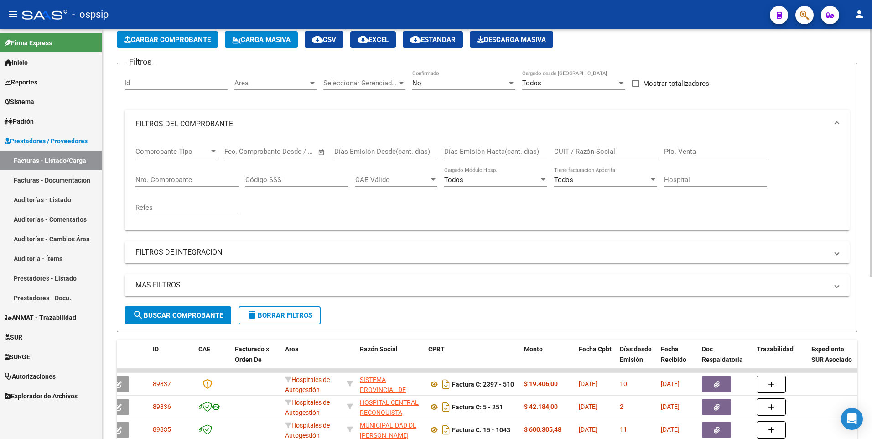
click at [185, 45] on button "Cargar Comprobante" at bounding box center [167, 39] width 101 height 16
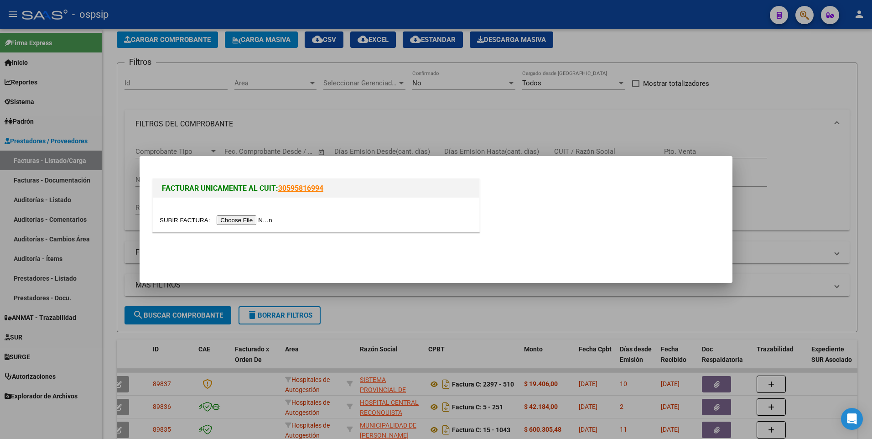
click at [253, 220] on input "file" at bounding box center [217, 220] width 115 height 10
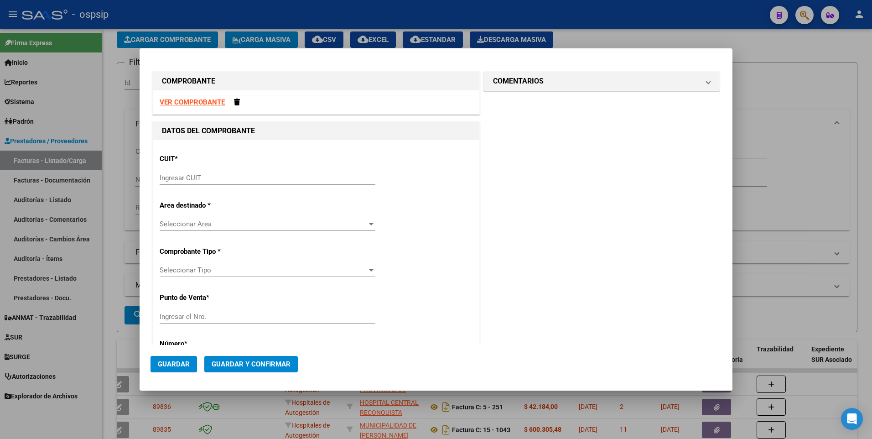
click at [193, 104] on strong "VER COMPROBANTE" at bounding box center [192, 102] width 65 height 8
click at [234, 175] on input "Ingresar CUIT" at bounding box center [268, 178] width 216 height 8
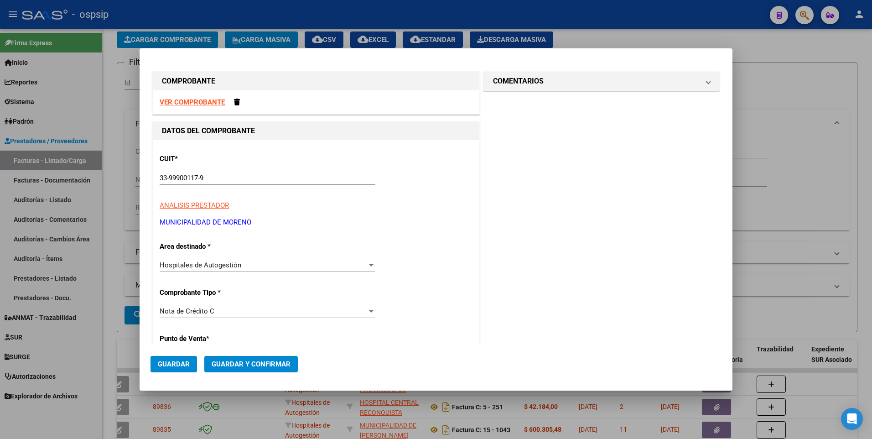
click at [210, 104] on strong "VER COMPROBANTE" at bounding box center [192, 102] width 65 height 8
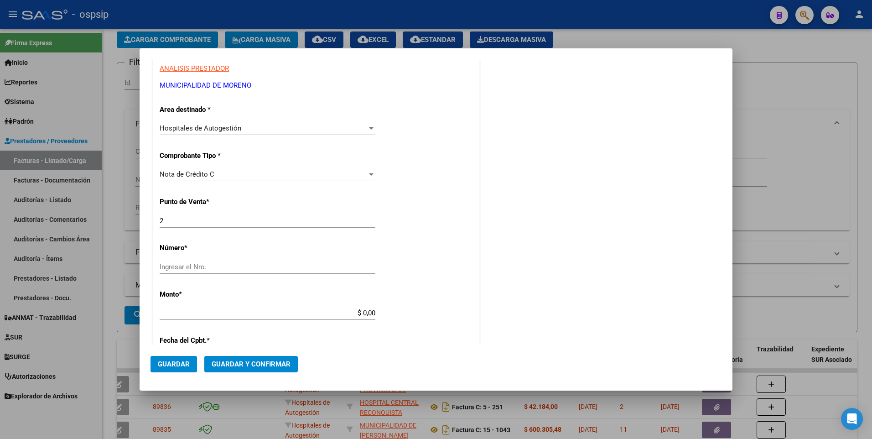
click at [218, 177] on div "Nota de Crédito C" at bounding box center [264, 174] width 208 height 8
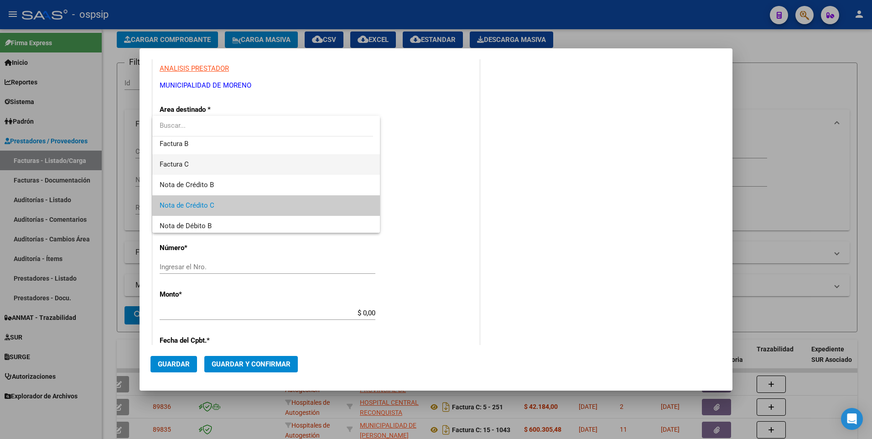
scroll to position [9, 0]
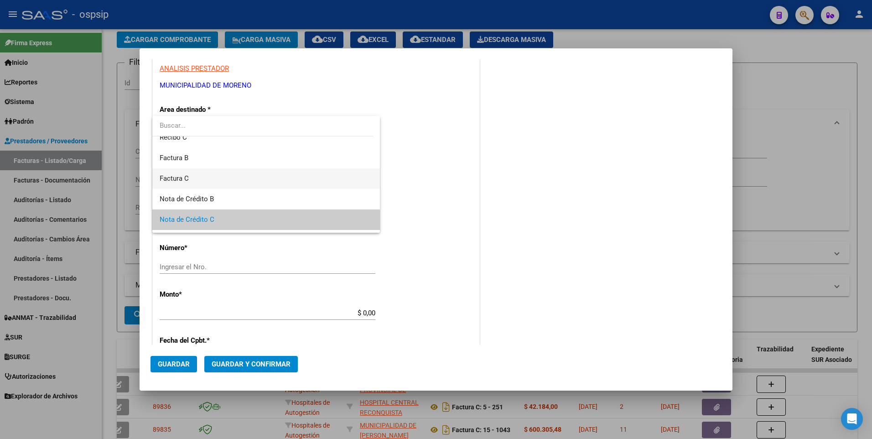
click at [216, 180] on span "Factura C" at bounding box center [266, 178] width 213 height 21
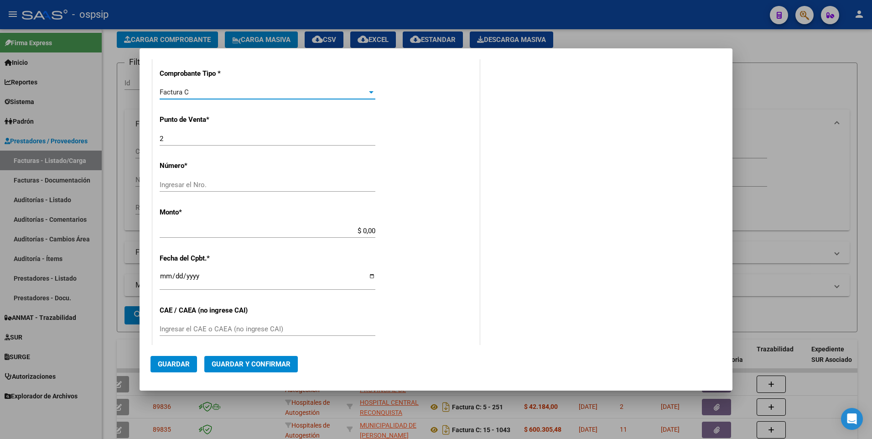
scroll to position [228, 0]
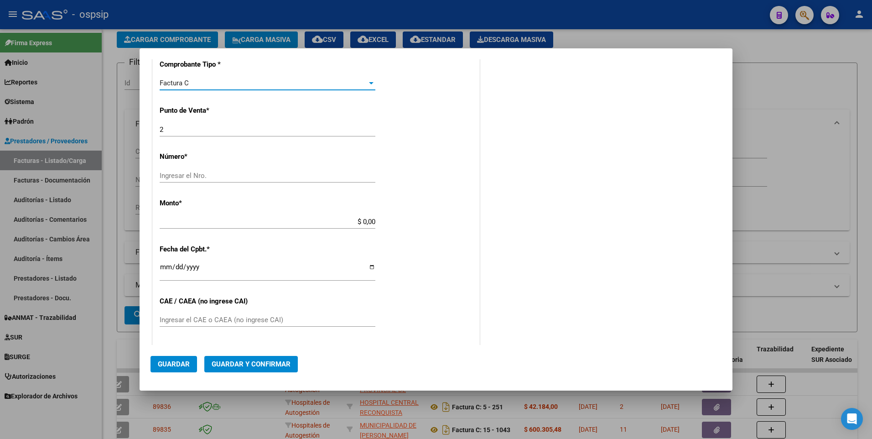
click at [208, 171] on div "Ingresar el Nro." at bounding box center [268, 176] width 216 height 14
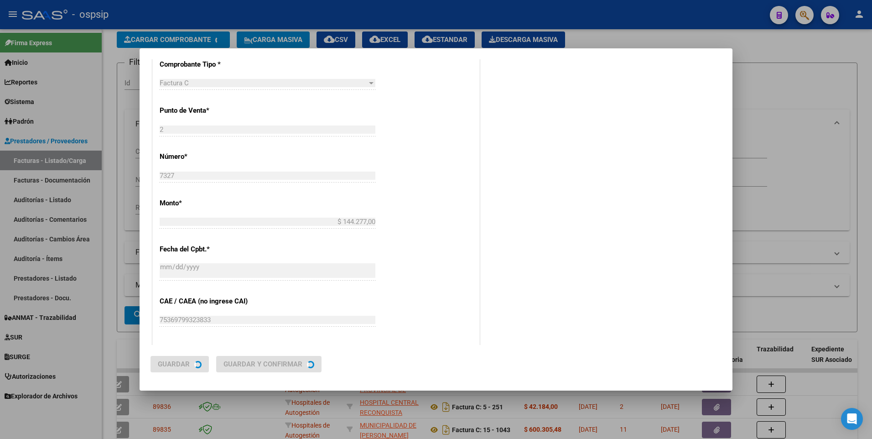
scroll to position [0, 0]
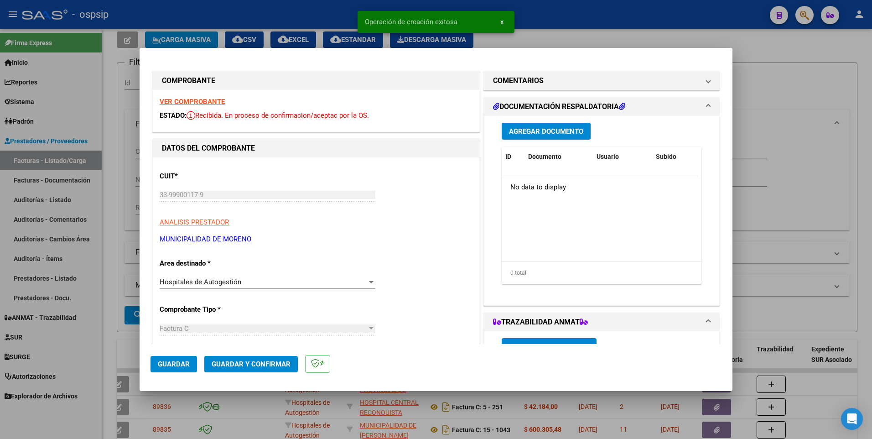
click at [535, 121] on div "Agregar Documento ID Documento Usuario Subido Acción No data to display 0 total…" at bounding box center [601, 207] width 213 height 182
click at [536, 129] on span "Agregar Documento" at bounding box center [546, 131] width 74 height 8
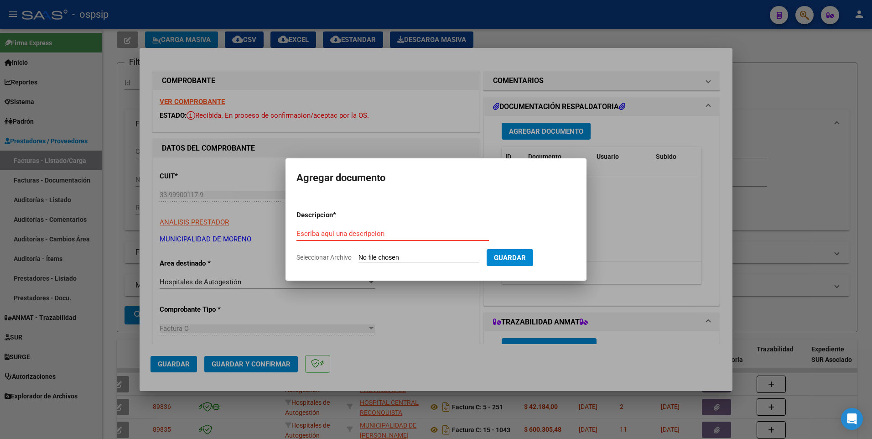
paste input "[EMAIL_ADDRESS][DOMAIN_NAME]"
click at [377, 257] on input "Seleccionar Archivo" at bounding box center [419, 258] width 121 height 9
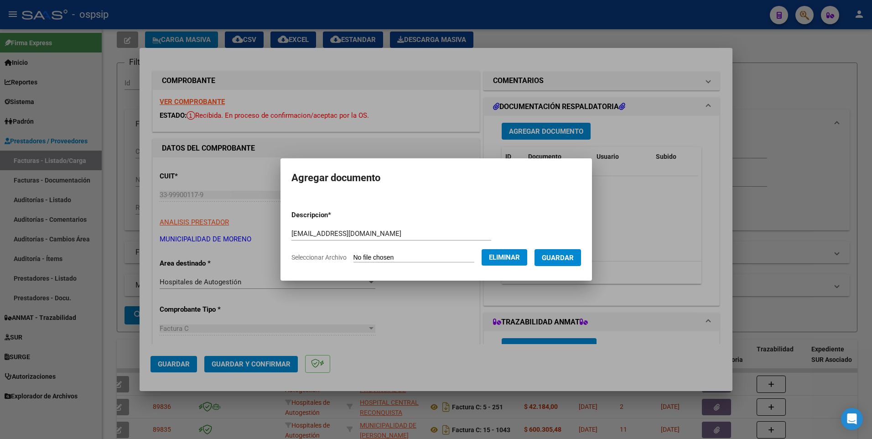
click at [575, 252] on button "Guardar" at bounding box center [558, 257] width 47 height 17
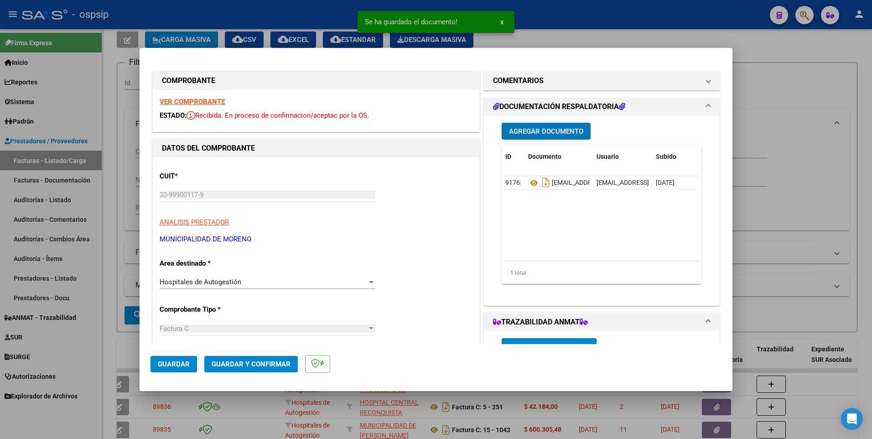
click at [178, 366] on span "Guardar" at bounding box center [174, 364] width 32 height 8
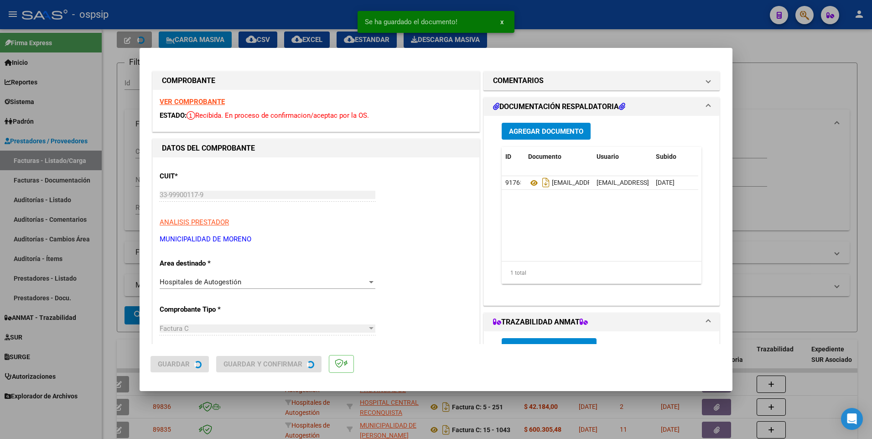
click at [567, 12] on div at bounding box center [436, 219] width 872 height 439
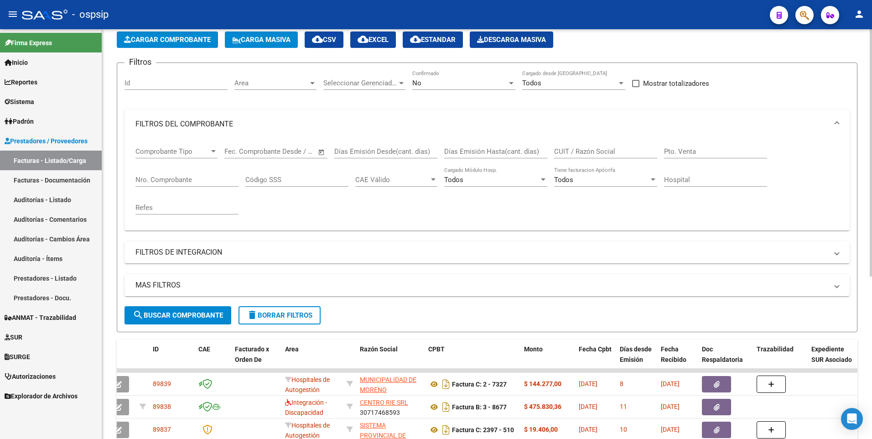
click at [189, 36] on span "Cargar Comprobante" at bounding box center [167, 40] width 87 height 8
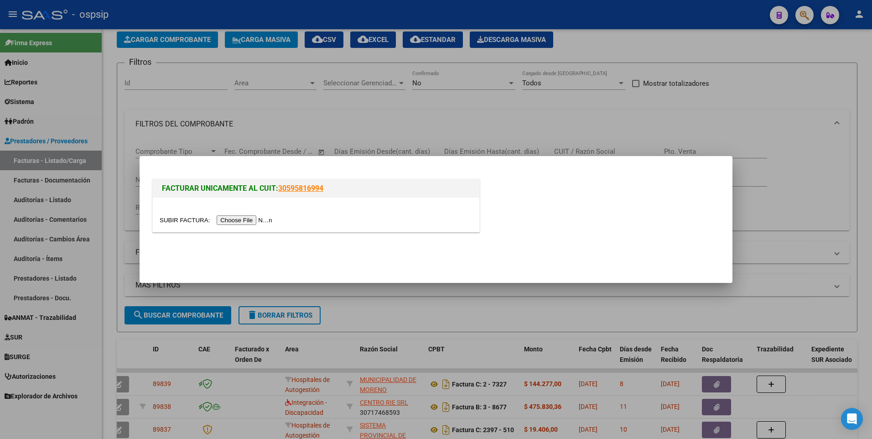
click at [227, 222] on input "file" at bounding box center [217, 220] width 115 height 10
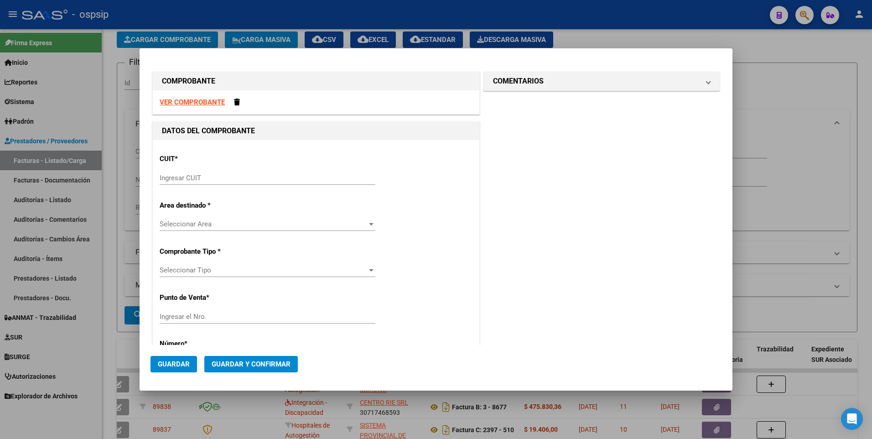
click at [178, 99] on strong "VER COMPROBANTE" at bounding box center [192, 102] width 65 height 8
click at [255, 167] on div "CUIT * Ingresar CUIT" at bounding box center [316, 170] width 313 height 46
click at [240, 180] on input "Ingresar CUIT" at bounding box center [268, 178] width 216 height 8
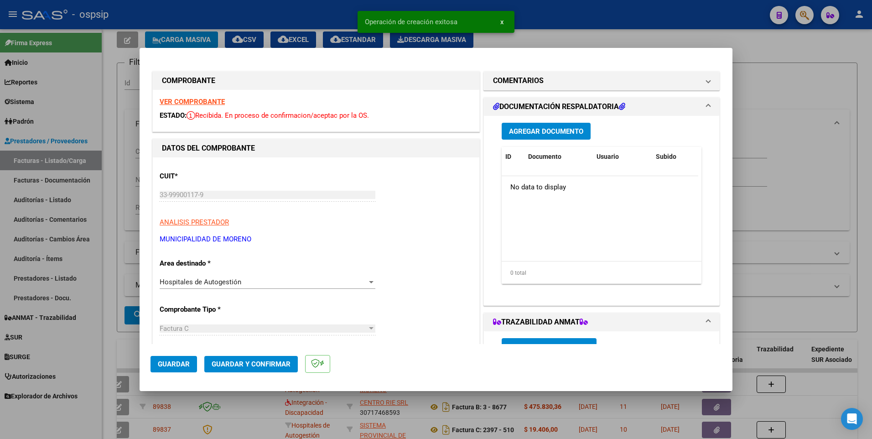
click at [530, 131] on span "Agregar Documento" at bounding box center [546, 131] width 74 height 8
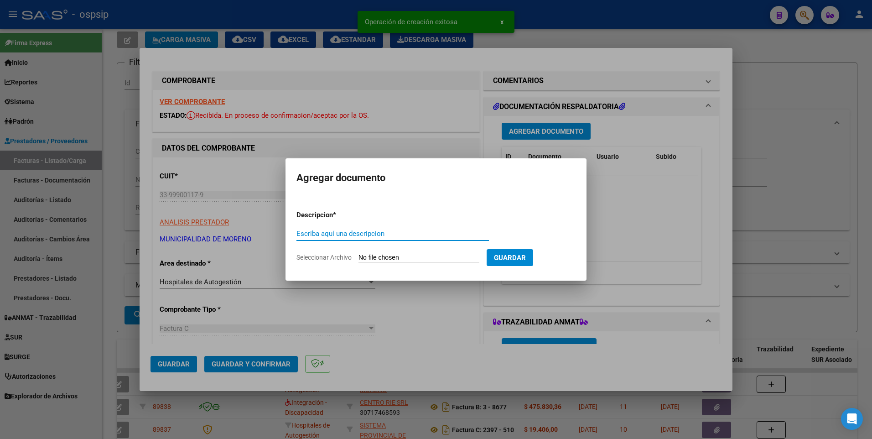
paste input "[EMAIL_ADDRESS][DOMAIN_NAME]"
click at [391, 255] on input "Seleccionar Archivo" at bounding box center [419, 258] width 121 height 9
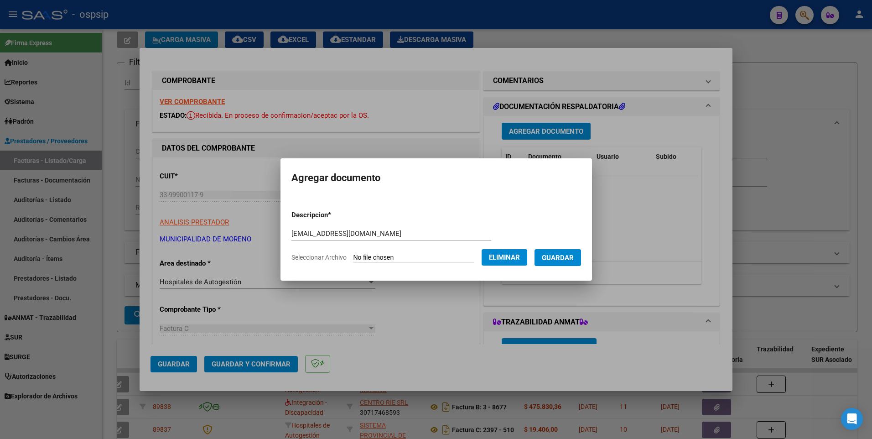
click at [564, 269] on form "Descripcion * [EMAIL_ADDRESS][DOMAIN_NAME] Escriba aquí una descripcion Selecci…" at bounding box center [437, 236] width 290 height 67
click at [562, 260] on span "Guardar" at bounding box center [558, 258] width 32 height 8
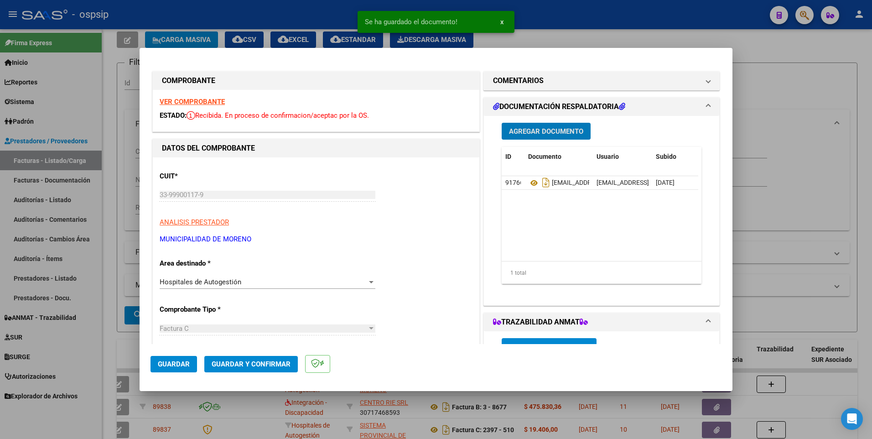
click at [193, 358] on button "Guardar" at bounding box center [174, 364] width 47 height 16
click at [284, 10] on div at bounding box center [436, 219] width 872 height 439
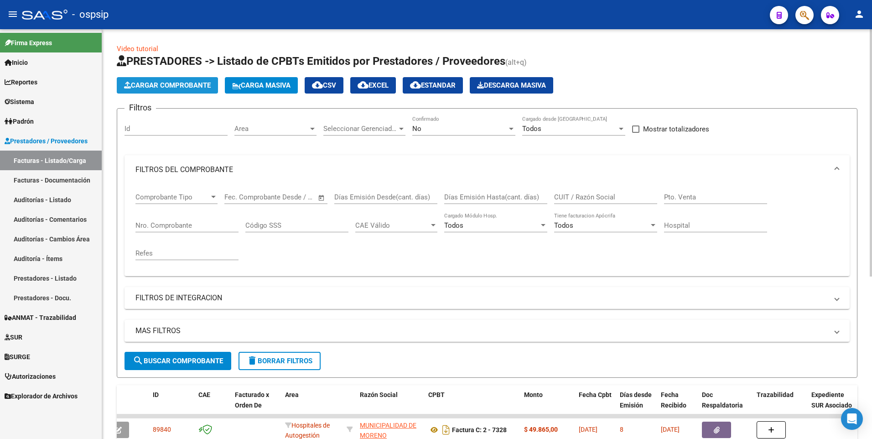
click at [175, 80] on button "Cargar Comprobante" at bounding box center [167, 85] width 101 height 16
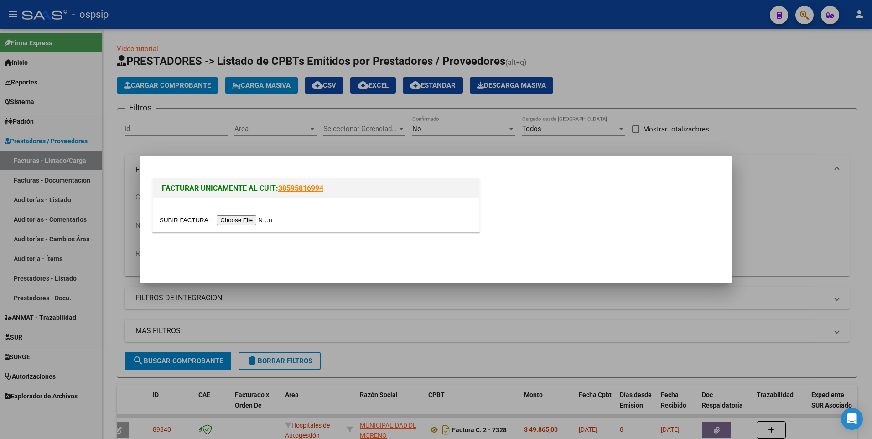
click at [240, 223] on input "file" at bounding box center [217, 220] width 115 height 10
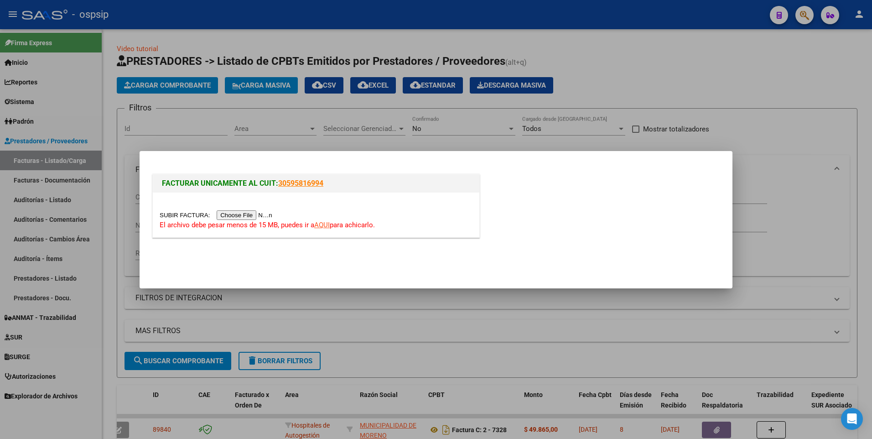
click at [222, 212] on input "file" at bounding box center [217, 215] width 115 height 10
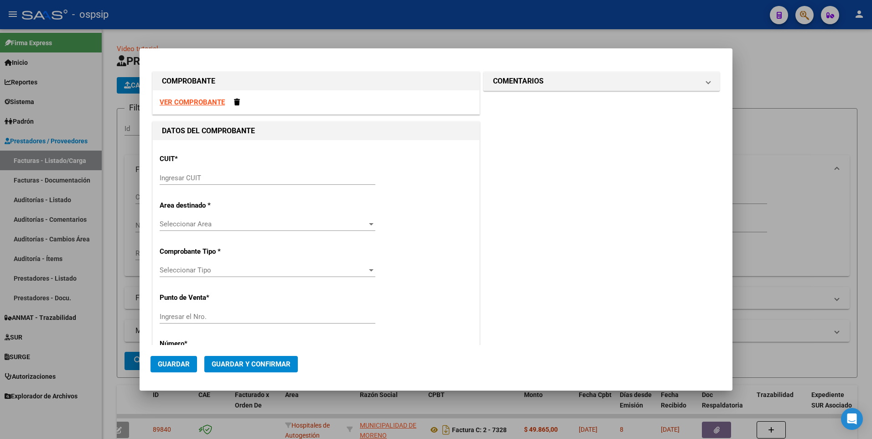
click at [208, 101] on strong "VER COMPROBANTE" at bounding box center [192, 102] width 65 height 8
click at [271, 174] on input "Ingresar CUIT" at bounding box center [268, 178] width 216 height 8
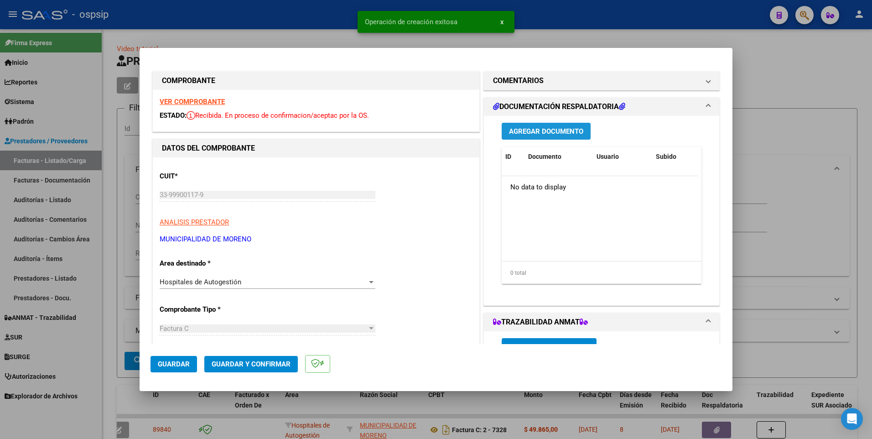
click at [571, 132] on span "Agregar Documento" at bounding box center [546, 131] width 74 height 8
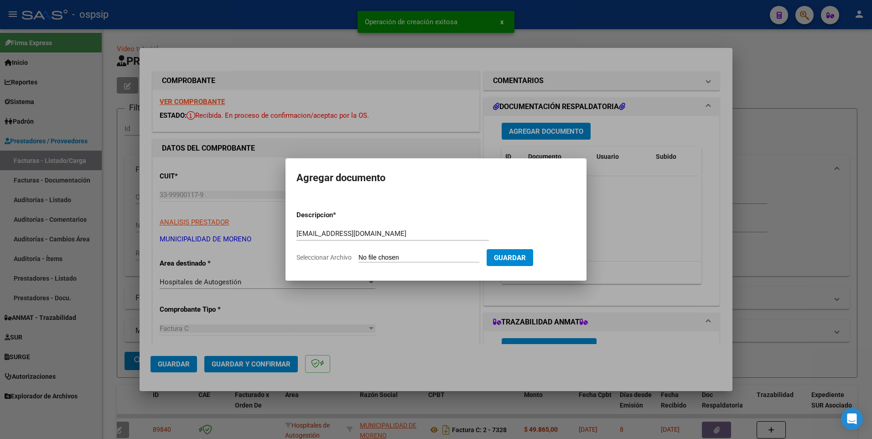
click at [398, 255] on input "Seleccionar Archivo" at bounding box center [419, 258] width 121 height 9
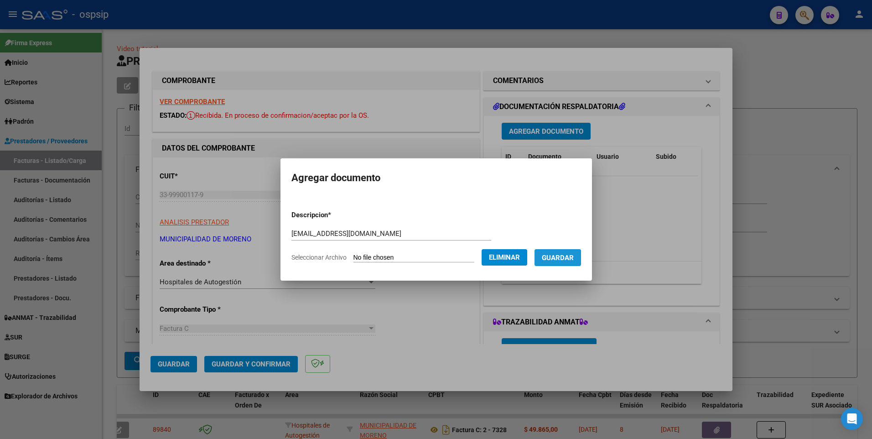
click at [564, 260] on span "Guardar" at bounding box center [558, 258] width 32 height 8
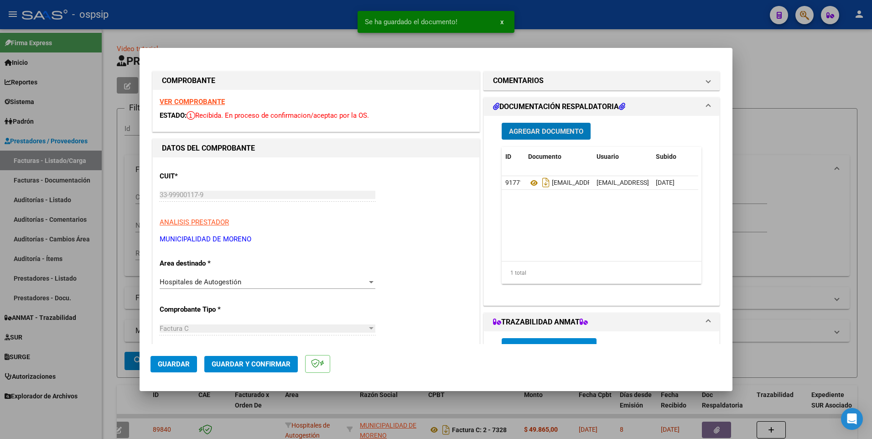
click at [187, 366] on span "Guardar" at bounding box center [174, 364] width 32 height 8
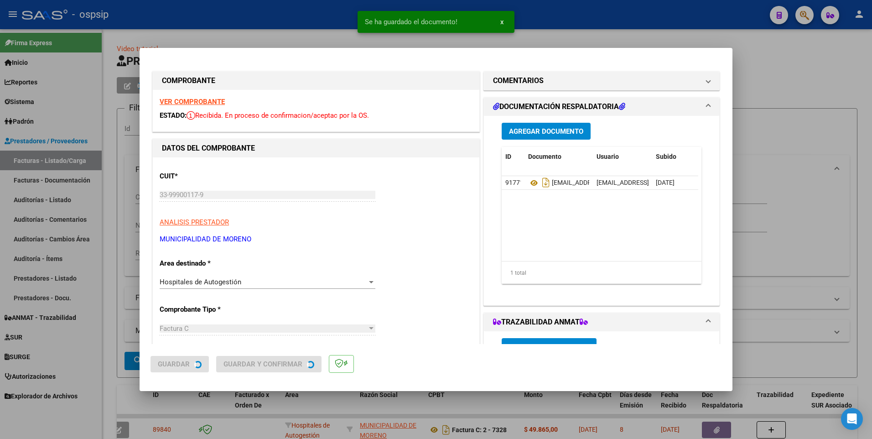
click at [328, 30] on div at bounding box center [436, 219] width 872 height 439
